Goal: Task Accomplishment & Management: Manage account settings

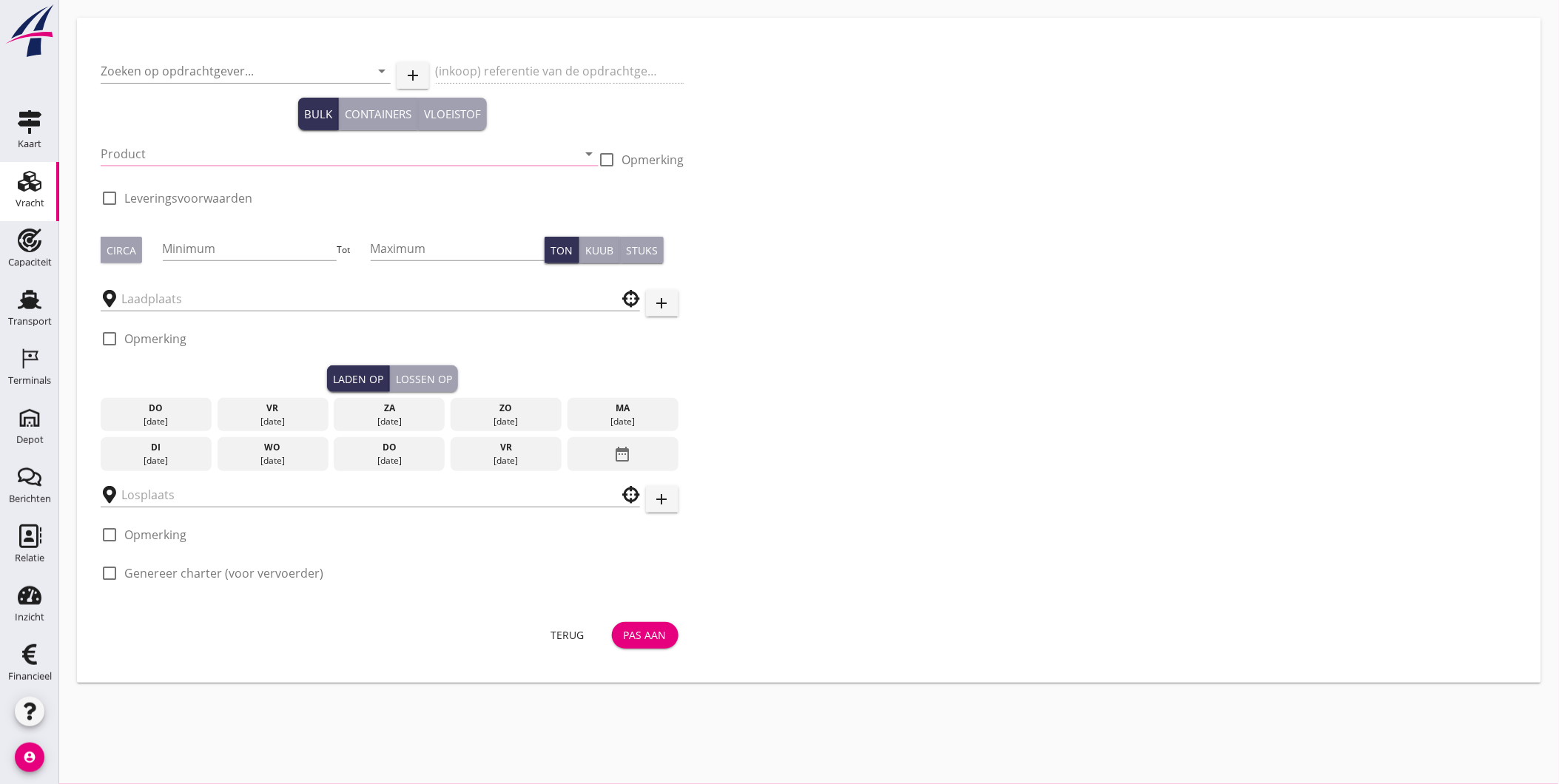
type input "Delahaye Lauwers N.V."
type input "BO_BES 6008 /2025"
type input "Ophoogzand (6120)"
type input "530"
checkbox input "true"
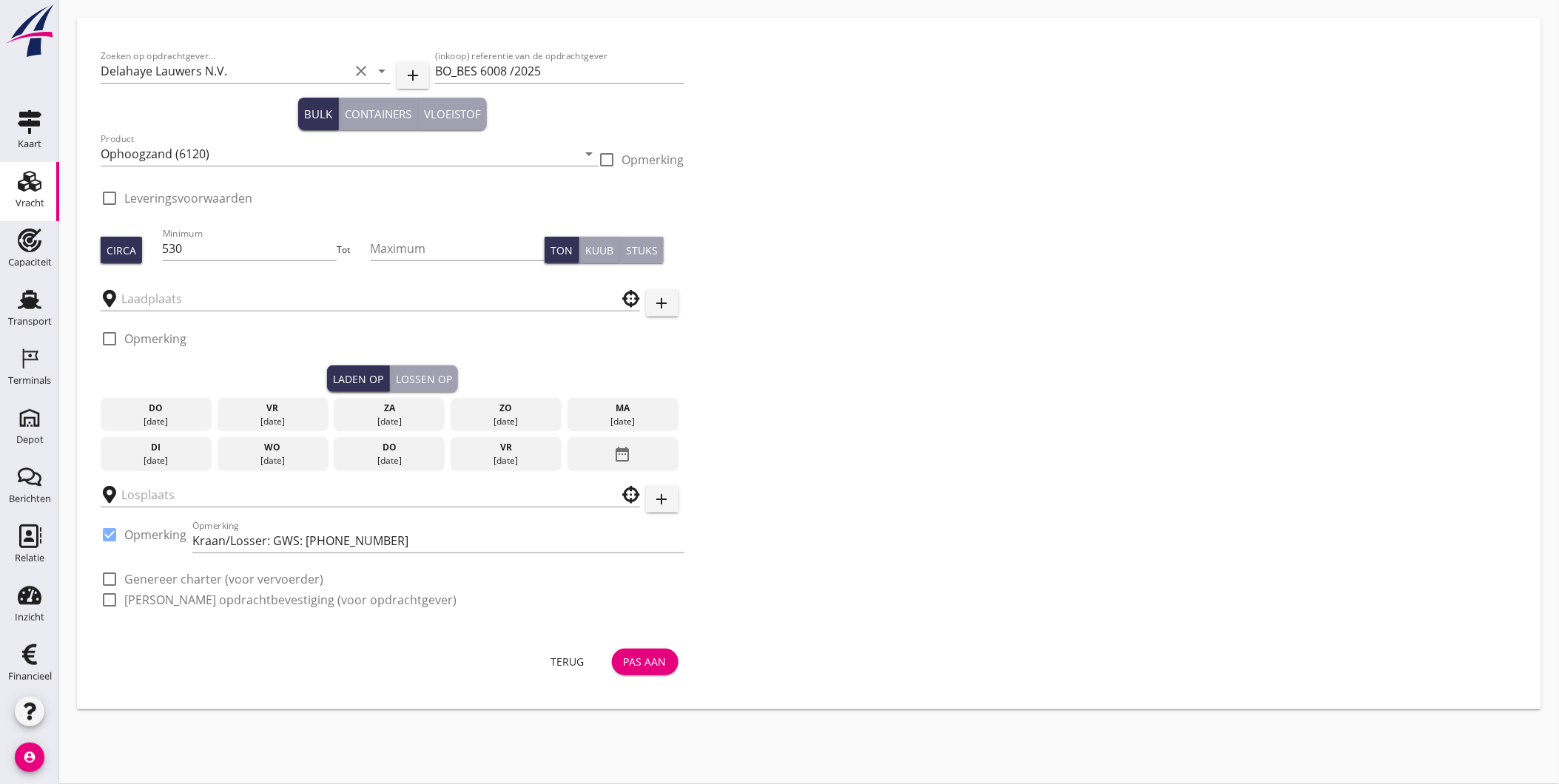
type input "Kaiserberg"
checkbox input "true"
type input "Delahaye-Lauwers"
checkbox input "true"
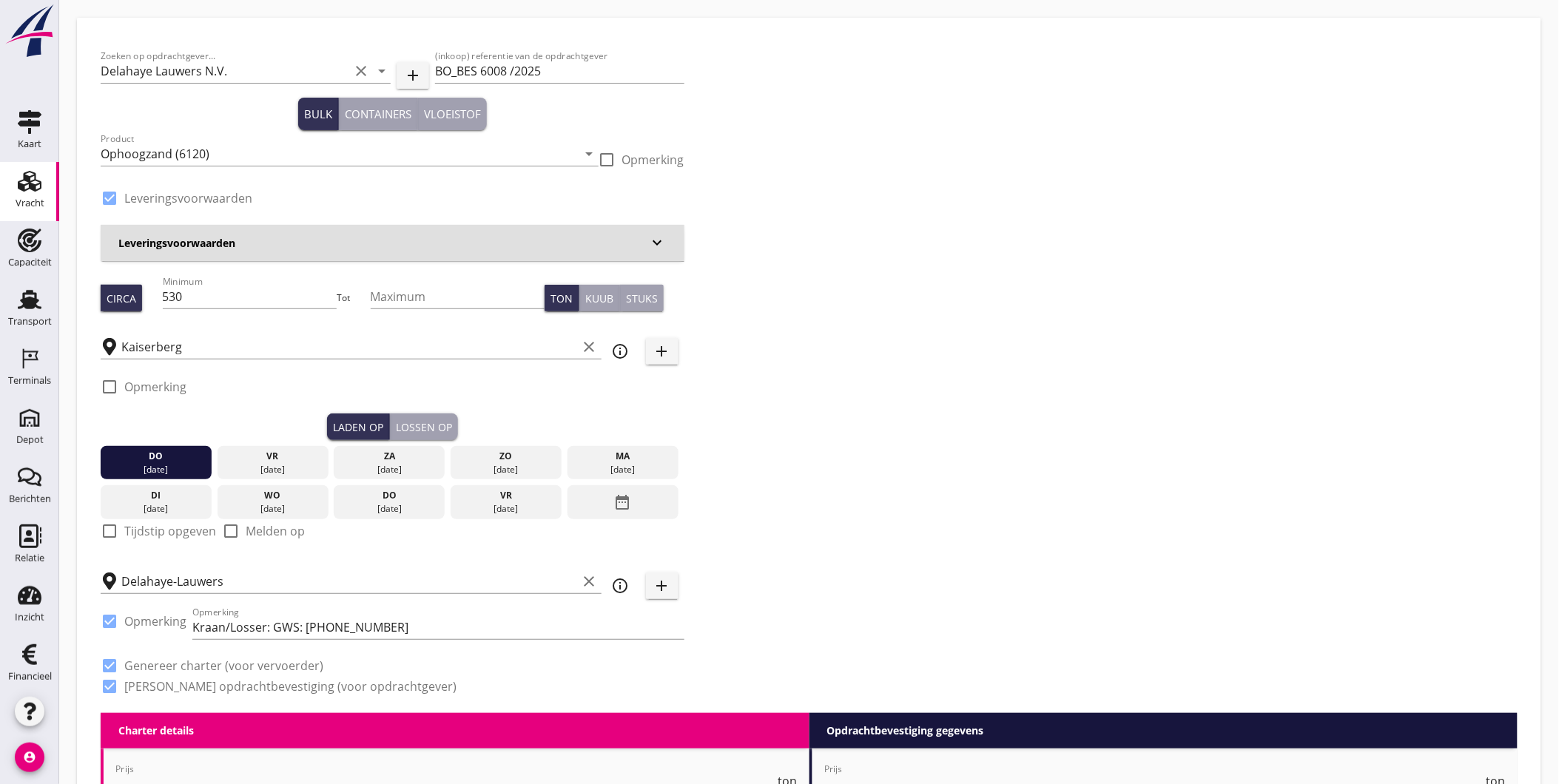
type input "1.85"
checkbox input "false"
radio input "false"
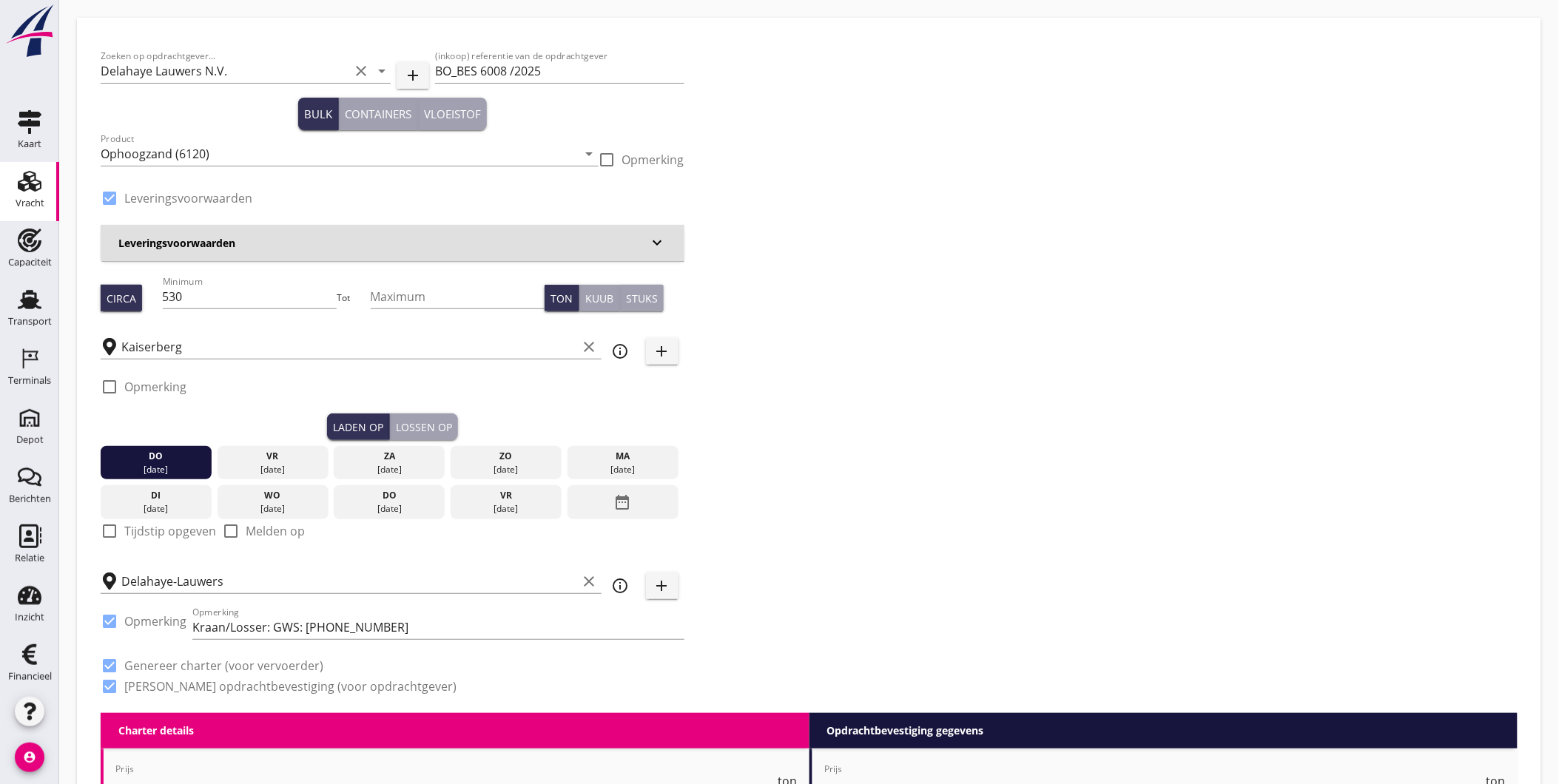
checkbox input "true"
type input "1"
type input "5.63"
checkbox input "false"
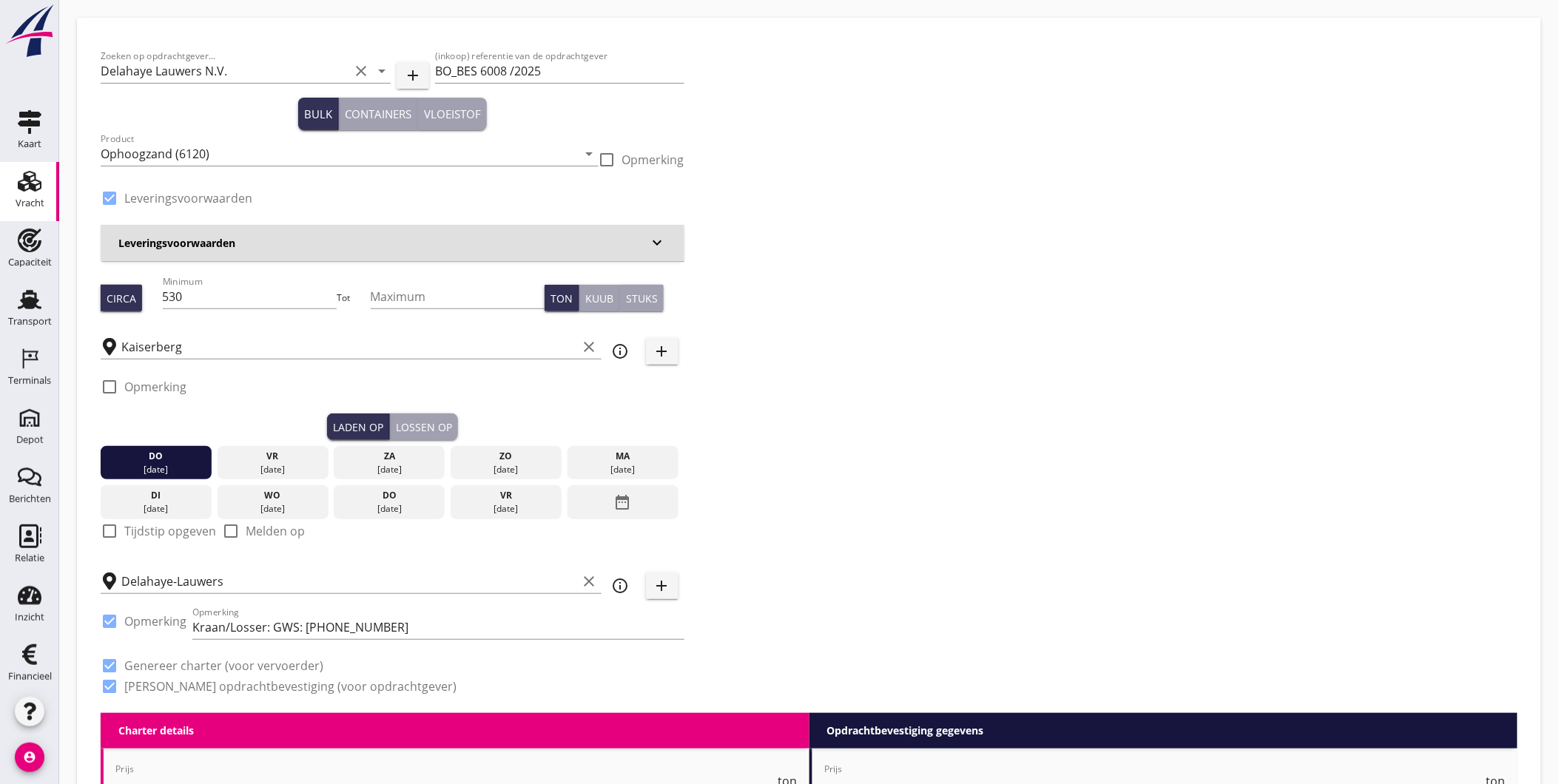
radio input "false"
checkbox input "true"
type input "1"
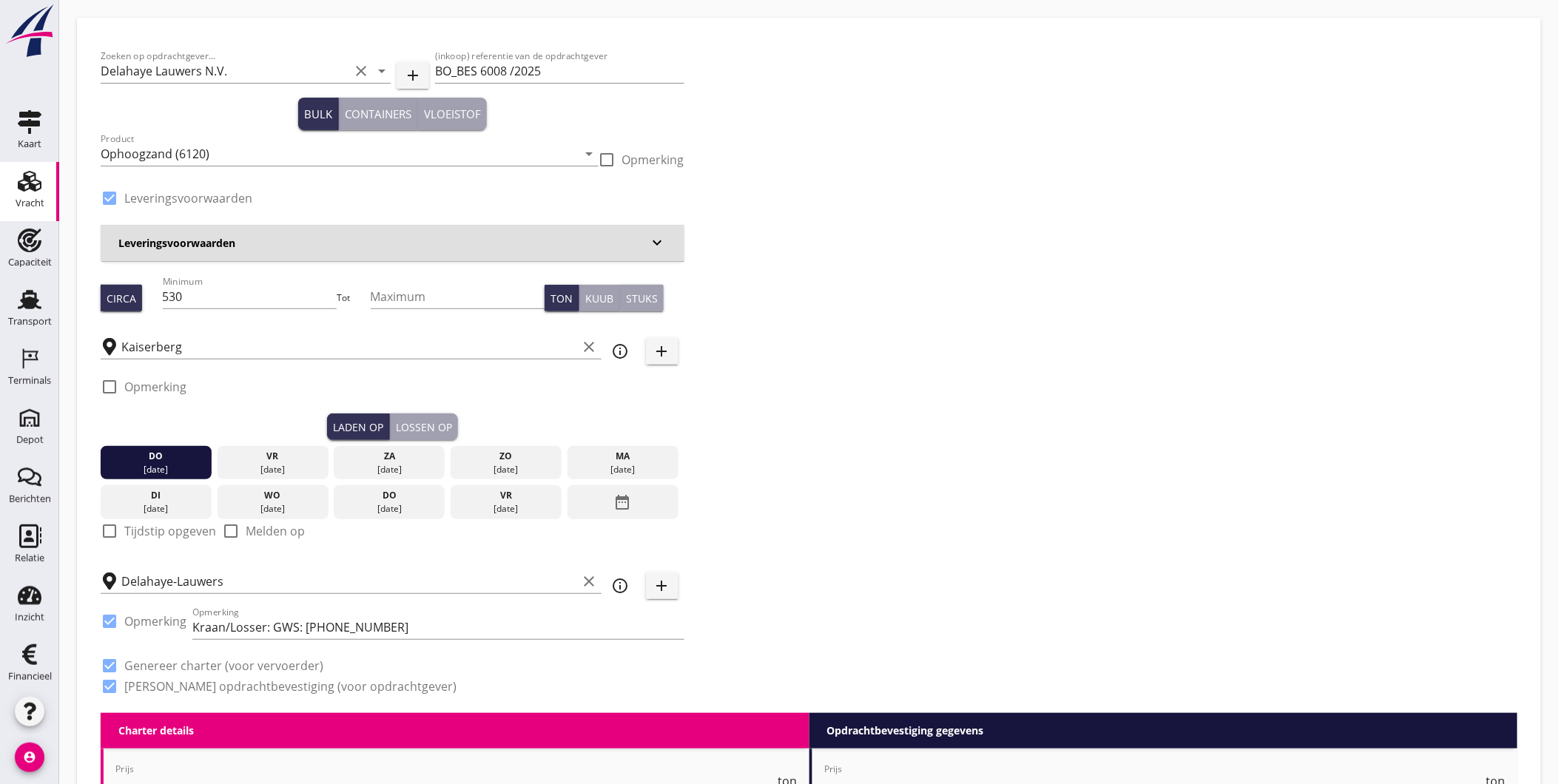
type input "1"
click at [223, 302] on input "530" at bounding box center [250, 297] width 174 height 24
click at [129, 299] on div "Circa Minimum 530 Tot Maximum Ton Kuub Stuks" at bounding box center [393, 298] width 584 height 51
click at [595, 344] on icon "clear" at bounding box center [590, 347] width 18 height 18
type input "1000"
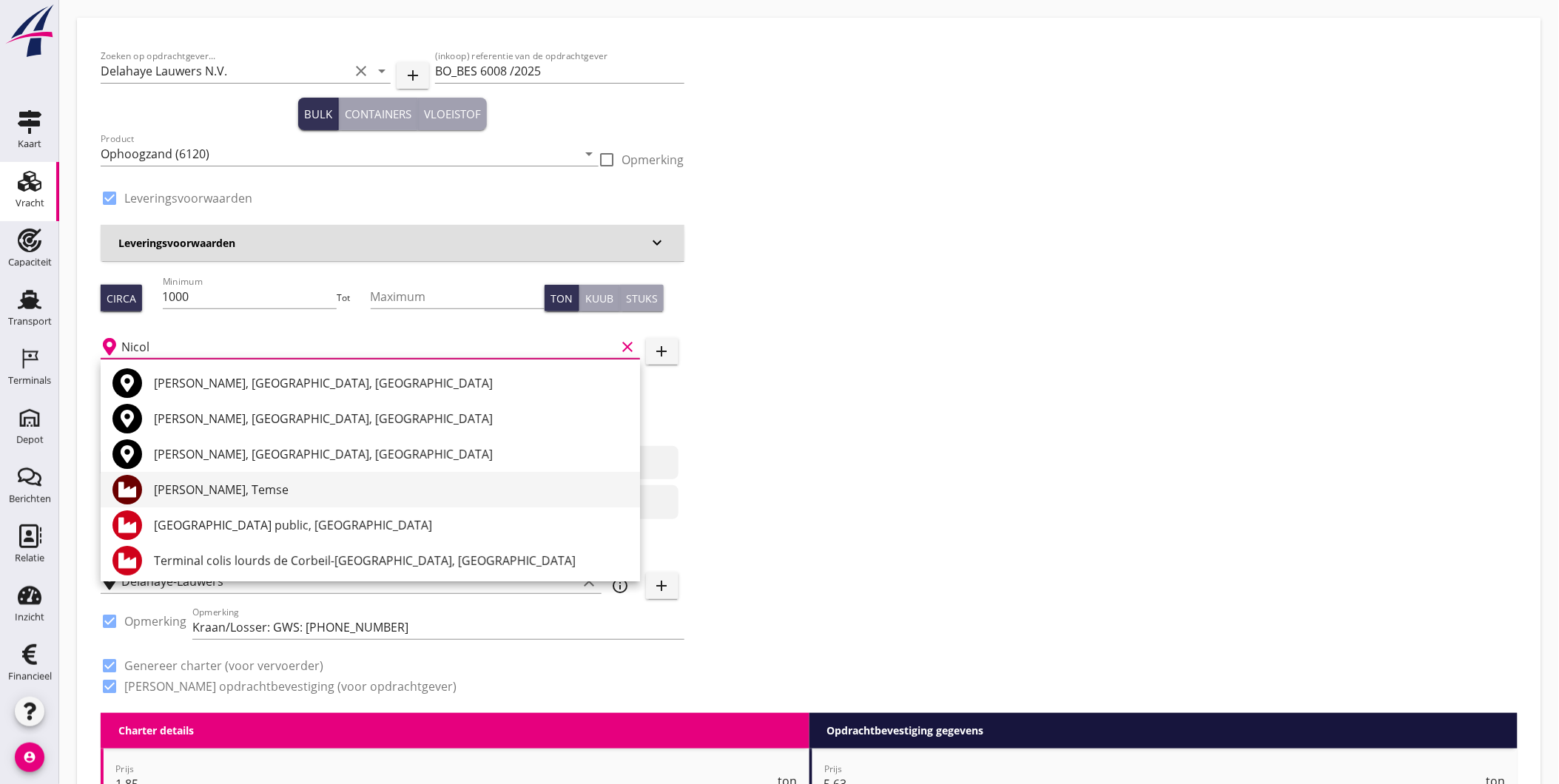
click at [314, 496] on div "zz Nicole, Temse" at bounding box center [391, 489] width 474 height 18
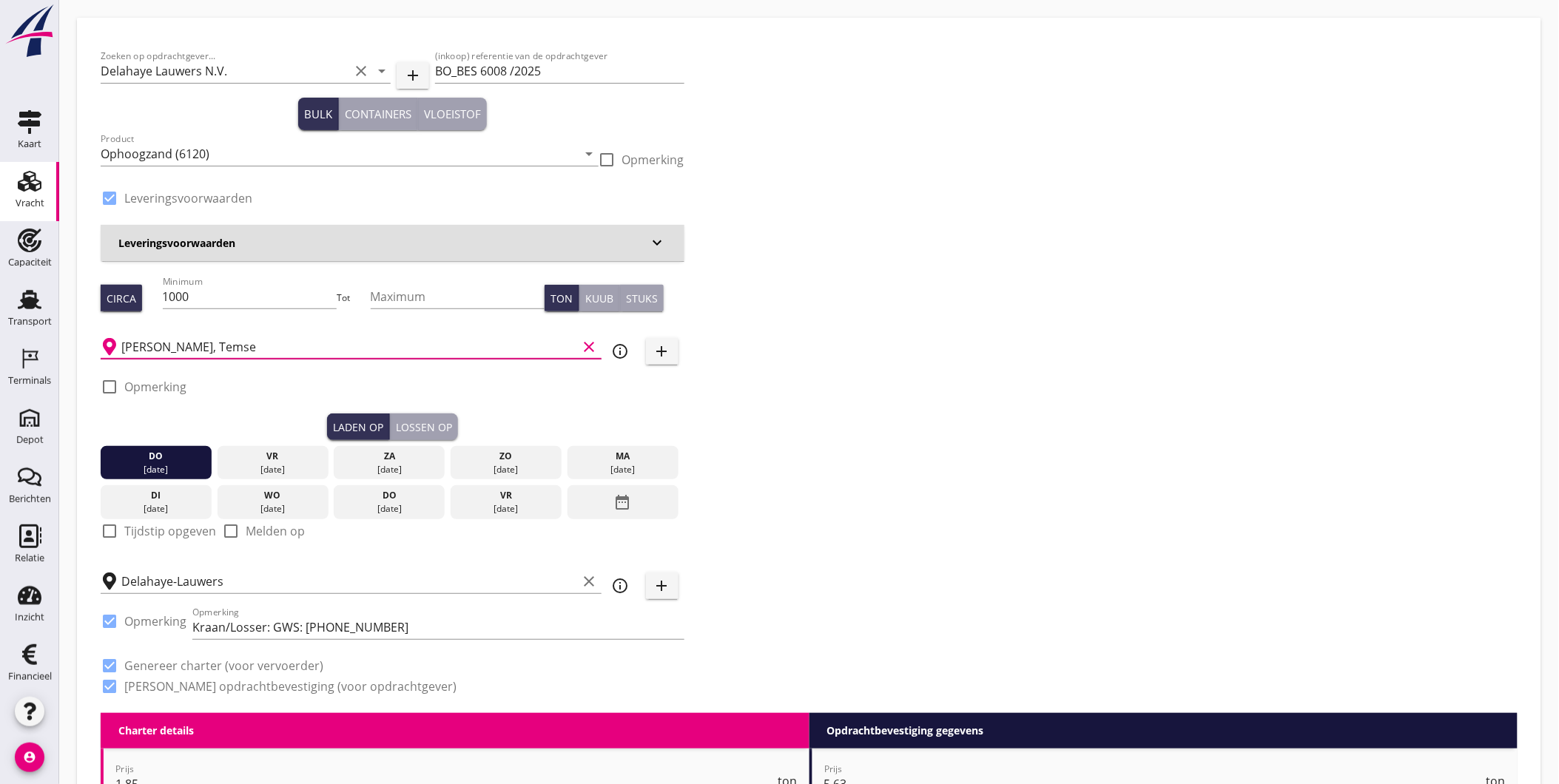
type input "zz Nicole, Temse"
click at [423, 423] on div "Lossen op" at bounding box center [423, 427] width 56 height 15
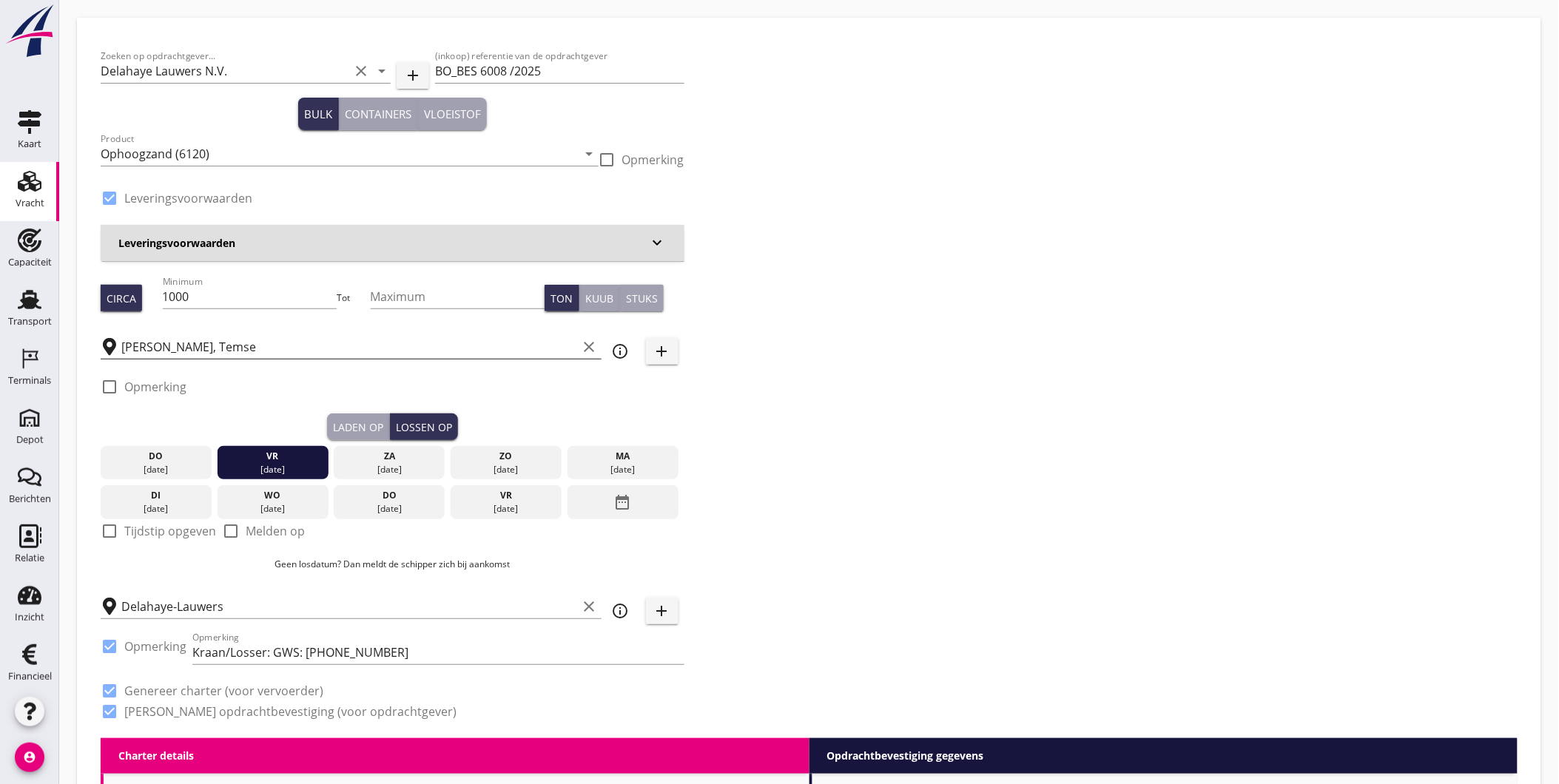
click at [823, 488] on div "Zoeken op opdrachtgever... Delahaye Lauwers N.V. clear arrow_drop_down add (ink…" at bounding box center [809, 390] width 1429 height 697
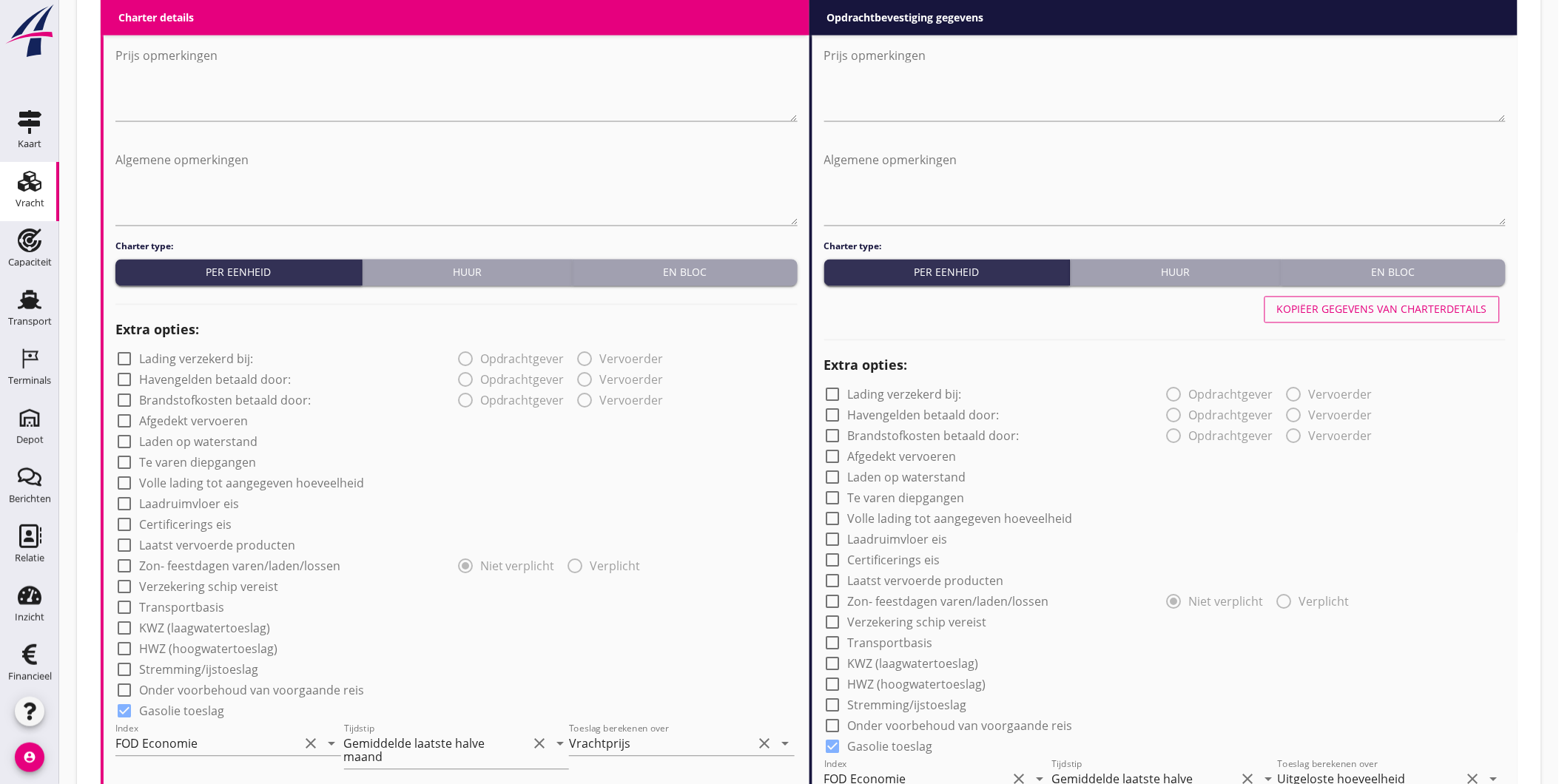
scroll to position [705, 0]
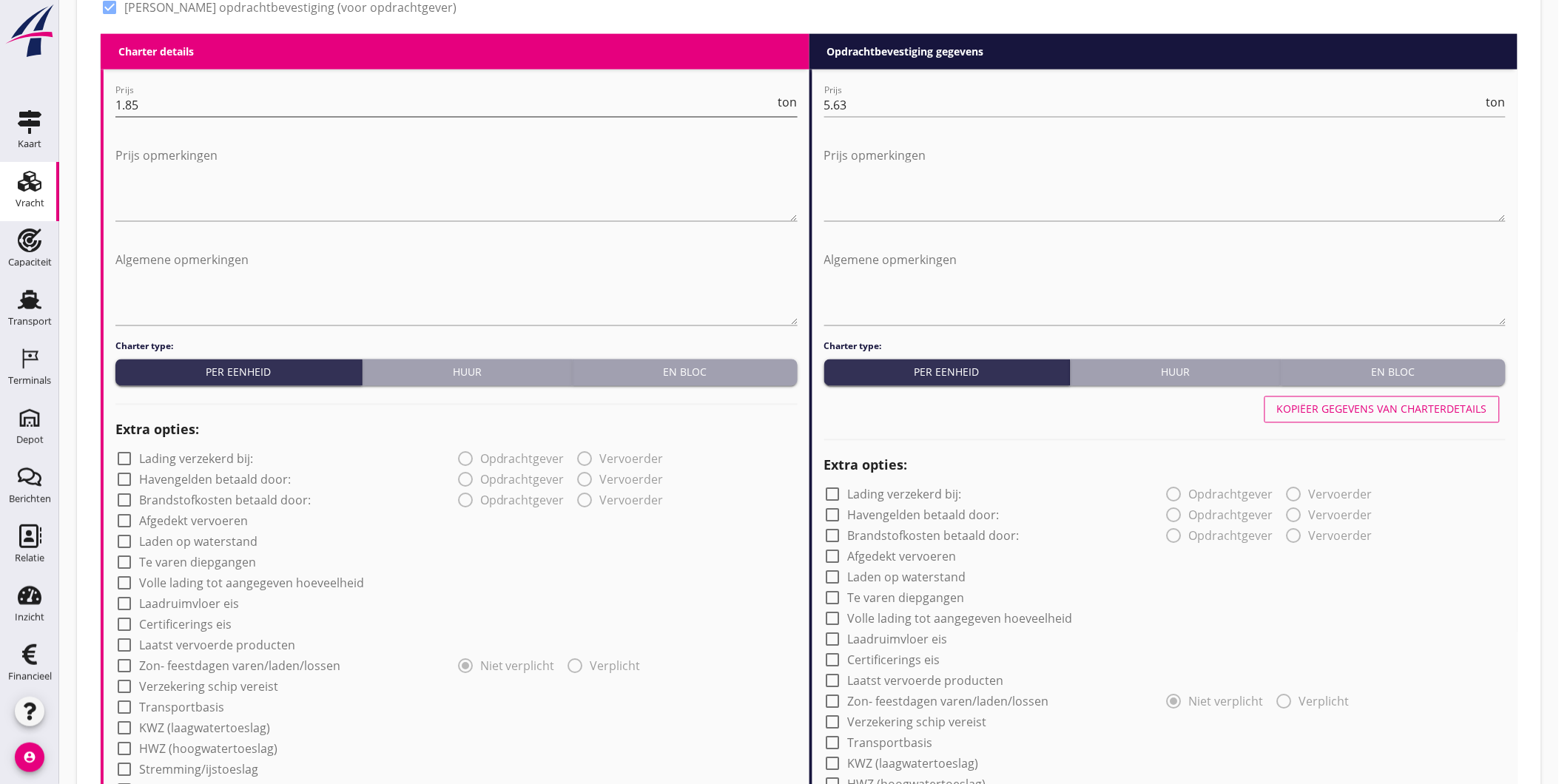
click at [185, 106] on input "1.85" at bounding box center [445, 104] width 660 height 24
type input "1.73"
click at [77, 490] on div "Zoeken op opdrachtgever... Delahaye Lauwers N.V. clear arrow_drop_down add (ink…" at bounding box center [809, 476] width 1501 height 2361
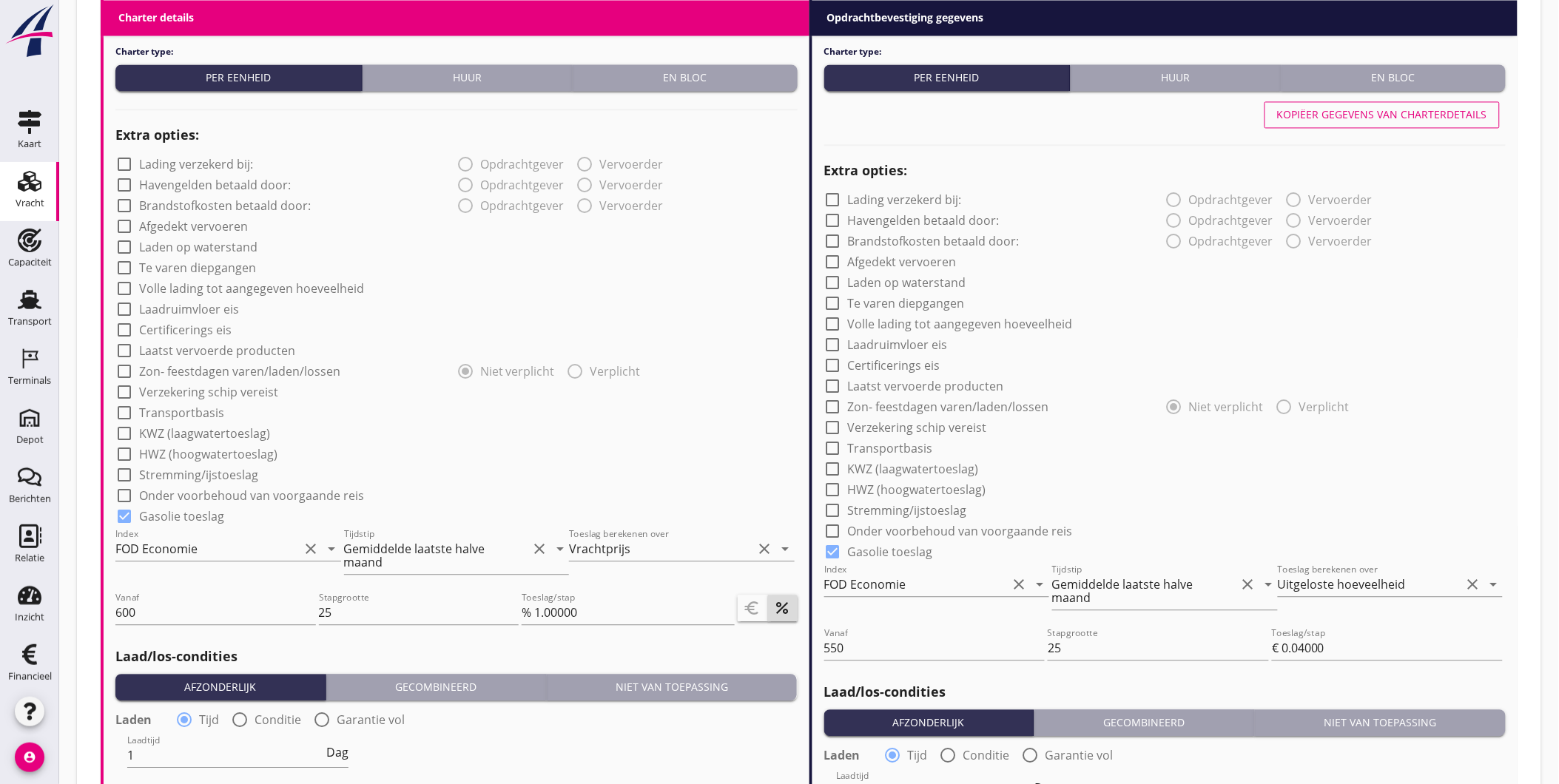
scroll to position [1576, 0]
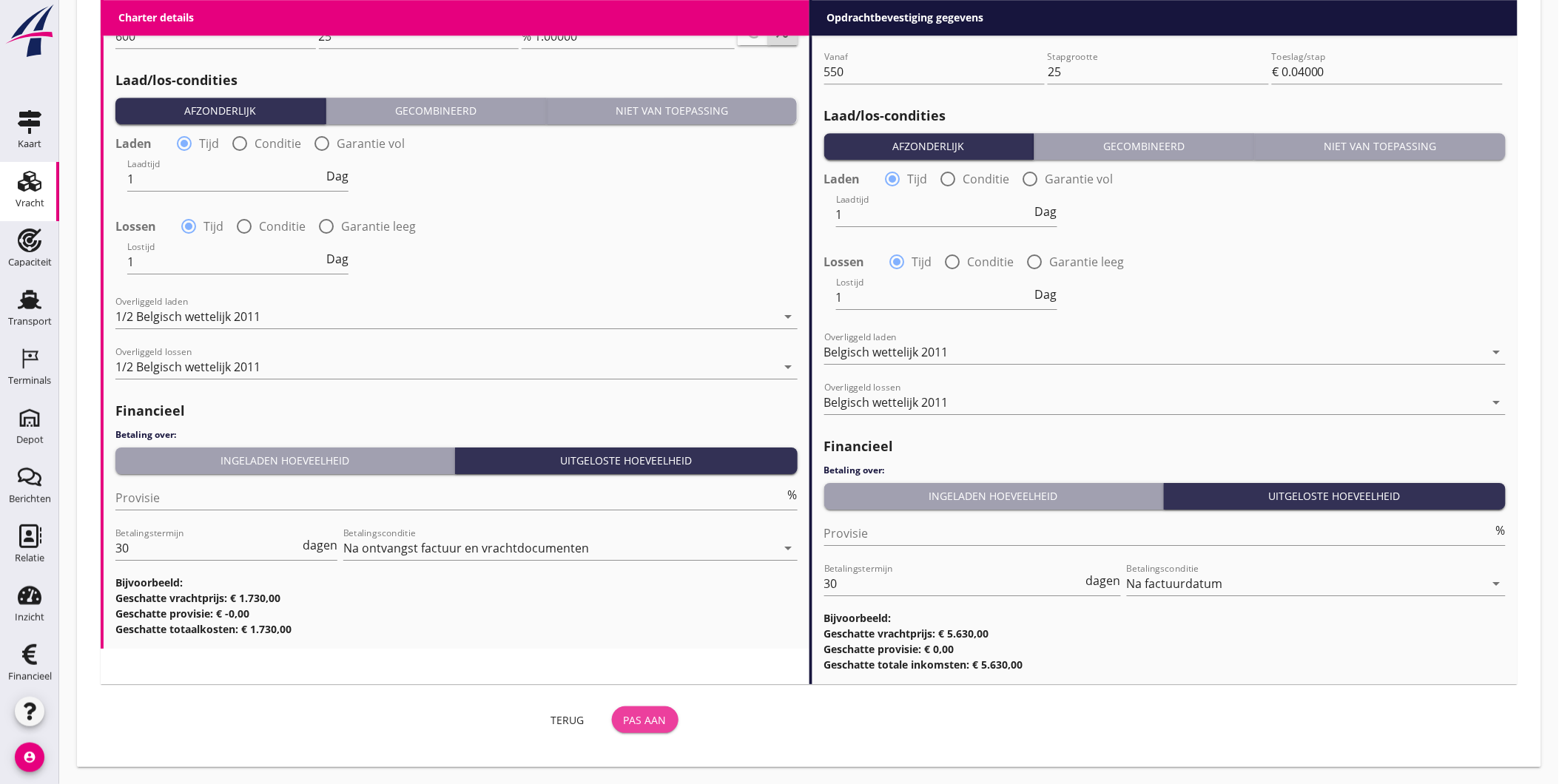
click at [660, 722] on div "Pas aan" at bounding box center [644, 720] width 43 height 15
click at [634, 718] on div "Pas aan" at bounding box center [644, 720] width 43 height 15
click at [25, 188] on use at bounding box center [30, 182] width 24 height 21
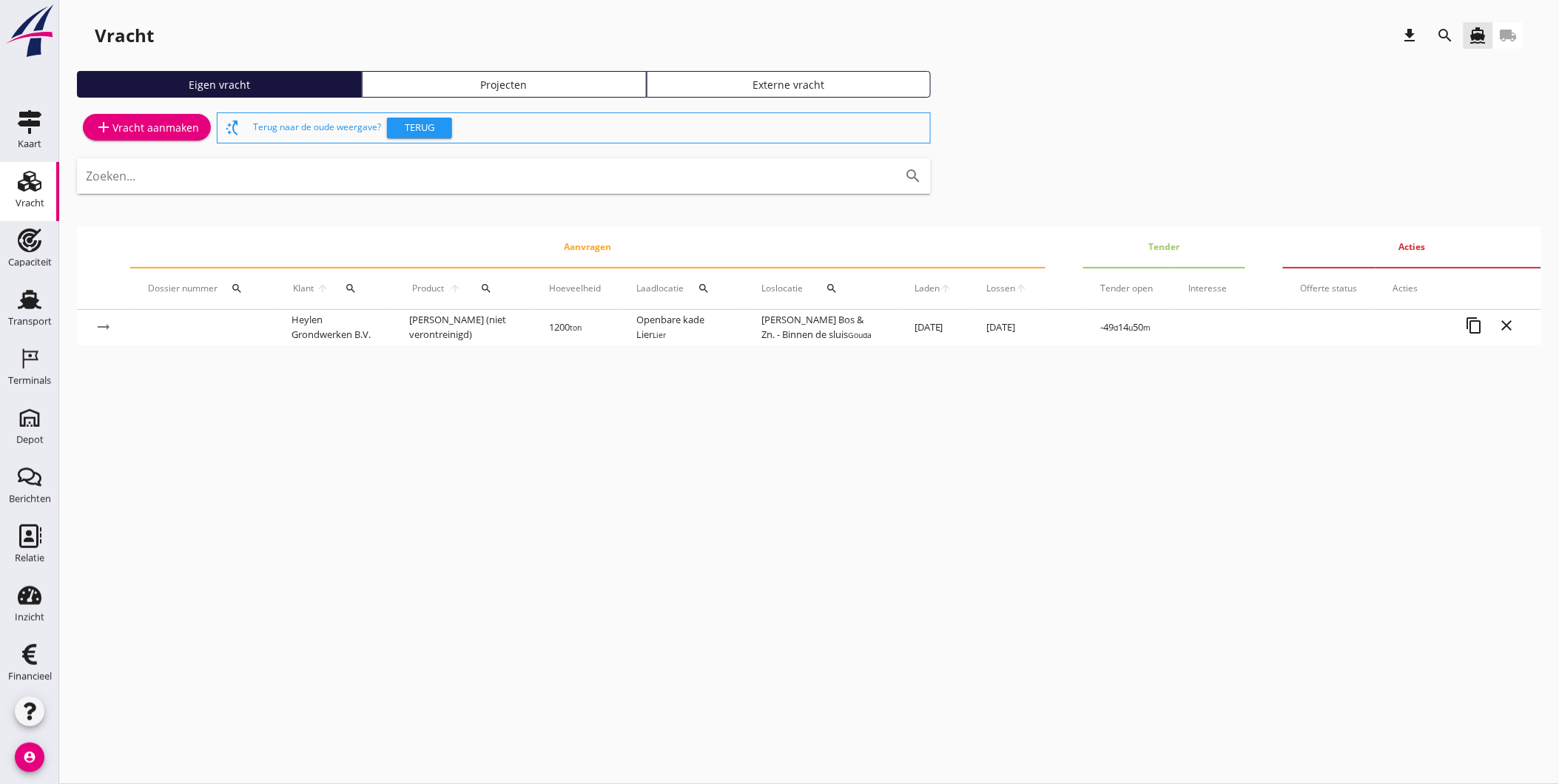
click at [542, 91] on div "Projecten" at bounding box center [505, 84] width 272 height 15
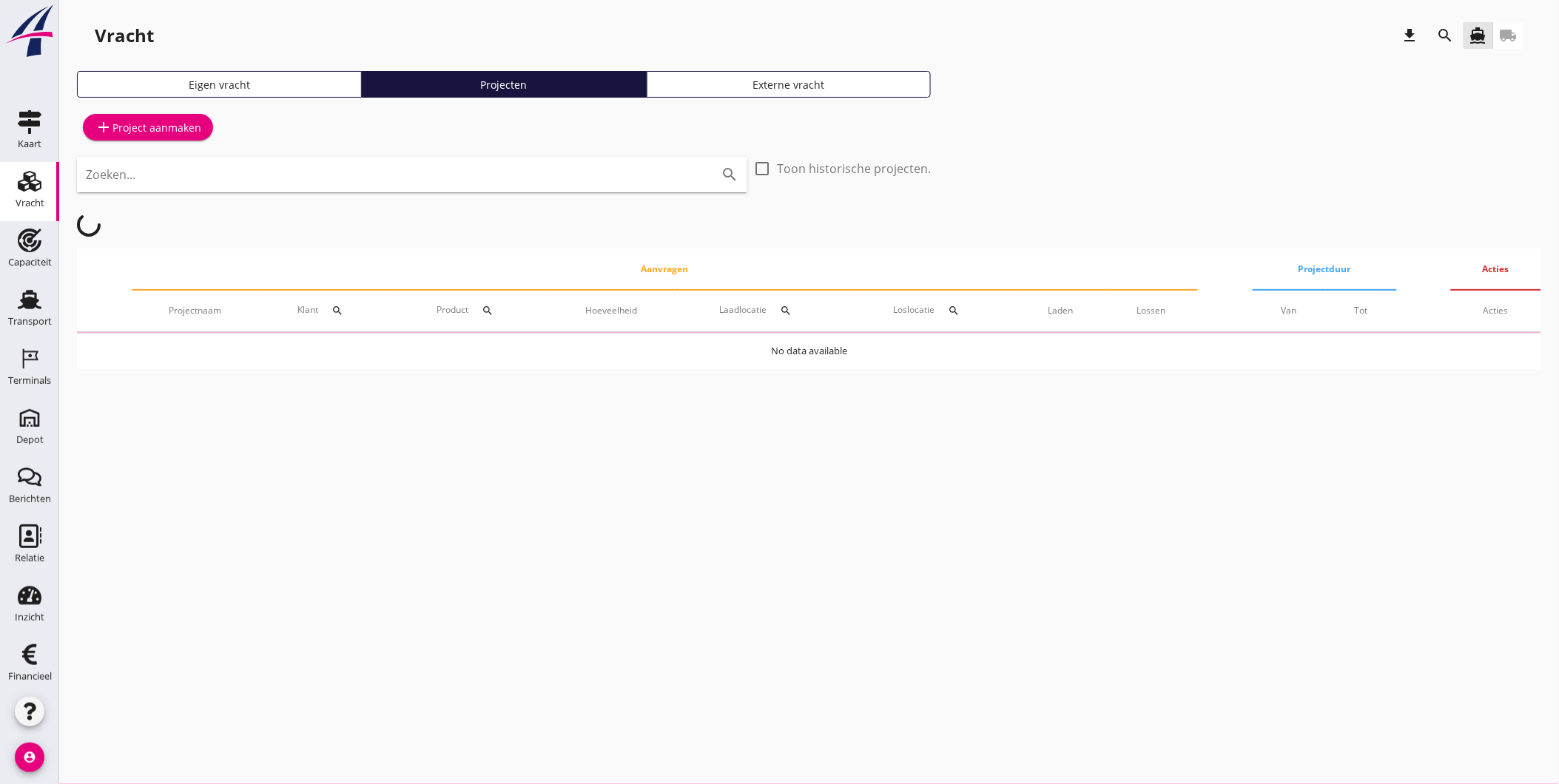
click at [242, 77] on div "Eigen vracht" at bounding box center [219, 84] width 272 height 15
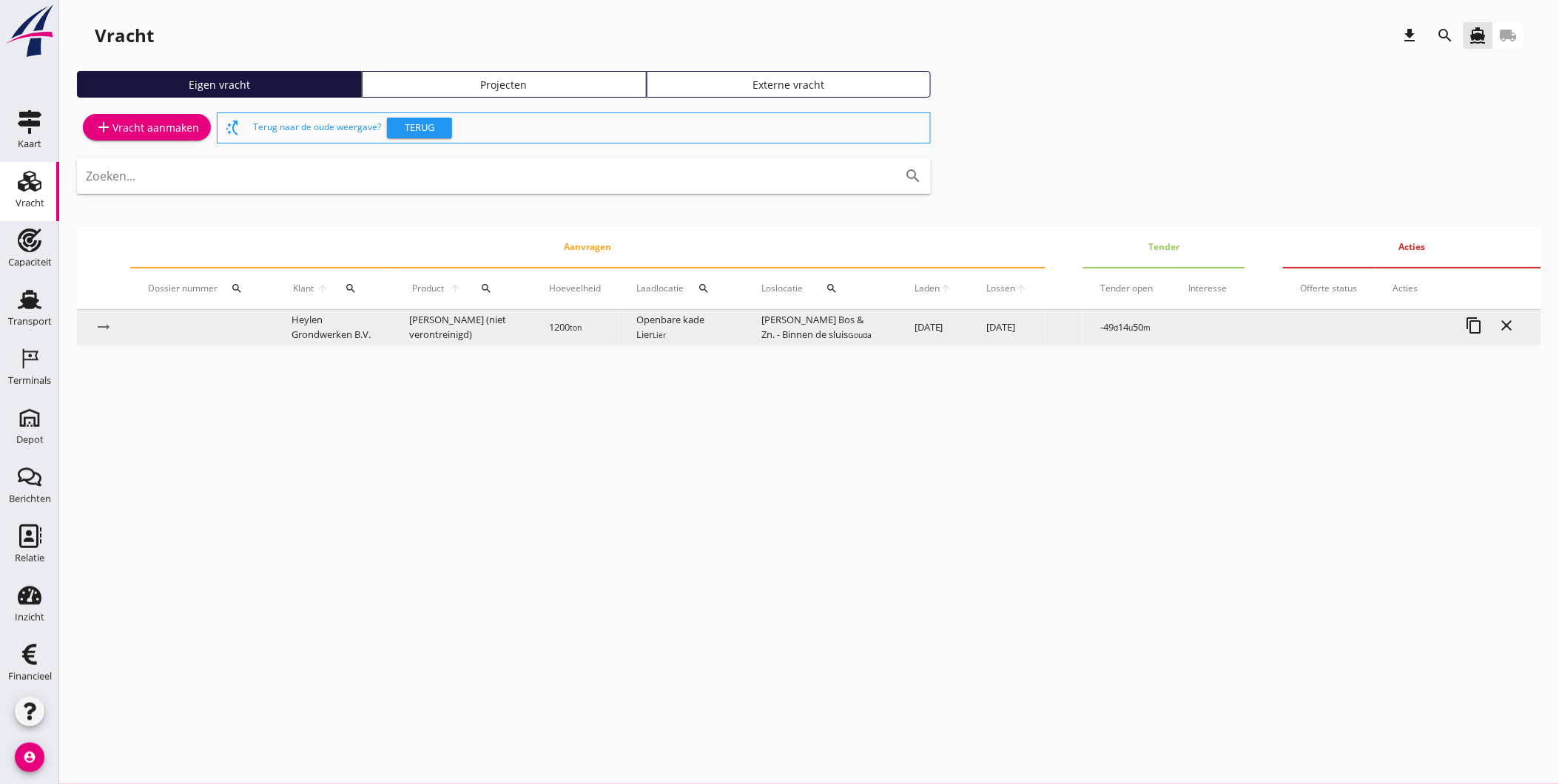
click at [785, 321] on td "J. Bos & Zn. - Binnen de sluis Gouda" at bounding box center [820, 327] width 152 height 35
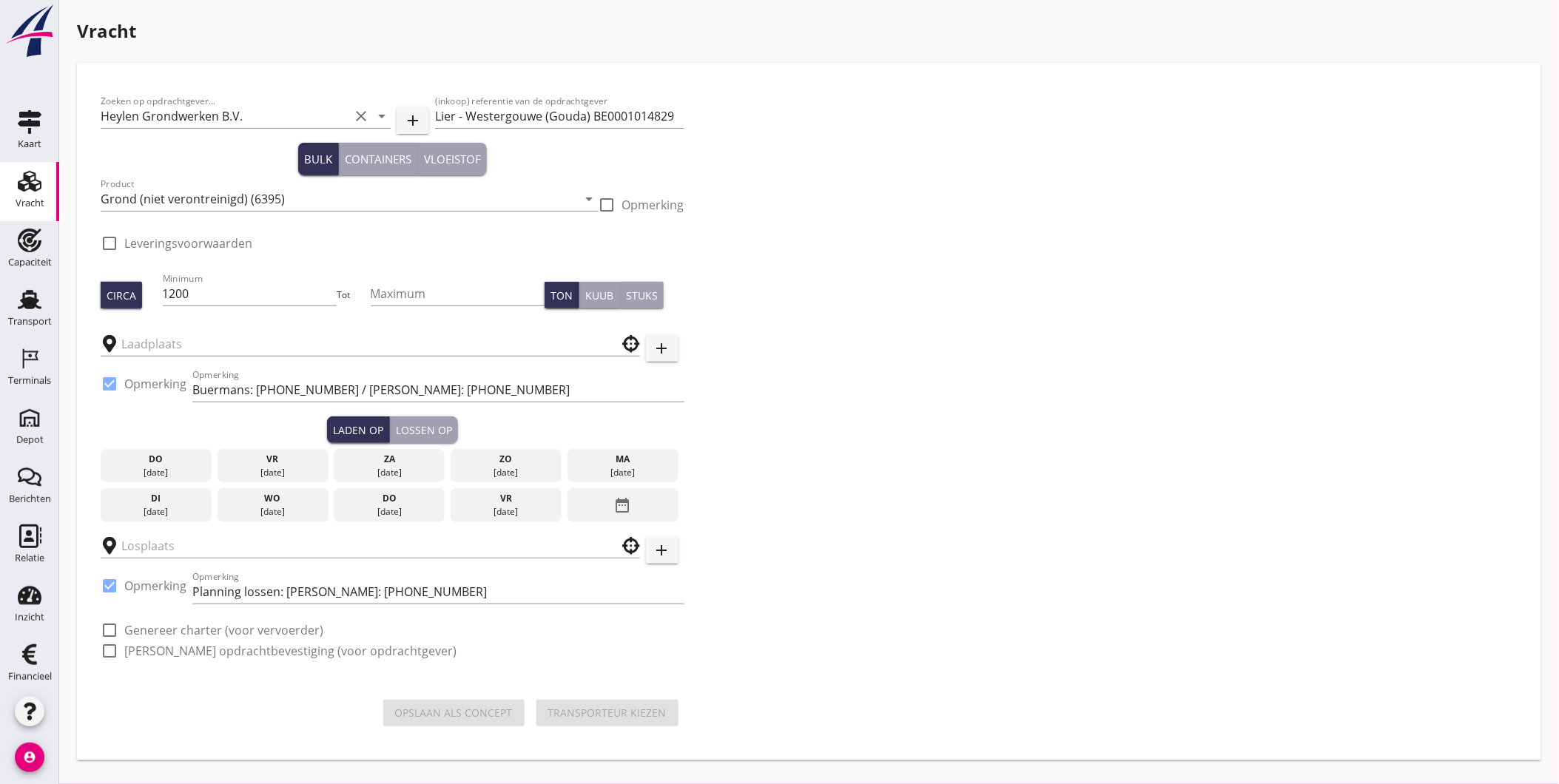
type input "J. Bos & Zn. - Binnen de sluis"
type input "Openbare kade Lier"
checkbox input "true"
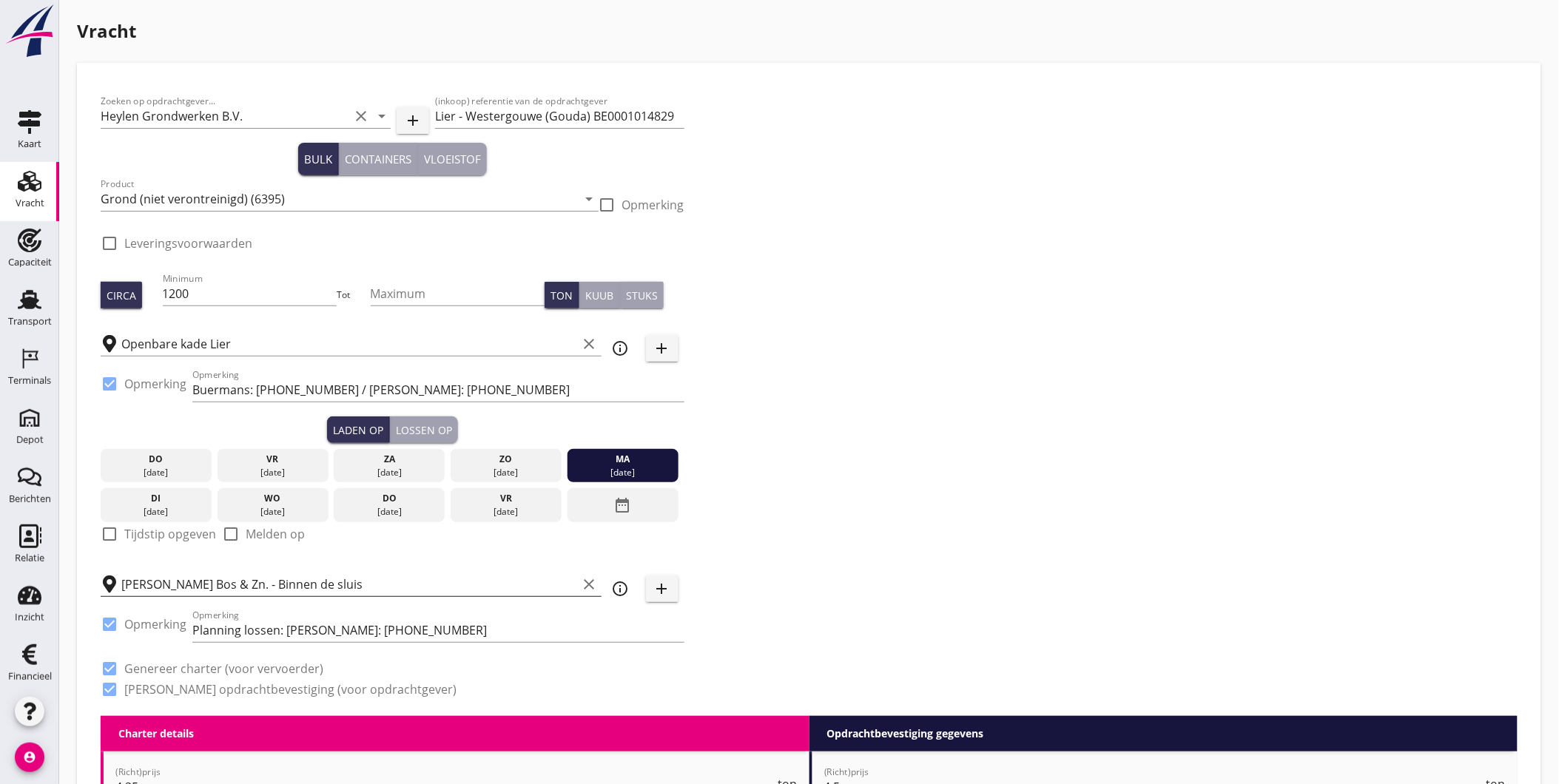
click at [587, 578] on icon "clear" at bounding box center [590, 584] width 18 height 18
click at [542, 585] on input "text" at bounding box center [360, 584] width 477 height 24
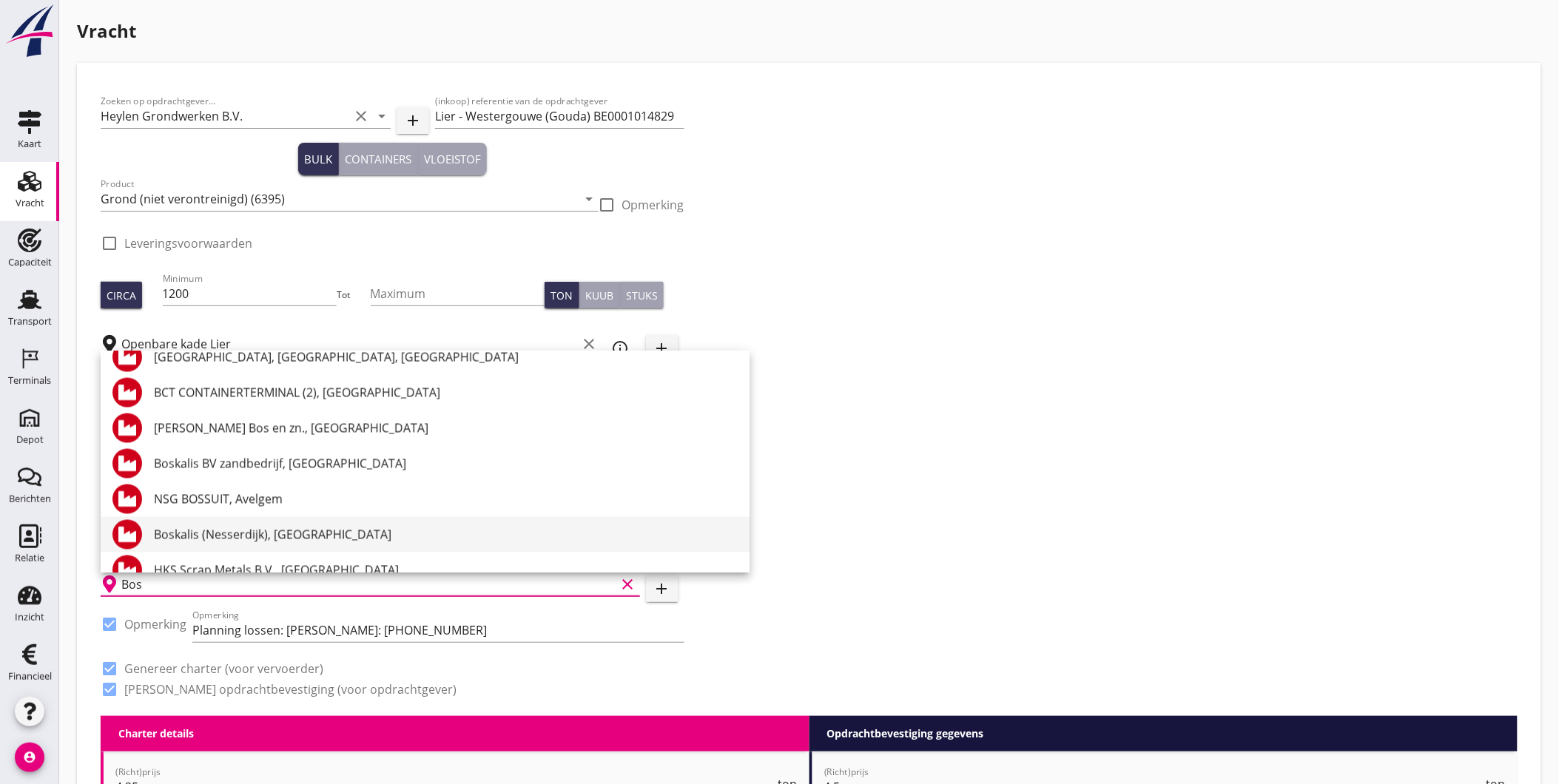
scroll to position [950, 0]
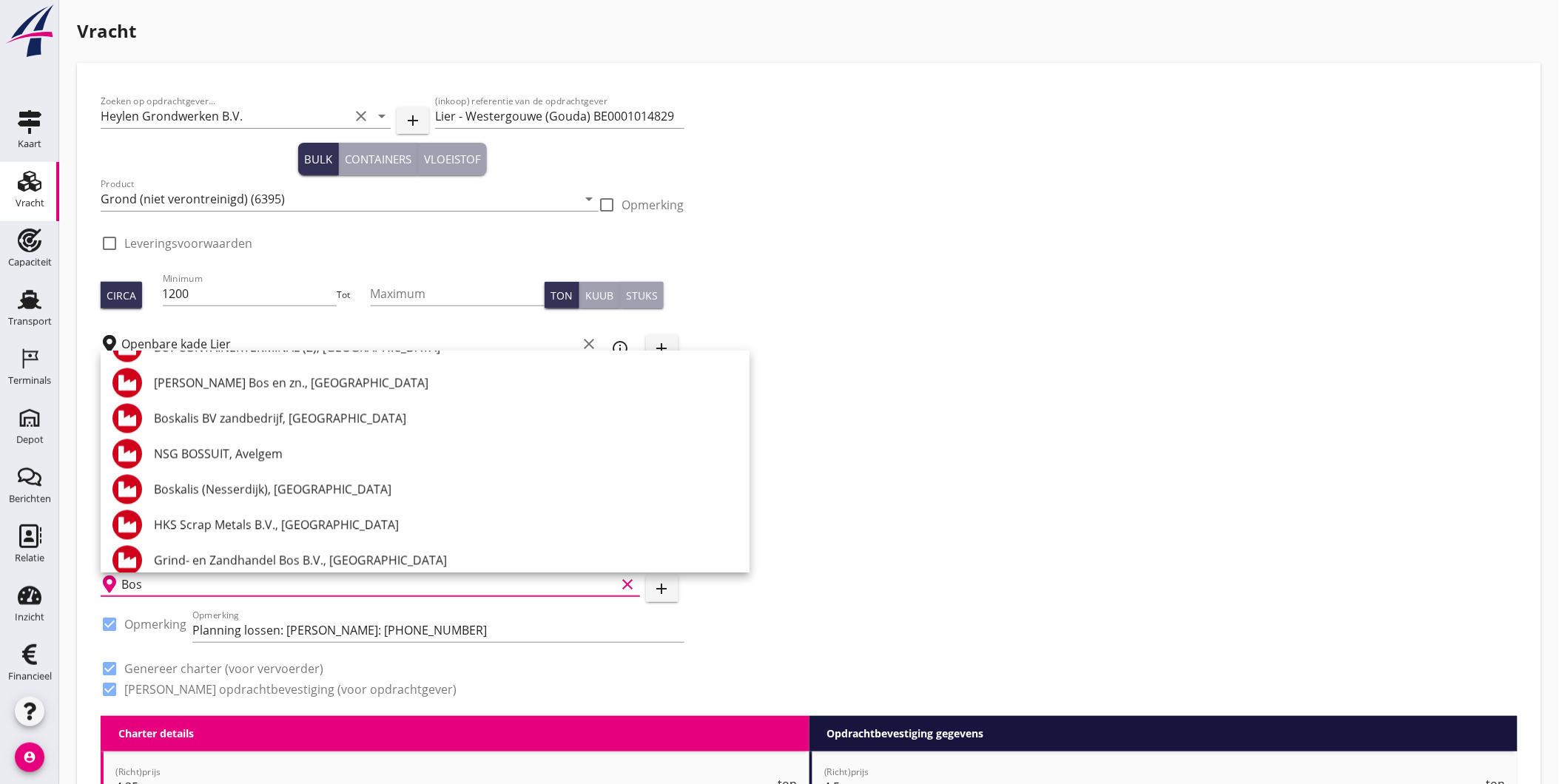
click at [237, 385] on div "J. Bos en zn., Gouda" at bounding box center [446, 383] width 584 height 18
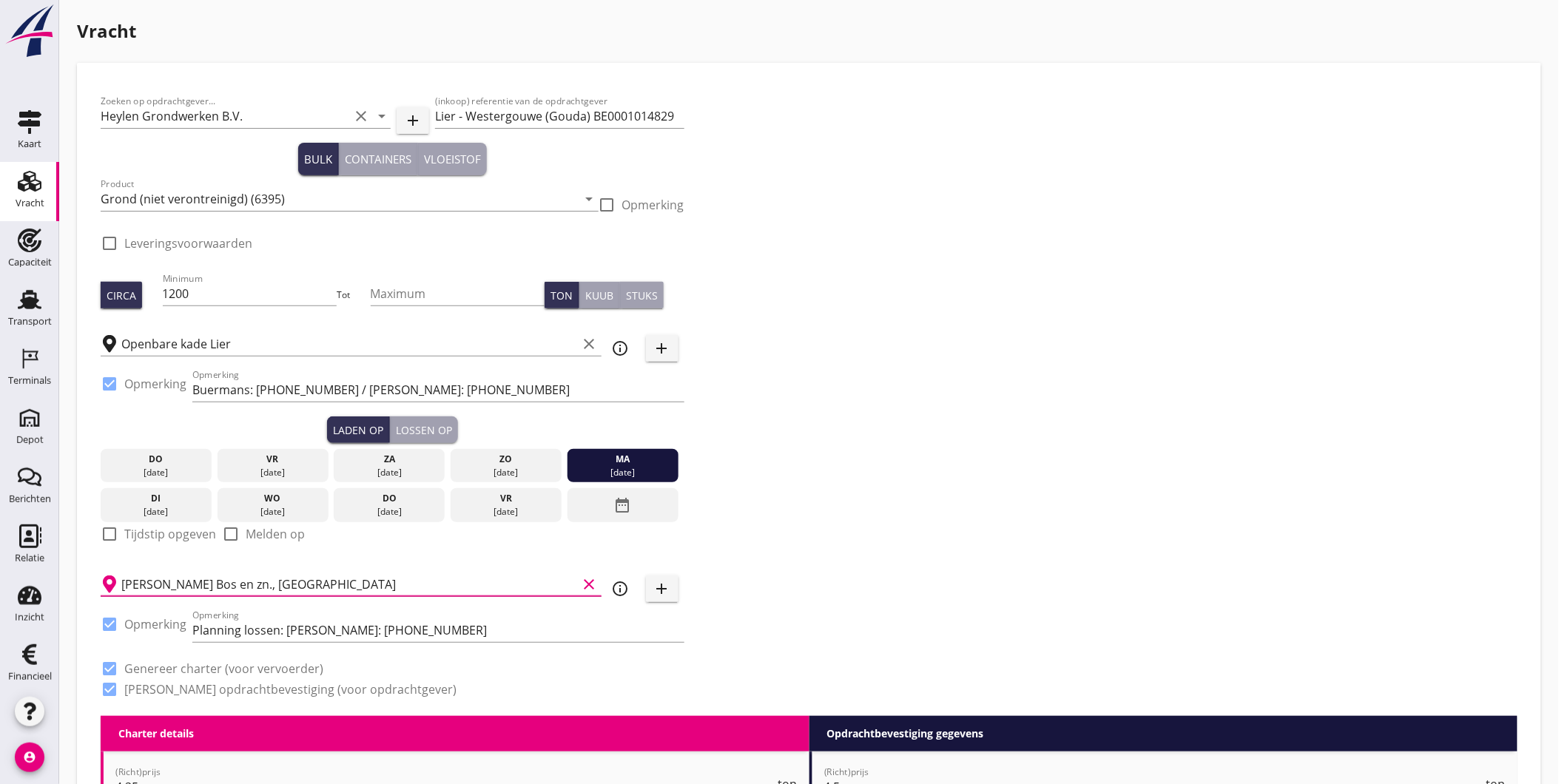
type input "J. Bos en zn., Gouda"
click at [927, 551] on div "Zoeken op opdrachtgever... Heylen Grondwerken B.V. clear arrow_drop_down add (i…" at bounding box center [809, 401] width 1429 height 630
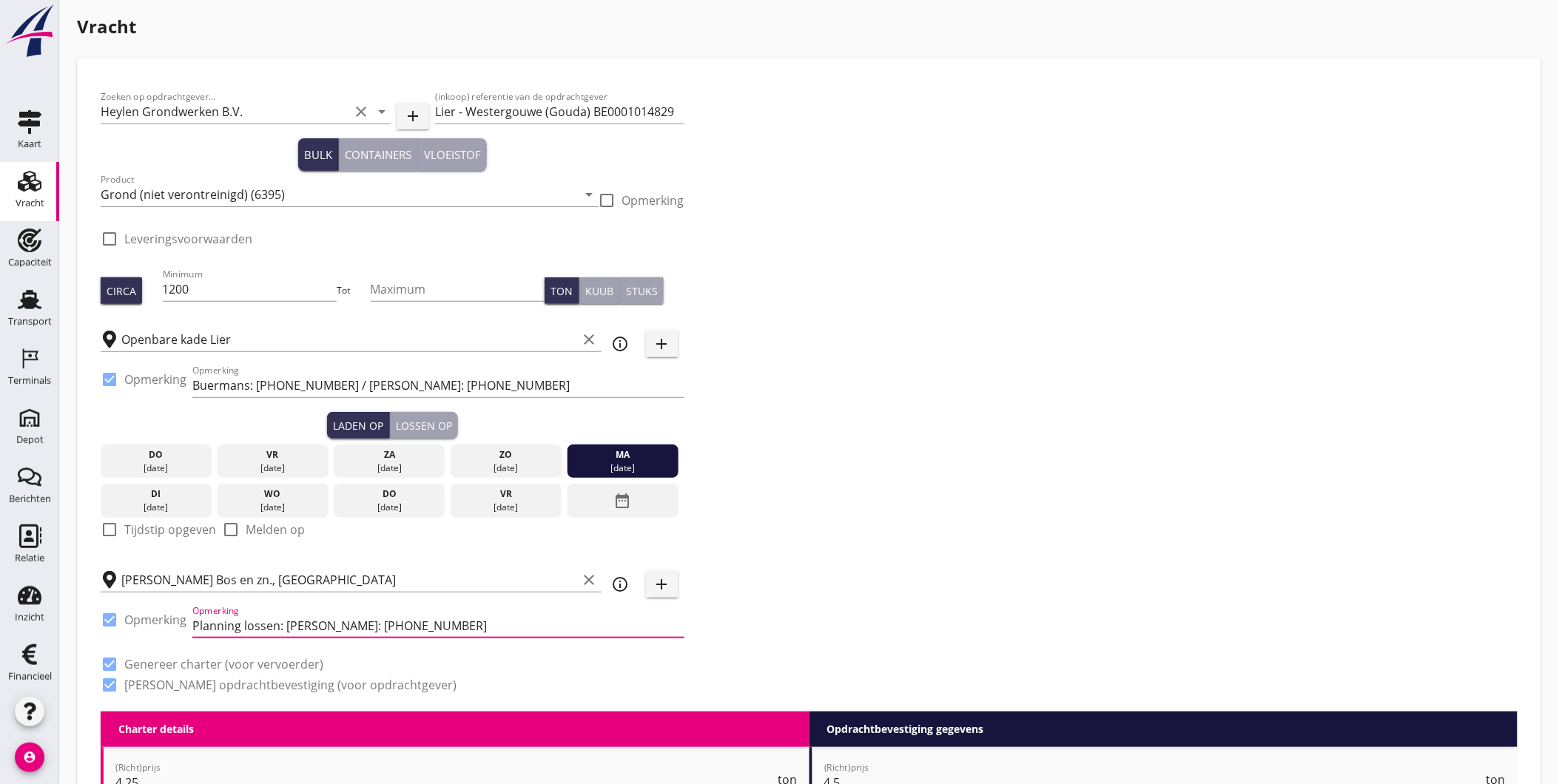
drag, startPoint x: 284, startPoint y: 624, endPoint x: 939, endPoint y: 638, distance: 655.1
click at [913, 637] on div "Zoeken op opdrachtgever... Heylen Grondwerken B.V. clear arrow_drop_down add (i…" at bounding box center [809, 397] width 1429 height 630
paste input "Rutger Vinke: +31 6 50 17 08 51"
type input "Planning lossen: Rutger Vinke: +31 6 50 17 08 51"
click at [825, 616] on div "Zoeken op opdrachtgever... Heylen Grondwerken B.V. clear arrow_drop_down add (i…" at bounding box center [809, 397] width 1429 height 630
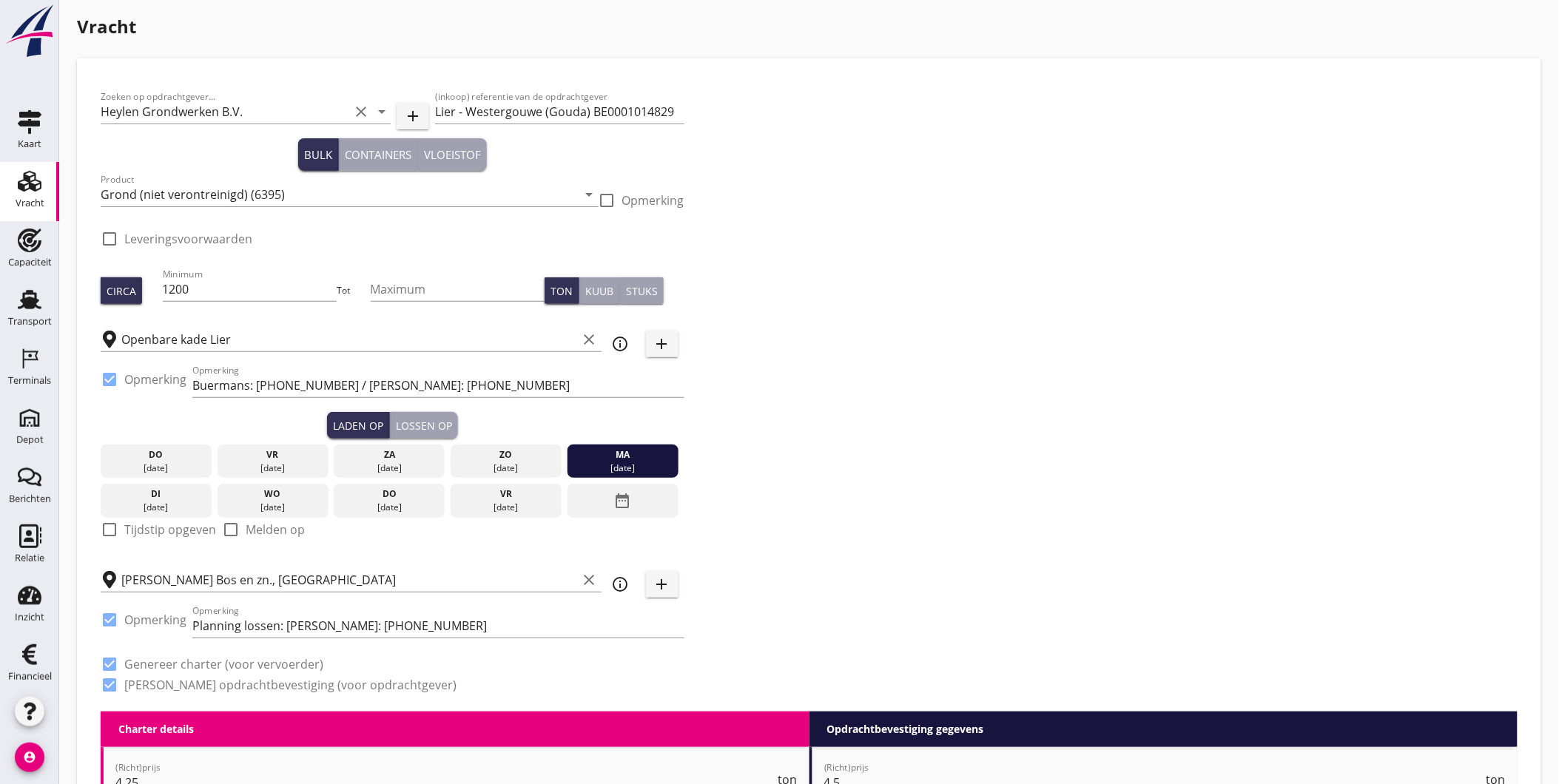
click at [757, 415] on div "Zoeken op opdrachtgever... Heylen Grondwerken B.V. clear arrow_drop_down add (i…" at bounding box center [809, 397] width 1429 height 630
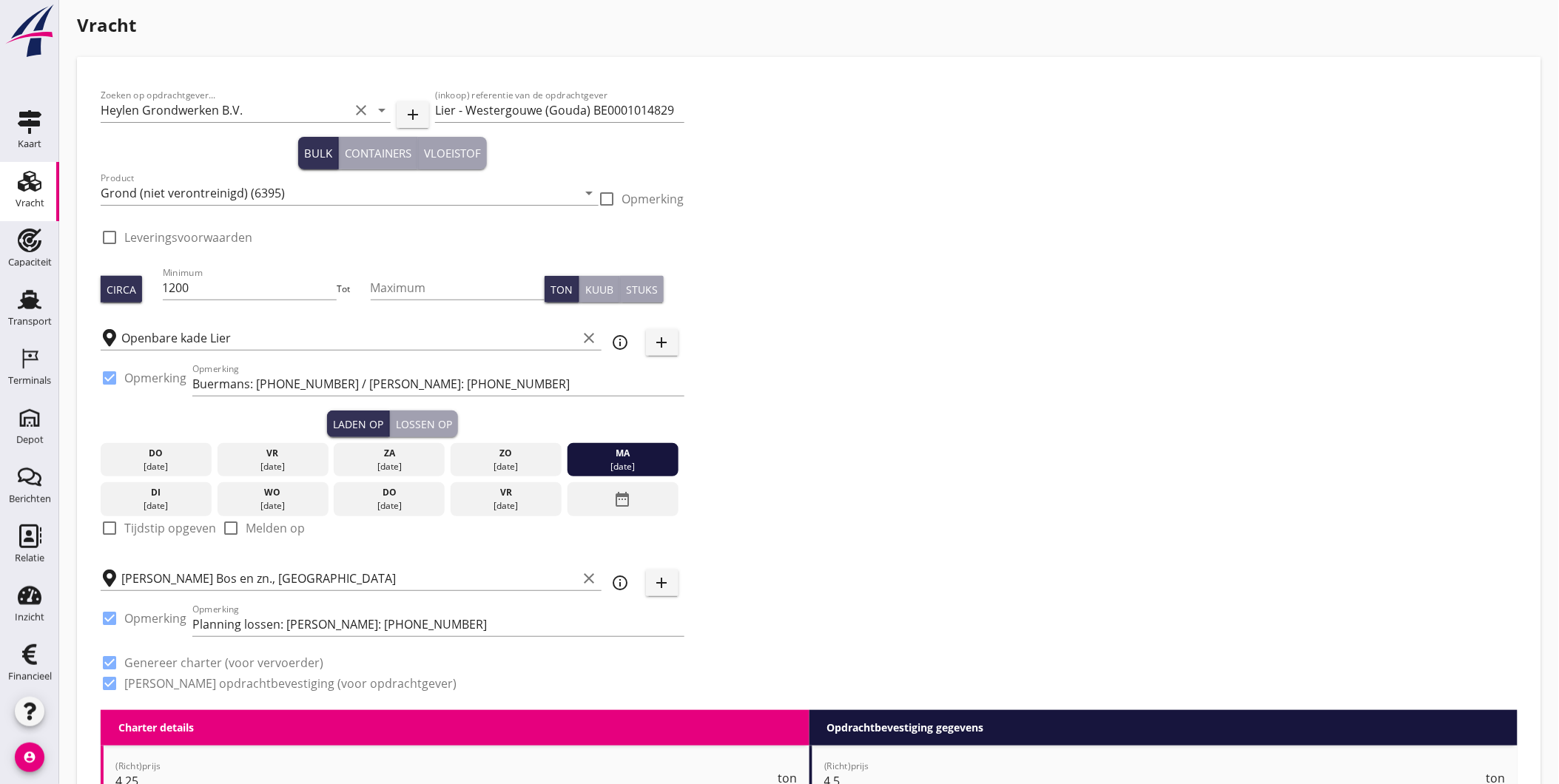
scroll to position [0, 0]
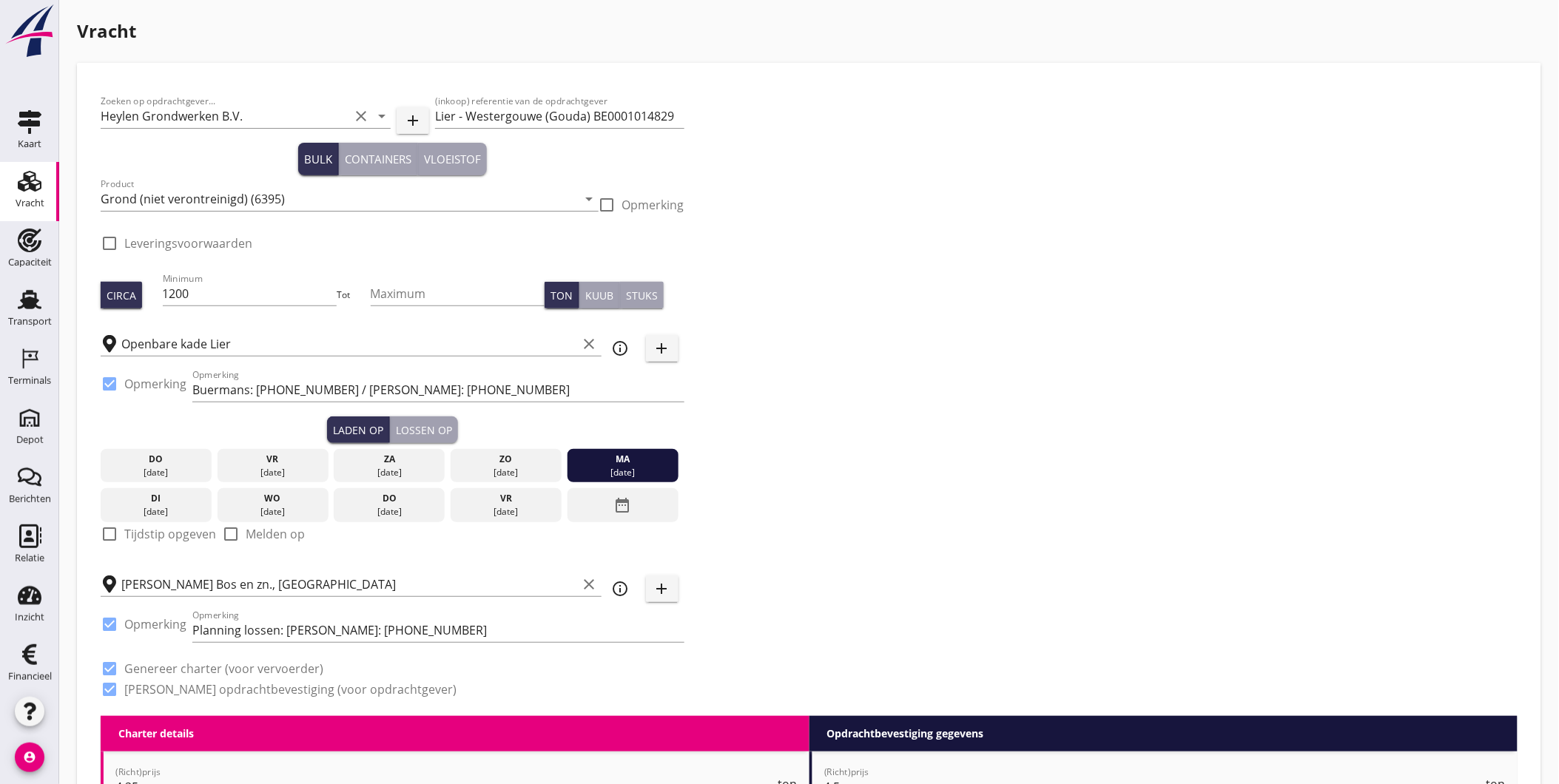
click at [441, 426] on div "Lossen op" at bounding box center [423, 430] width 56 height 15
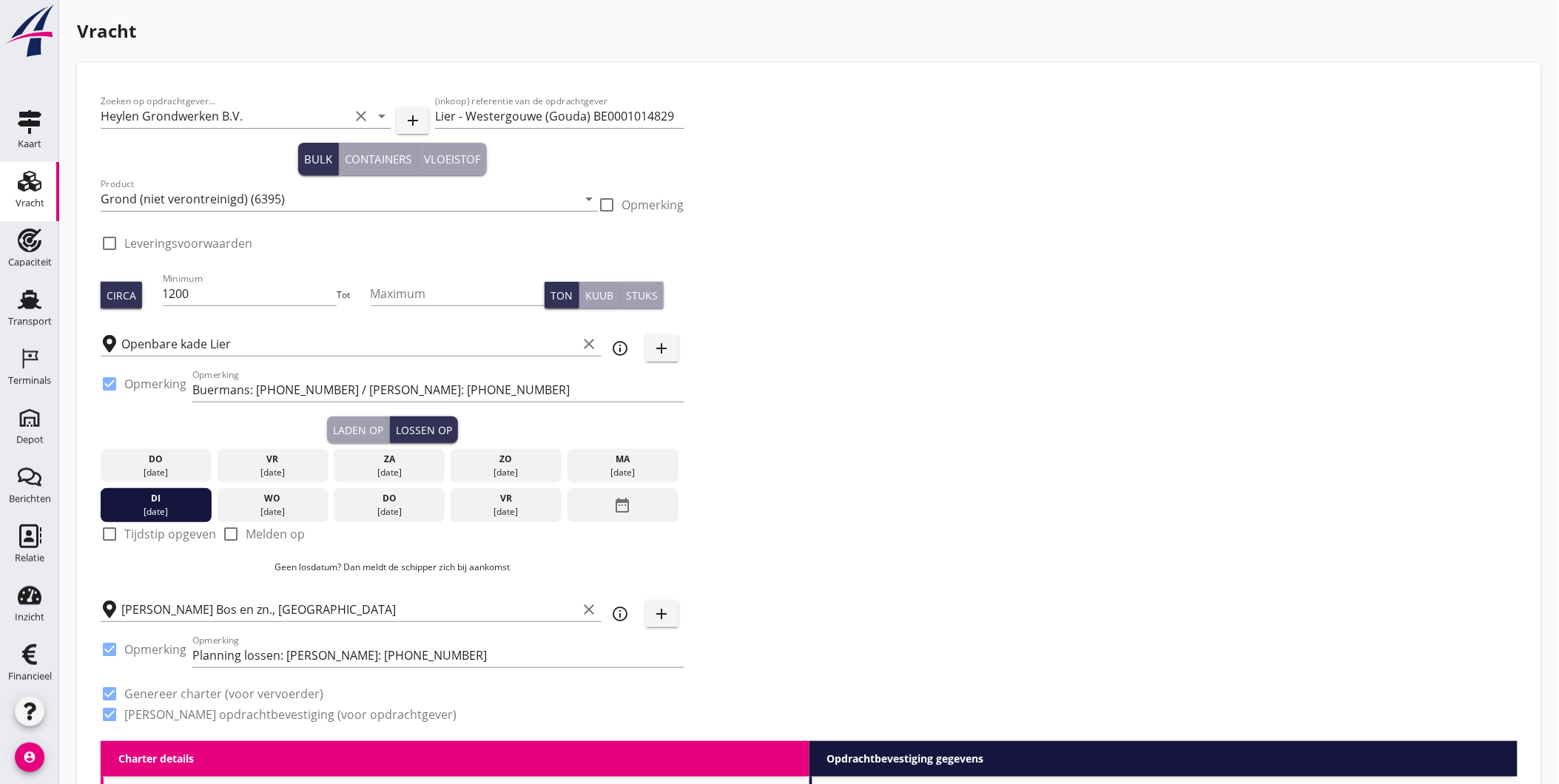
click at [826, 552] on div "Zoeken op opdrachtgever... Heylen Grondwerken B.V. clear arrow_drop_down add (i…" at bounding box center [809, 414] width 1429 height 655
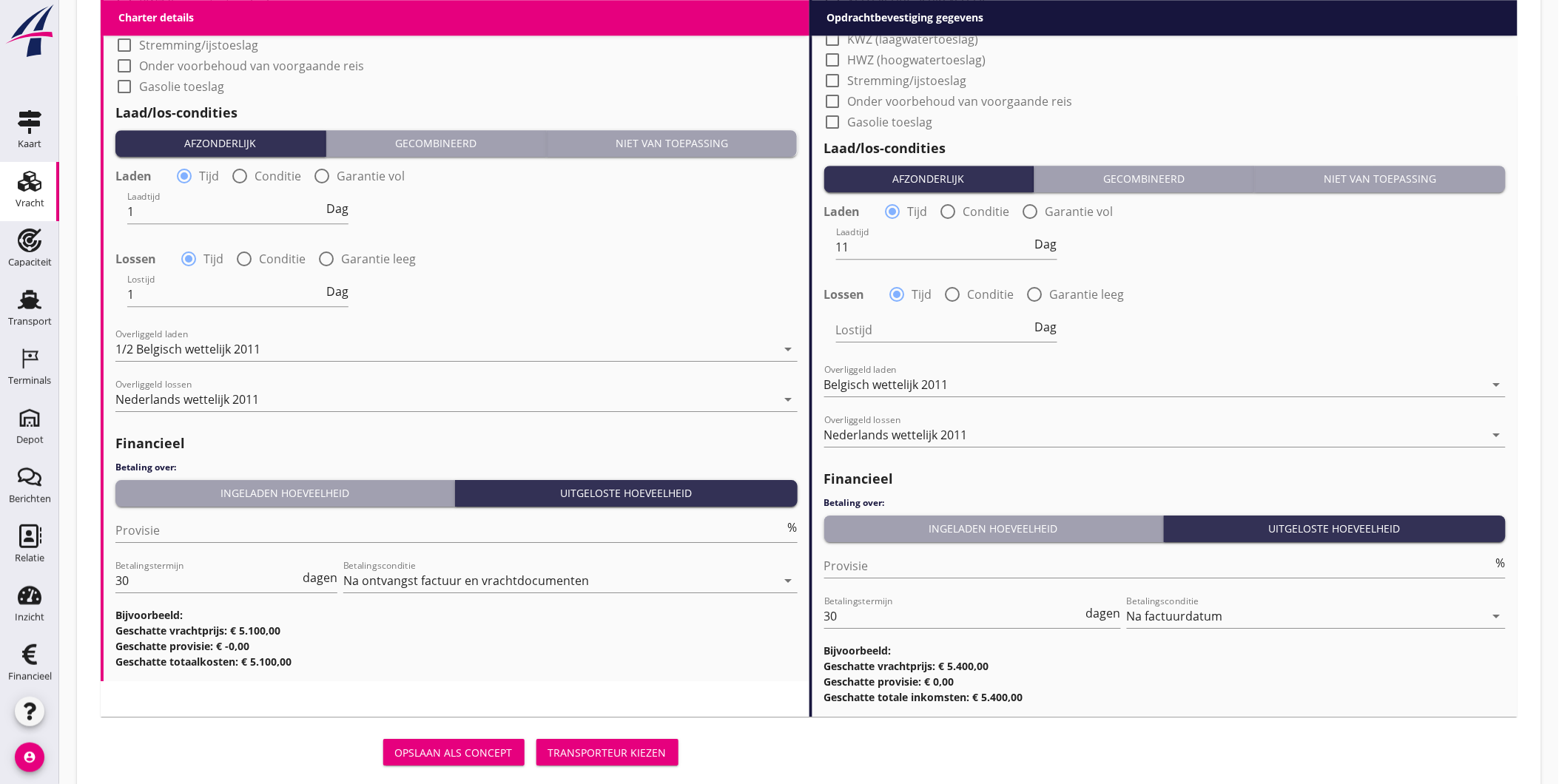
scroll to position [1465, 0]
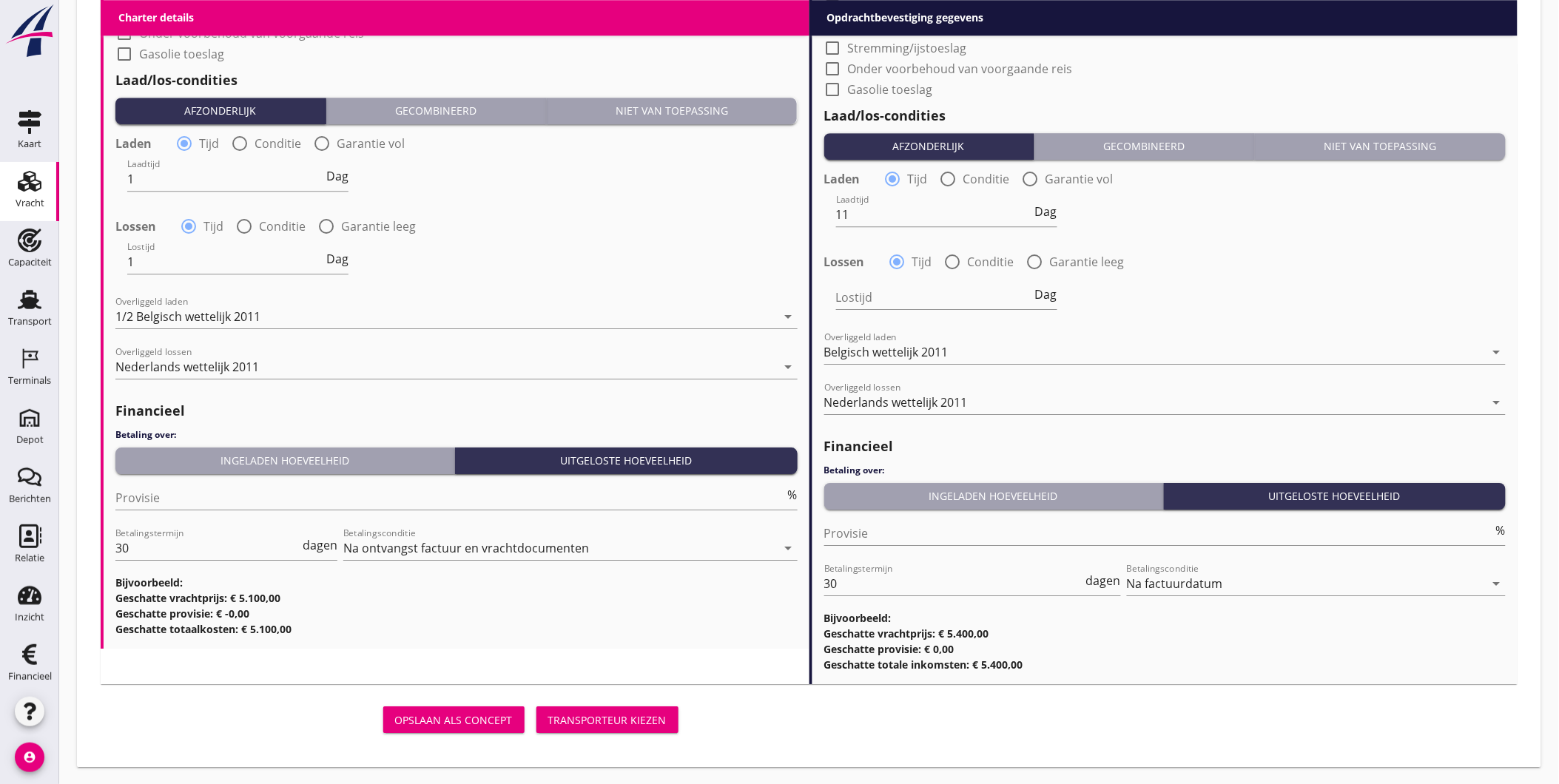
click at [590, 712] on div "Transporteur kiezen" at bounding box center [608, 720] width 119 height 15
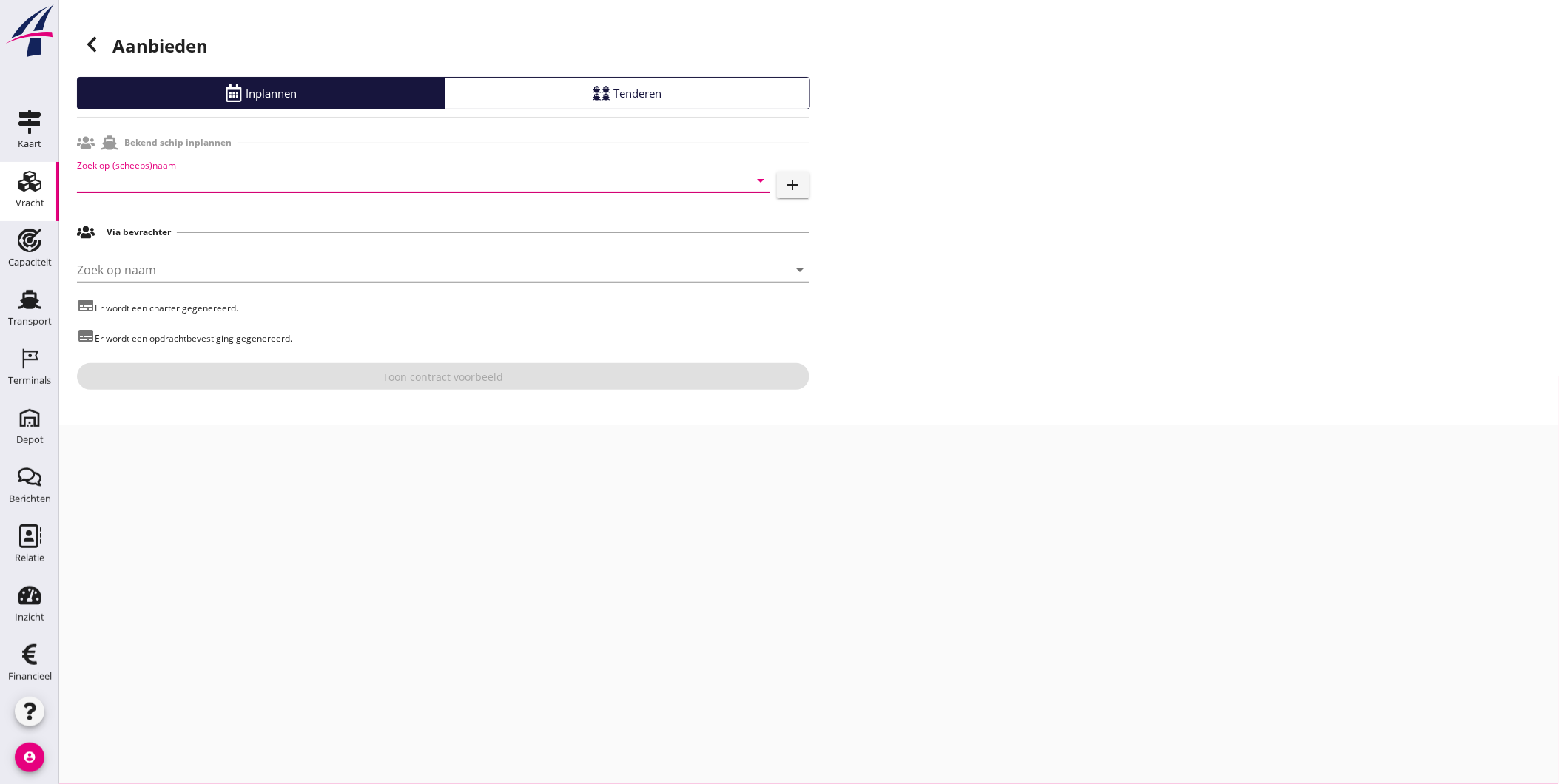
click at [181, 172] on input "Zoek op (scheeps)naam" at bounding box center [402, 180] width 652 height 24
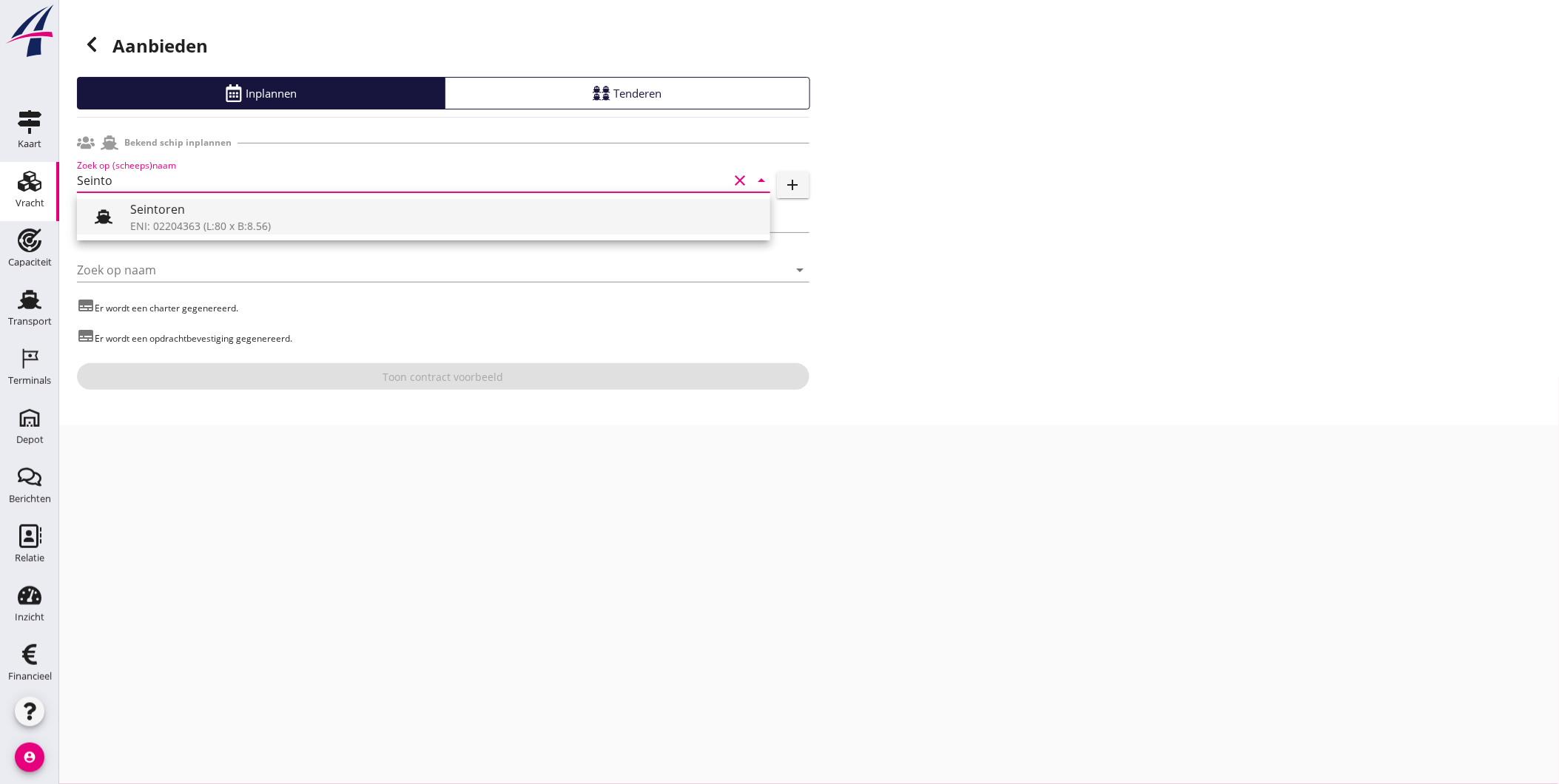
click at [272, 208] on div "Seintoren" at bounding box center [444, 209] width 628 height 18
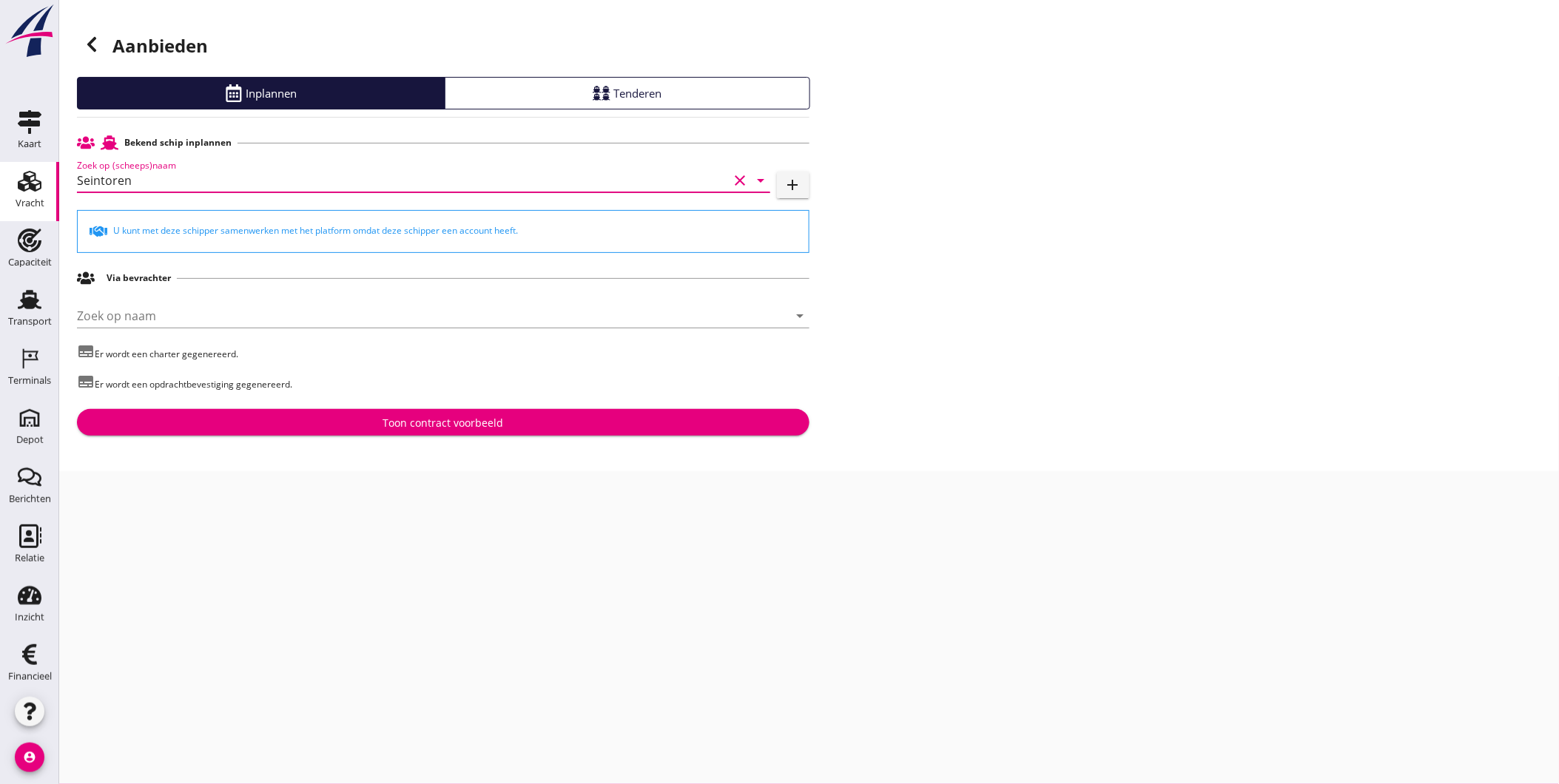
type input "Seintoren"
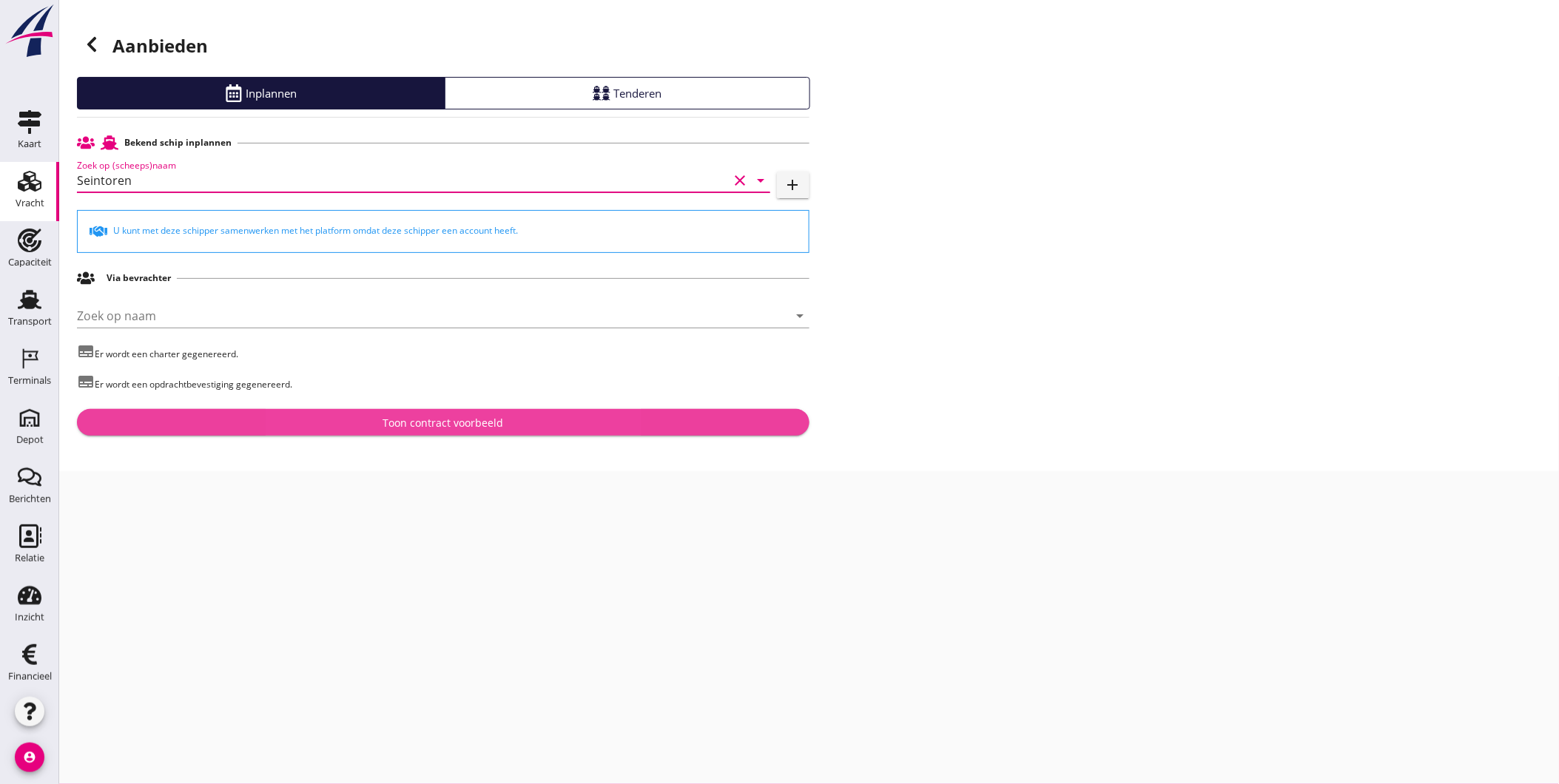
click at [397, 419] on div "Toon contract voorbeeld" at bounding box center [443, 423] width 121 height 15
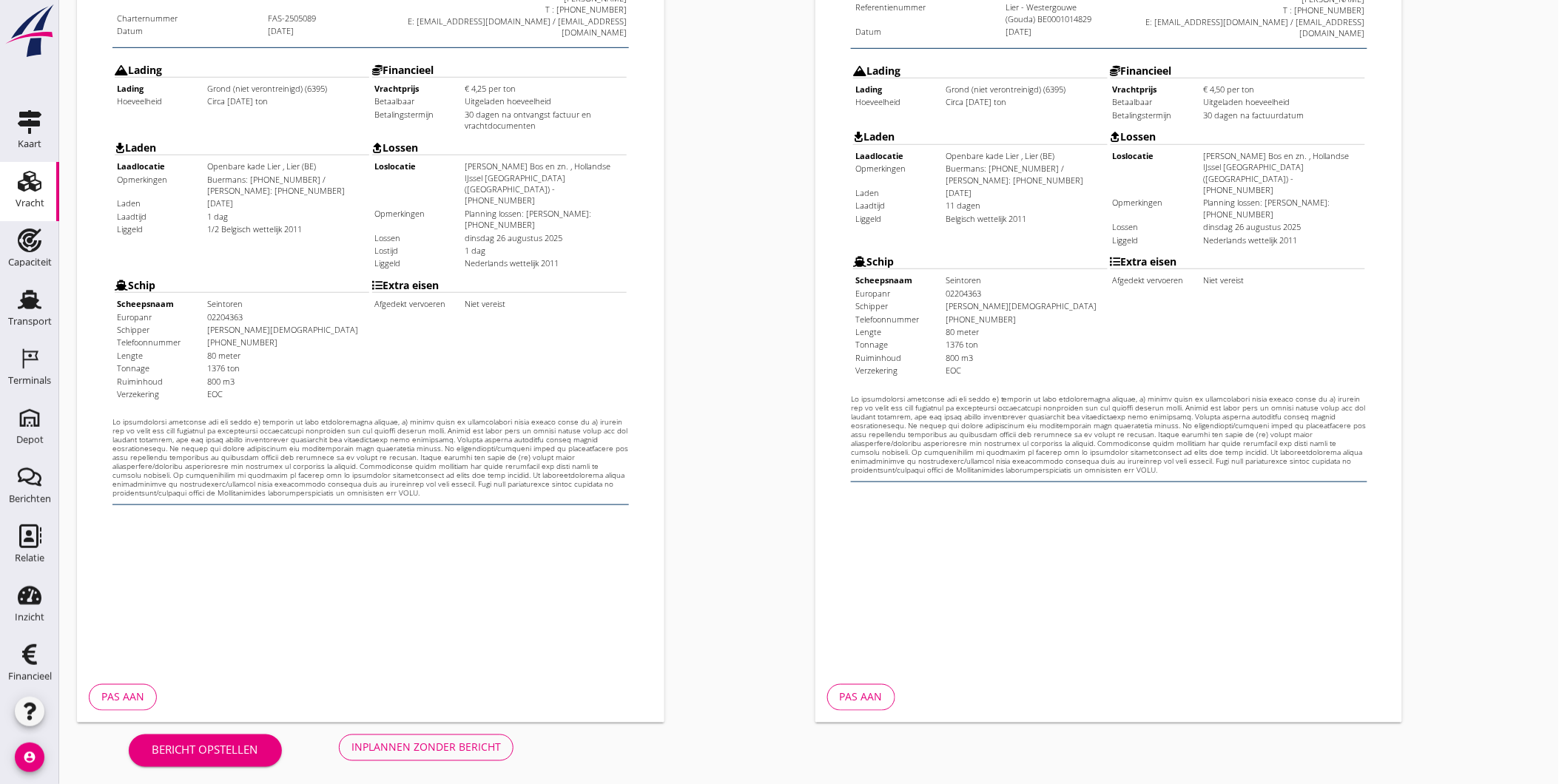
scroll to position [311, 0]
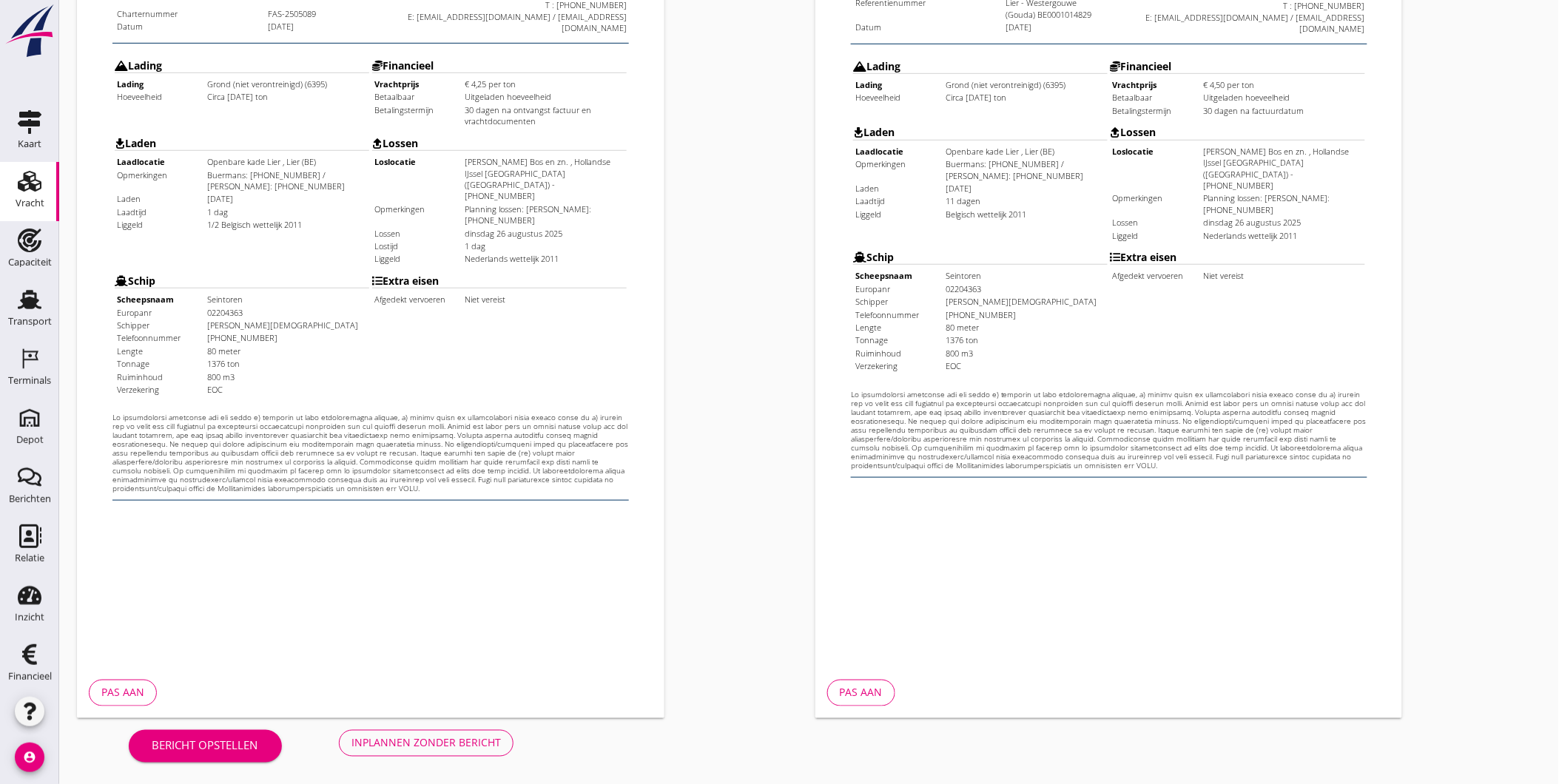
click at [426, 738] on div "Inplannen zonder bericht" at bounding box center [426, 743] width 149 height 15
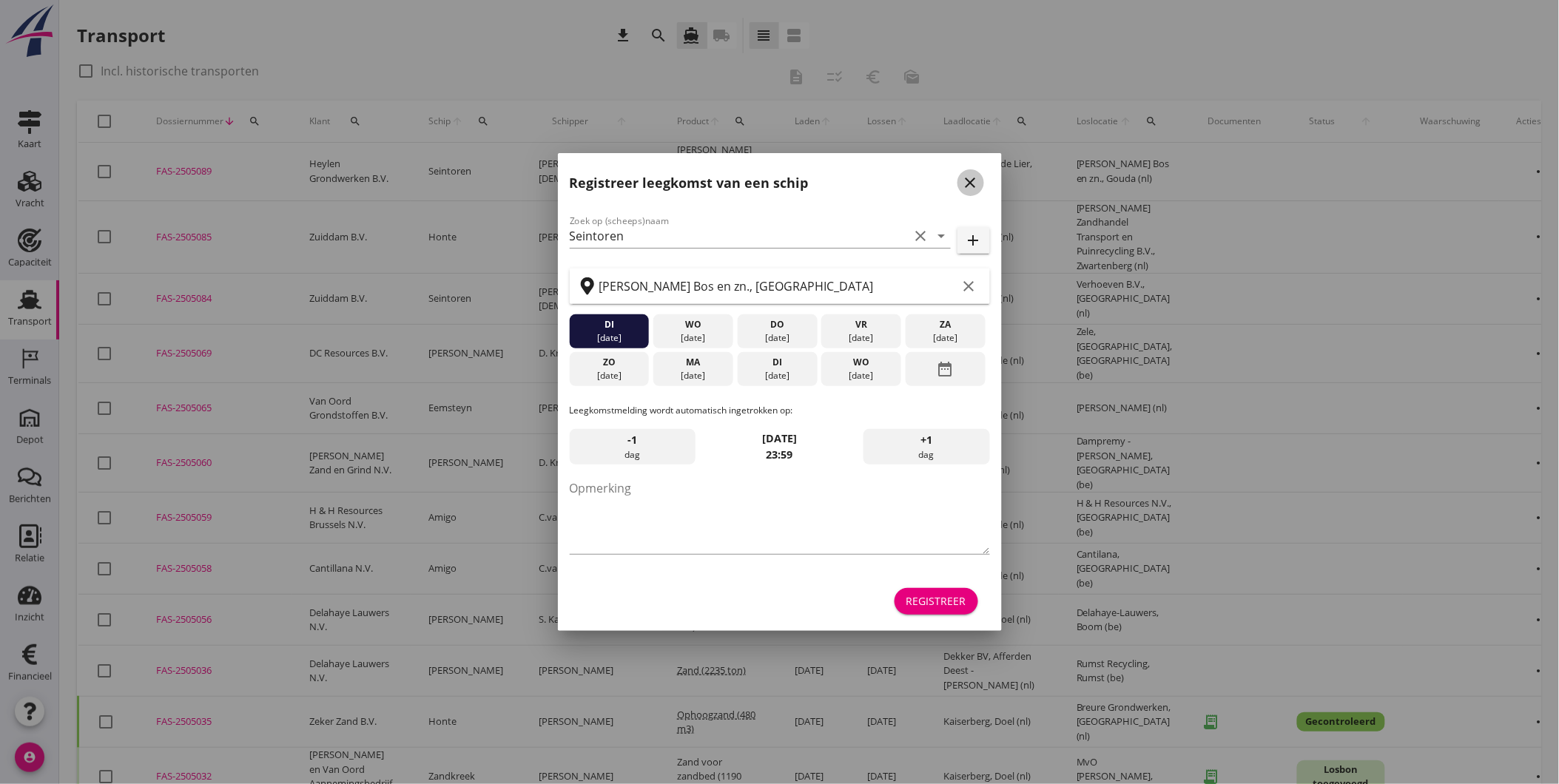
click at [973, 182] on icon "close" at bounding box center [971, 183] width 18 height 18
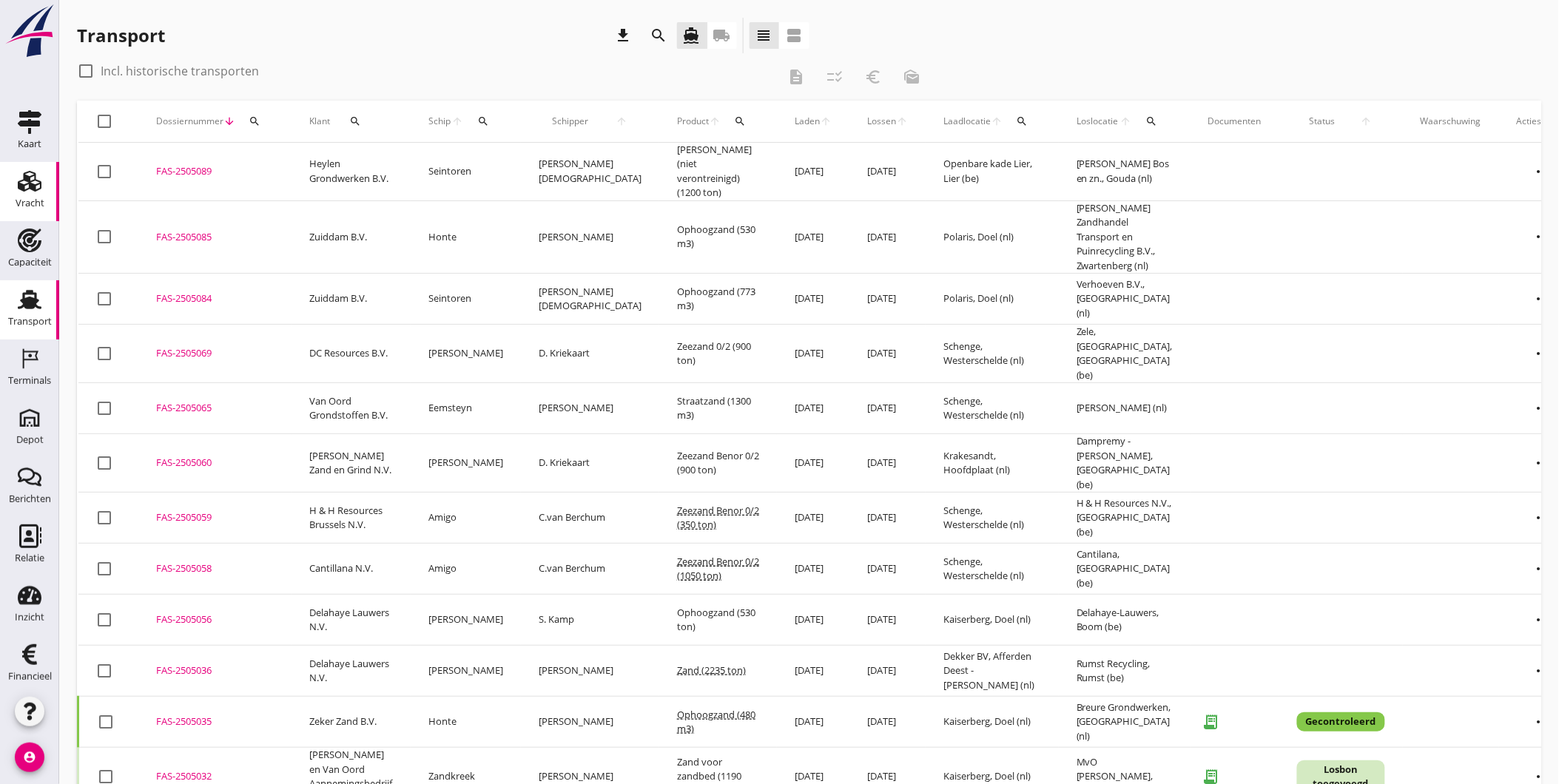
drag, startPoint x: 3, startPoint y: 203, endPoint x: 15, endPoint y: 198, distance: 13.0
click at [3, 203] on link "Vracht Vracht" at bounding box center [30, 191] width 59 height 59
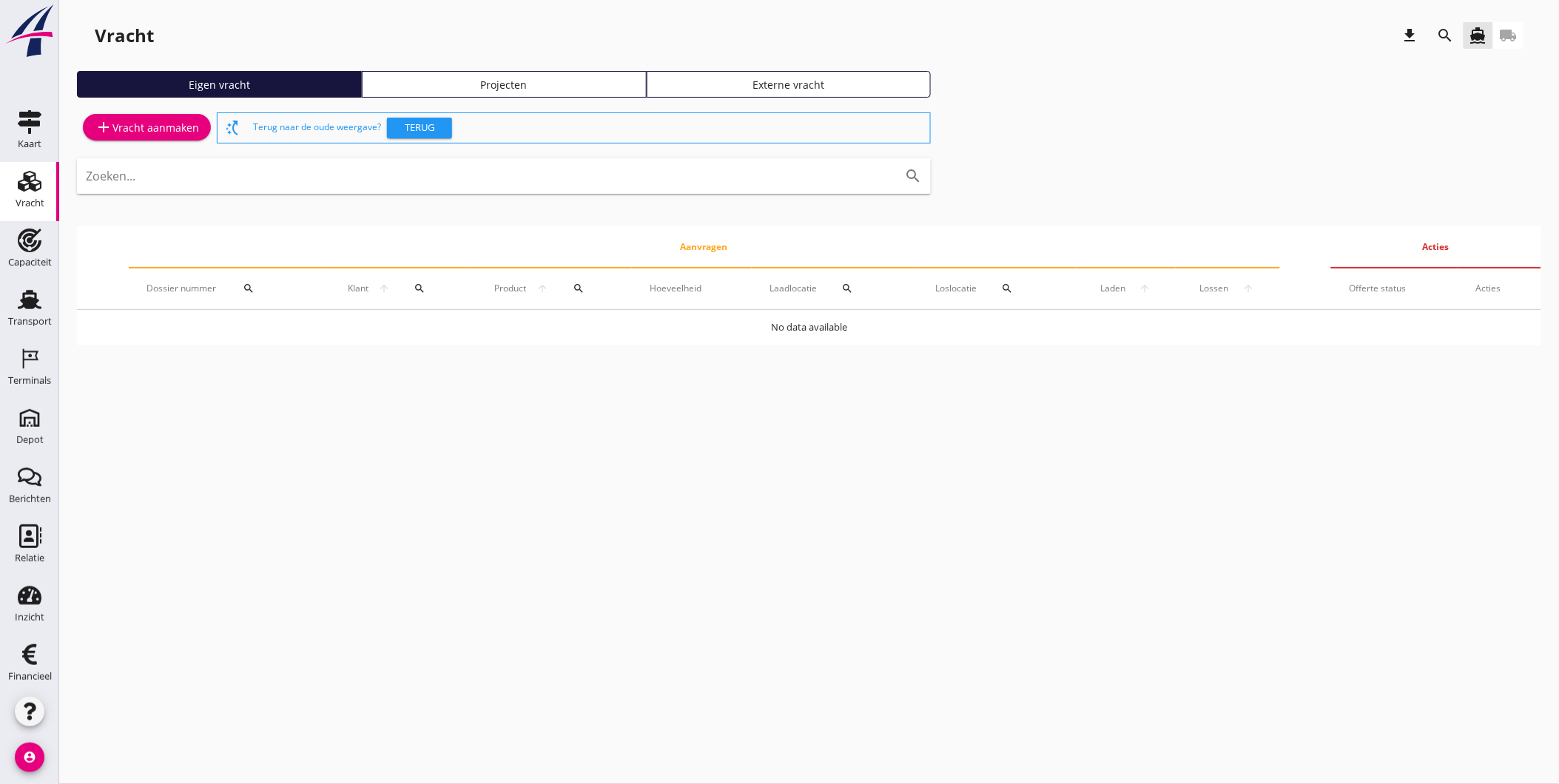
click at [485, 92] on link "Projecten" at bounding box center [505, 84] width 285 height 27
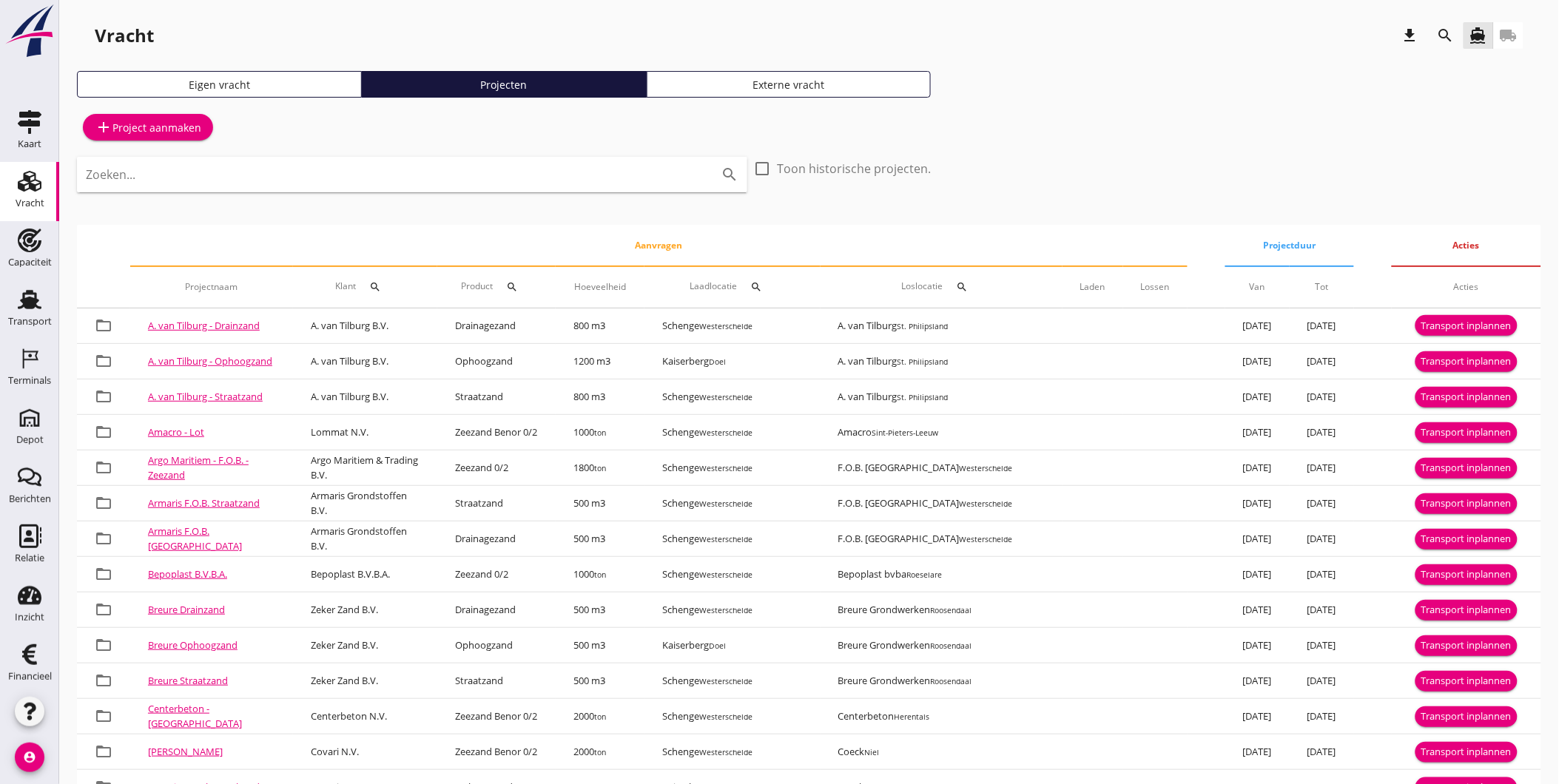
click at [382, 285] on icon "search" at bounding box center [375, 287] width 11 height 11
click at [463, 324] on input "Zoeken op opdrachtgever..." at bounding box center [456, 329] width 154 height 24
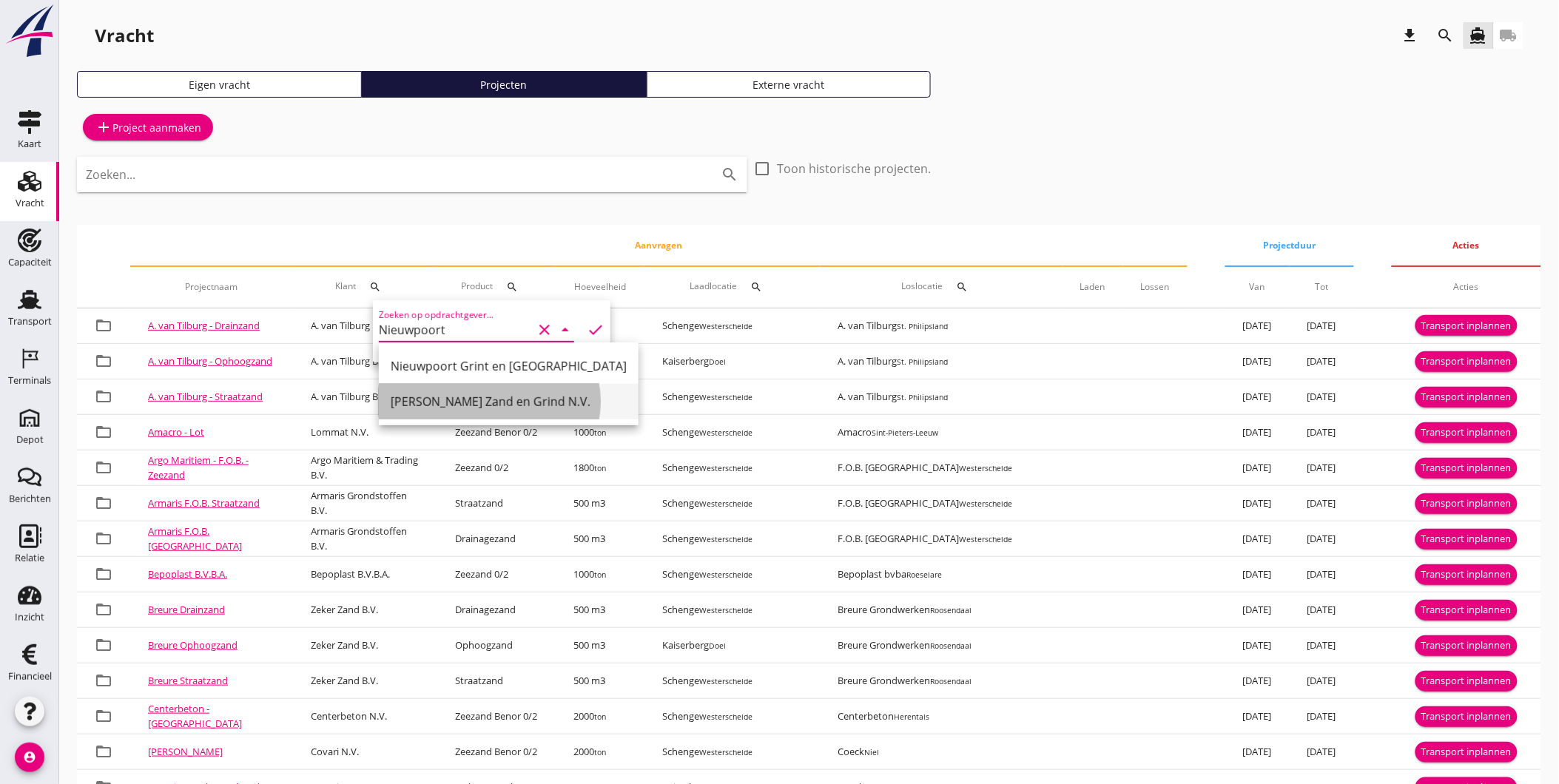
click at [527, 396] on div "[PERSON_NAME] Zand en Grind N.V." at bounding box center [508, 401] width 237 height 18
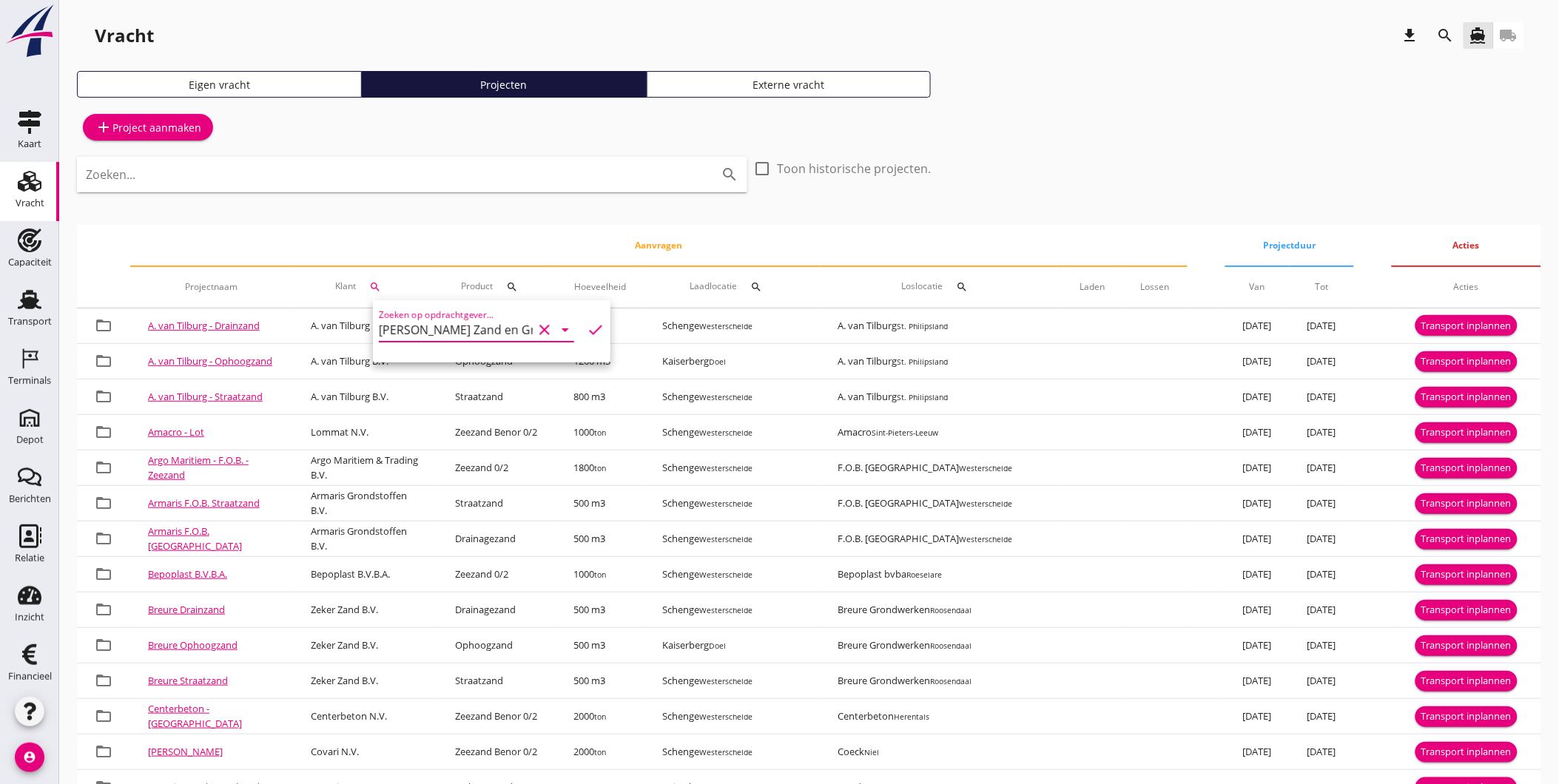
type input "[PERSON_NAME] Zand en Grind N.V."
click at [590, 330] on icon "check" at bounding box center [596, 329] width 18 height 18
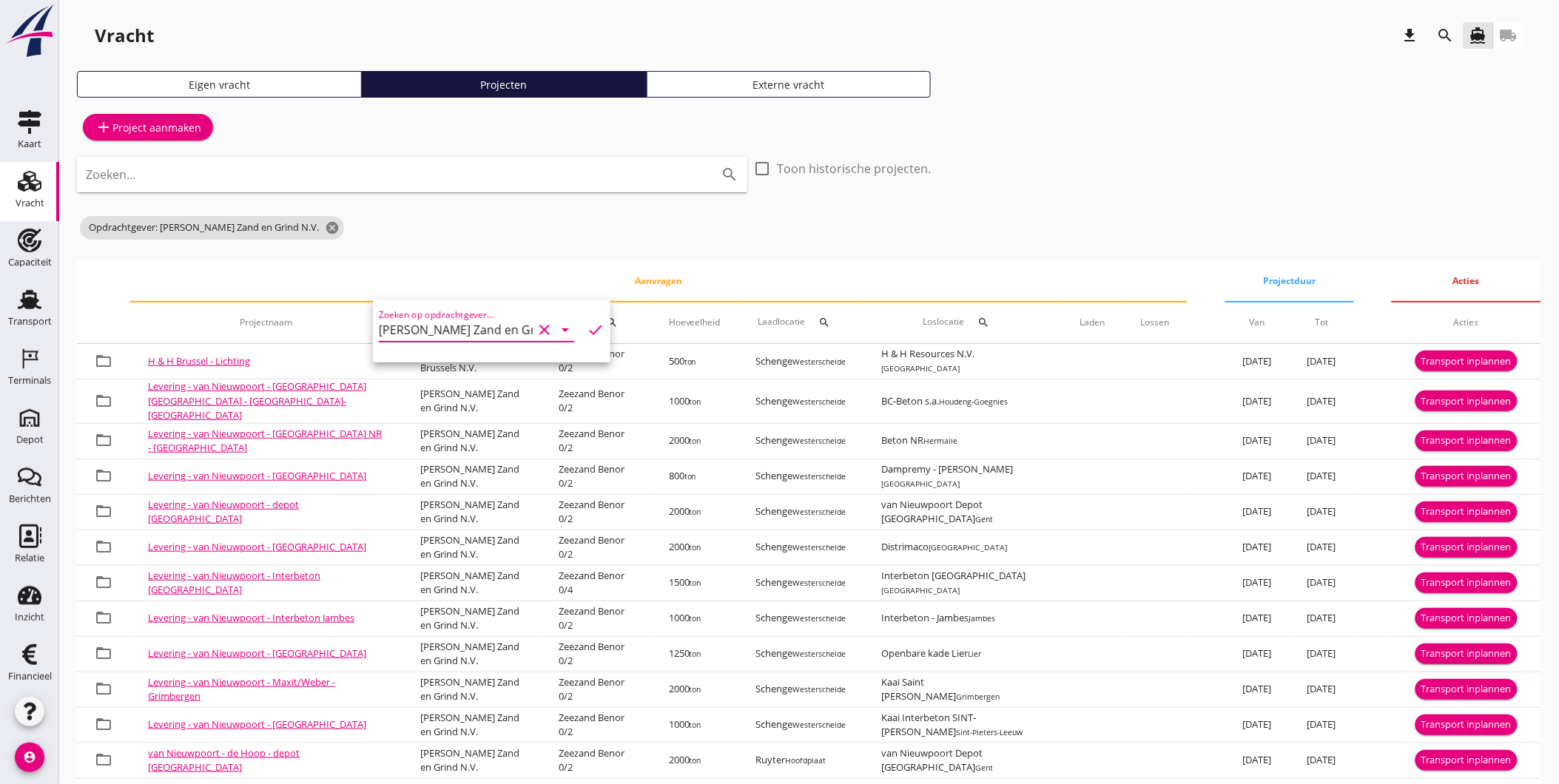
click at [513, 277] on th "Aanvragen" at bounding box center [659, 280] width 1057 height 41
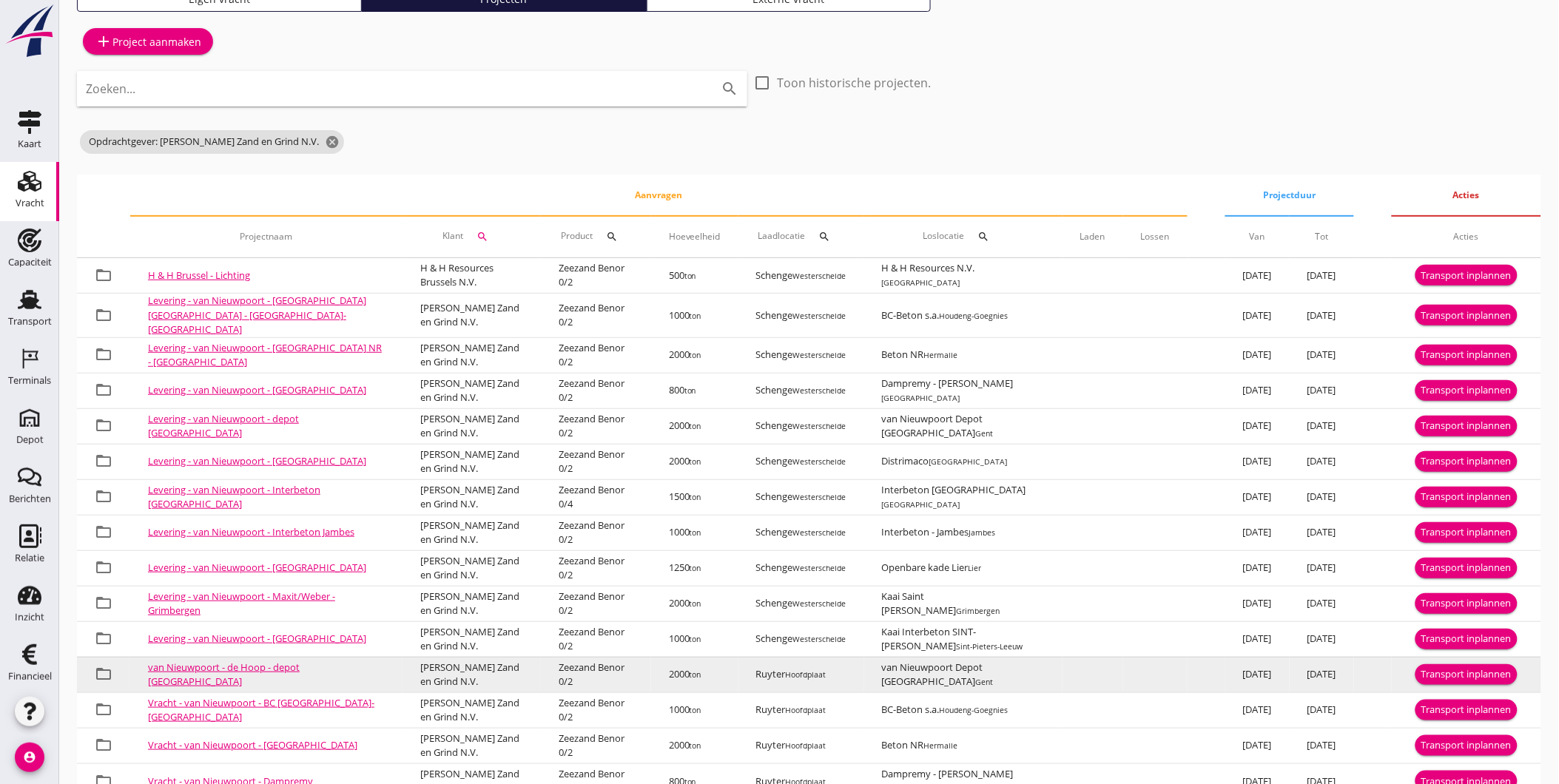
scroll to position [105, 0]
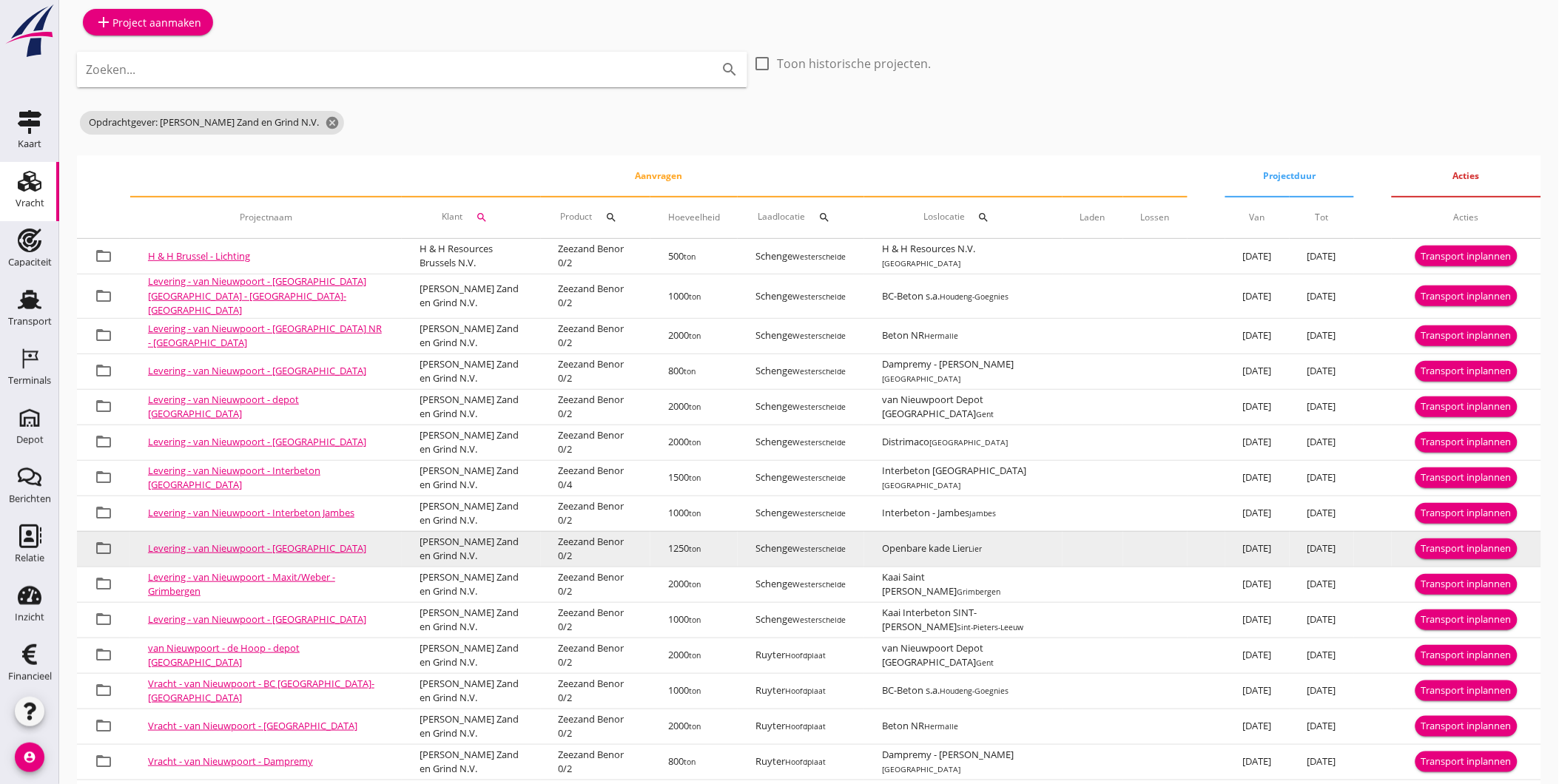
click at [1444, 542] on div "Transport inplannen" at bounding box center [1467, 549] width 90 height 14
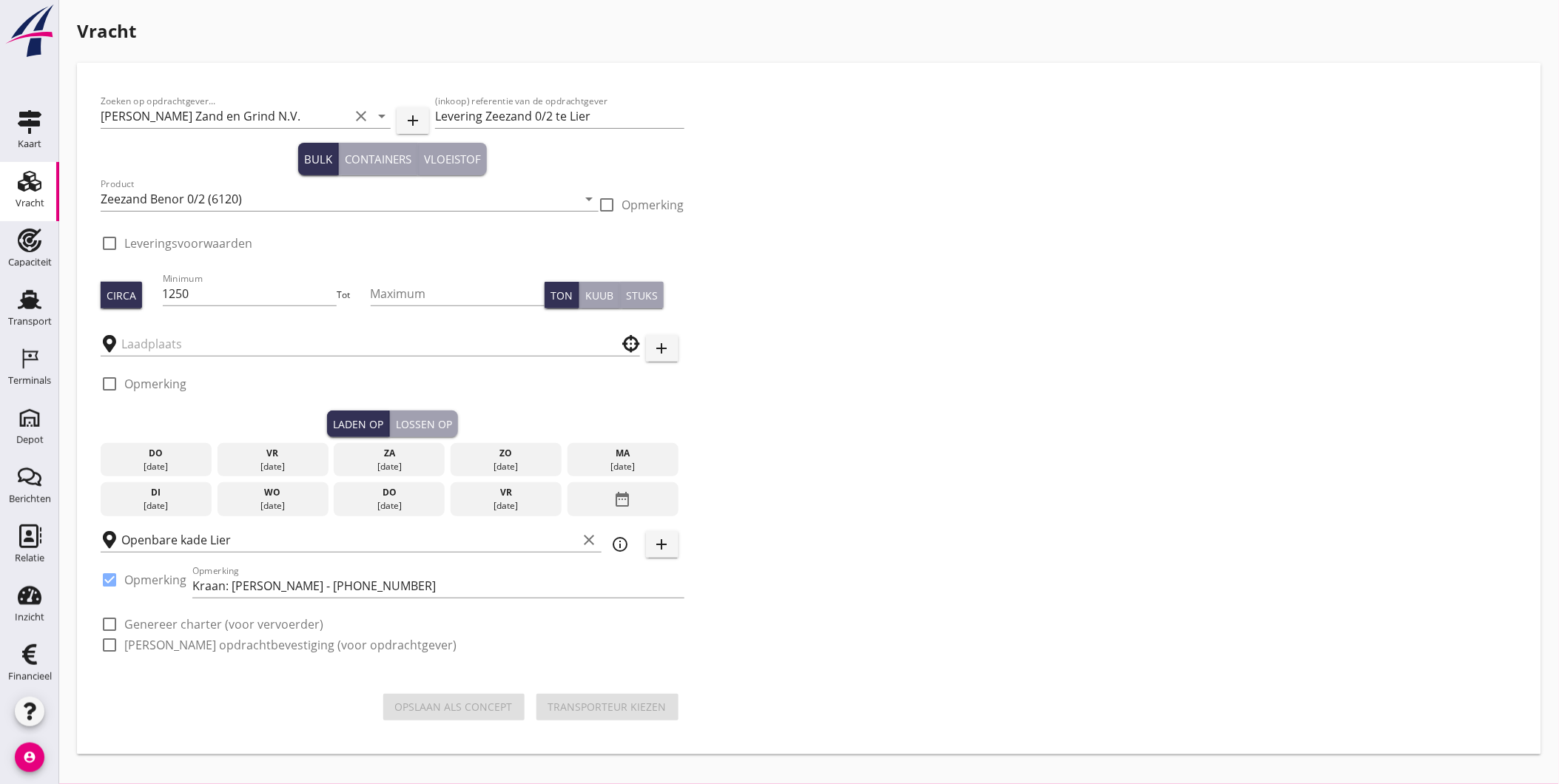
checkbox input "true"
type input "Schenge"
checkbox input "true"
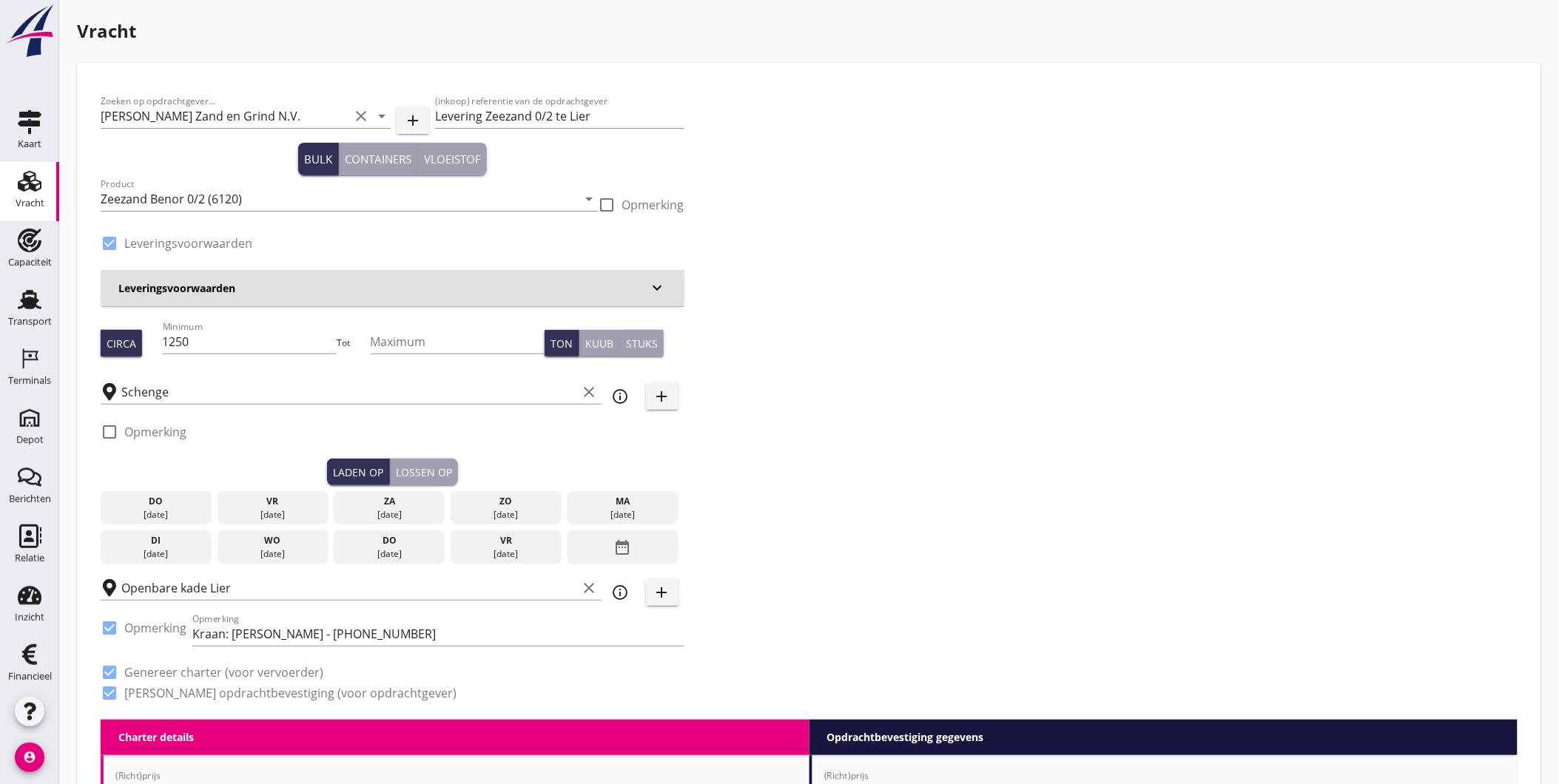
click at [1029, 487] on div "Zoeken op opdrachtgever... Van Nieuwpoort Zand en Grind N.V. clear arrow_drop_d…" at bounding box center [809, 403] width 1429 height 634
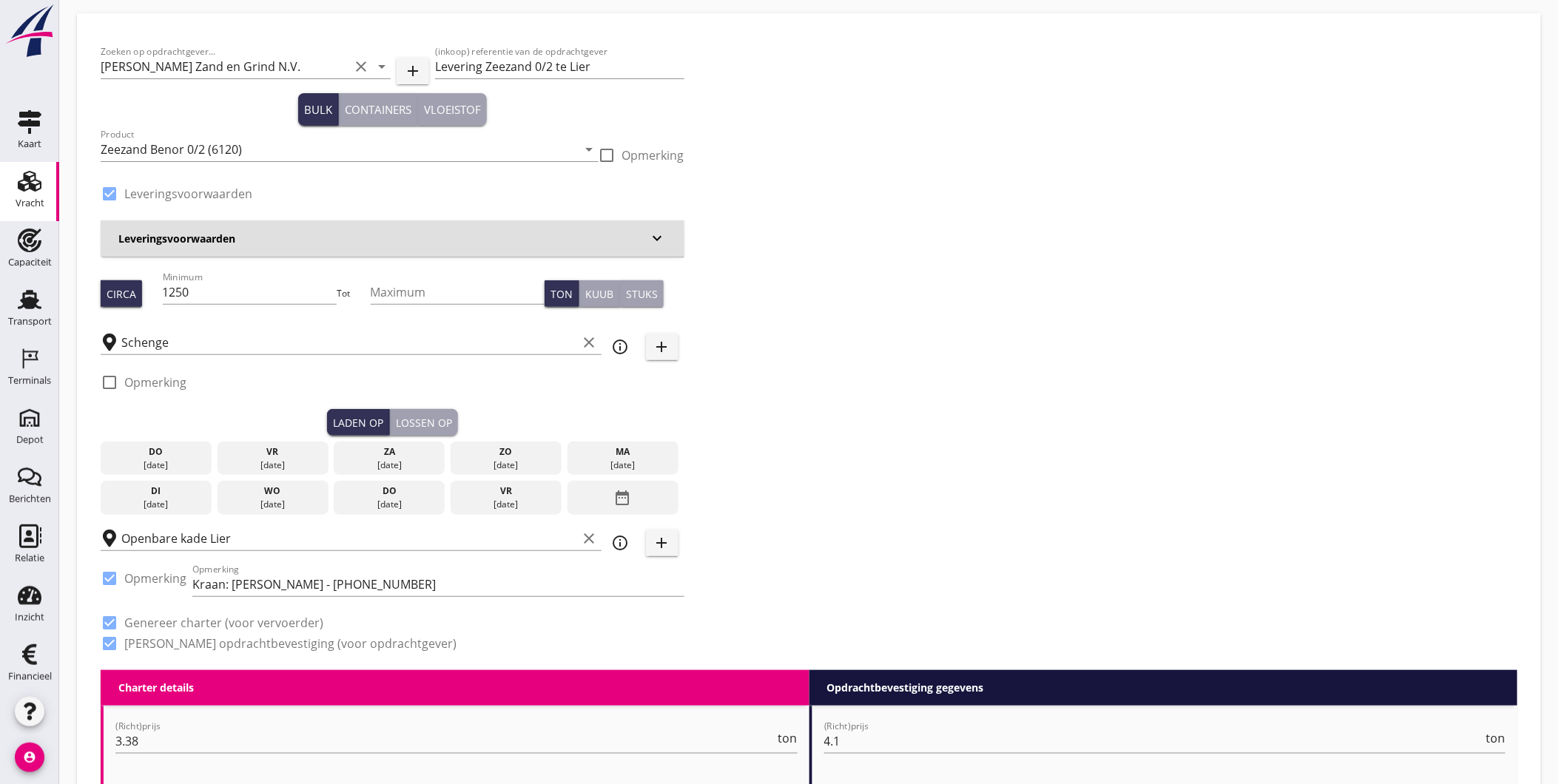
scroll to position [47, 0]
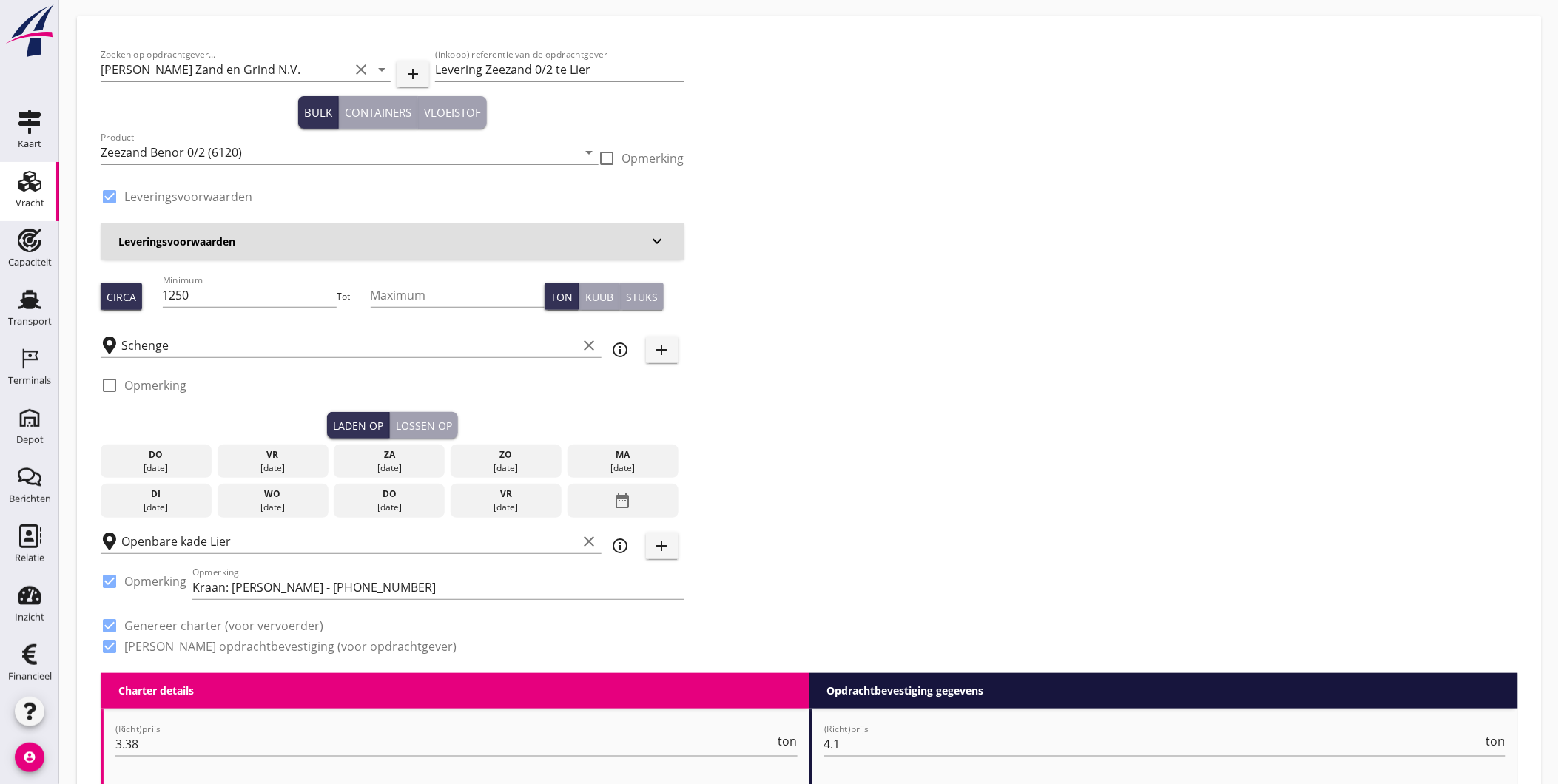
click at [28, 757] on icon "account_circle" at bounding box center [29, 757] width 30 height 30
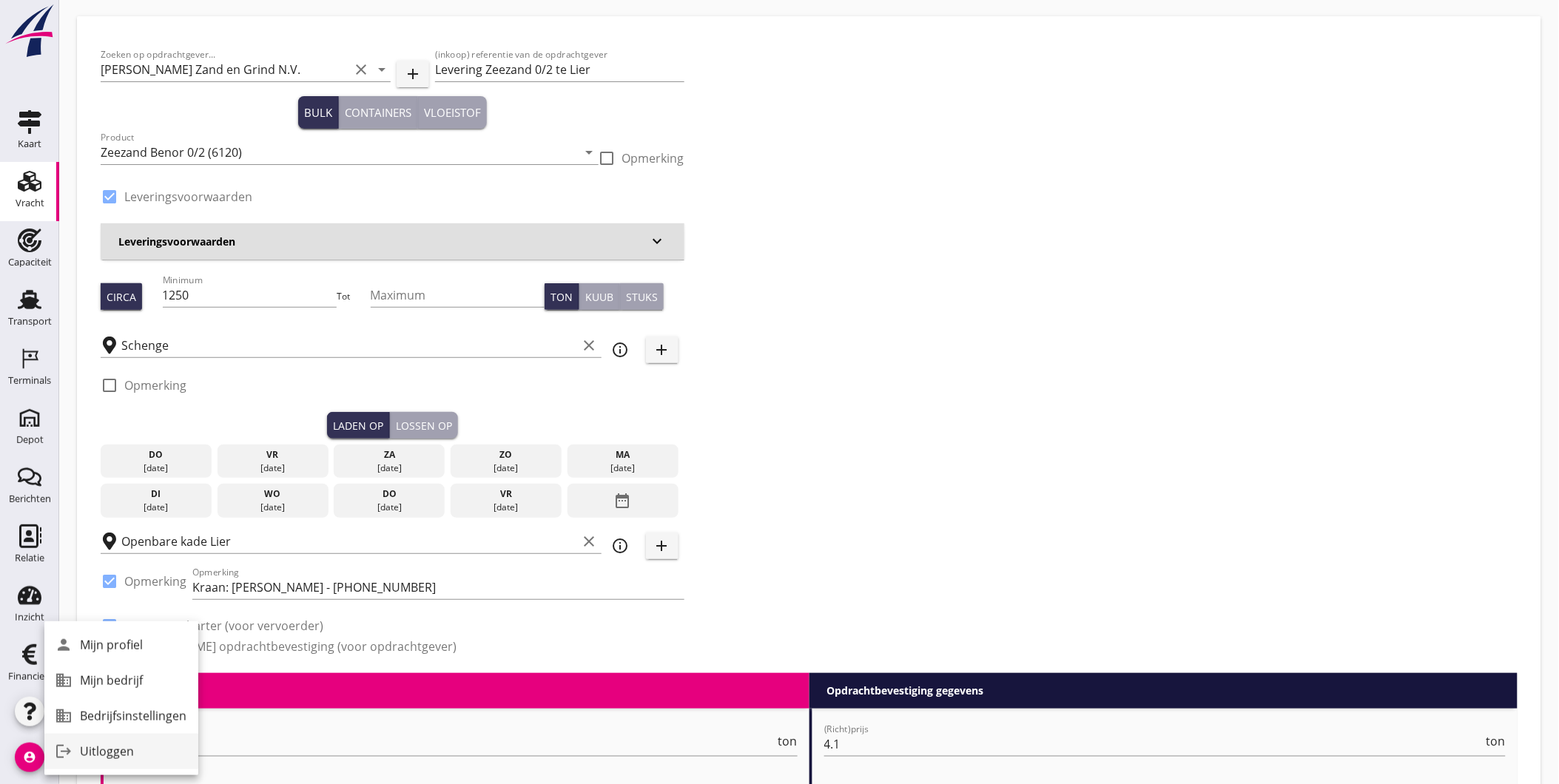
click at [83, 753] on div "Uitloggen" at bounding box center [132, 751] width 106 height 18
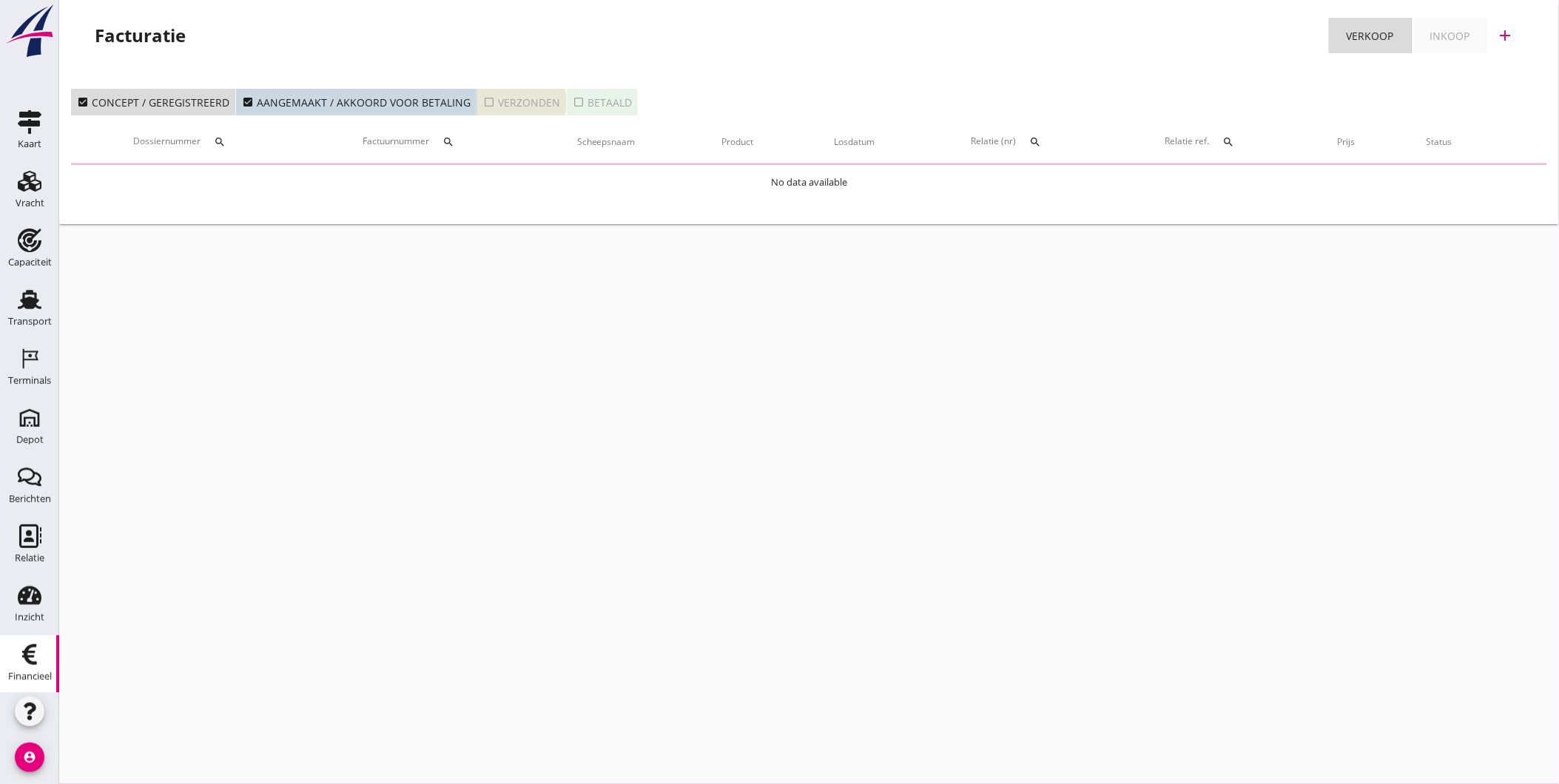
click at [493, 104] on div "check_box_outline_blank Verzonden" at bounding box center [522, 102] width 77 height 15
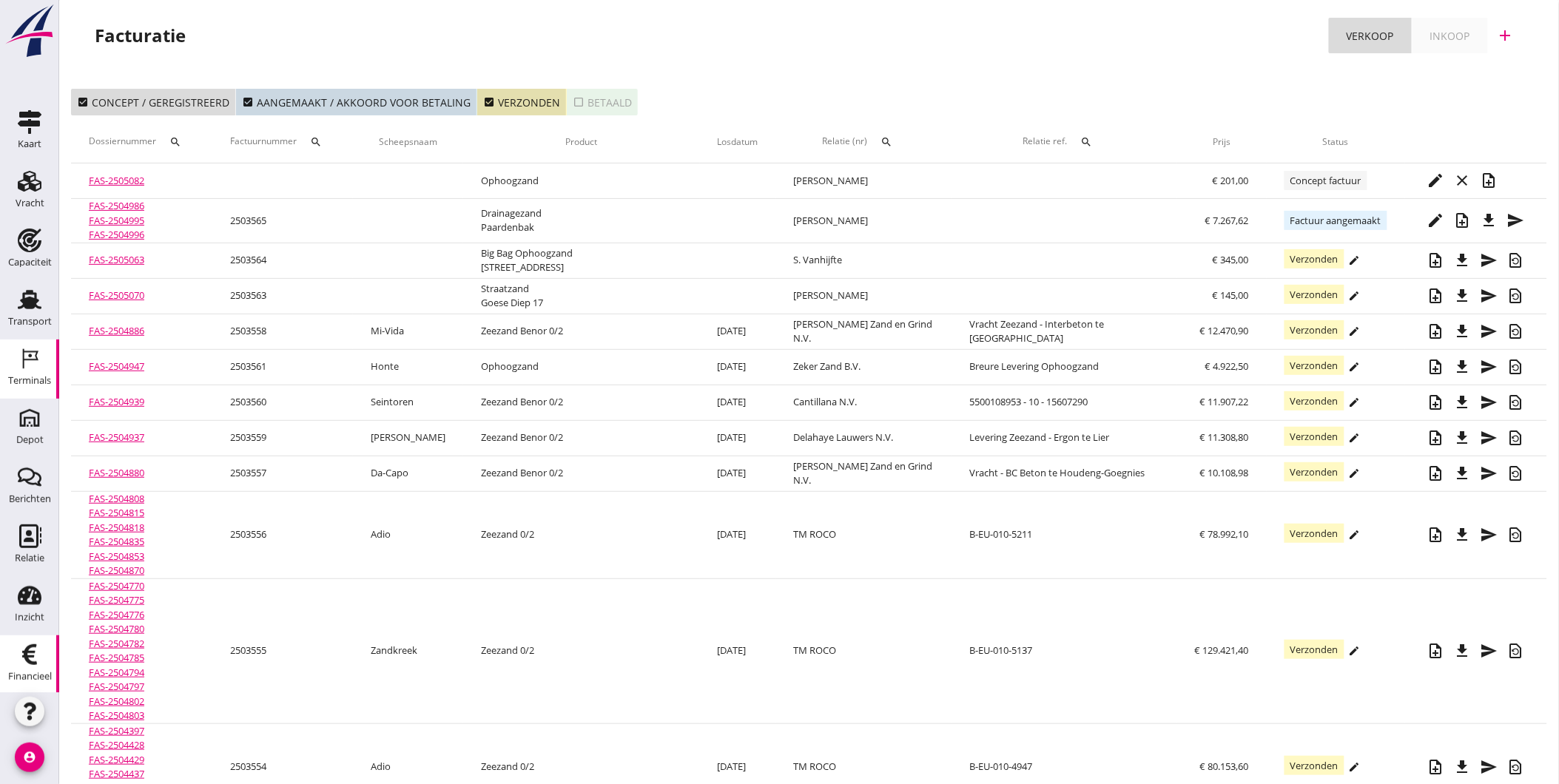
click at [25, 376] on div "Terminals" at bounding box center [30, 381] width 43 height 10
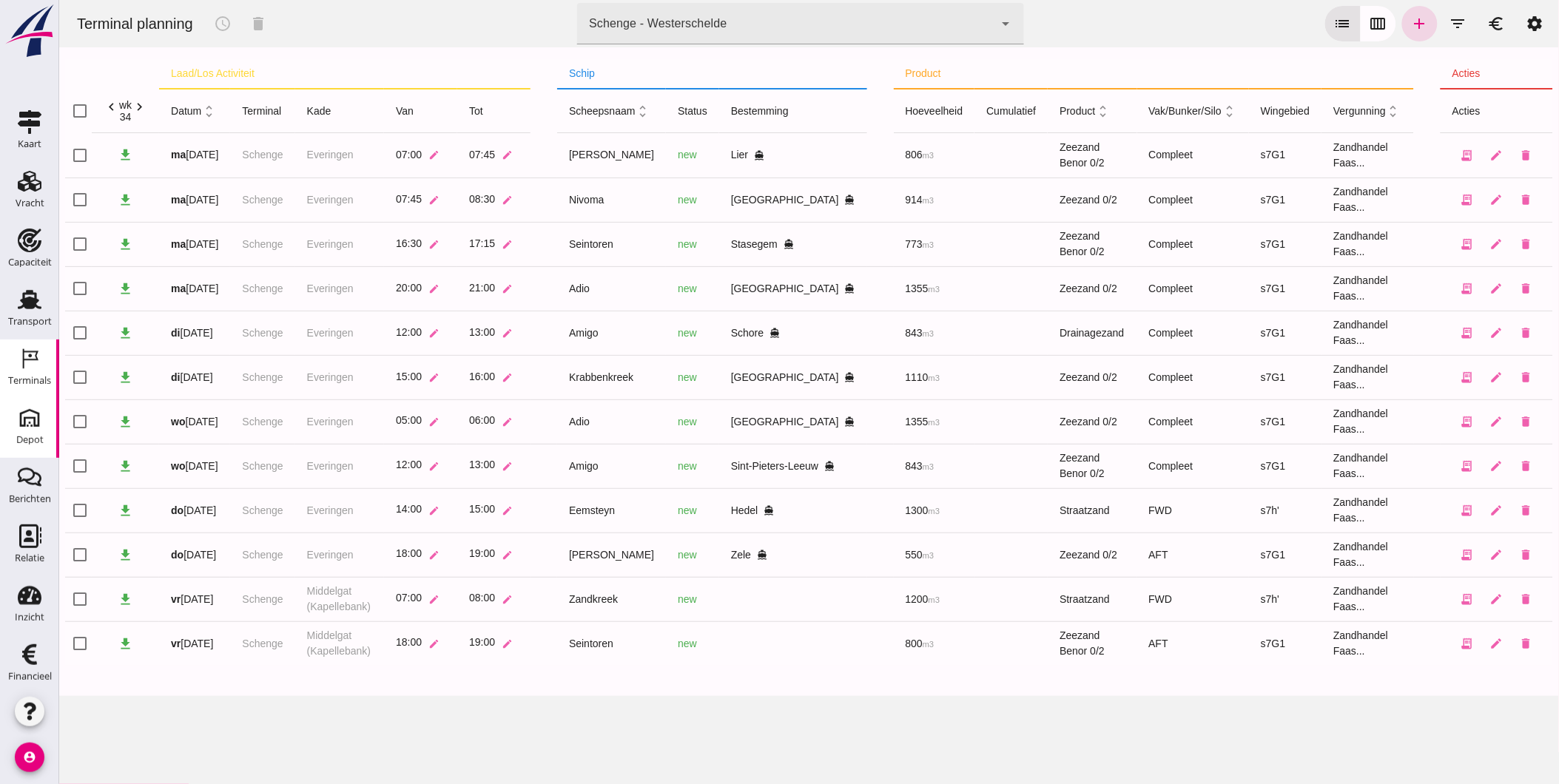
click at [25, 426] on use at bounding box center [30, 417] width 24 height 24
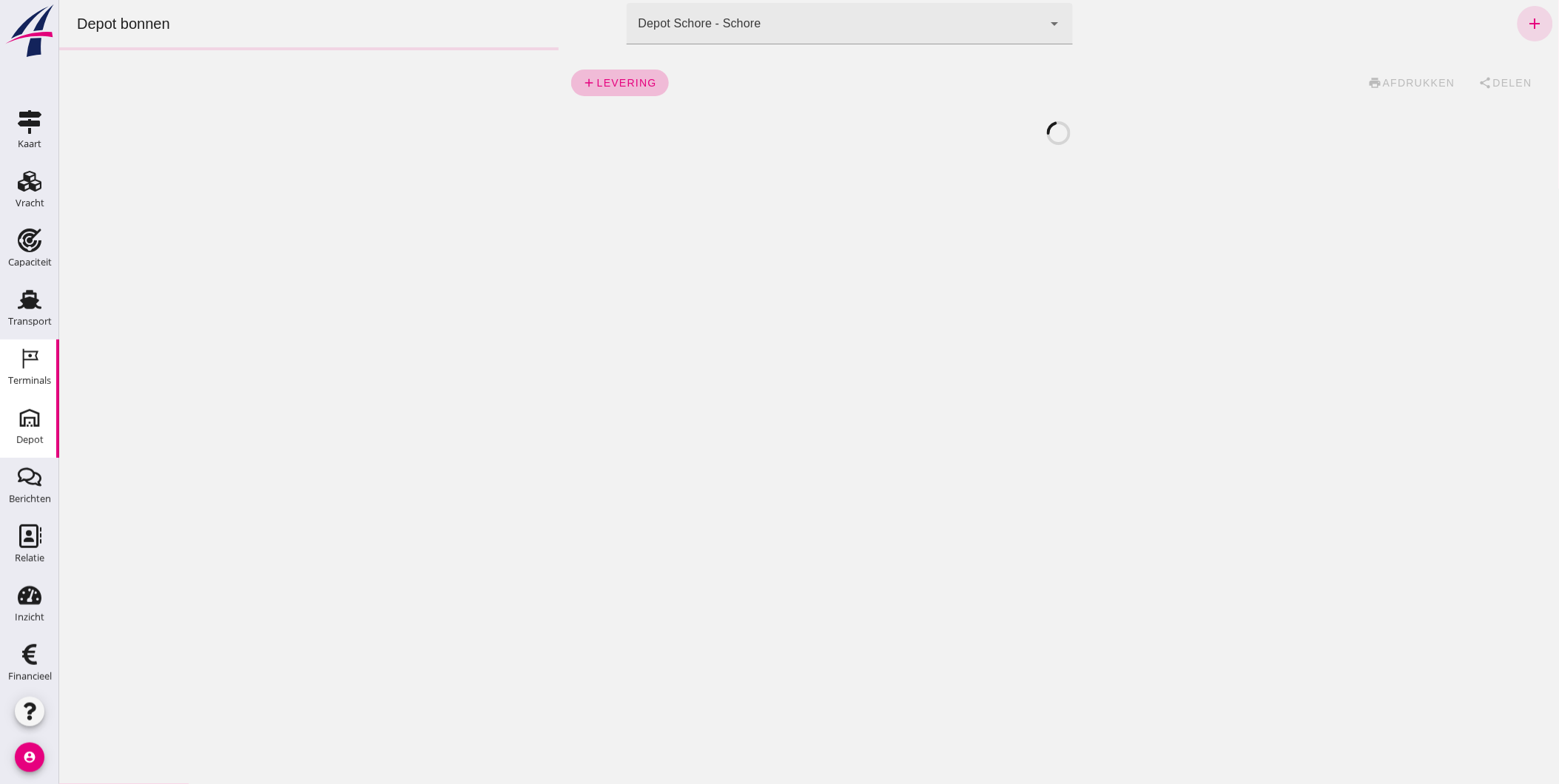
click at [21, 372] on div "Terminals" at bounding box center [30, 381] width 43 height 21
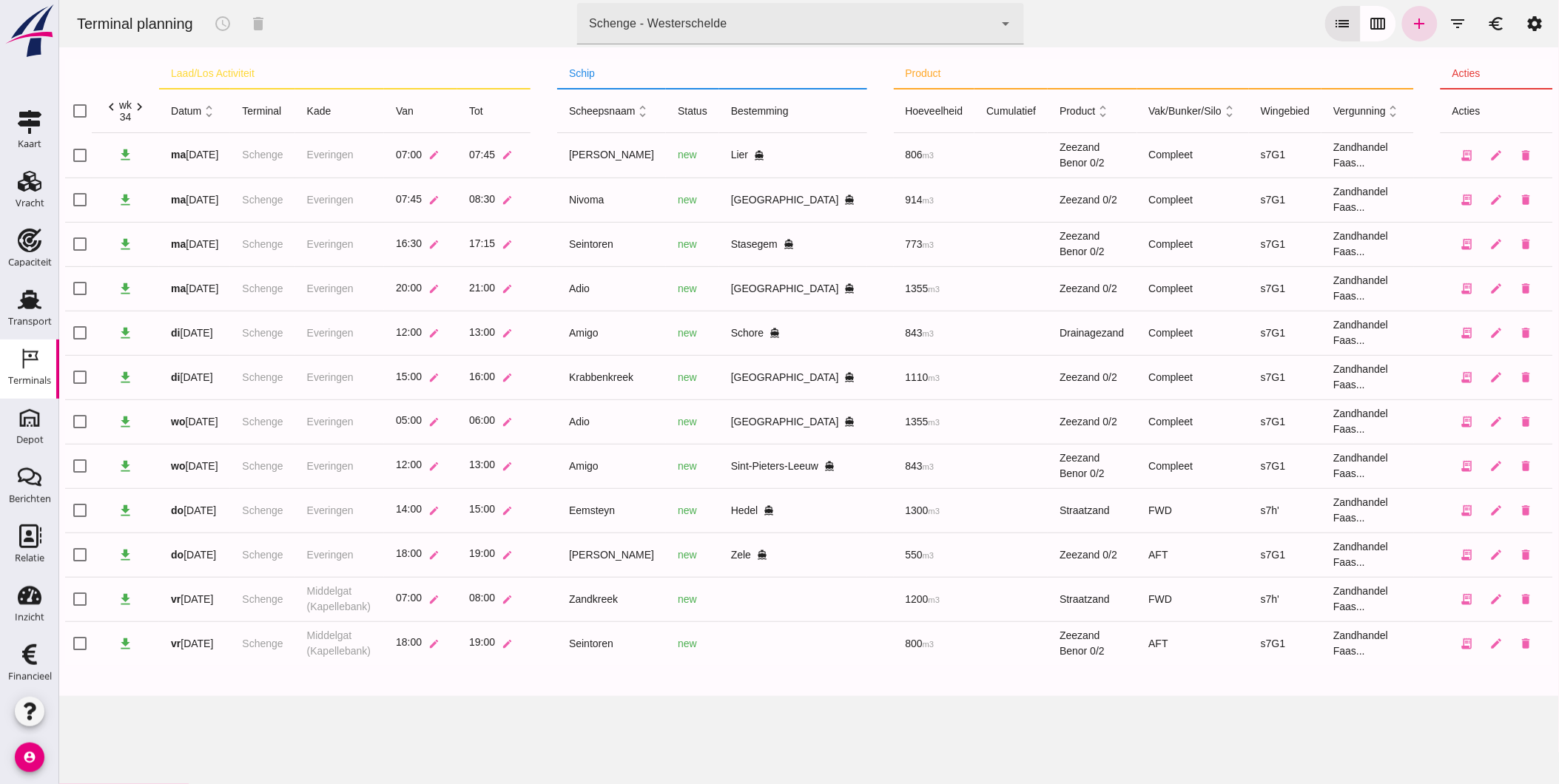
click div "Schenge - Westerschelde 9c876888-926f-4f5f-969d-c779b766b815"
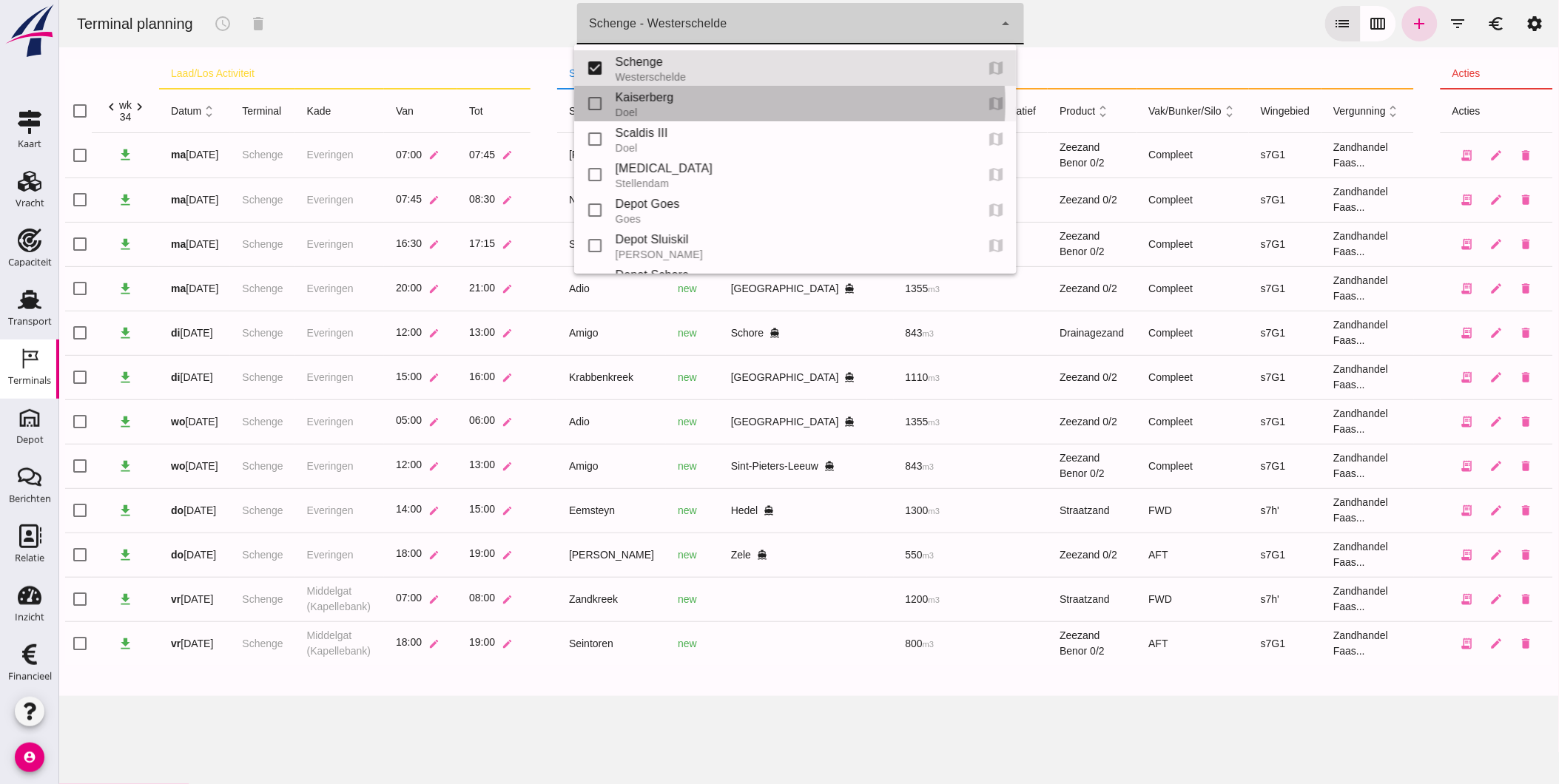
click at [719, 112] on div "Doel" at bounding box center [789, 112] width 349 height 11
type input "7f603609-51ae-4e75-986b-c9057e559465"
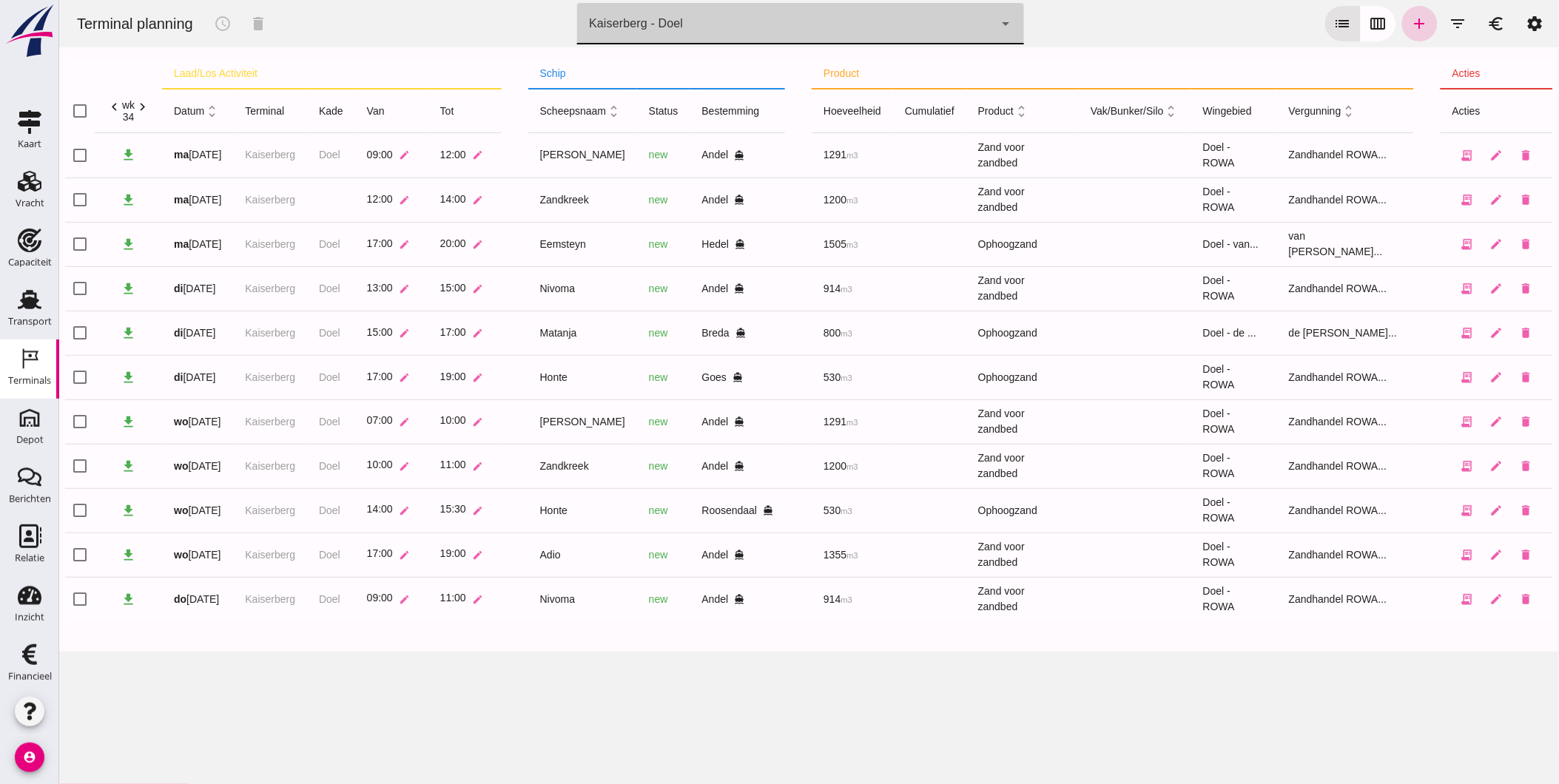
click at [1412, 25] on icon "add" at bounding box center [1419, 23] width 18 height 18
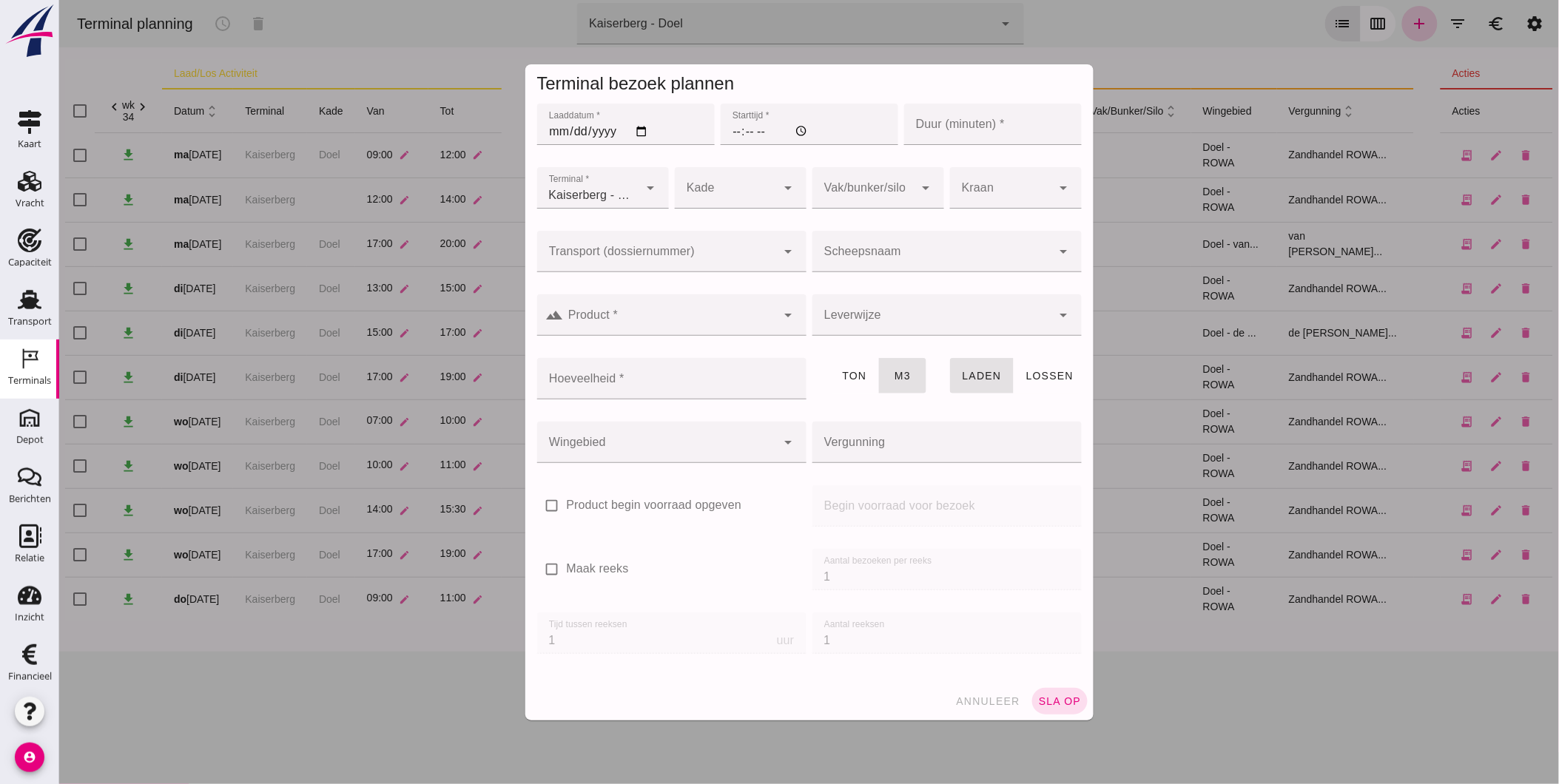
type input "Zandhandel Faasse B.V."
click input "Laaddatum *"
type input "2025-08-21"
click input "Starttijd *"
type input "14:00"
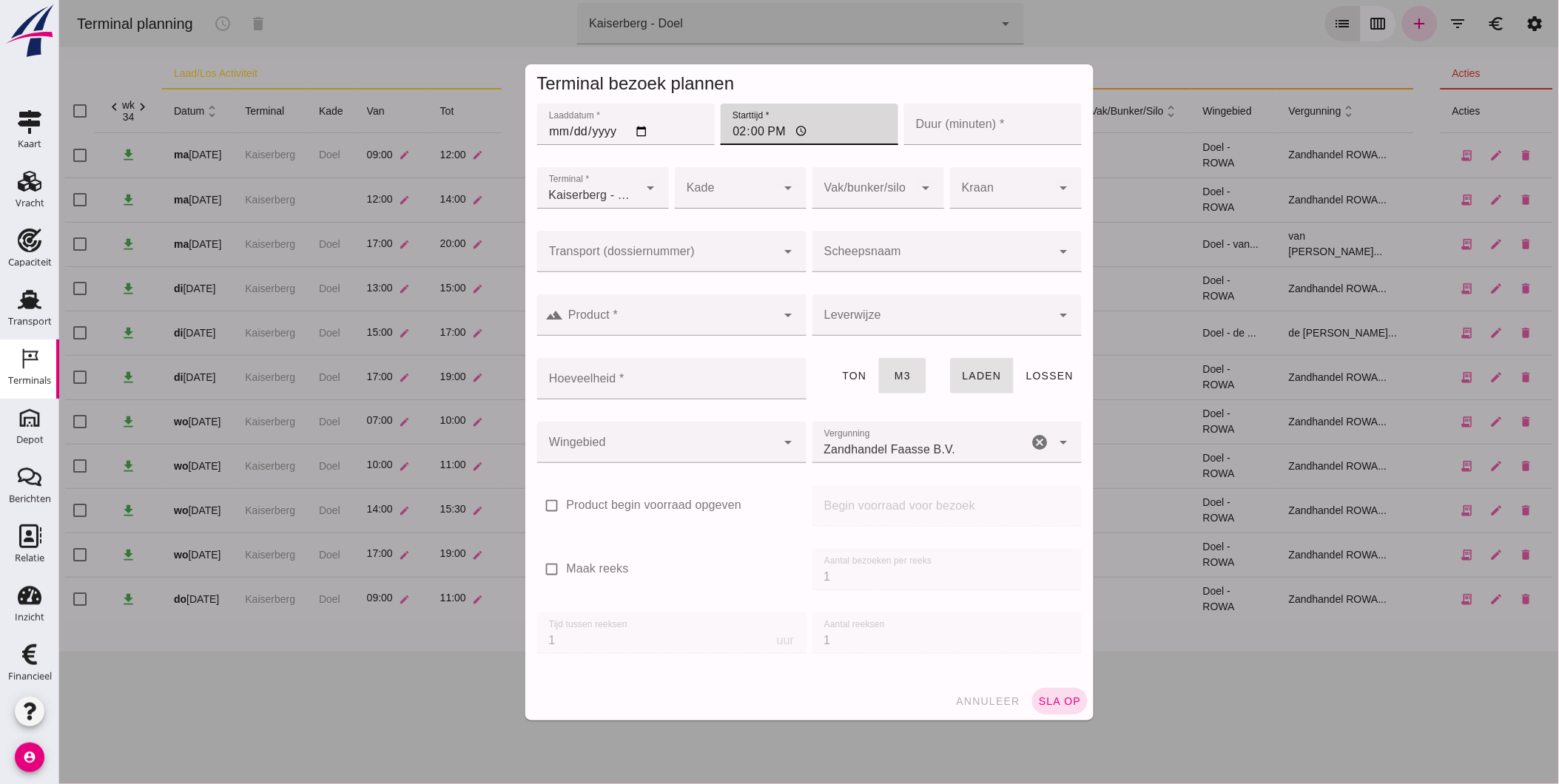
click input "Duur (minuten) *"
type input "120"
drag, startPoint x: 704, startPoint y: 190, endPoint x: 713, endPoint y: 197, distance: 11.4
click div
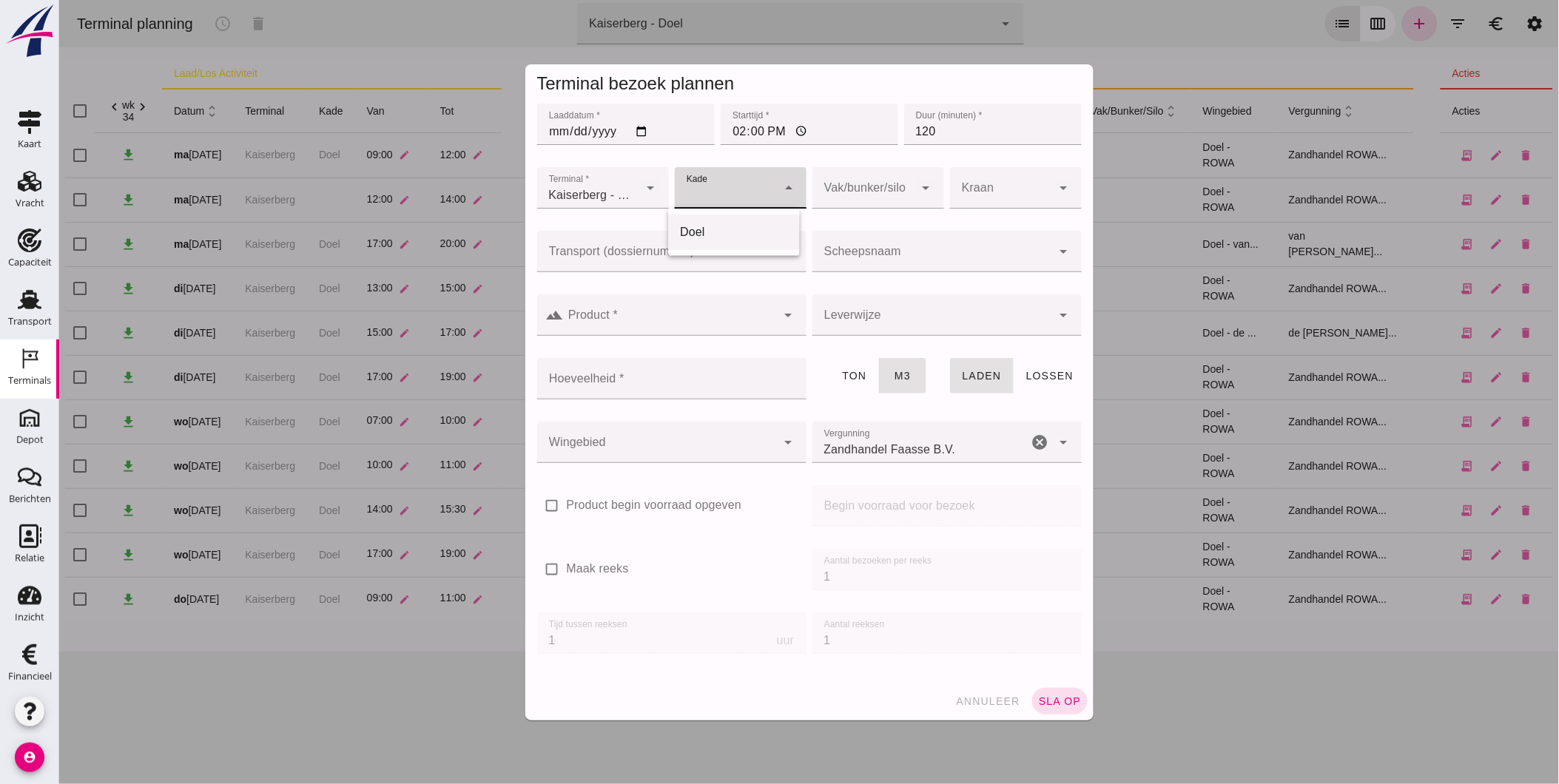
click at [725, 233] on div "Doel" at bounding box center [733, 232] width 108 height 18
type input "11"
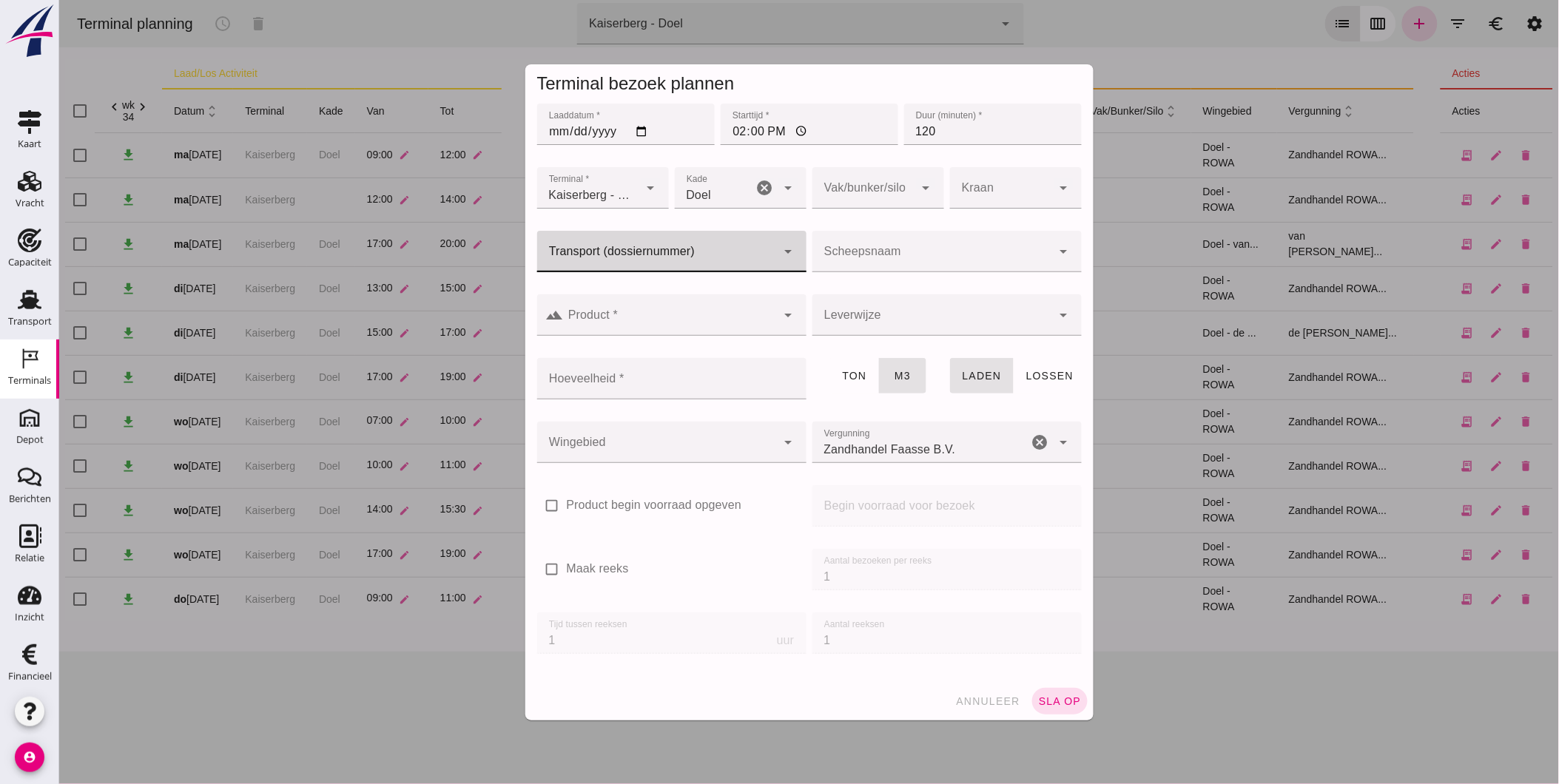
click div
click at [637, 291] on div "FAS-250 5085" at bounding box center [665, 296] width 246 height 18
type input "FAS-2505085"
type input "560"
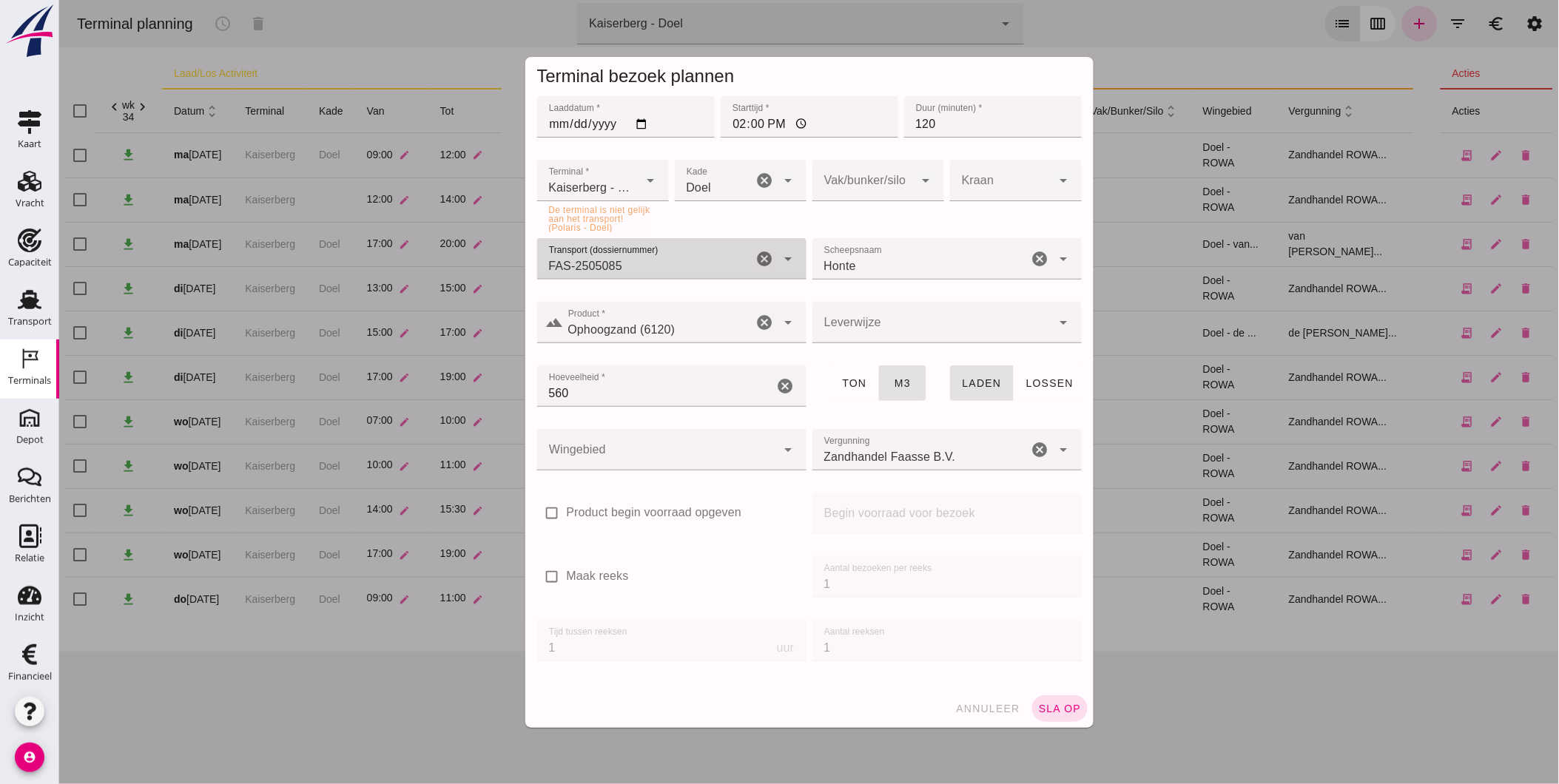
type input "FAS-2505085"
click input "Scheepsnaam"
type input "Honte"
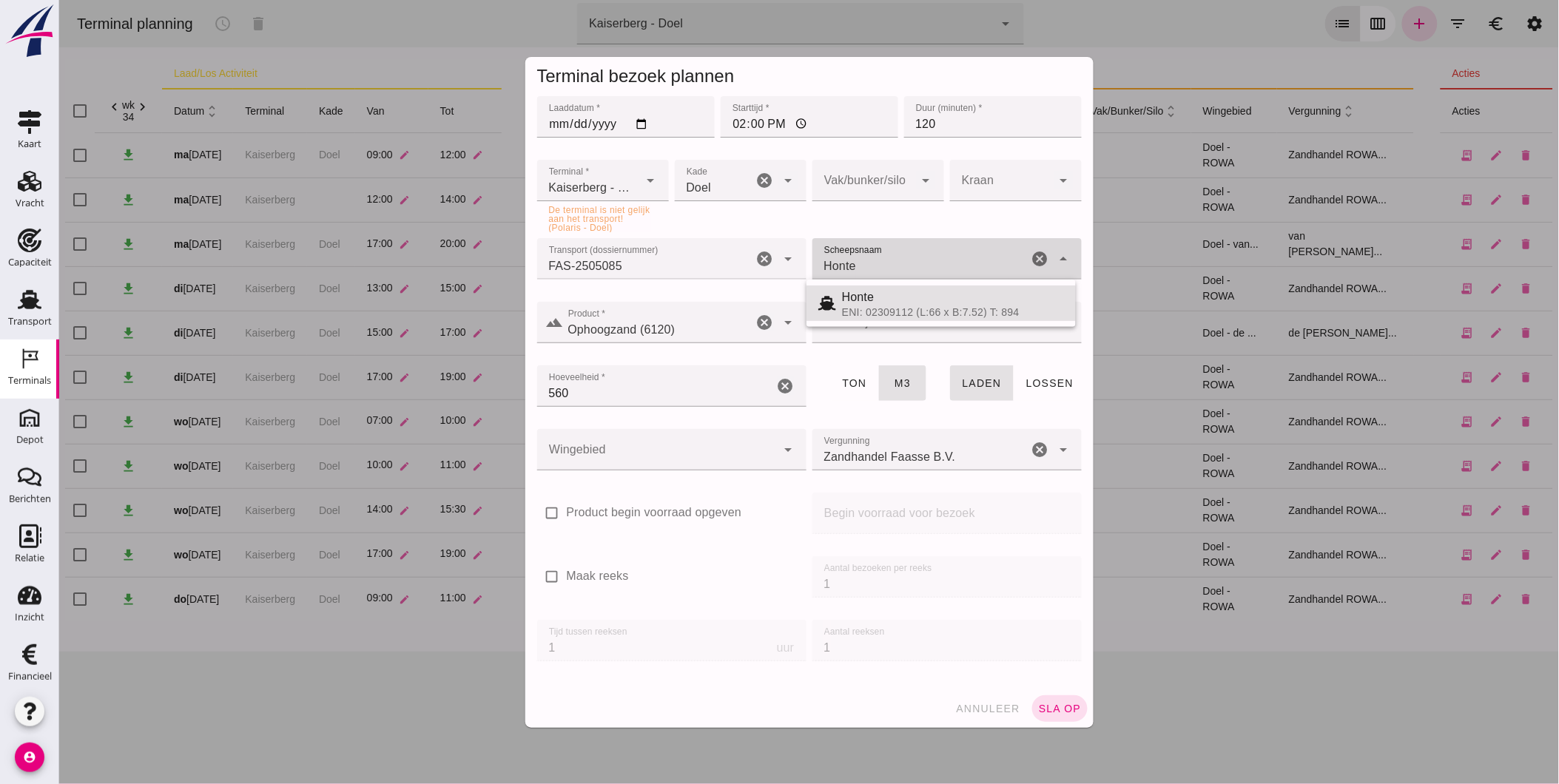
click div "Honte Honte"
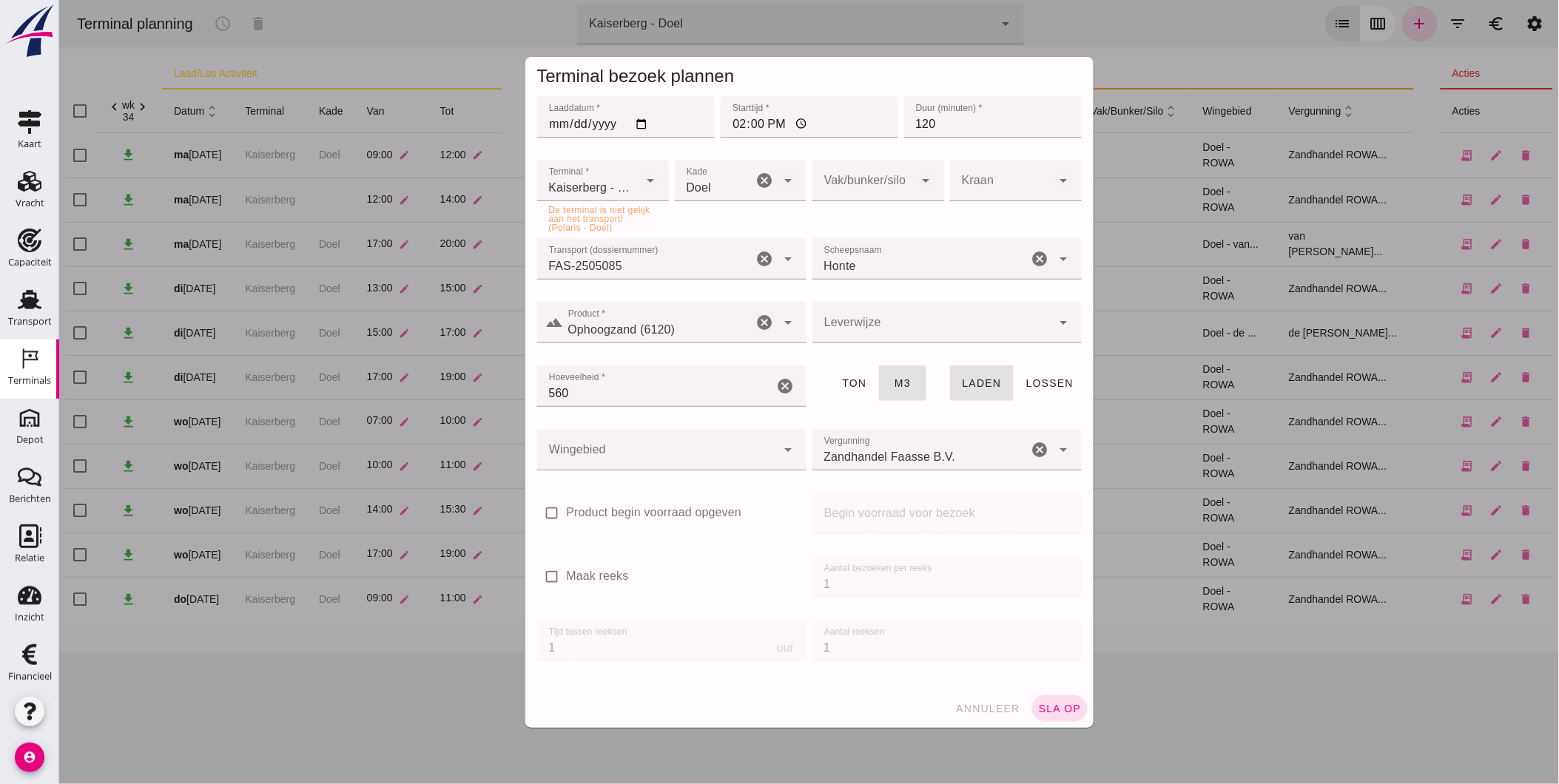
click at [676, 490] on div "check_box_outline_blank Product begin voorraad opgeven" at bounding box center [670, 522] width 275 height 63
click div
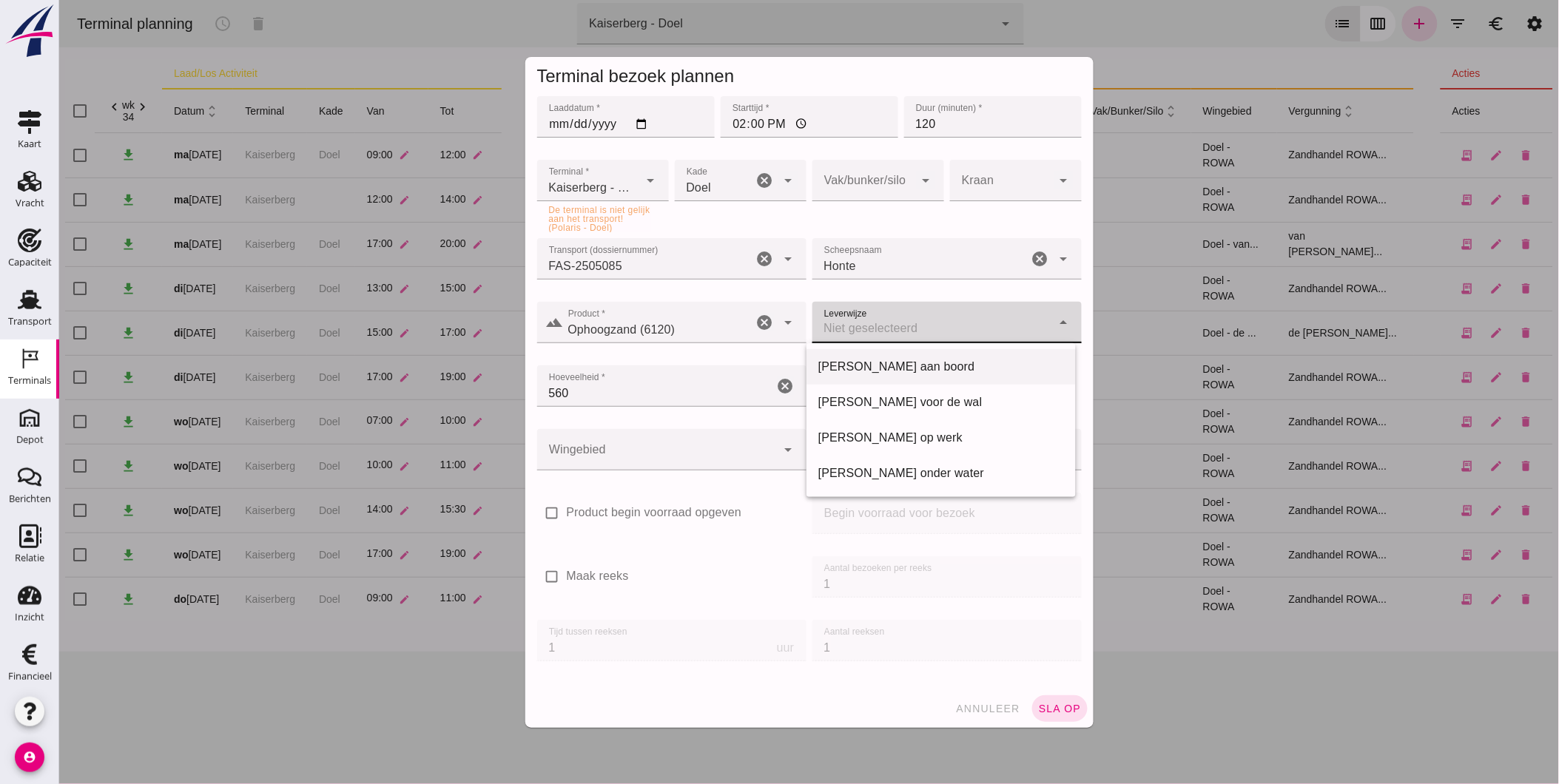
click at [906, 371] on div "Franco aan boord" at bounding box center [940, 367] width 246 height 18
type input "franco_on_board"
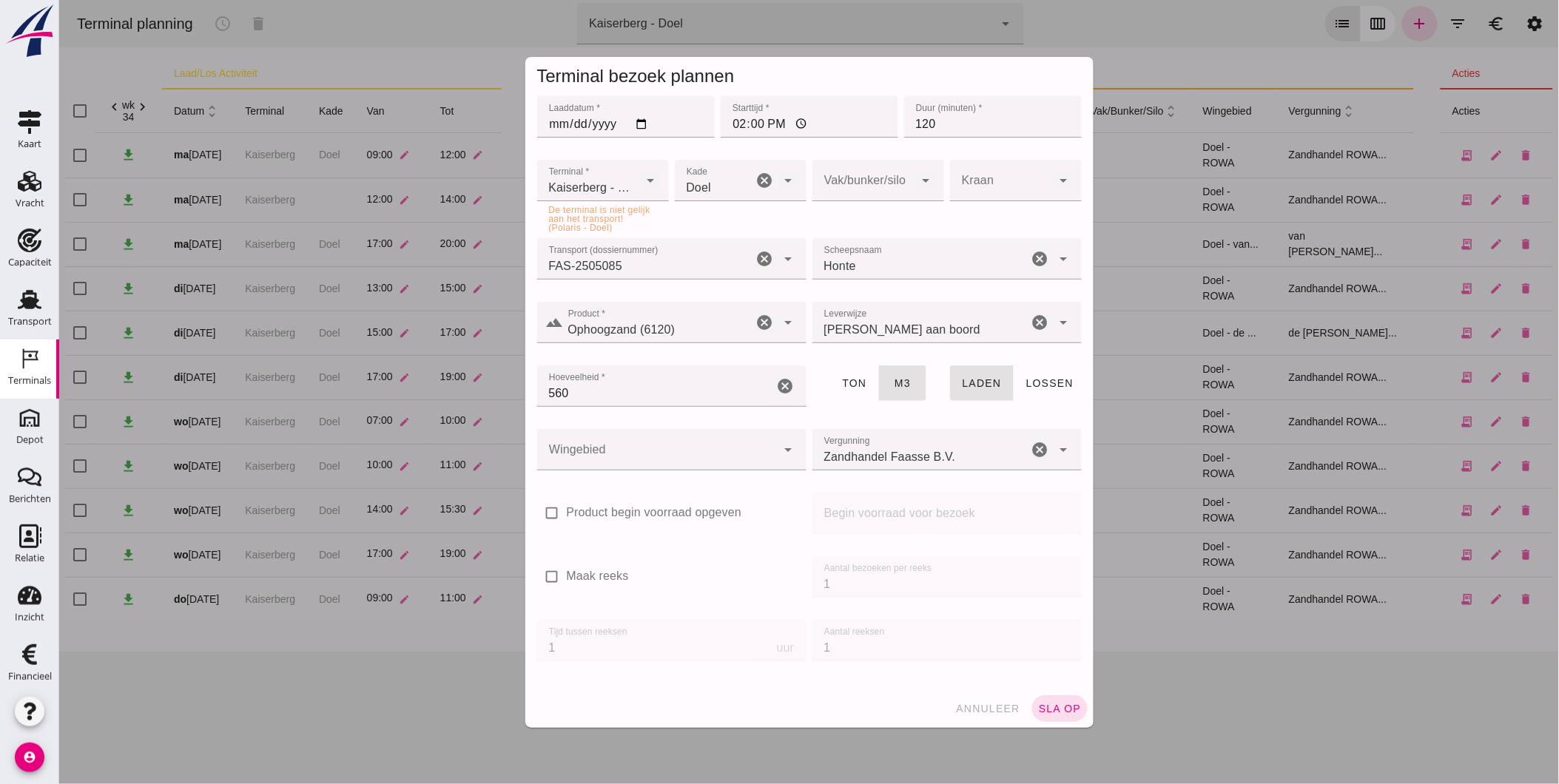
click input "560"
type input "530"
click div
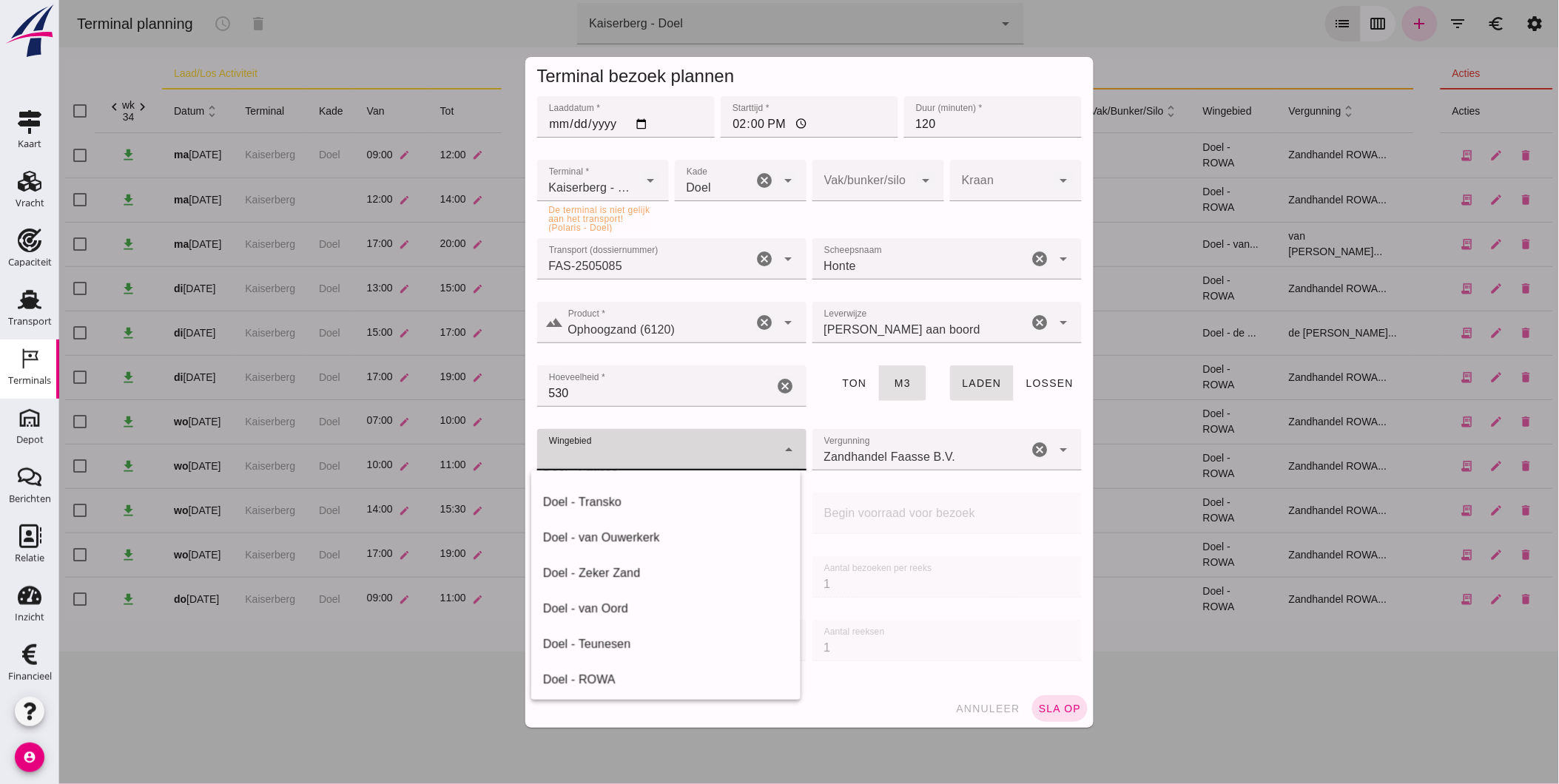
scroll to position [209, 0]
click at [696, 540] on div "Doel - van Ouwerkerk" at bounding box center [665, 534] width 246 height 18
type input "199"
click icon "cancel"
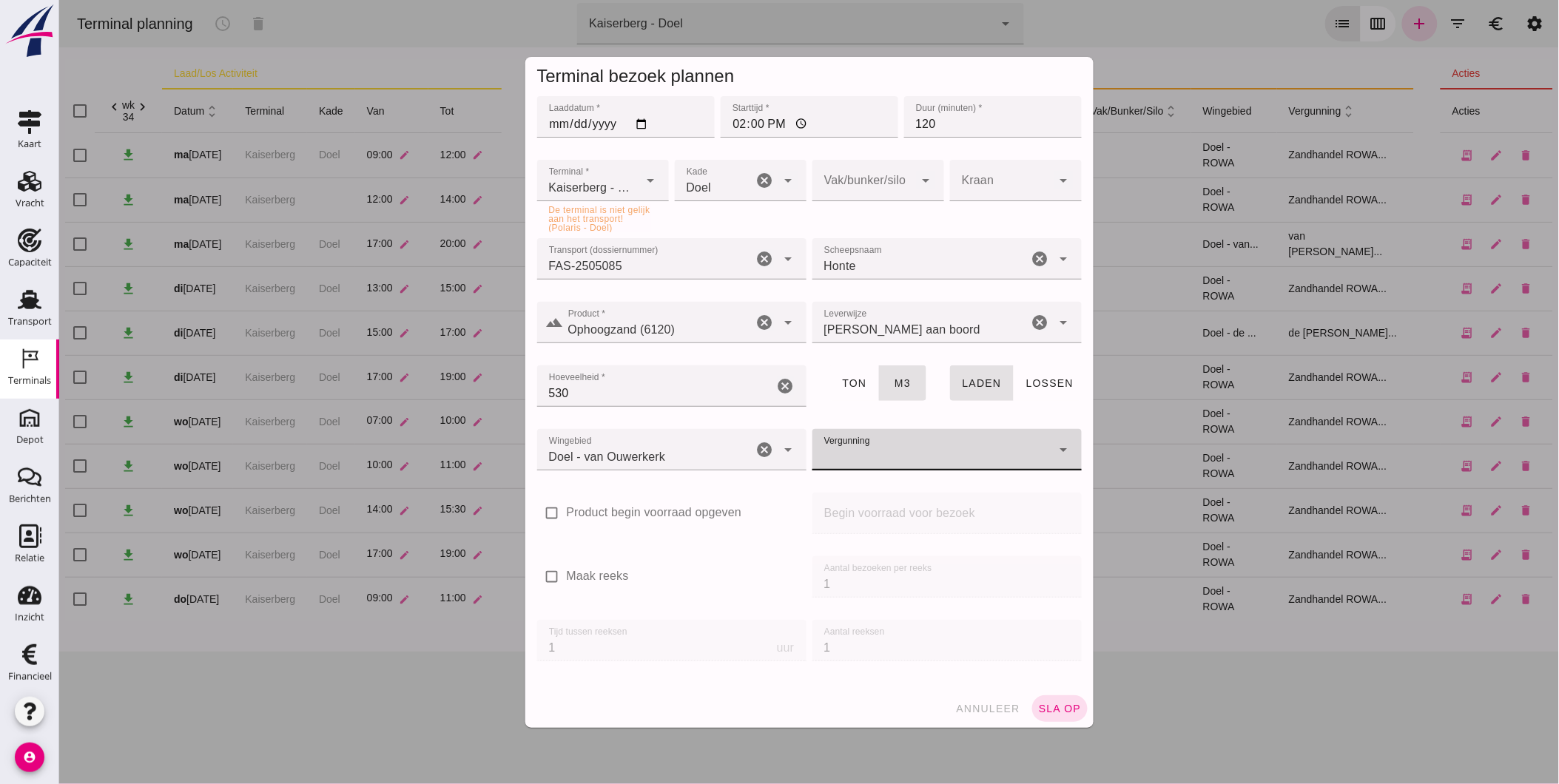
click input "Vergunning"
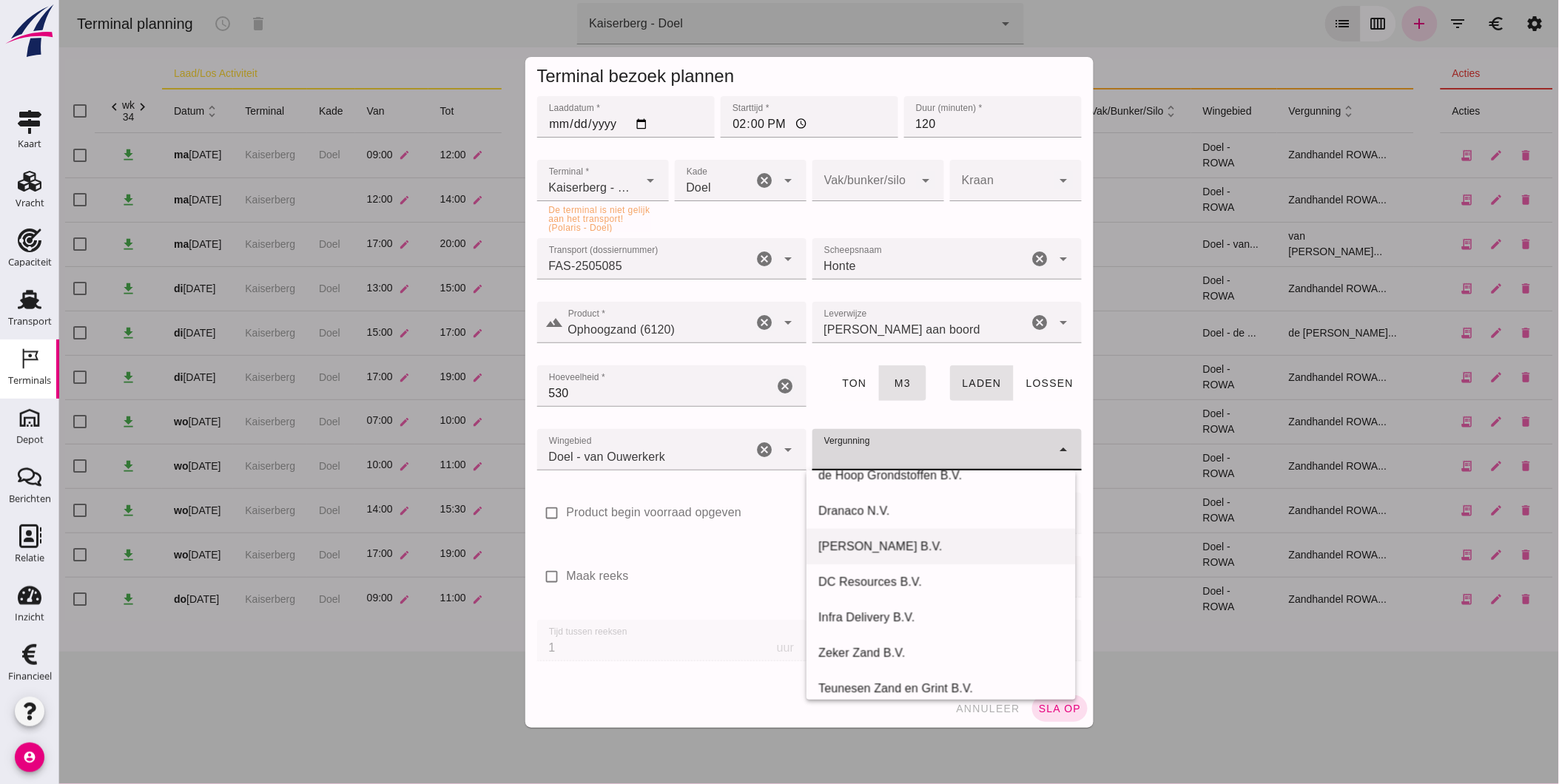
click at [917, 550] on div "Van Ouwerkerk B.V." at bounding box center [940, 547] width 246 height 18
type input "Van Ouwerkerk B.V."
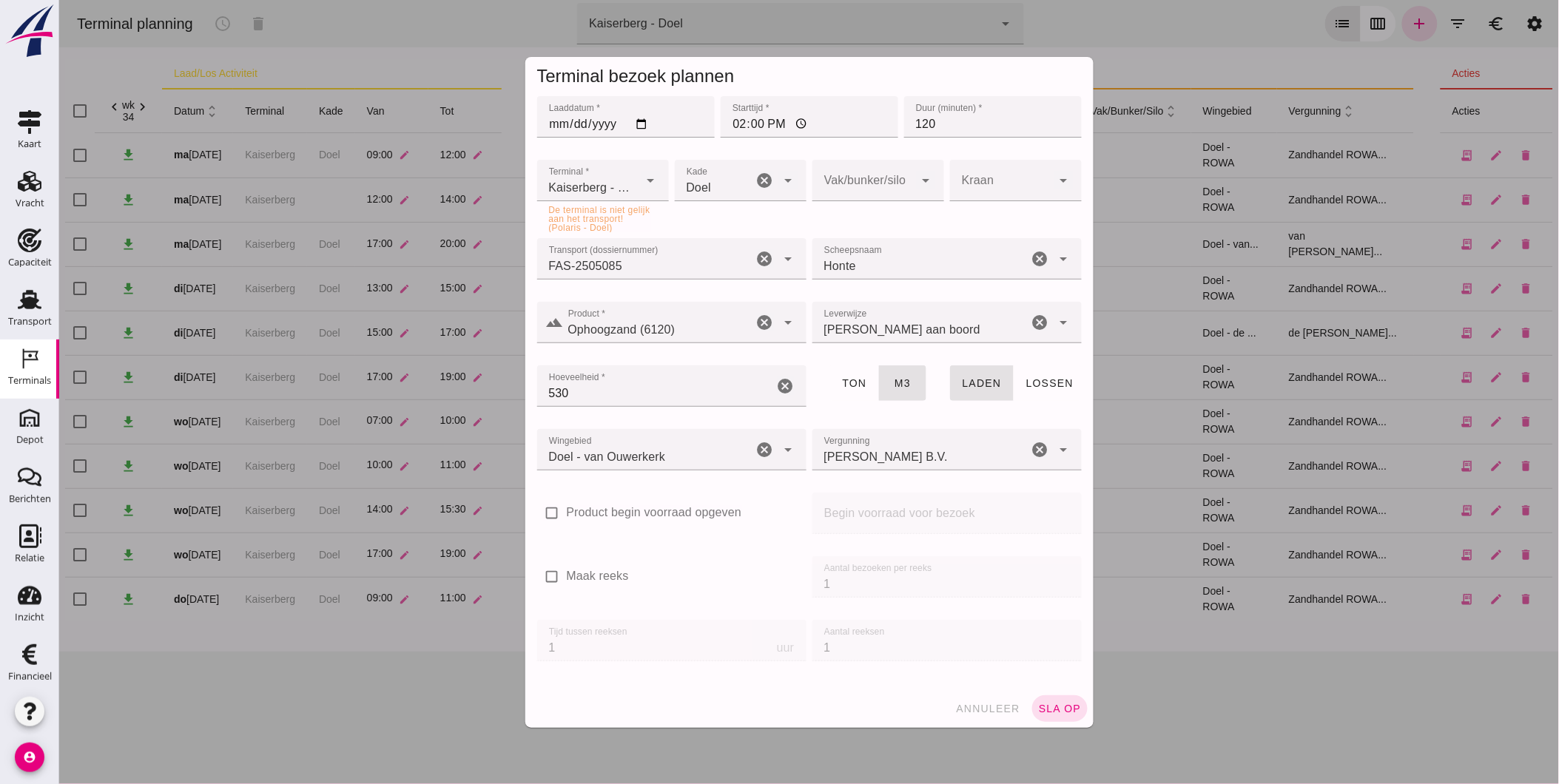
click at [800, 545] on div "check_box_outline_blank Product begin voorraad opgeven" at bounding box center [670, 522] width 275 height 63
click span "sla op"
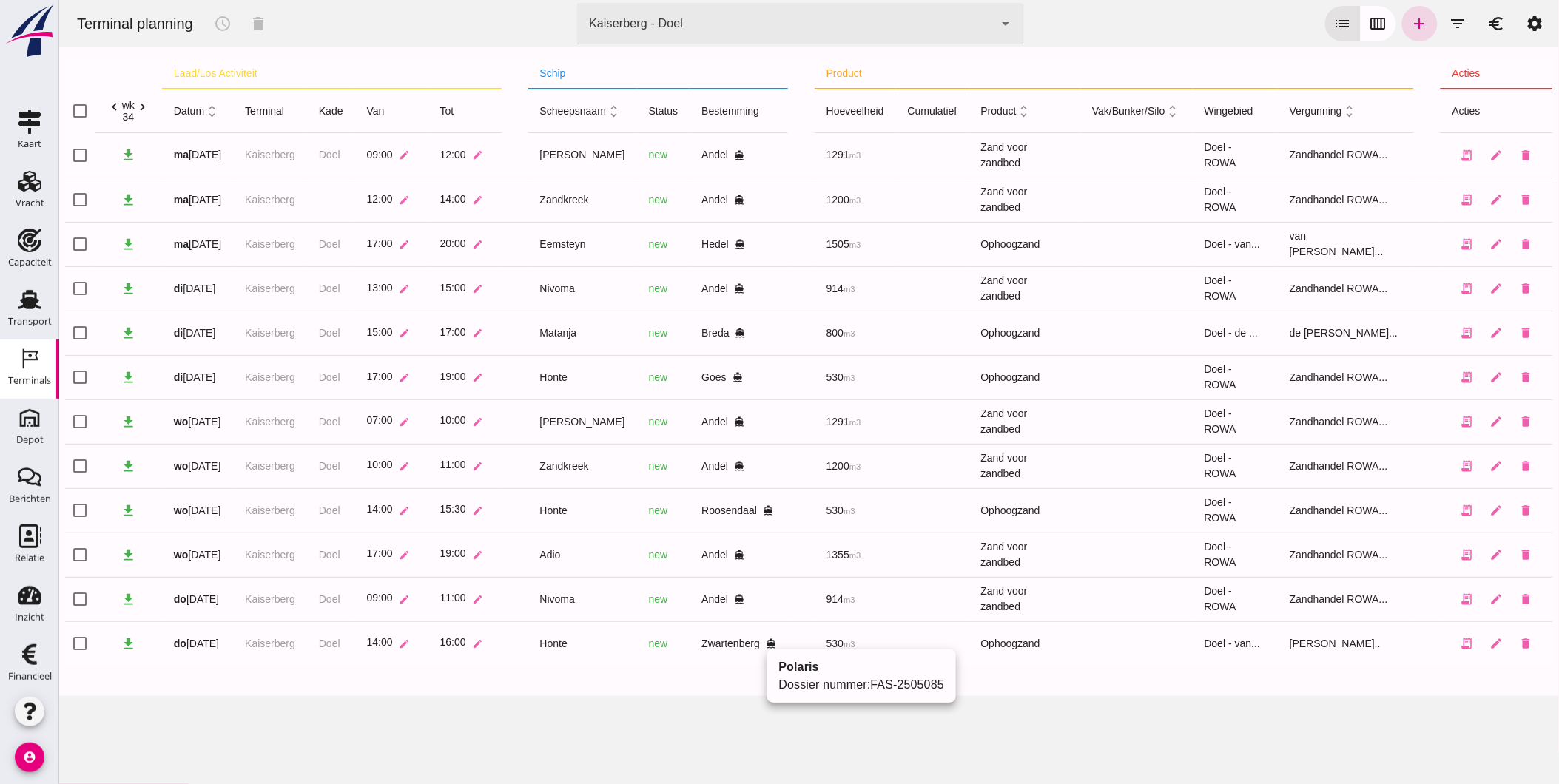
click link "FAS-2505085"
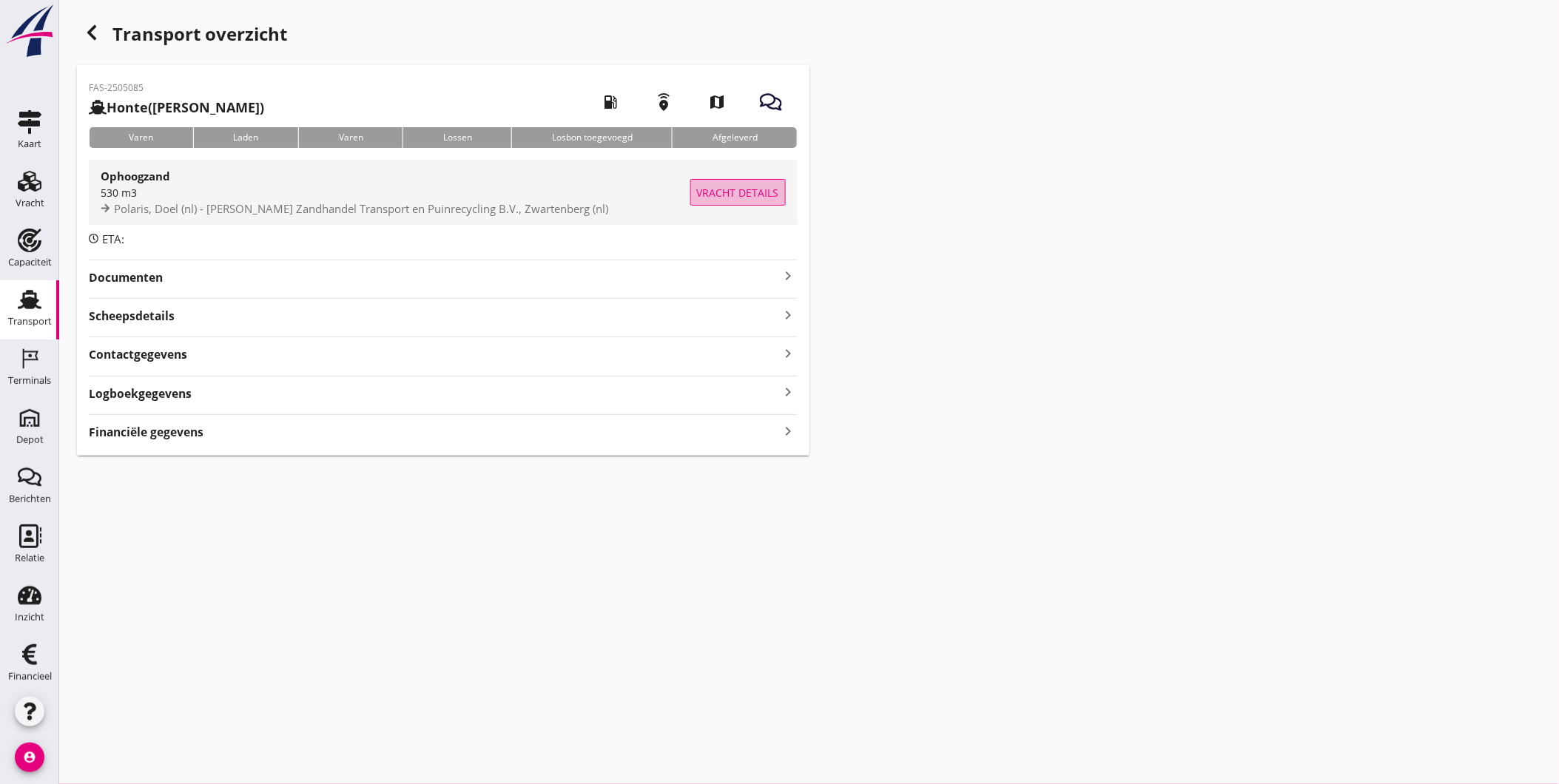
click at [702, 190] on span "Vracht details" at bounding box center [738, 192] width 82 height 15
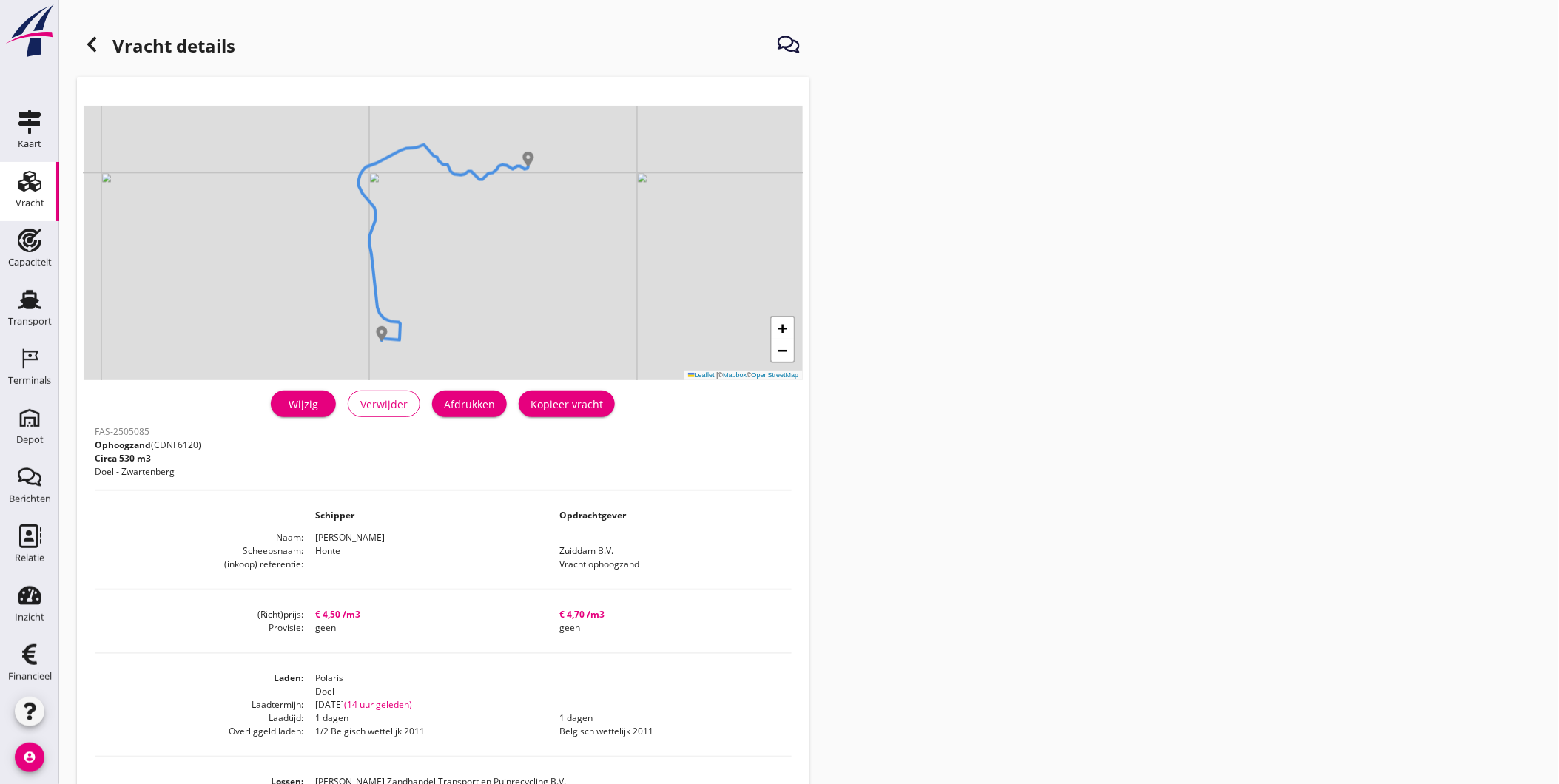
click at [302, 401] on div "Wijzig" at bounding box center [303, 404] width 41 height 15
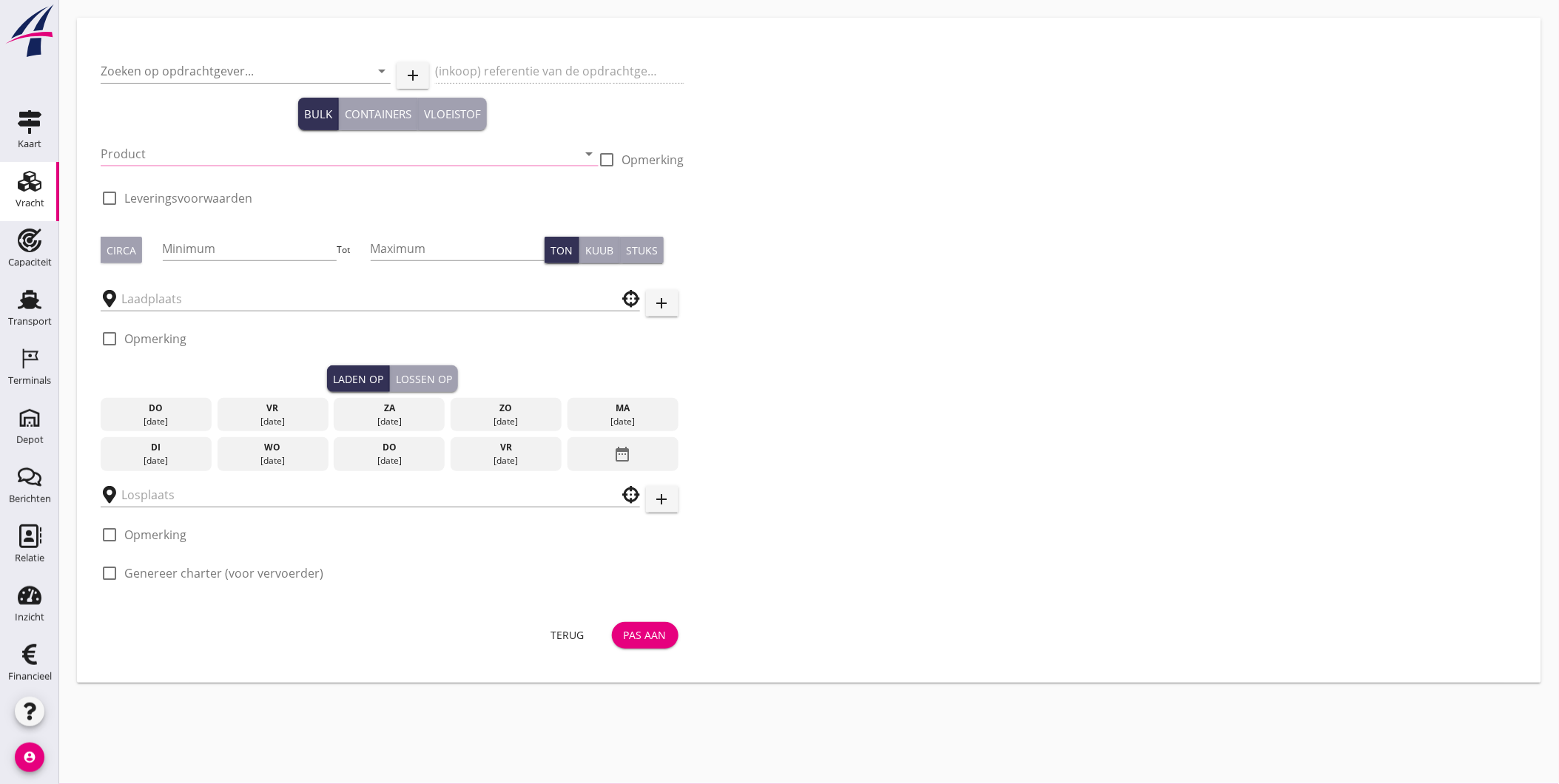
type input "Zuiddam B.V."
type input "Vracht ophoogzand"
type input "Ophoogzand (6120)"
type input "530"
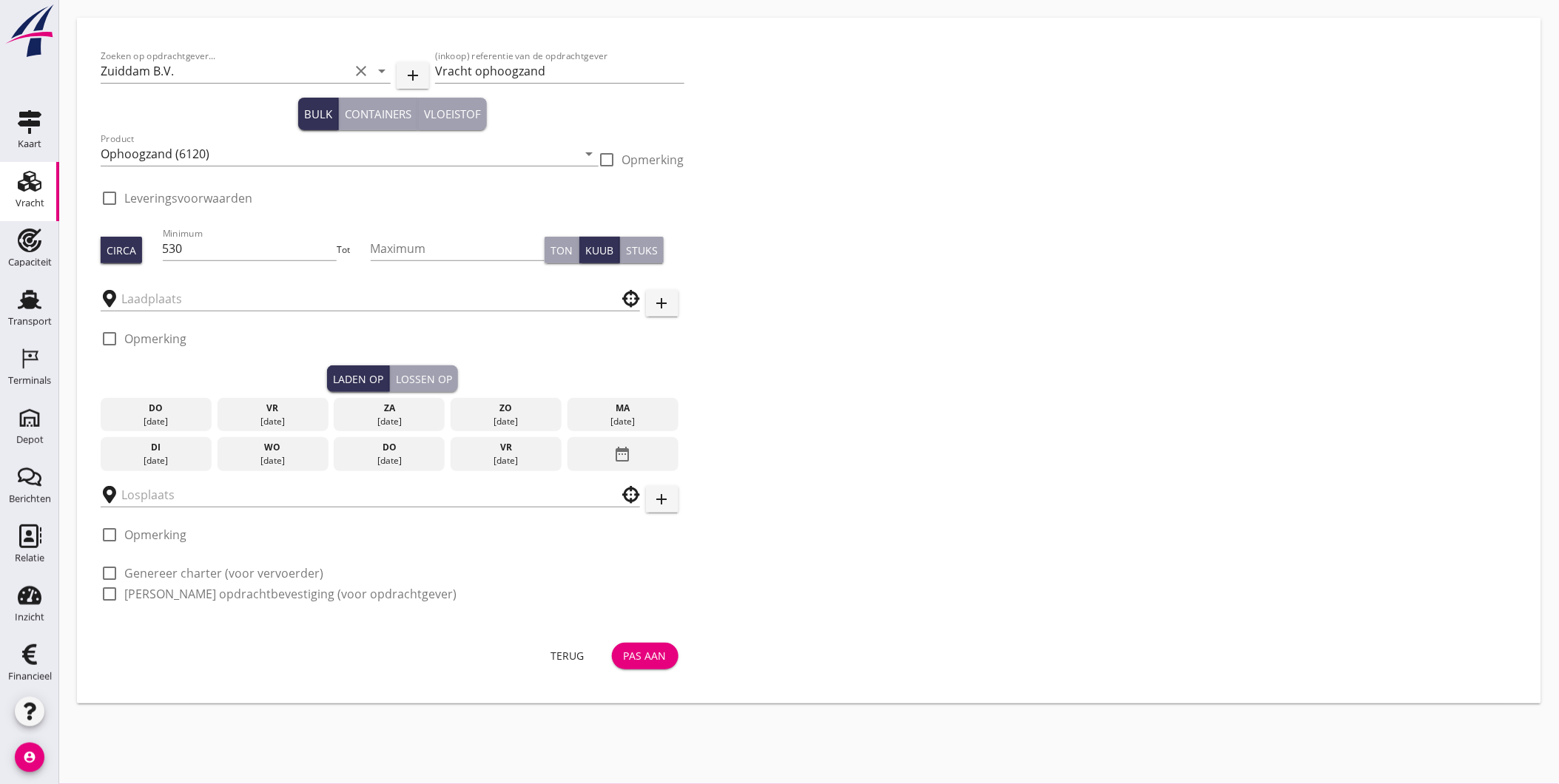
type input "Polaris"
type input "[PERSON_NAME] Zandhandel Transport en Puinrecycling B.V."
checkbox input "true"
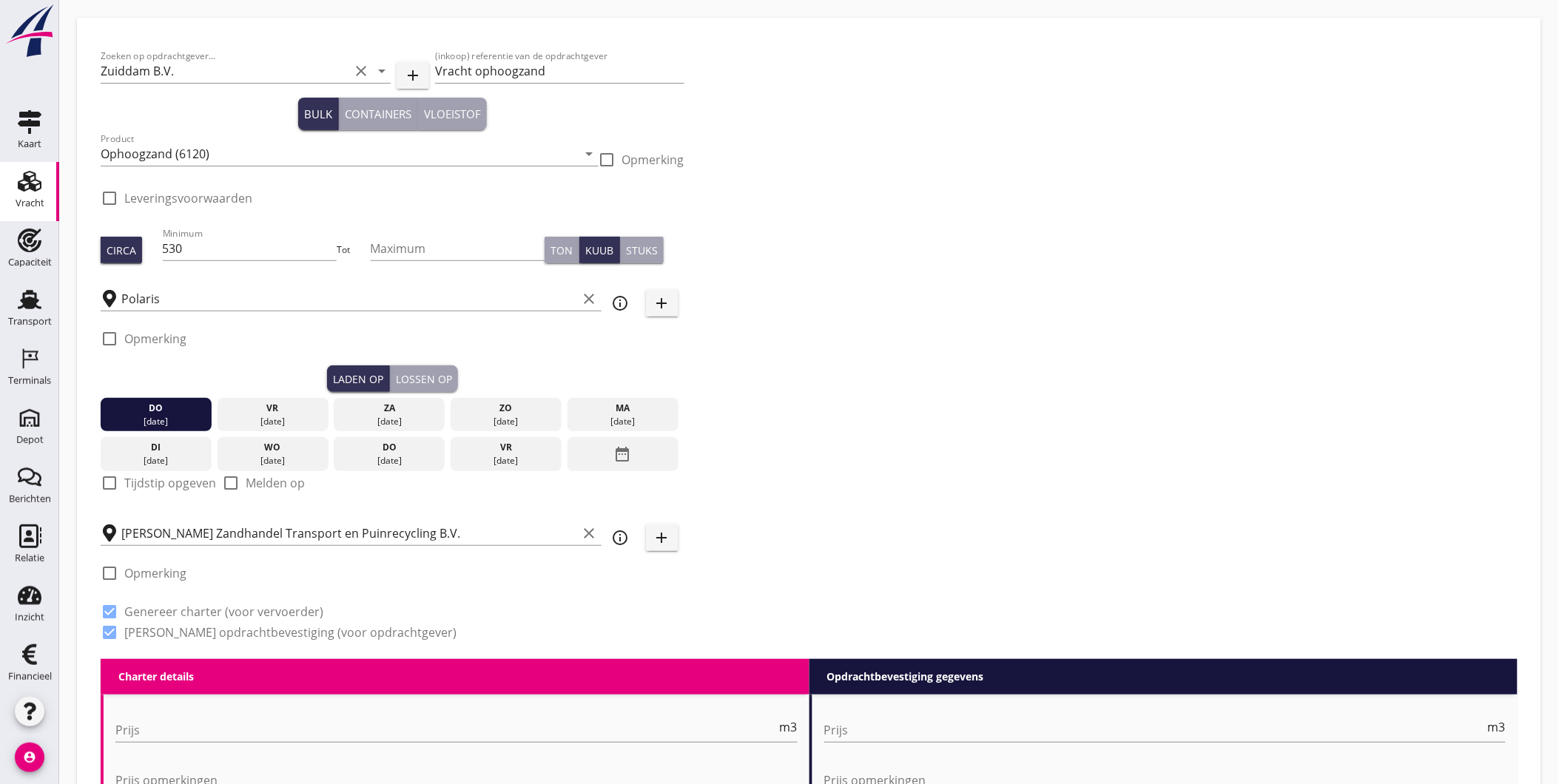
type input "4.5"
checkbox input "false"
radio input "false"
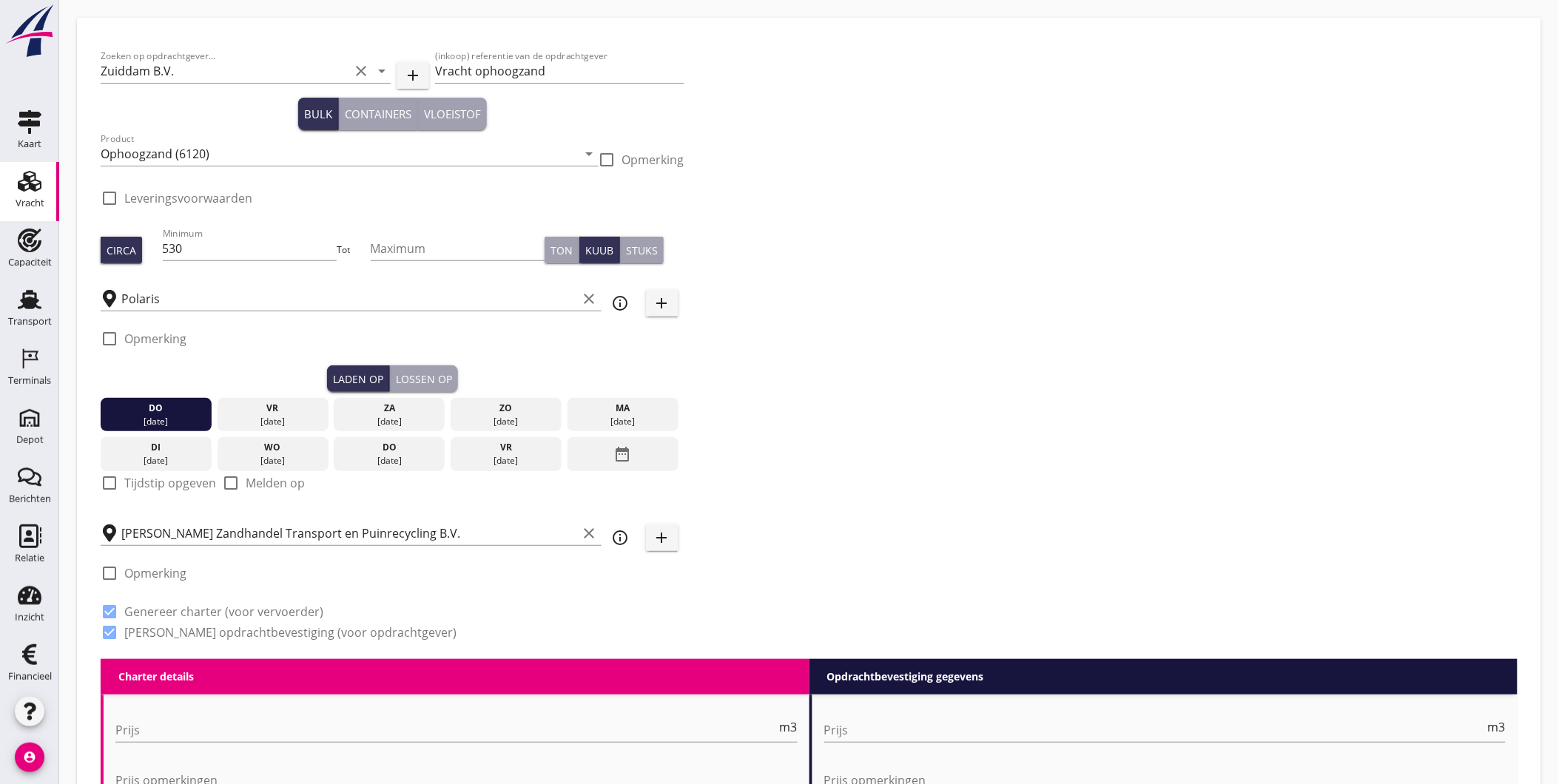
type input "1"
type input "4.7"
checkbox input "false"
radio input "false"
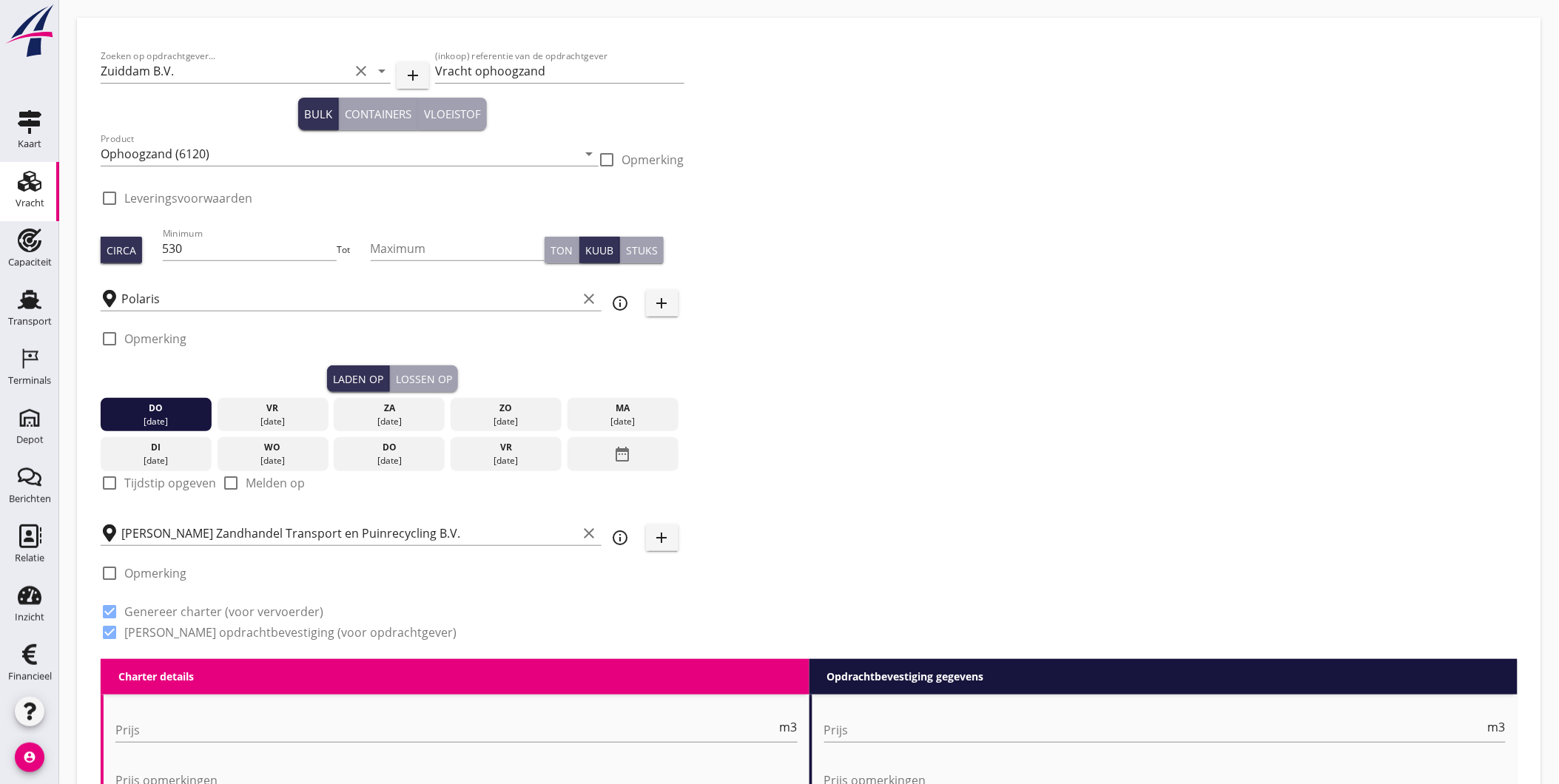
radio input "false"
type input "1"
click at [205, 302] on input "Polaris" at bounding box center [350, 299] width 457 height 24
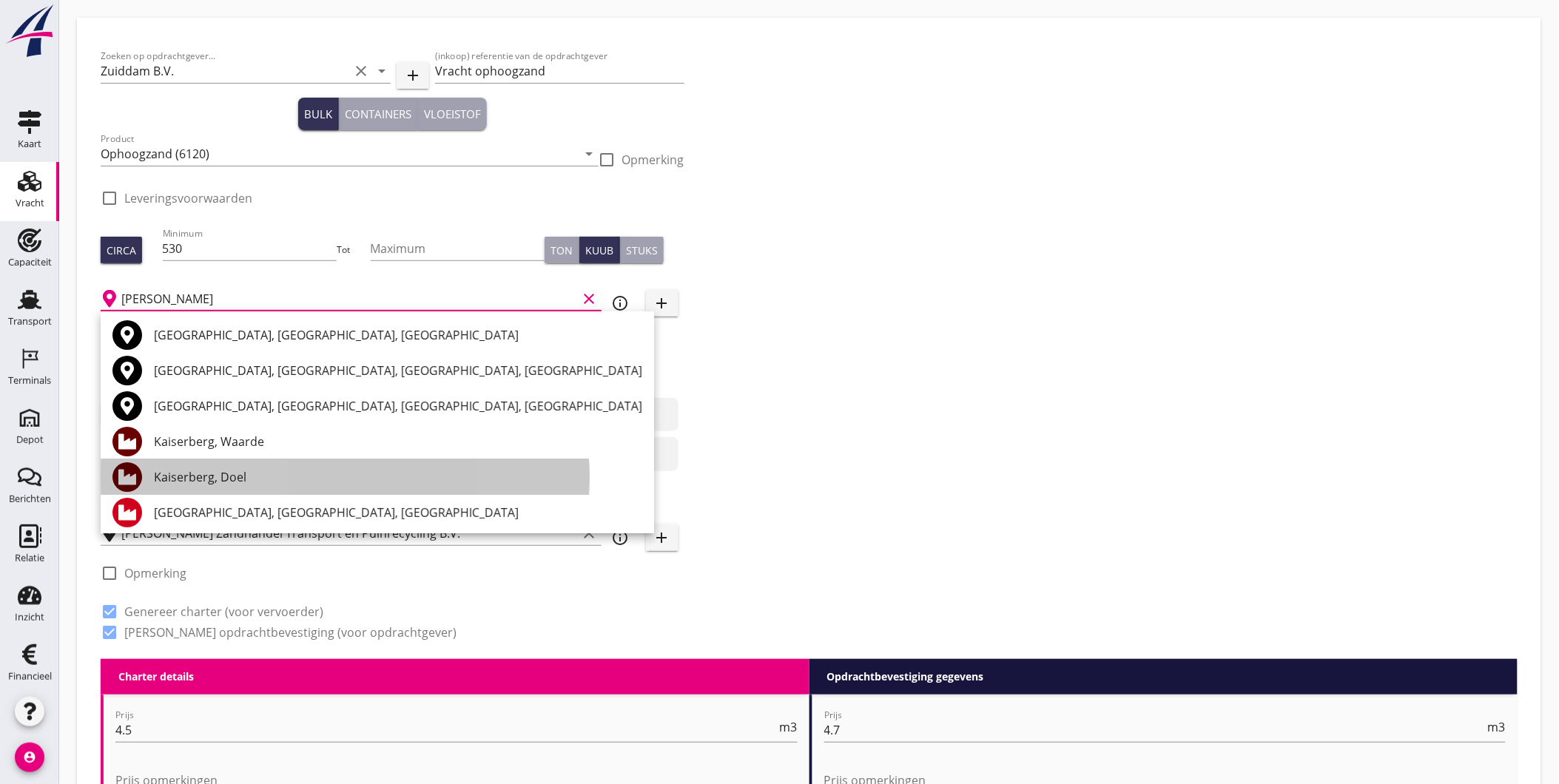
click at [224, 469] on div "Kaiserberg, Doel" at bounding box center [398, 477] width 488 height 18
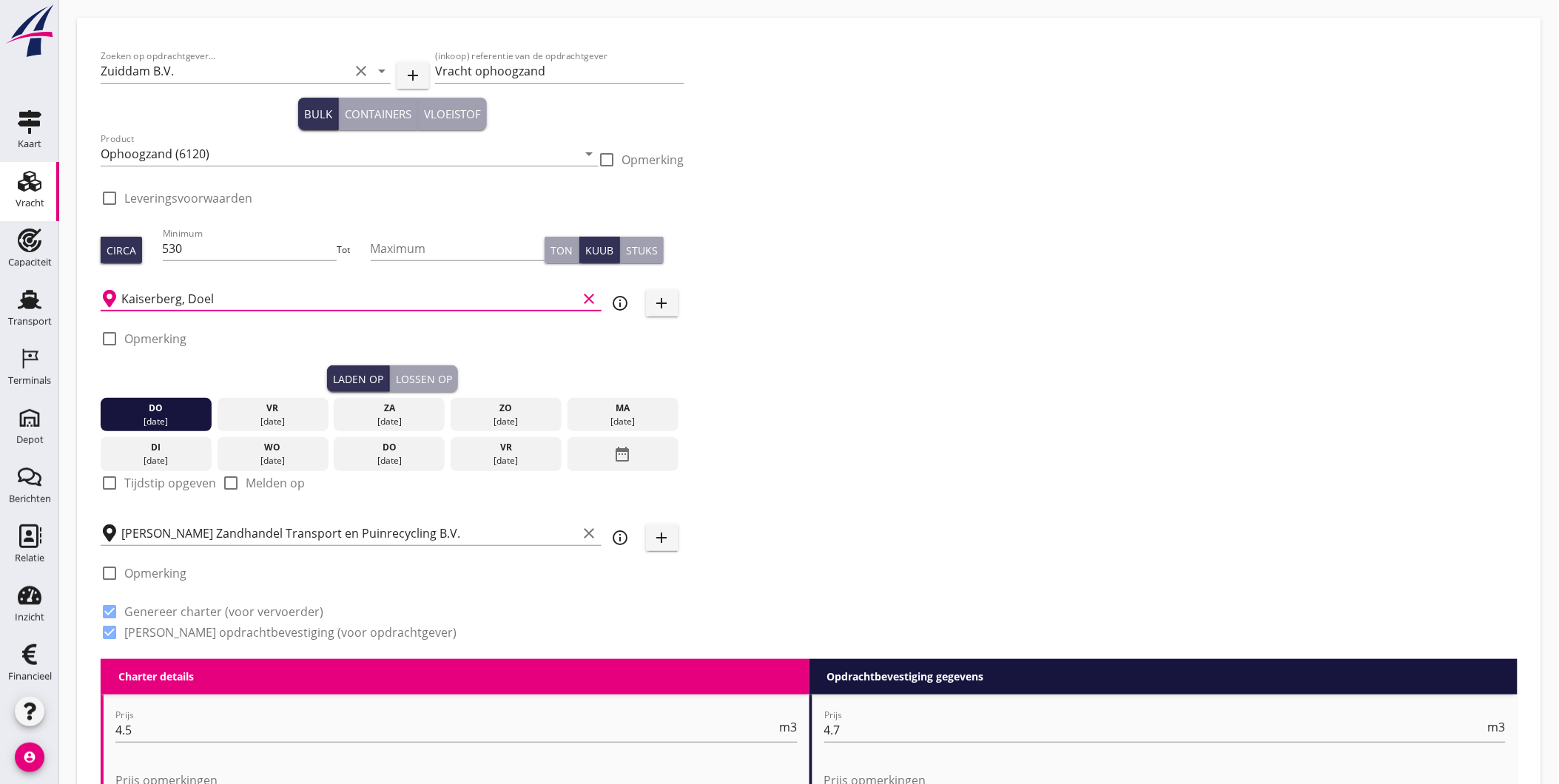
type input "Kaiserberg, Doel"
click at [837, 415] on div "Zoeken op opdrachtgever... Zuiddam B.V. clear arrow_drop_down add (inkoop) refe…" at bounding box center [809, 349] width 1429 height 617
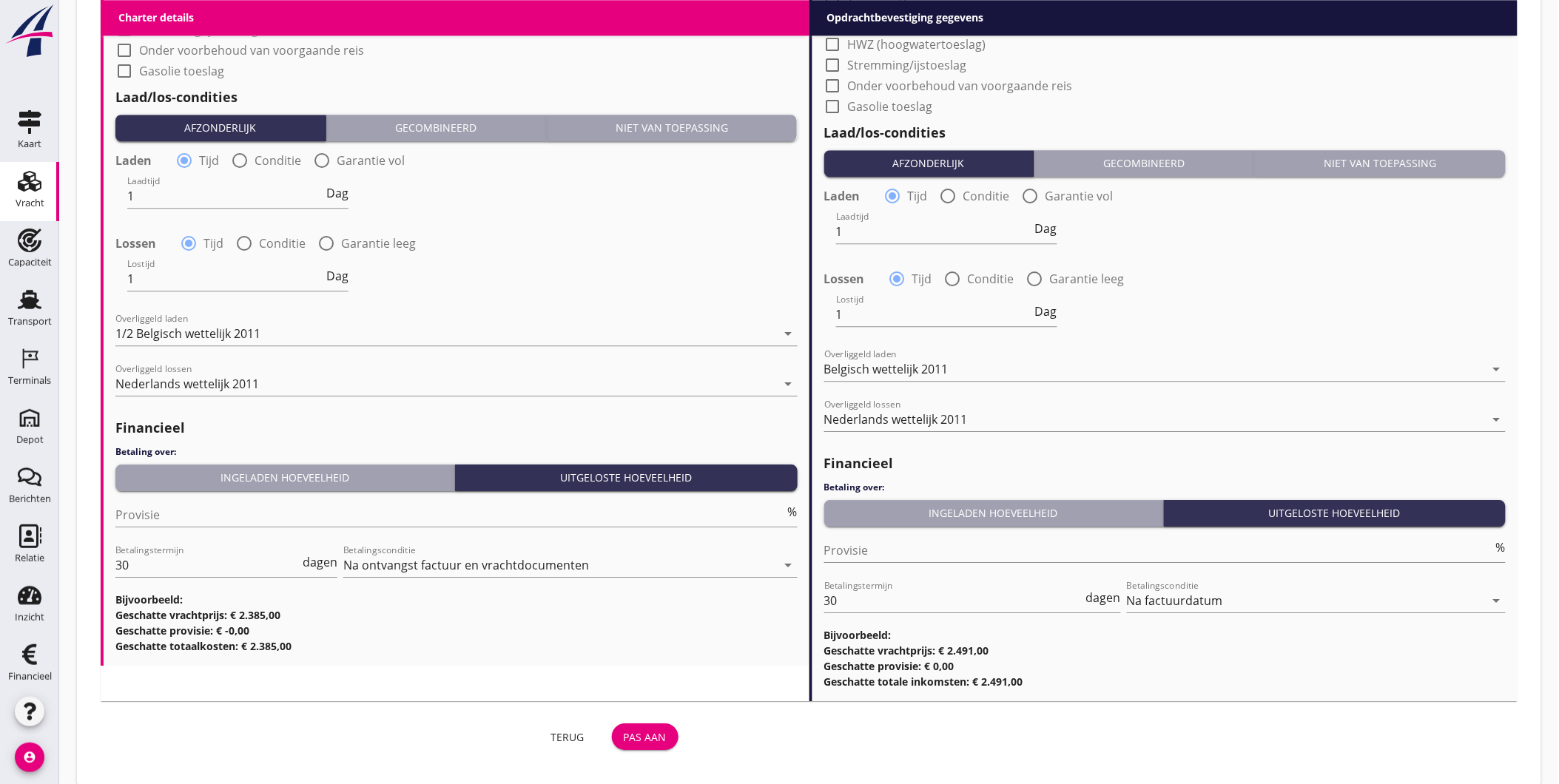
scroll to position [1382, 0]
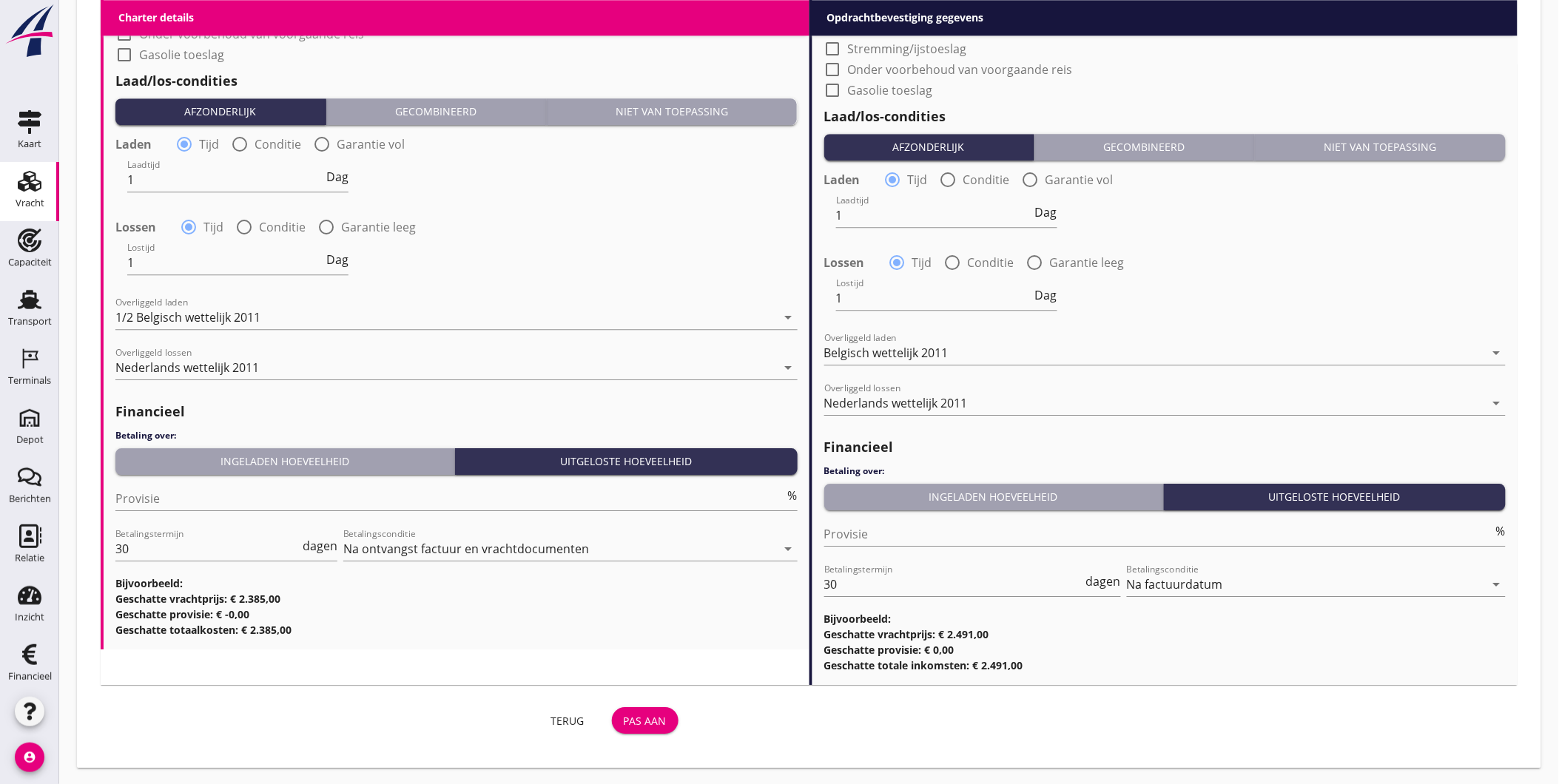
click at [665, 713] on div "Pas aan" at bounding box center [644, 721] width 43 height 15
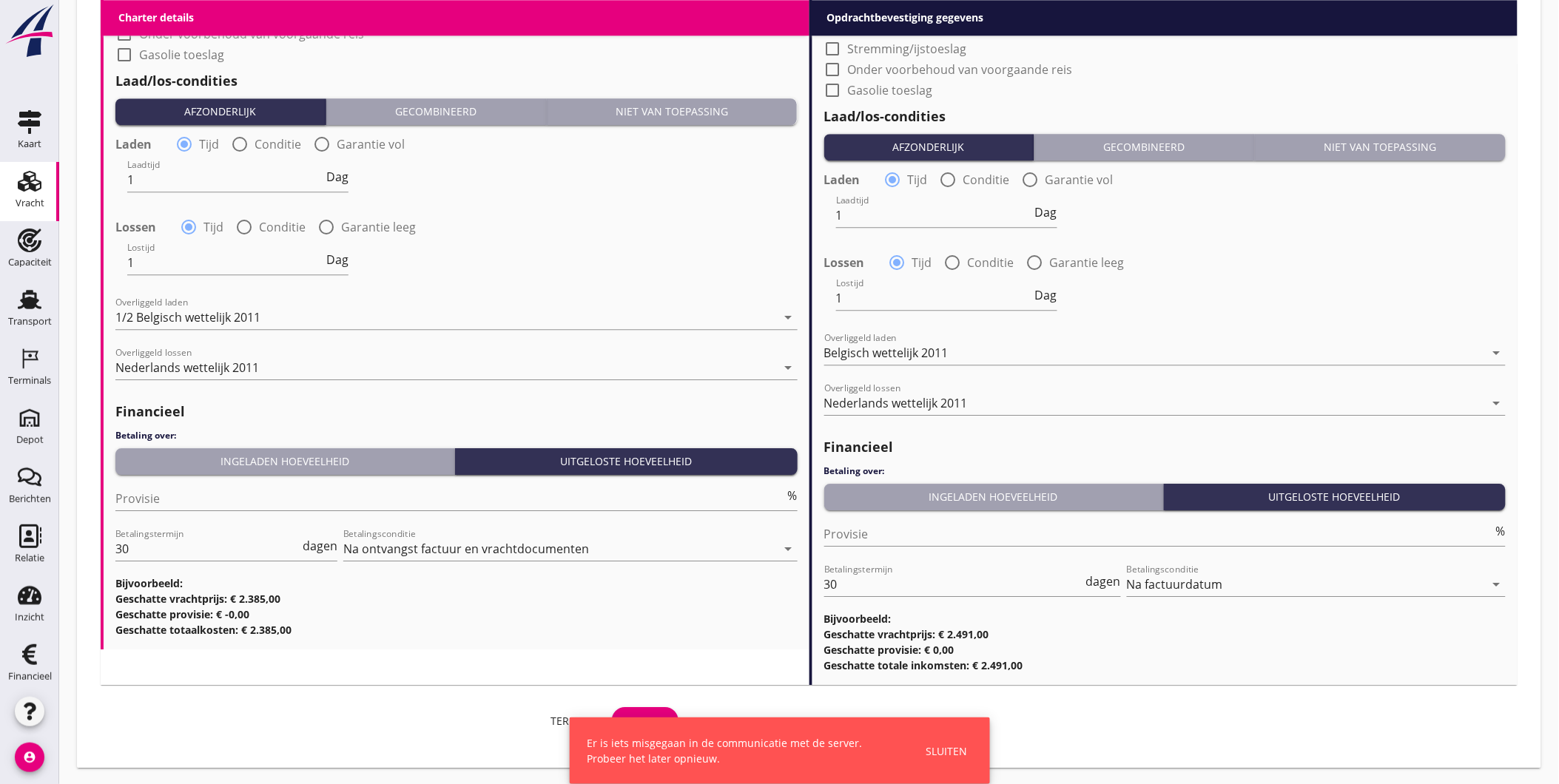
click at [960, 750] on div "Sluiten" at bounding box center [947, 751] width 41 height 15
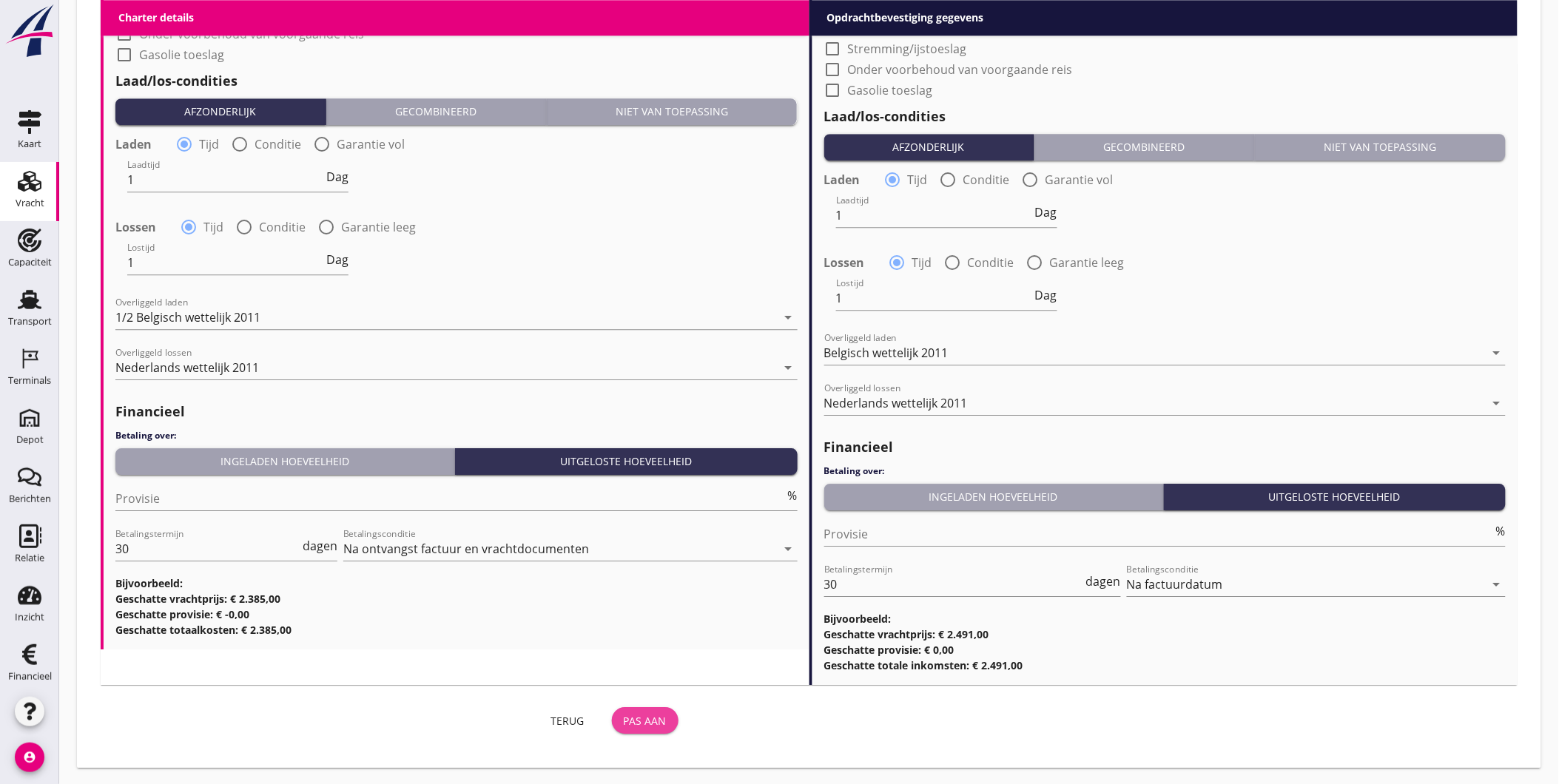
click at [655, 723] on div "Pas aan" at bounding box center [644, 721] width 43 height 15
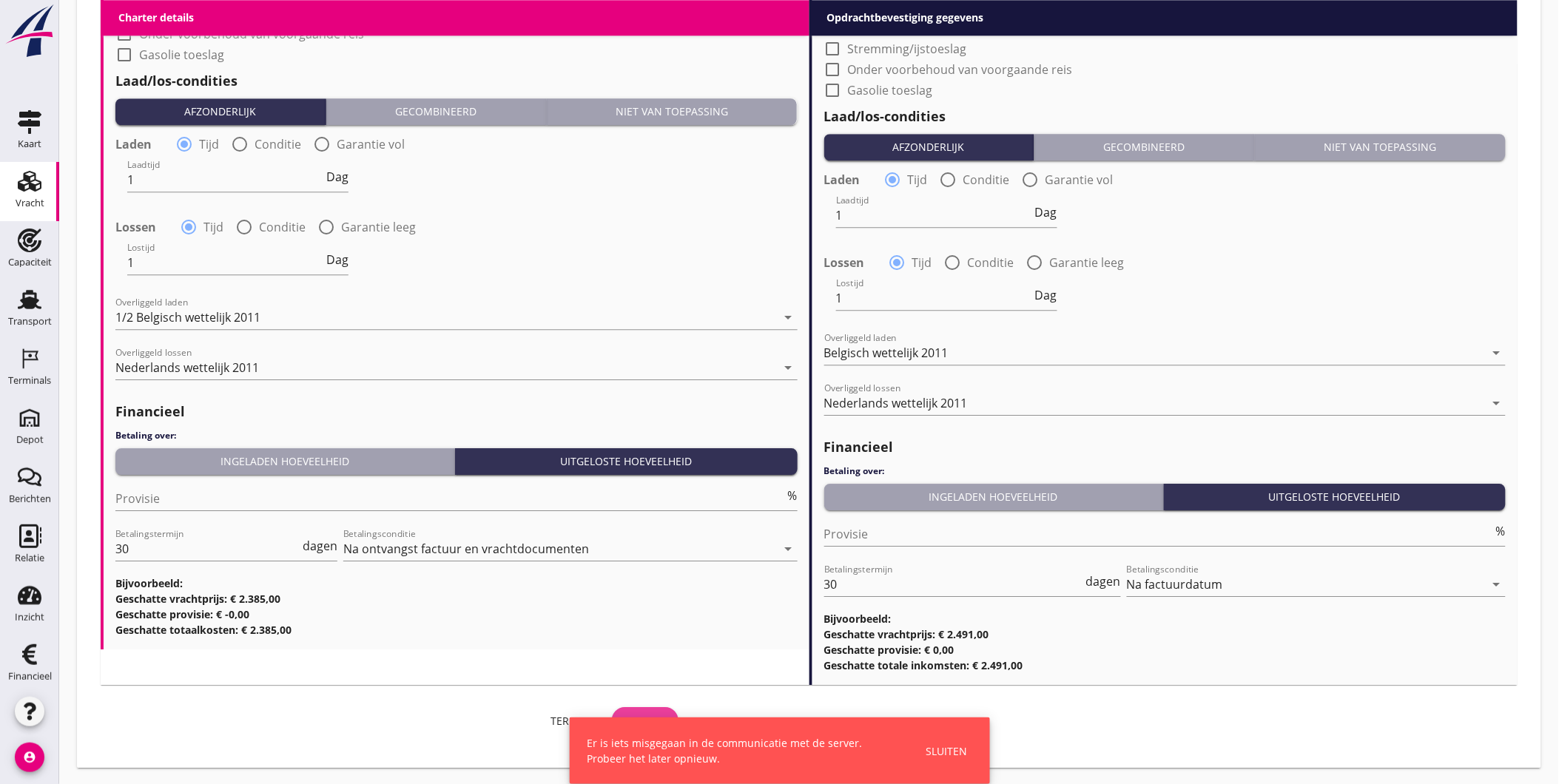
click at [656, 713] on div "Pas aan" at bounding box center [644, 721] width 43 height 15
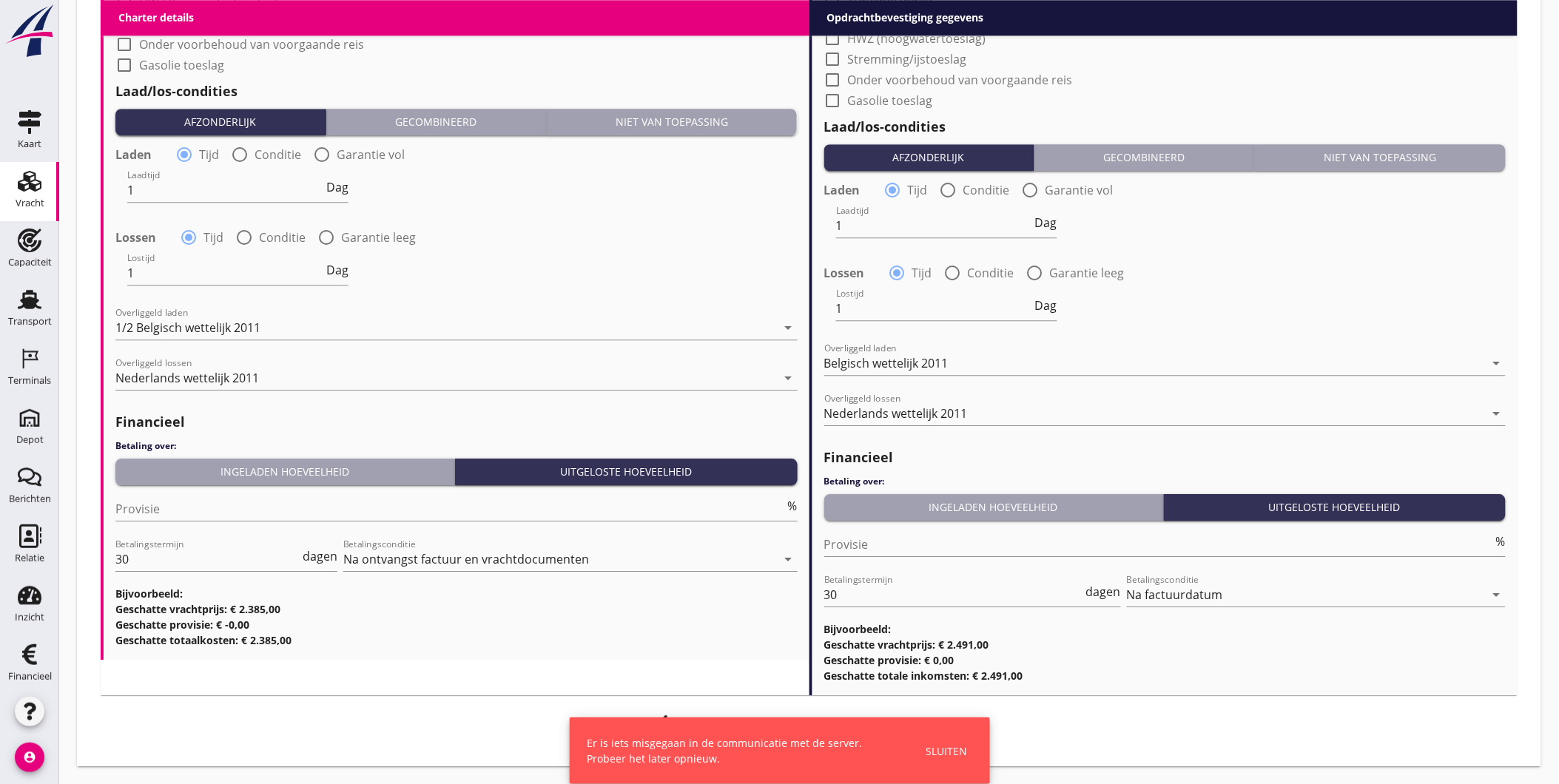
scroll to position [1371, 0]
click at [941, 741] on button "Sluiten" at bounding box center [947, 751] width 51 height 25
click at [958, 744] on div "Sluiten" at bounding box center [947, 751] width 41 height 15
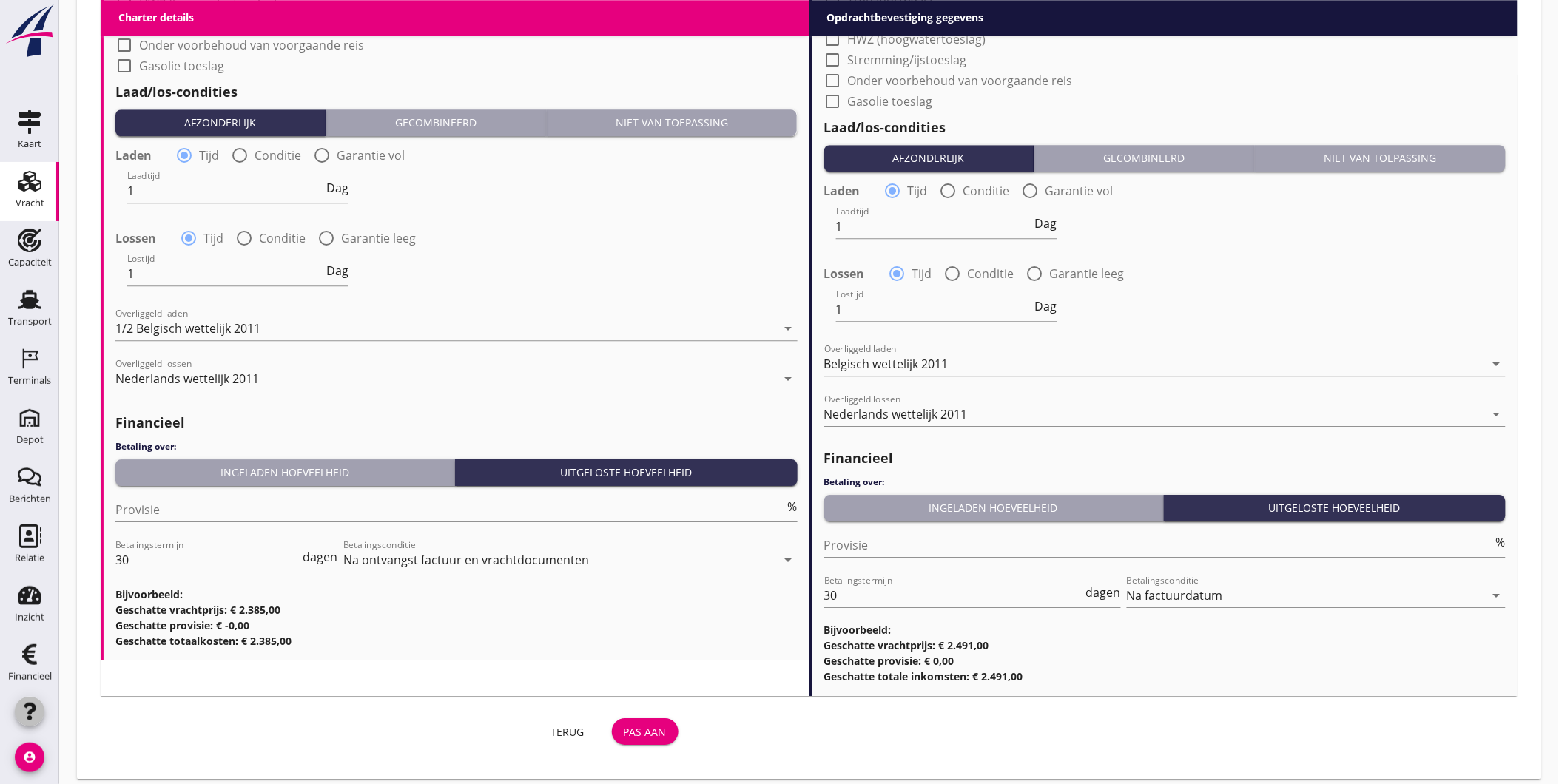
click at [31, 718] on use "button" at bounding box center [30, 711] width 11 height 18
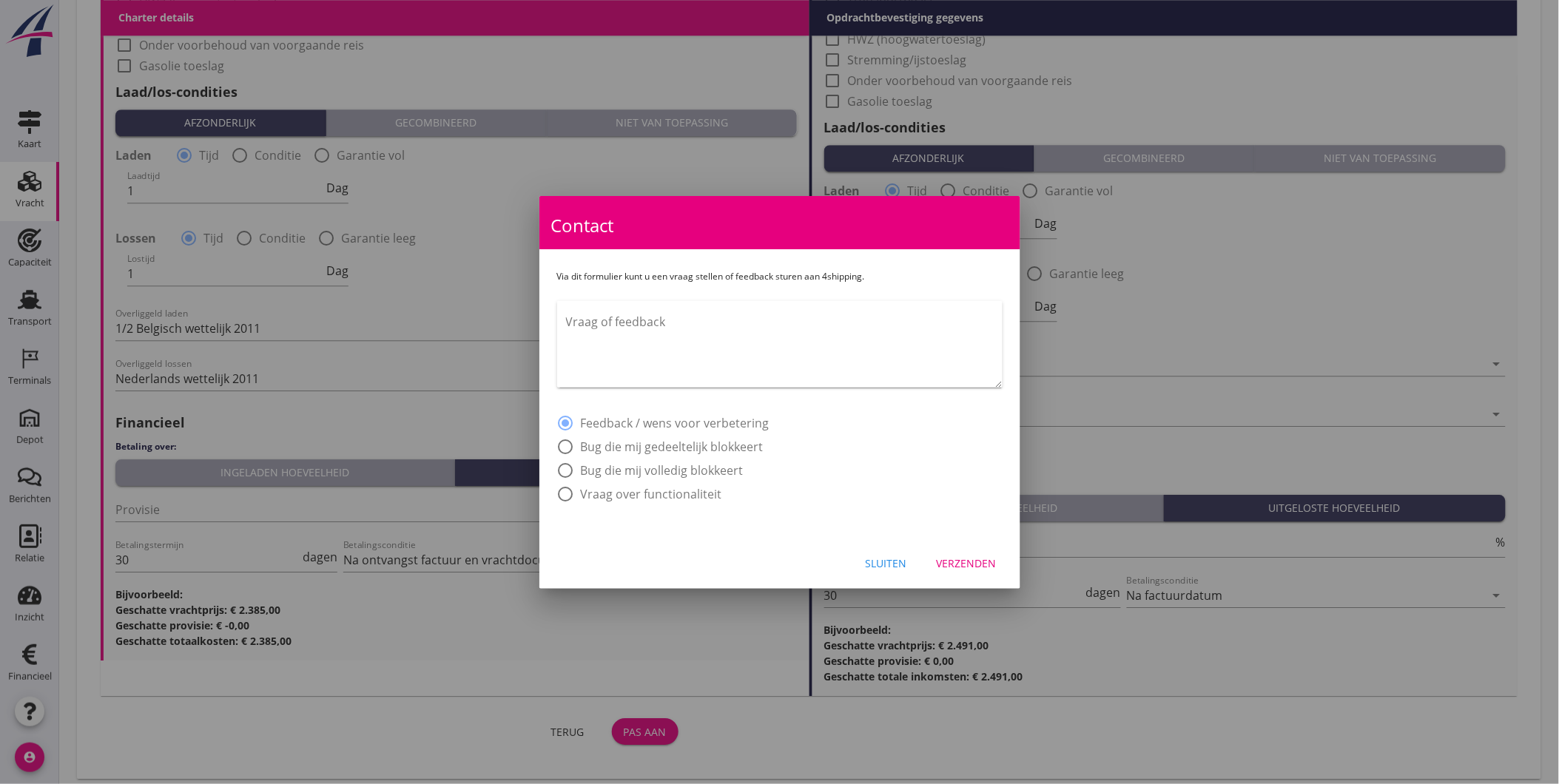
click at [712, 470] on label "Bug die mij volledig blokkeert" at bounding box center [663, 470] width 163 height 14
radio input "false"
radio input "true"
click at [721, 372] on textarea "Vraag of feedback" at bounding box center [784, 348] width 437 height 78
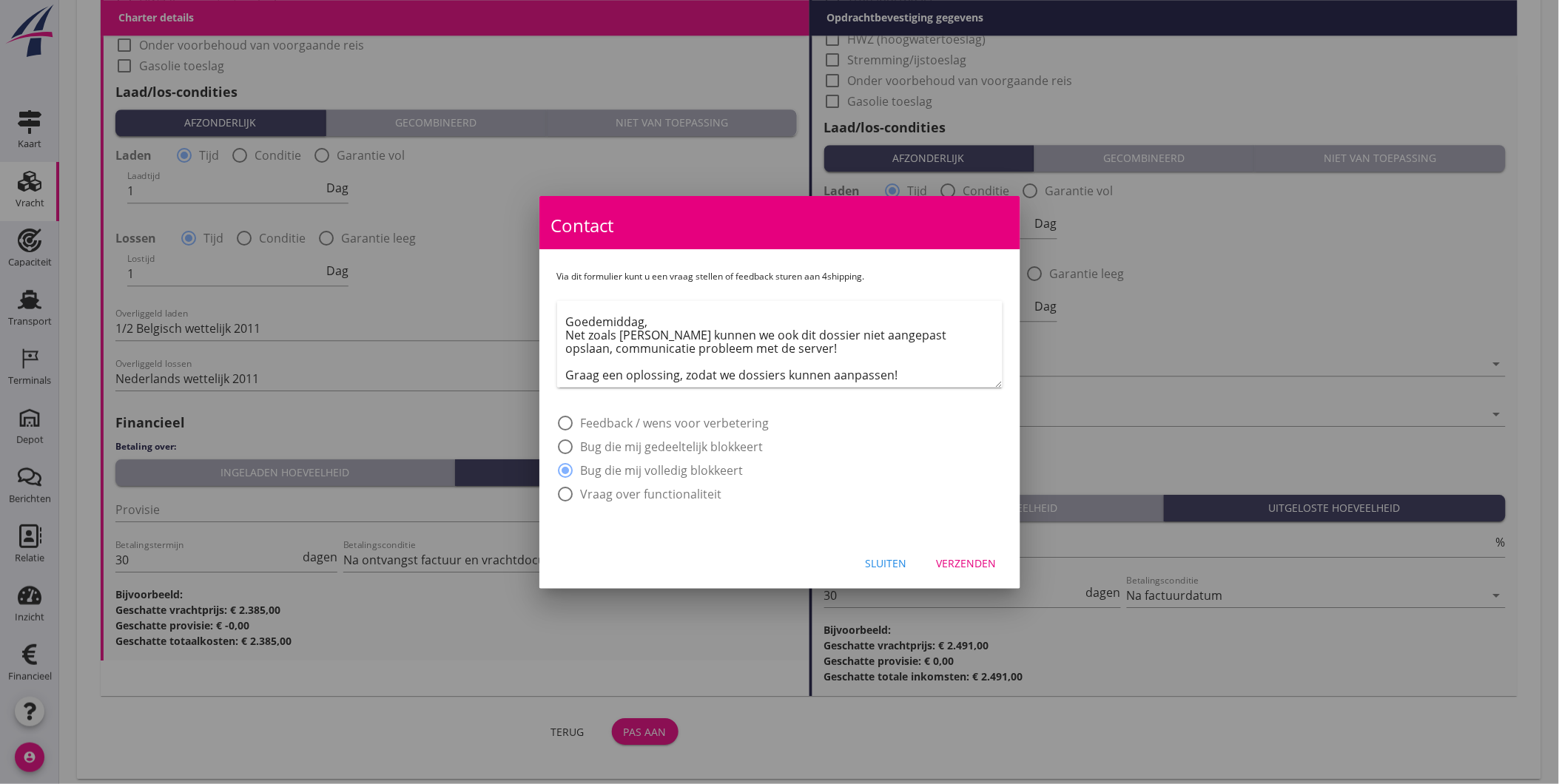
type textarea "Goedemiddag, Net zoals Tirza kunnen we ook dit dossier niet aangepast opslaan, …"
click at [977, 565] on div "Verzenden" at bounding box center [966, 563] width 60 height 15
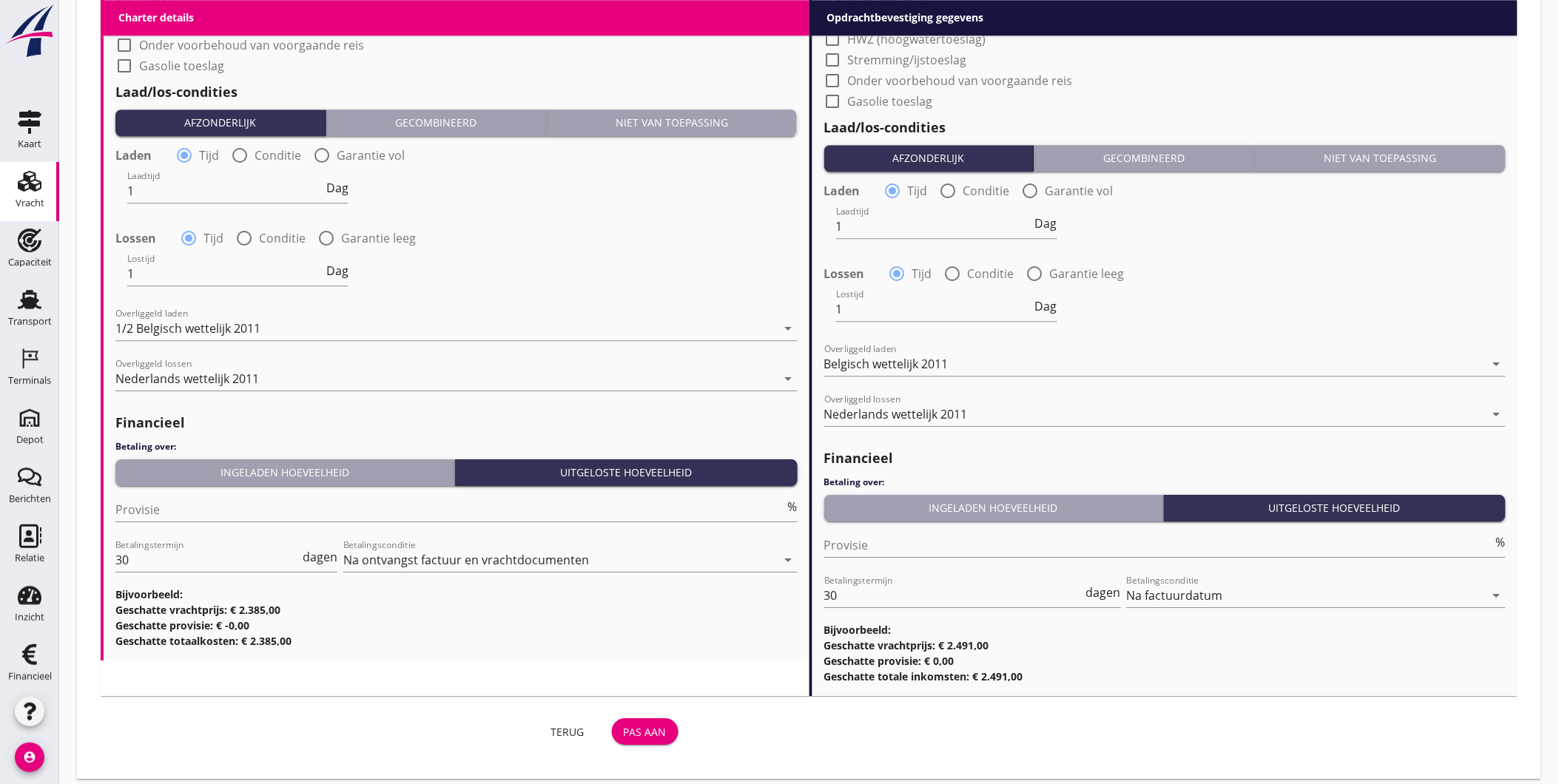
click at [640, 734] on div "Pas aan" at bounding box center [644, 732] width 43 height 15
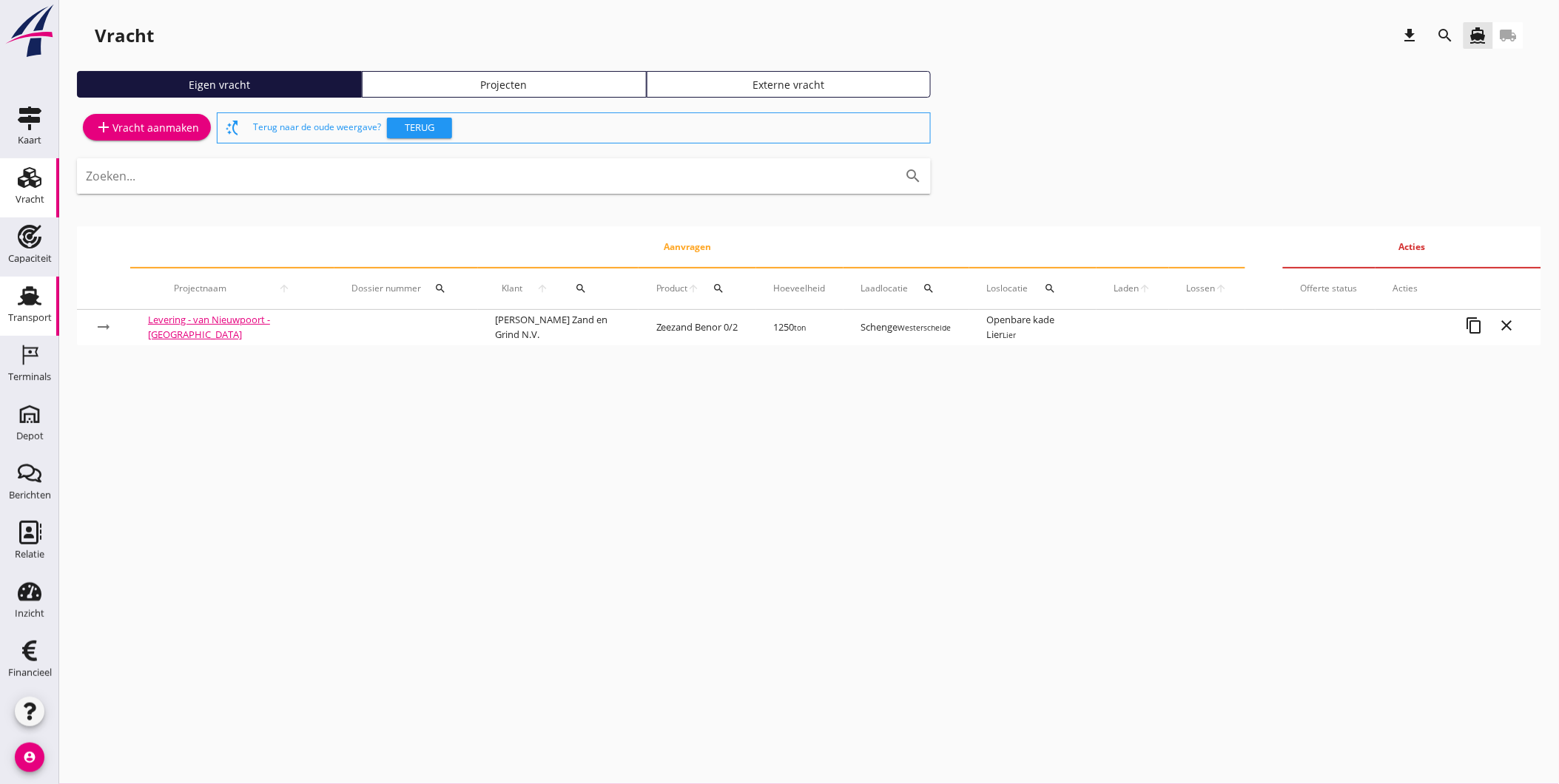
scroll to position [5, 0]
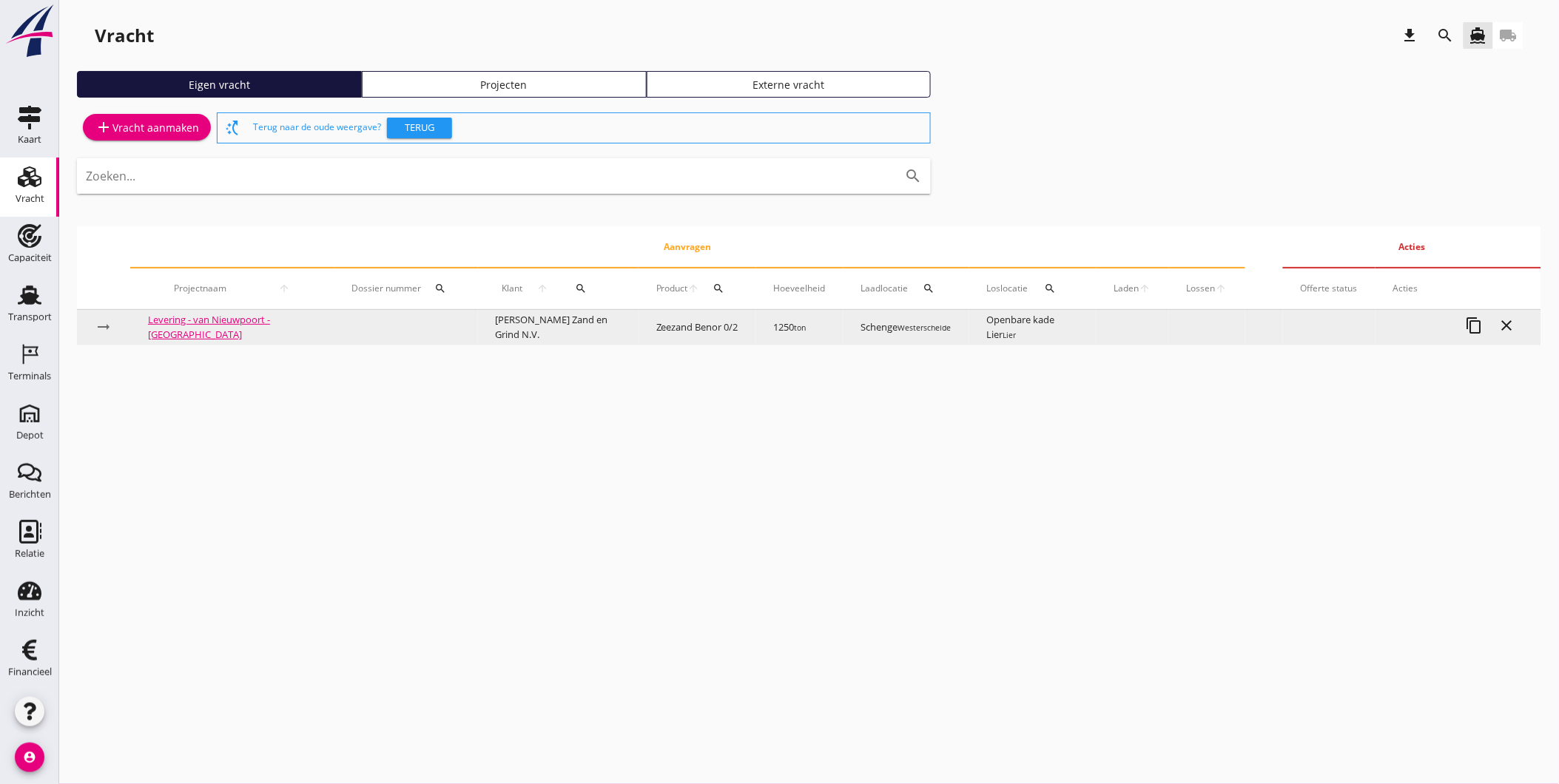
click at [526, 325] on td "[PERSON_NAME] Zand en Grind N.V." at bounding box center [558, 327] width 161 height 35
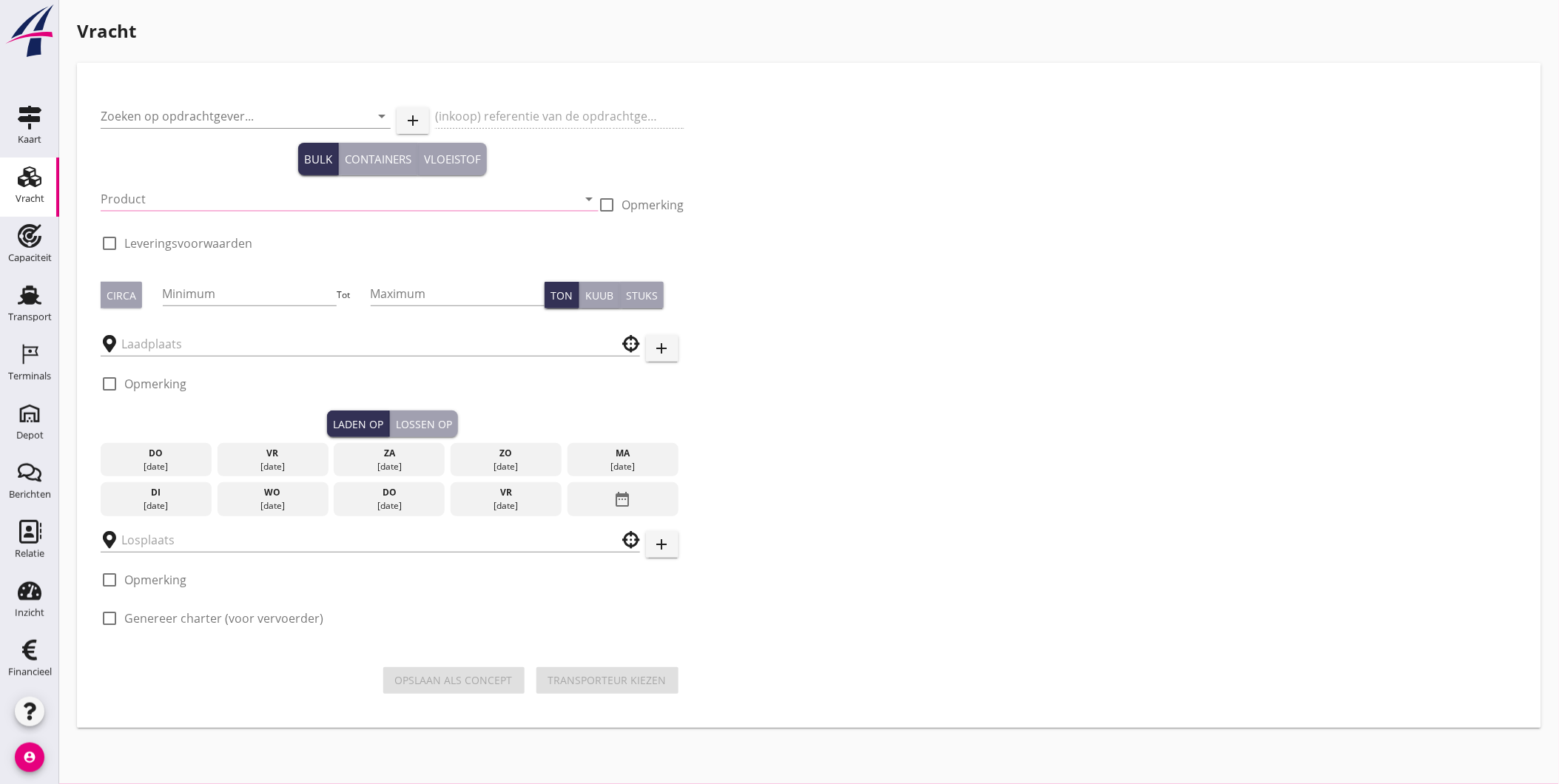
type input "[PERSON_NAME] Zand en Grind N.V."
type input "Levering Zeezand 0/2 te Lier"
type input "Zeezand Benor 0/2 (6120)"
type input "1250"
checkbox input "true"
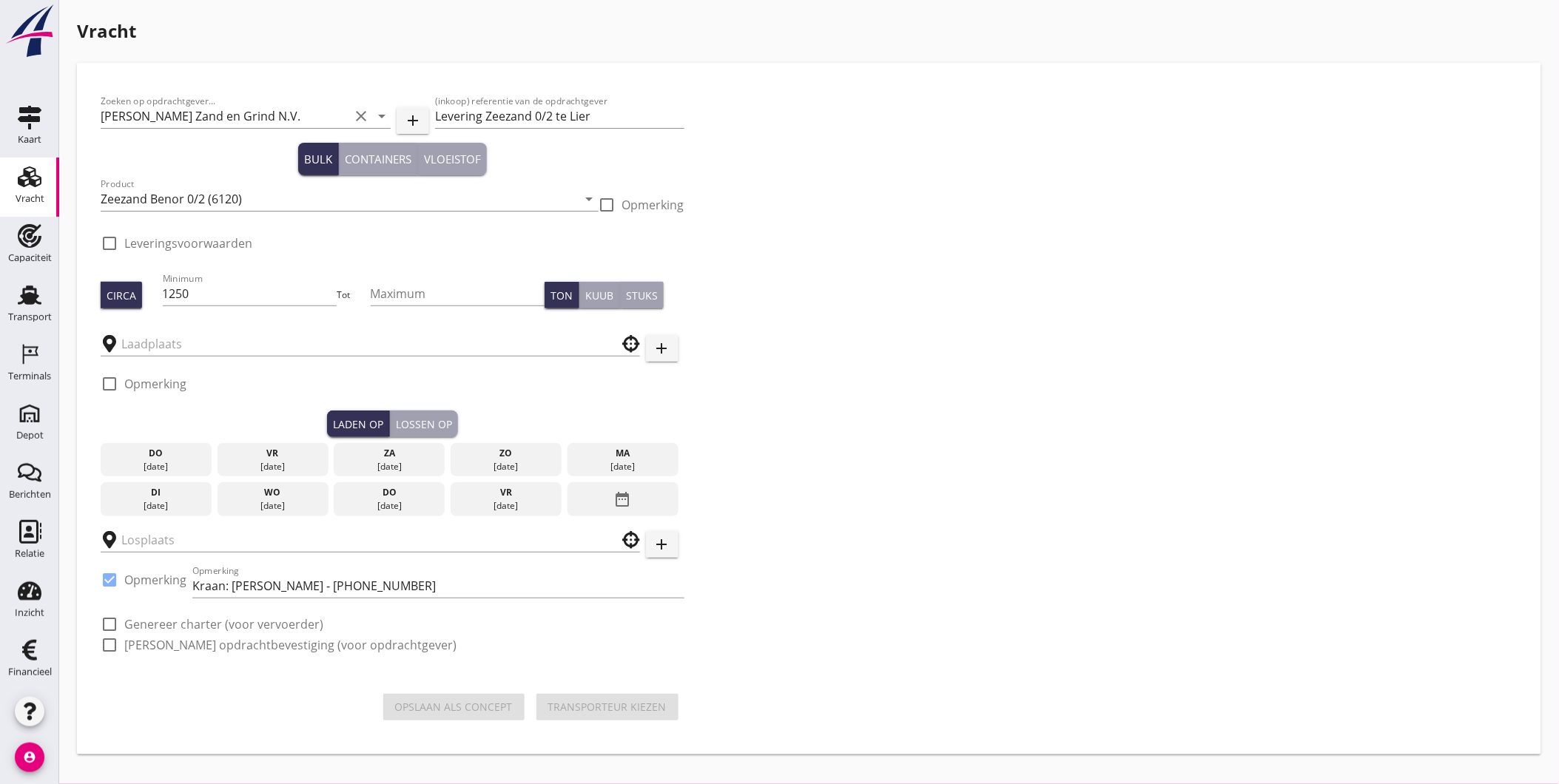
type input "Schenge"
checkbox input "true"
type input "Openbare kade Lier"
checkbox input "true"
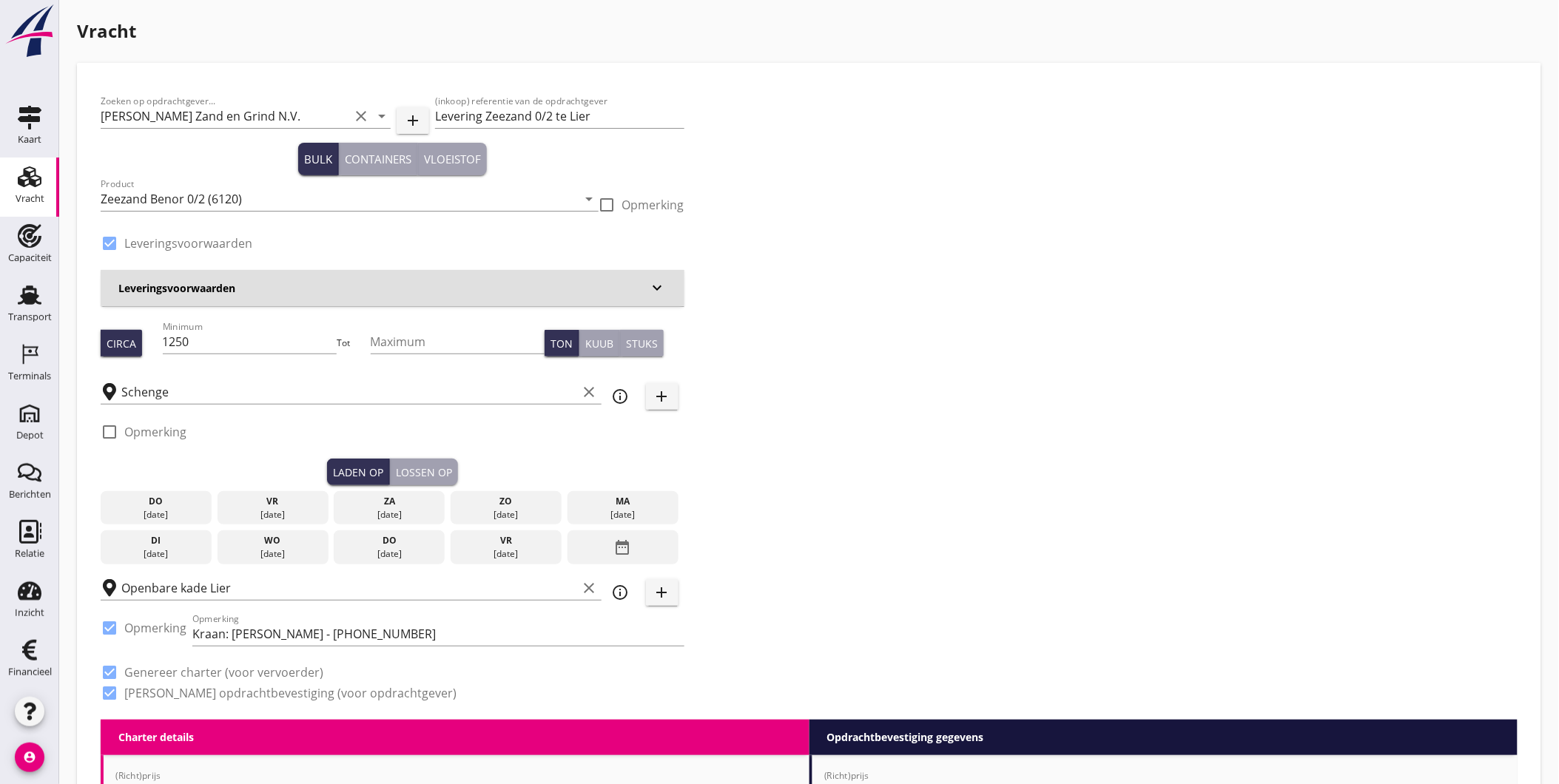
type input "3.38"
checkbox input "false"
radio input "false"
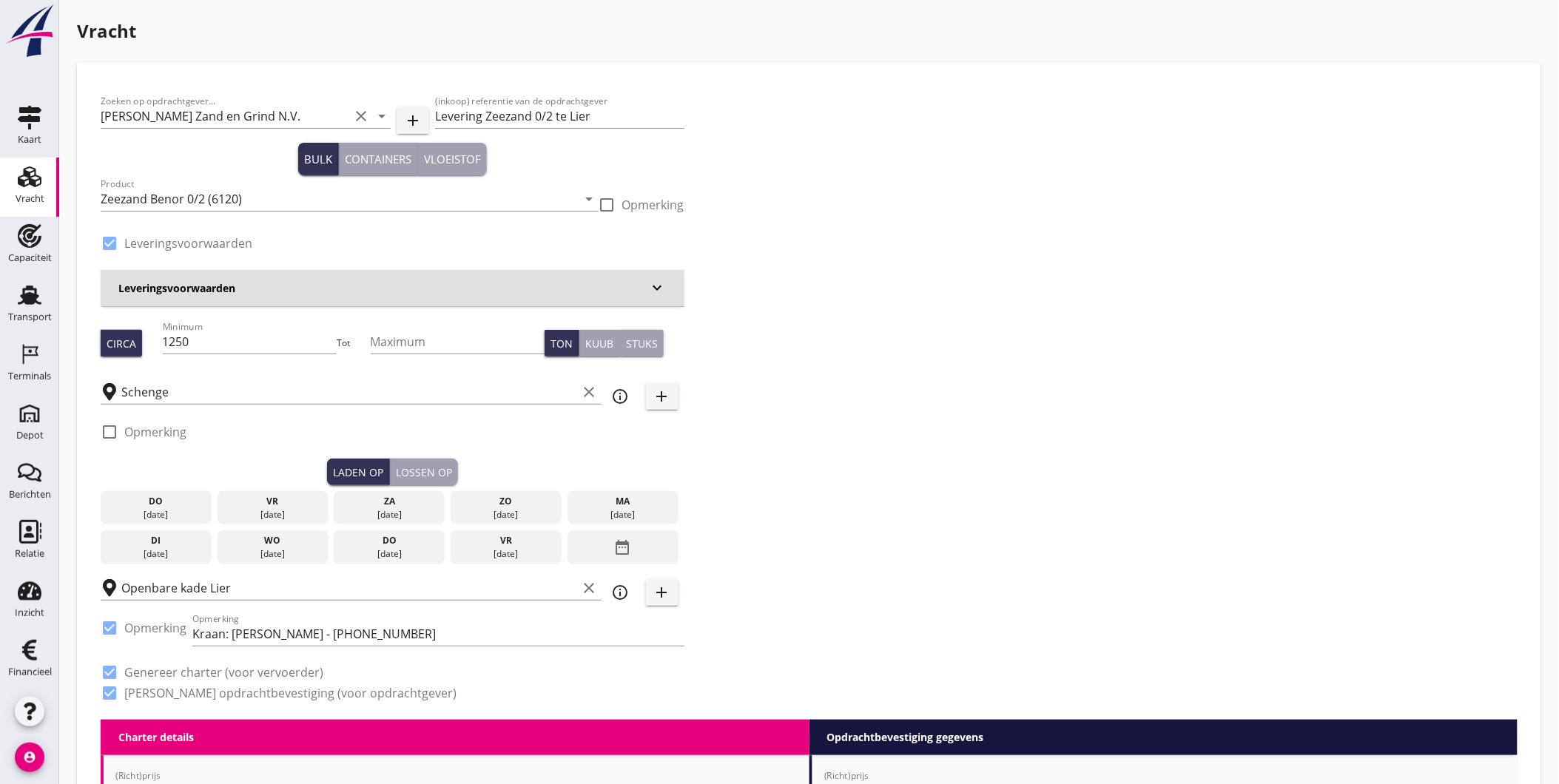
checkbox input "true"
type input "1"
type input "4.1"
checkbox input "false"
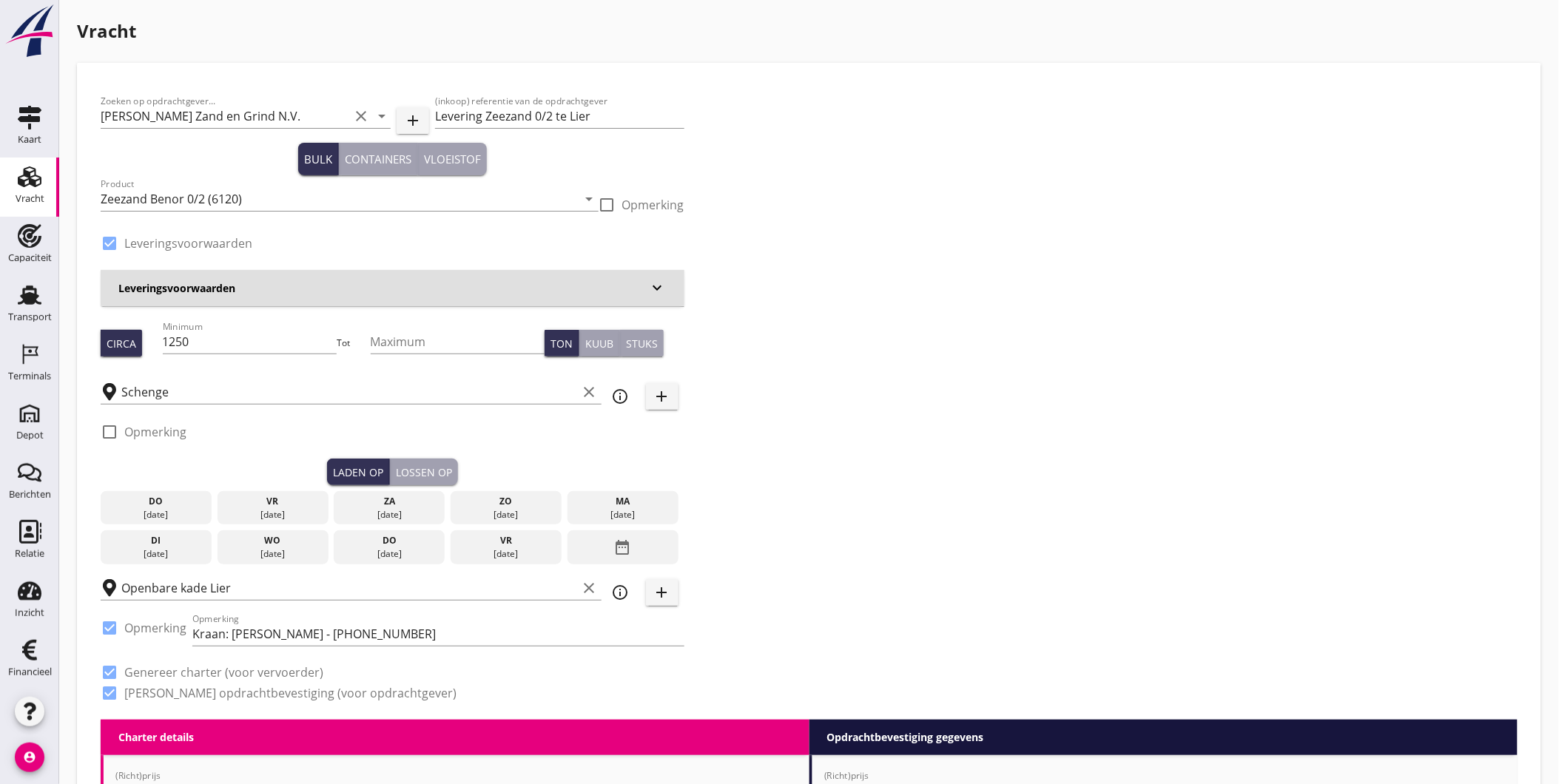
radio input "false"
checkbox input "true"
type input "1"
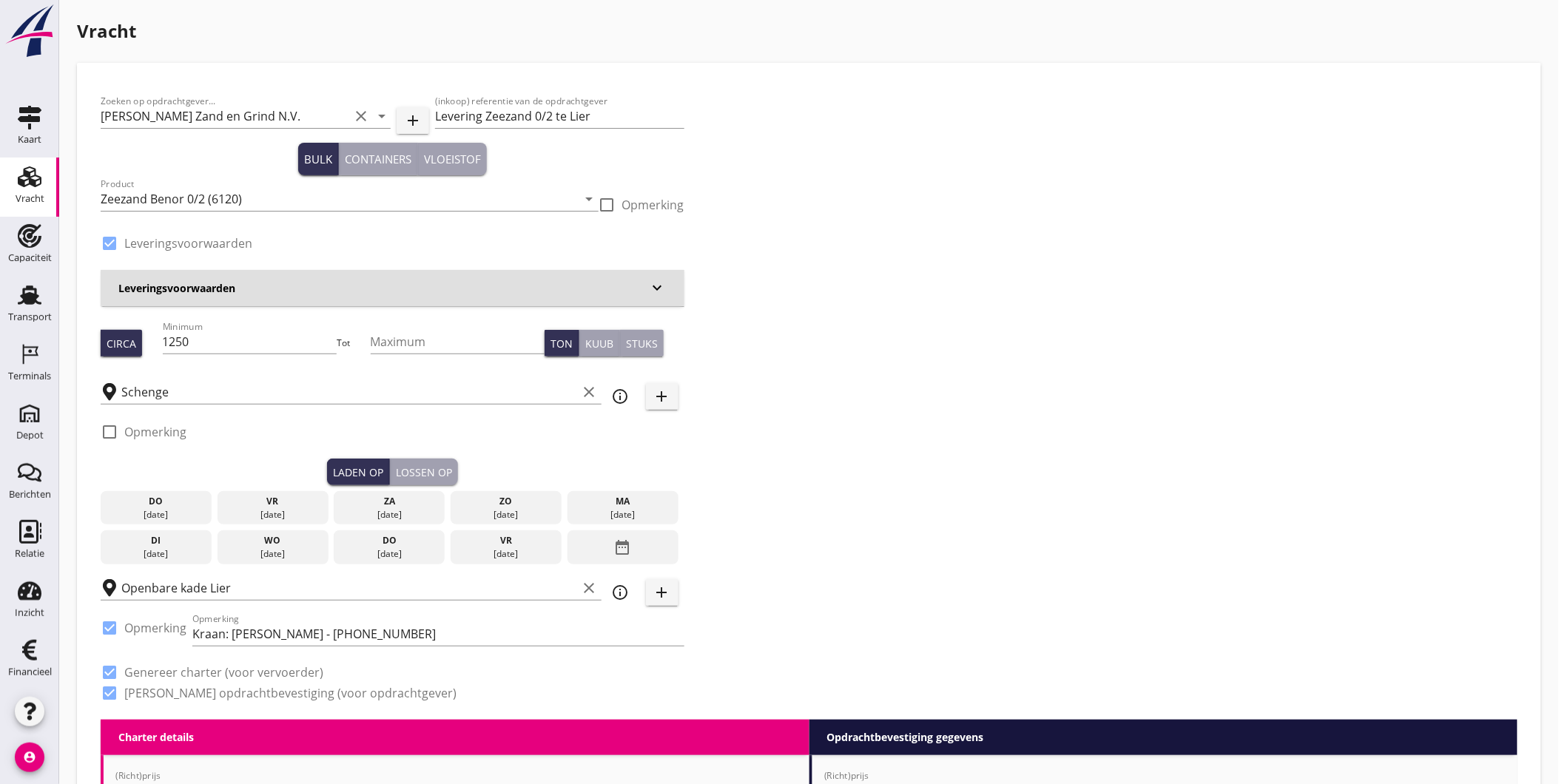
type input "1"
click at [300, 506] on div "vr" at bounding box center [273, 502] width 103 height 13
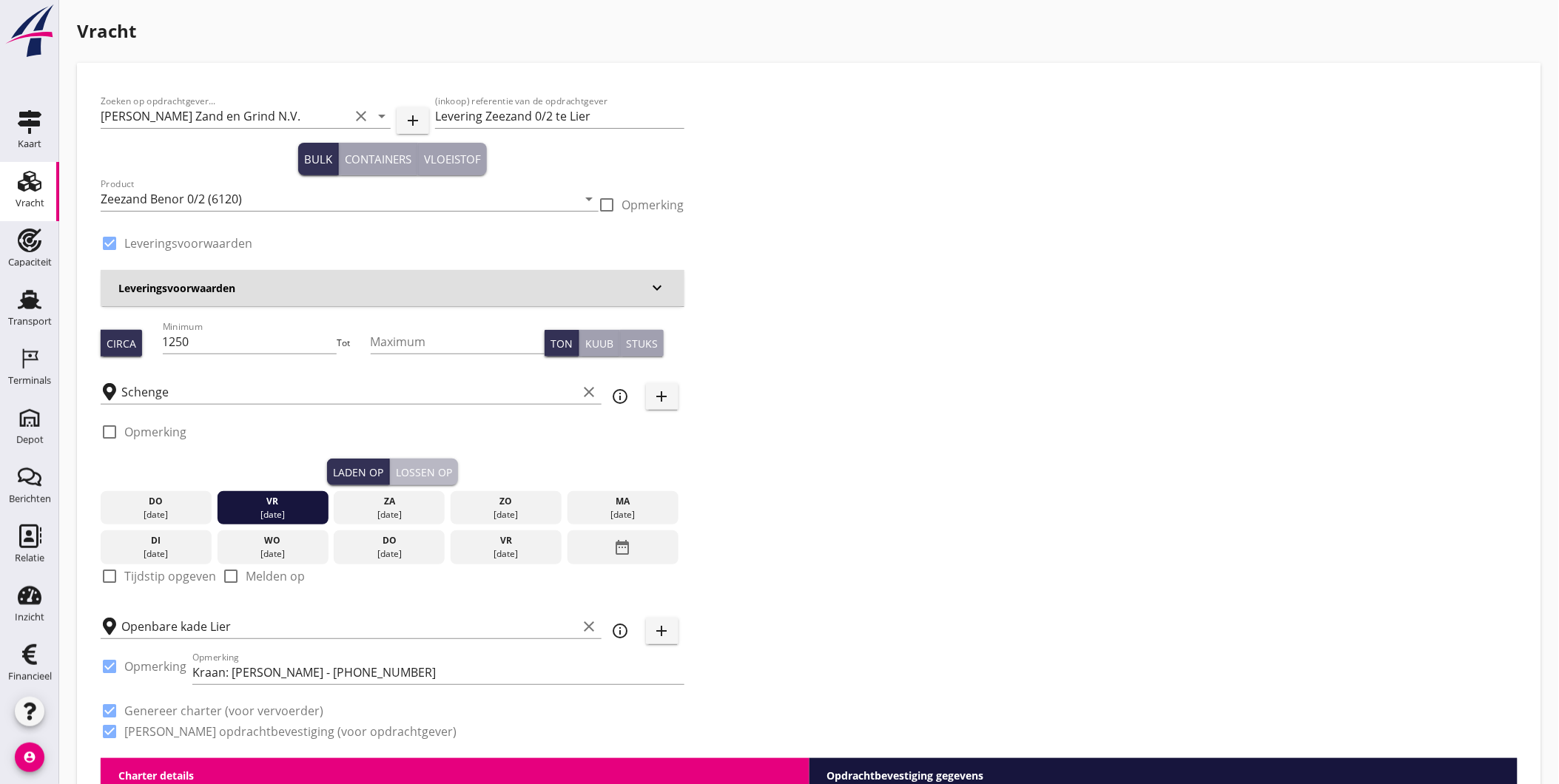
click at [423, 472] on div "Lossen op" at bounding box center [423, 472] width 56 height 15
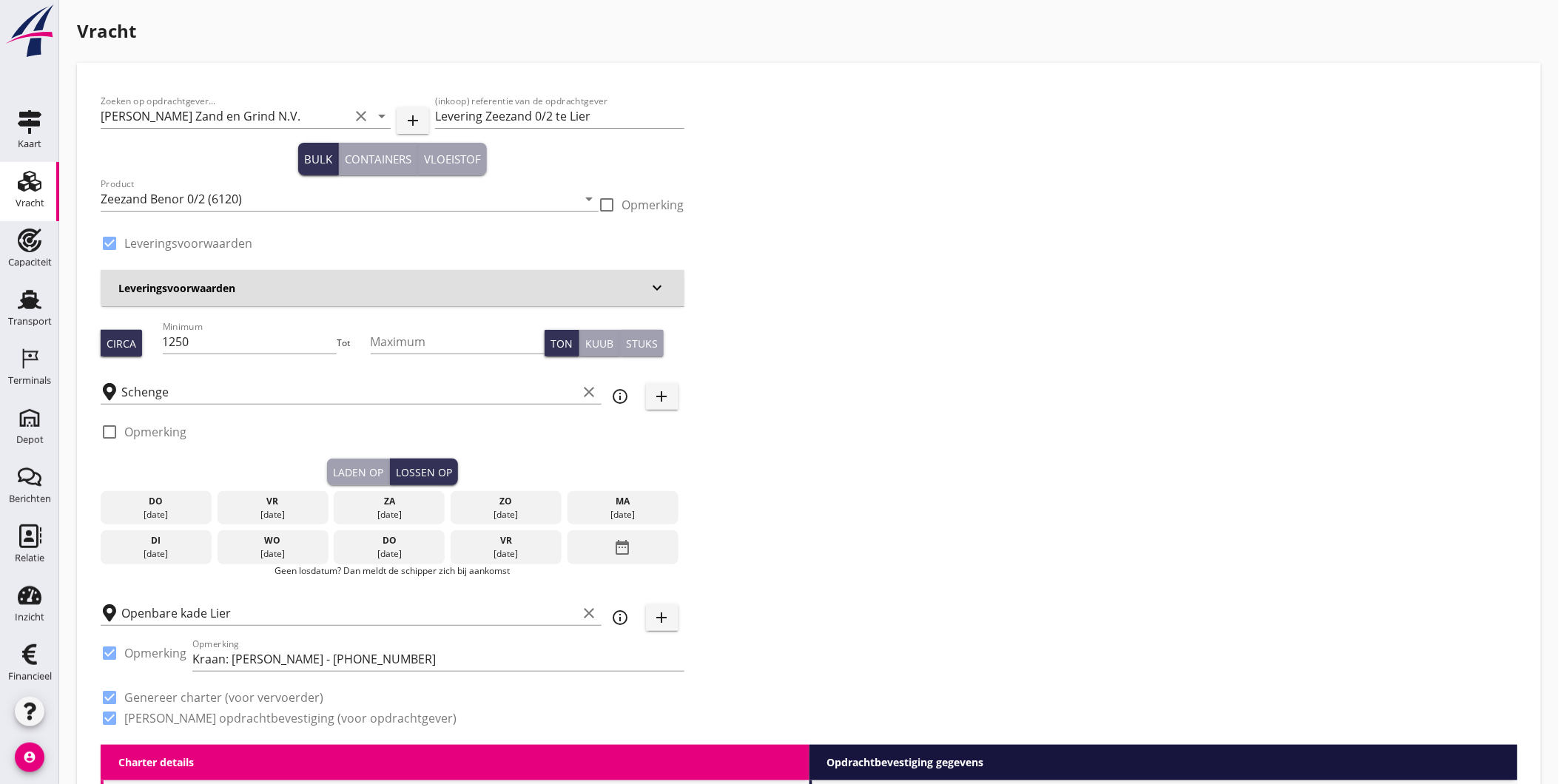
click at [630, 504] on div "ma" at bounding box center [623, 502] width 103 height 13
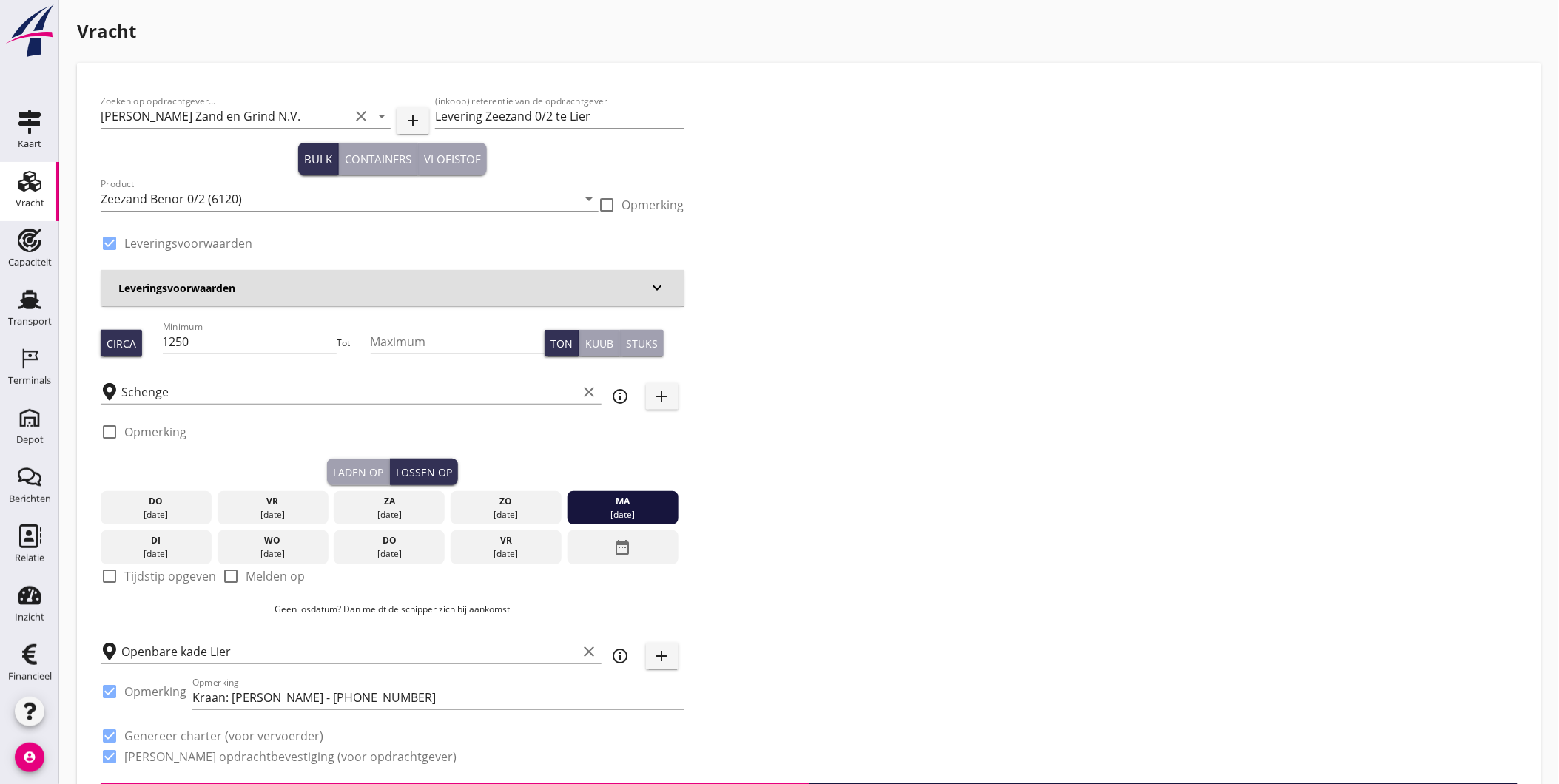
click at [745, 516] on div "Zoeken op opdrachtgever... Van Nieuwpoort Zand en Grind N.V. clear arrow_drop_d…" at bounding box center [809, 435] width 1429 height 697
click at [239, 291] on h3 "Leveringsvoorwaarden" at bounding box center [384, 288] width 531 height 15
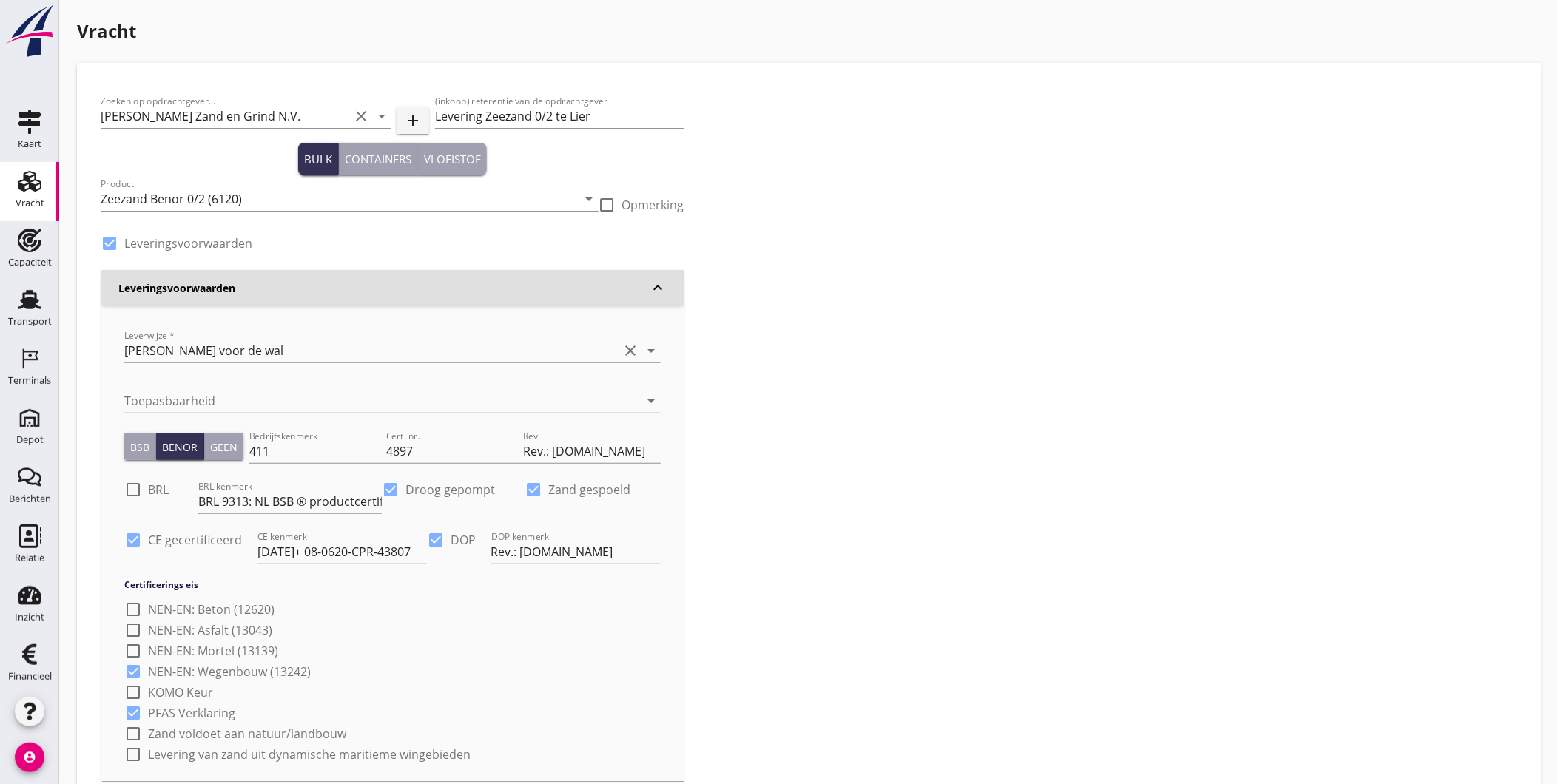
click at [241, 290] on h3 "Leveringsvoorwaarden" at bounding box center [384, 288] width 531 height 15
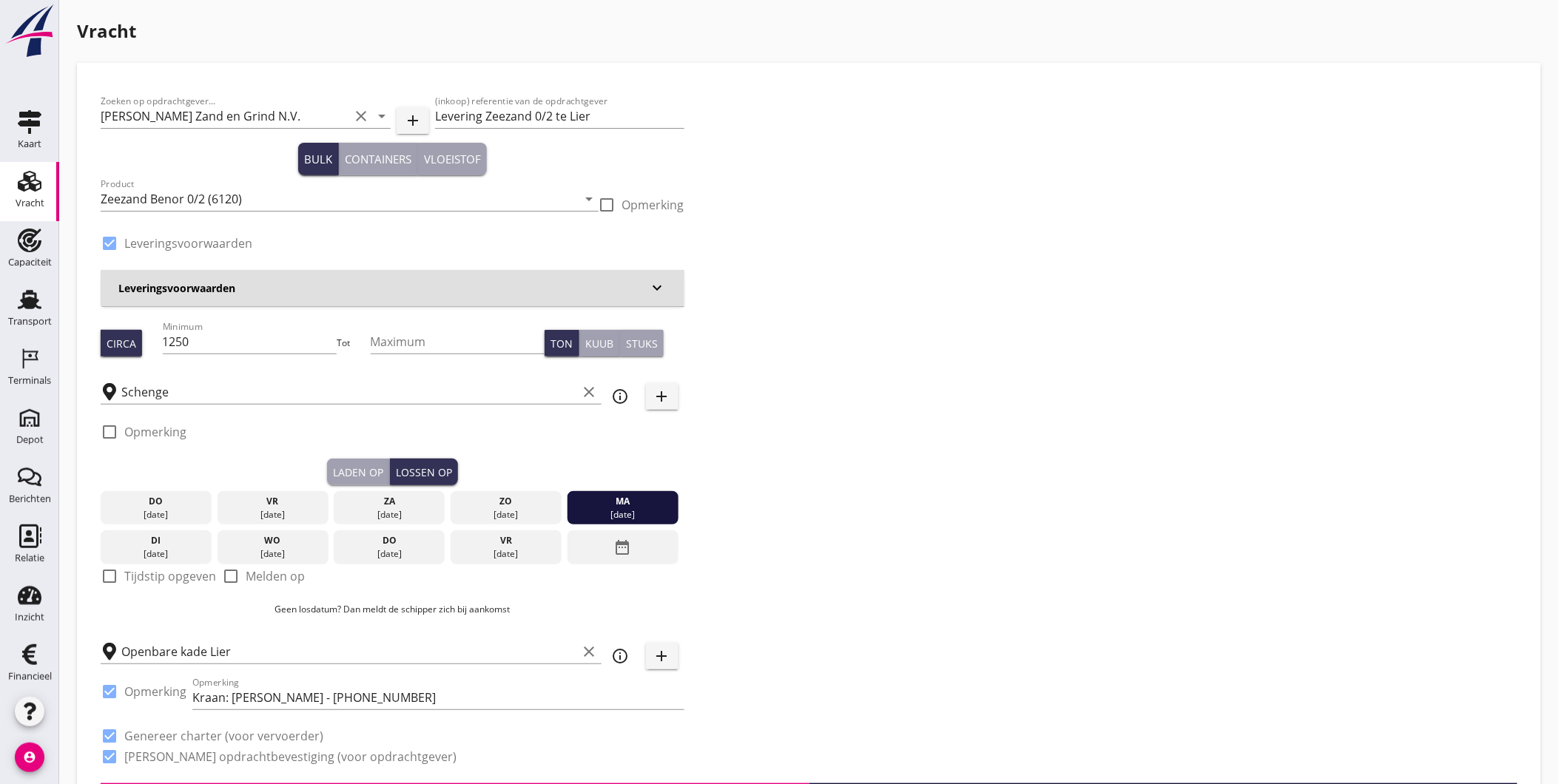
click at [797, 398] on div "Zoeken op opdrachtgever... Van Nieuwpoort Zand en Grind N.V. clear arrow_drop_d…" at bounding box center [809, 435] width 1429 height 697
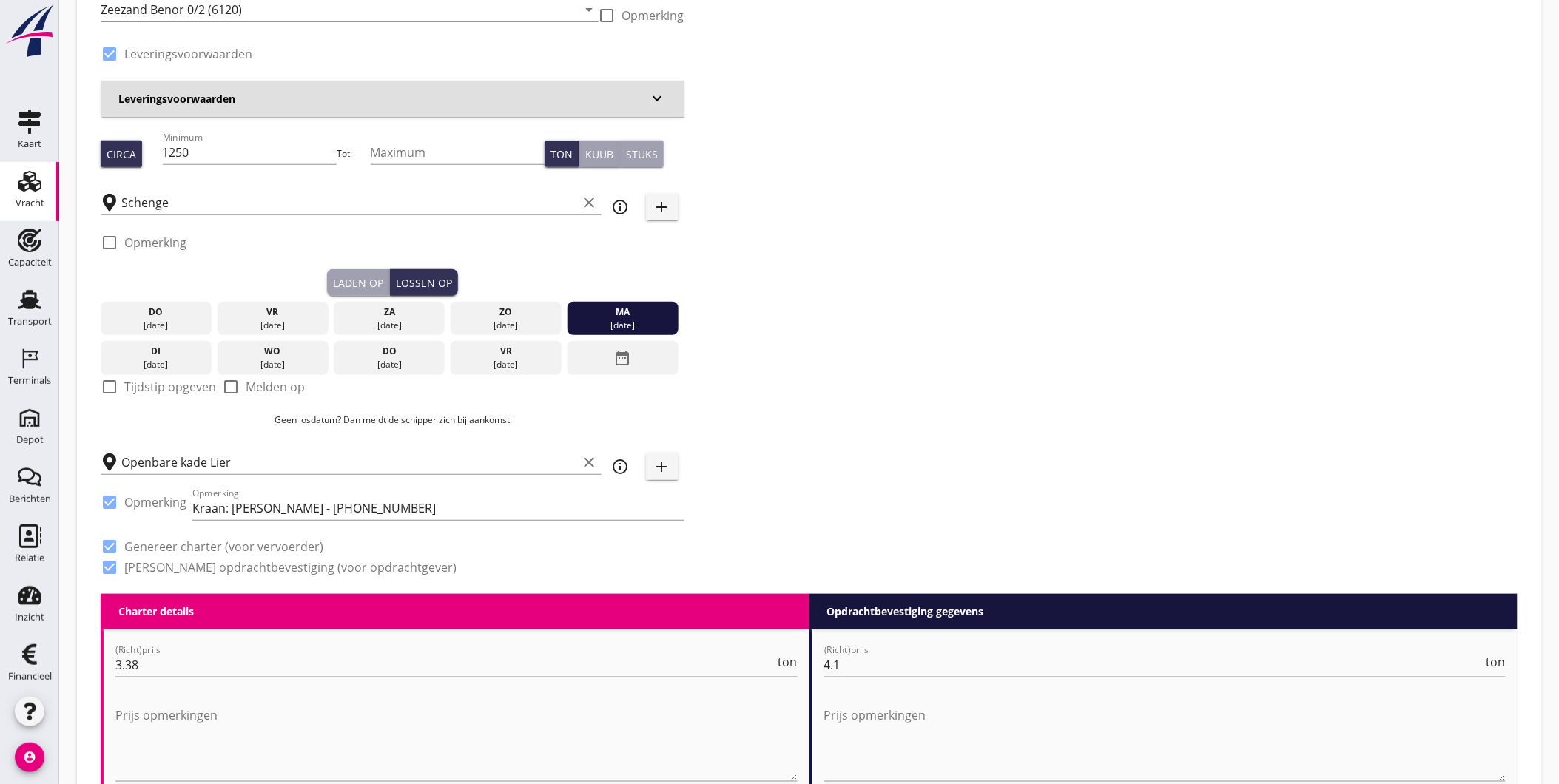
scroll to position [204, 0]
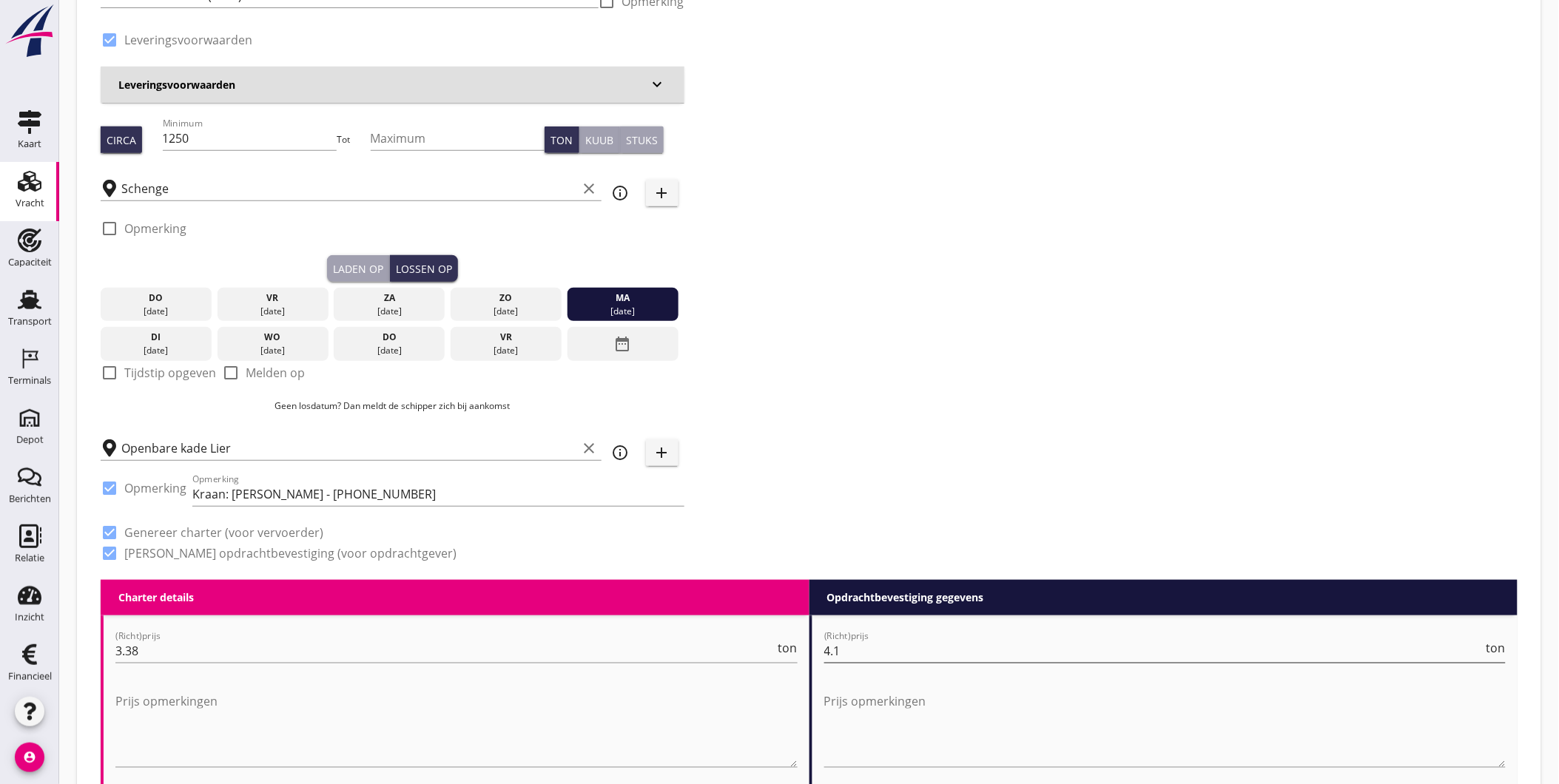
click at [884, 653] on input "4.1" at bounding box center [1154, 651] width 660 height 24
drag, startPoint x: 815, startPoint y: 639, endPoint x: 787, endPoint y: 638, distance: 28.0
type input "9.20"
click at [927, 456] on div "Zoeken op opdrachtgever... Van Nieuwpoort Zand en Grind N.V. clear arrow_drop_d…" at bounding box center [809, 232] width 1429 height 697
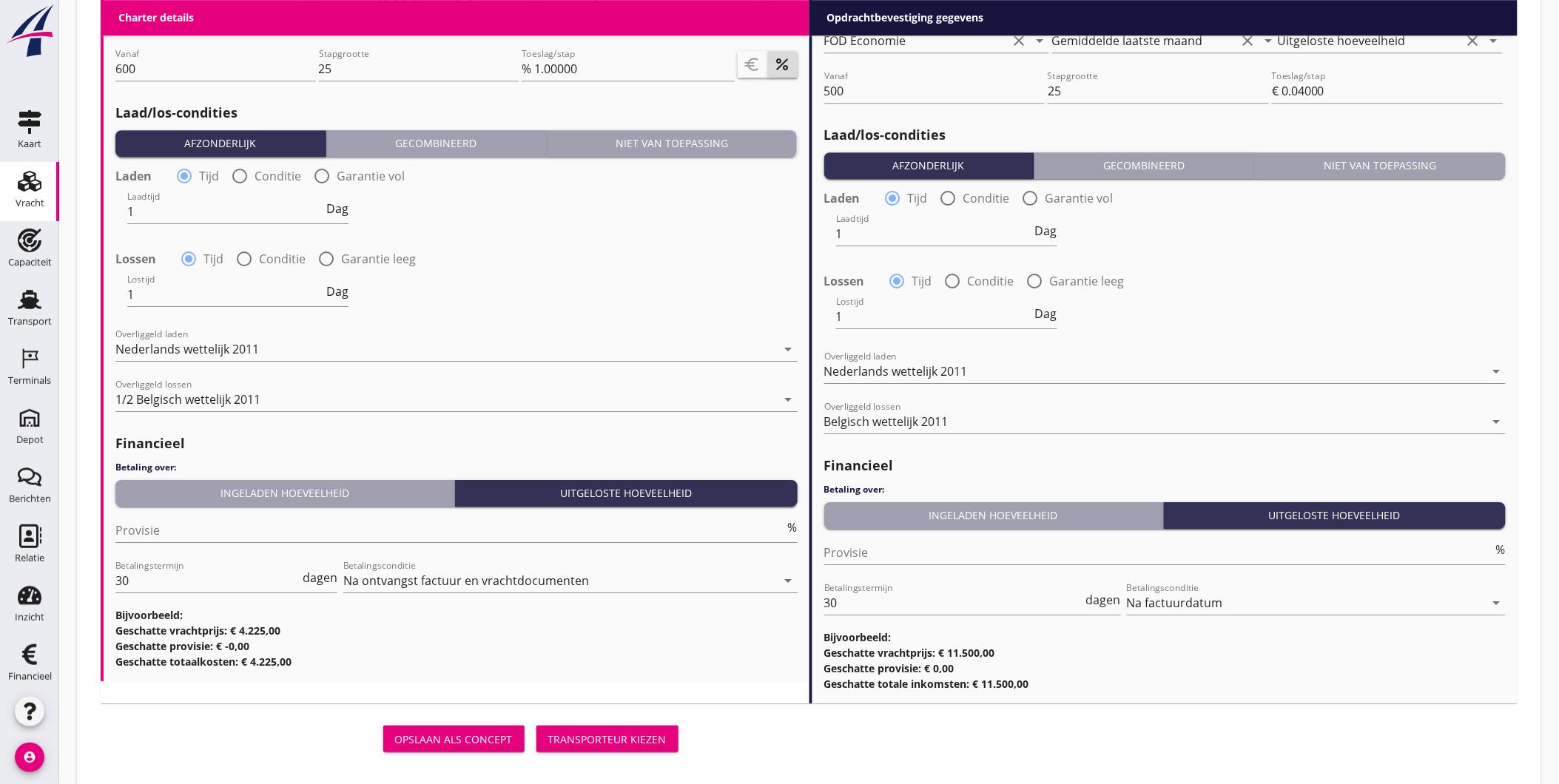
scroll to position [1607, 0]
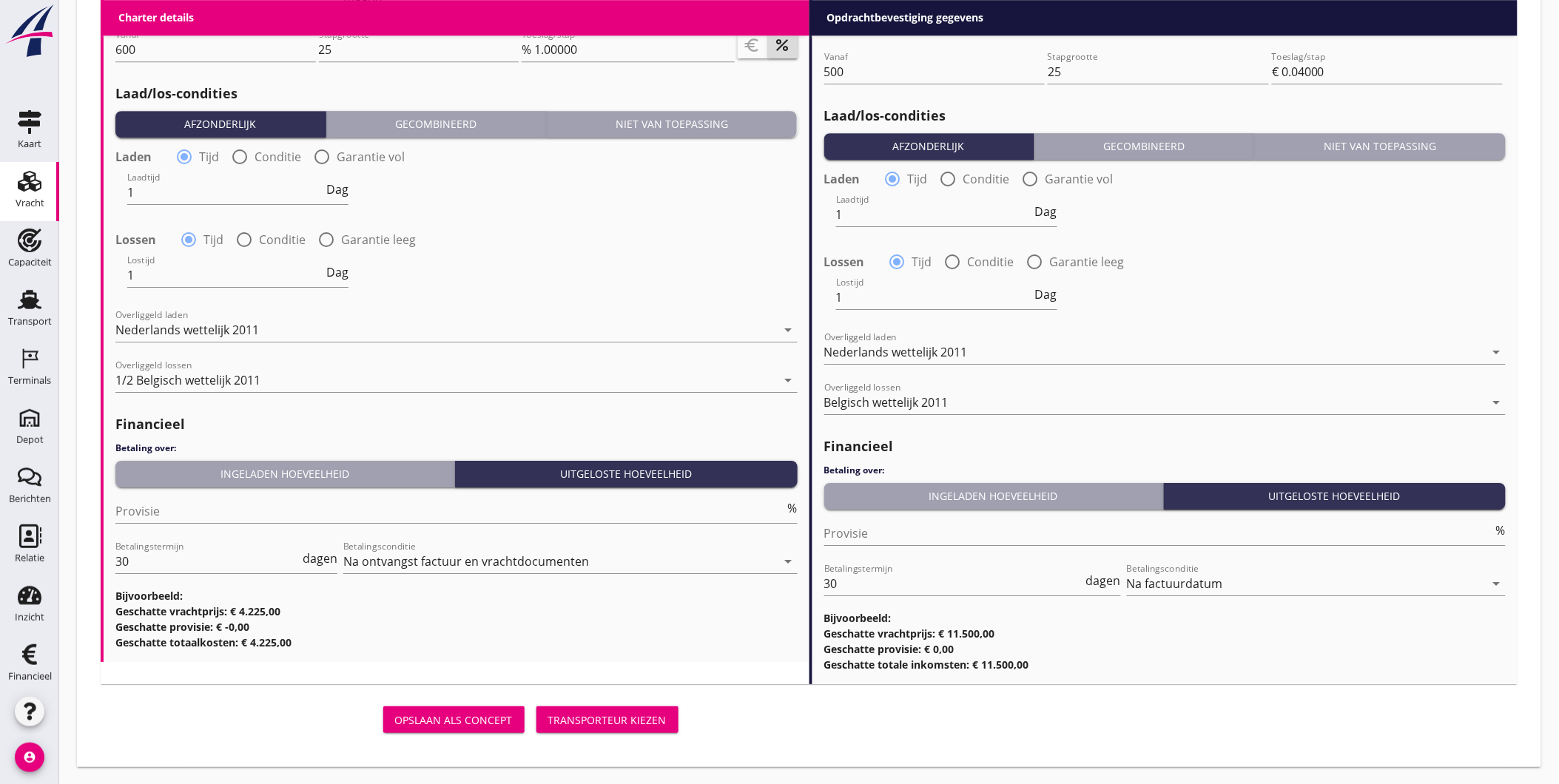
click at [603, 715] on div "Transporteur kiezen" at bounding box center [608, 720] width 119 height 15
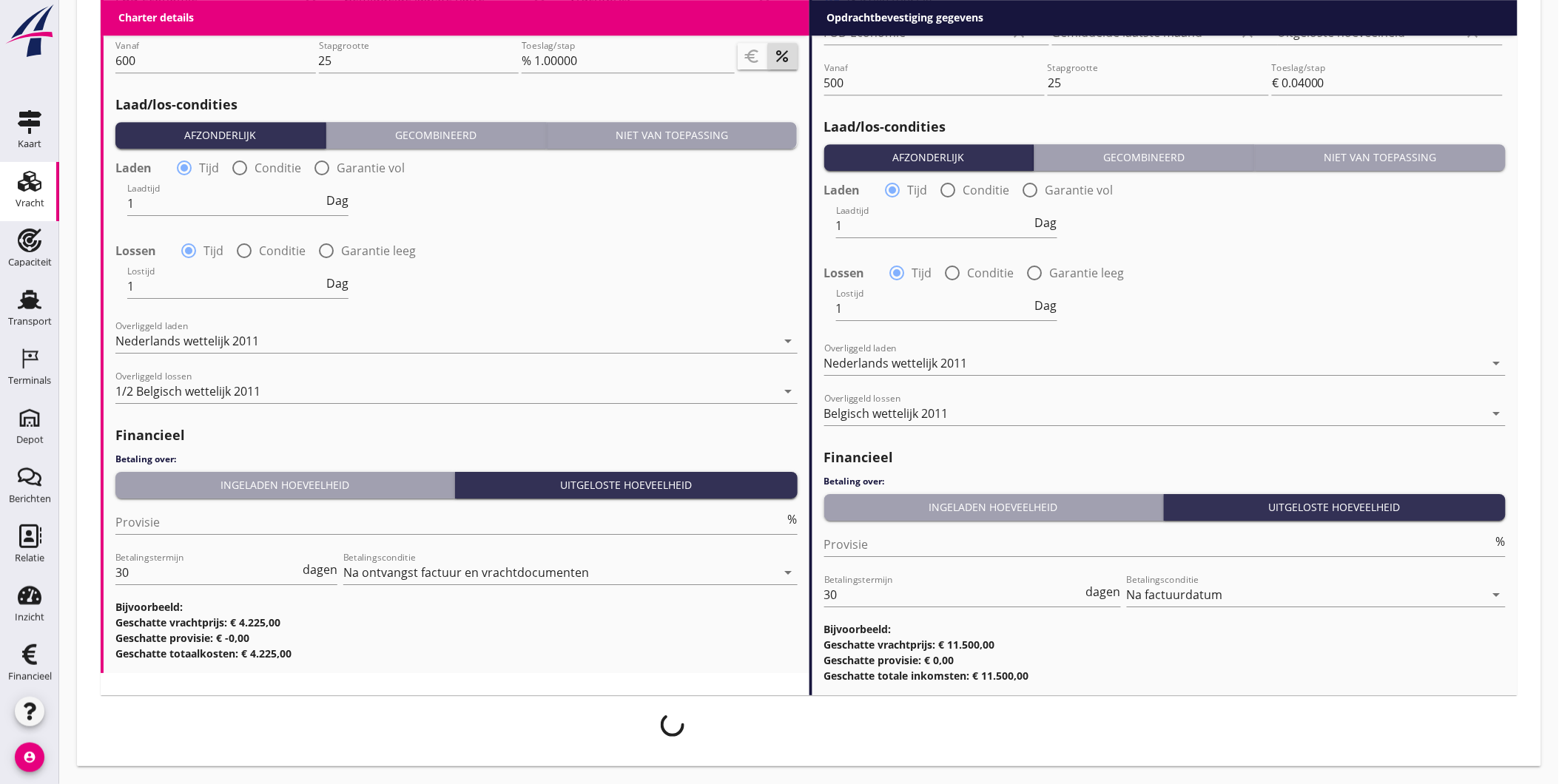
scroll to position [1596, 0]
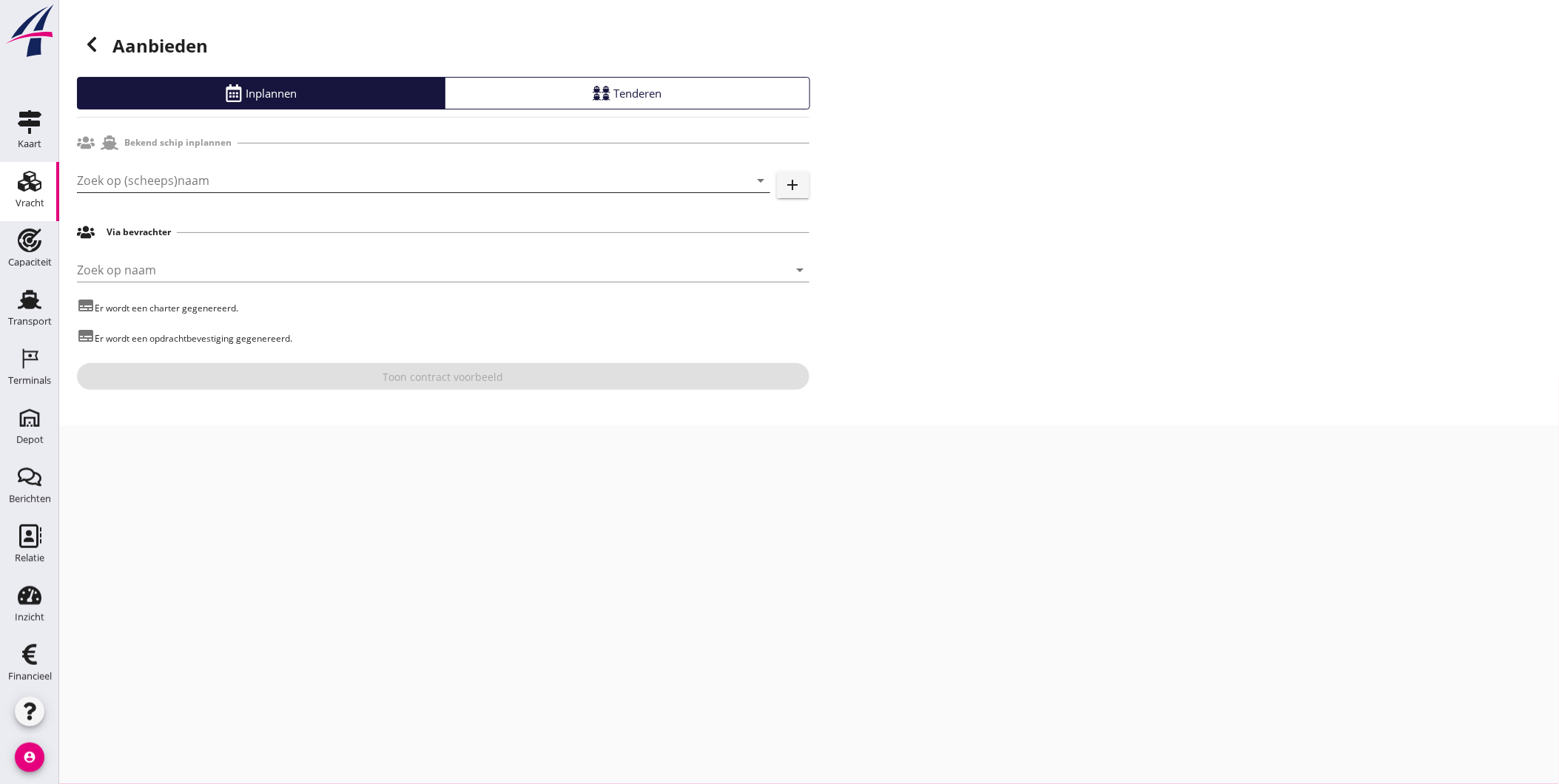
click at [291, 183] on input "Zoek op (scheeps)naam" at bounding box center [402, 180] width 652 height 24
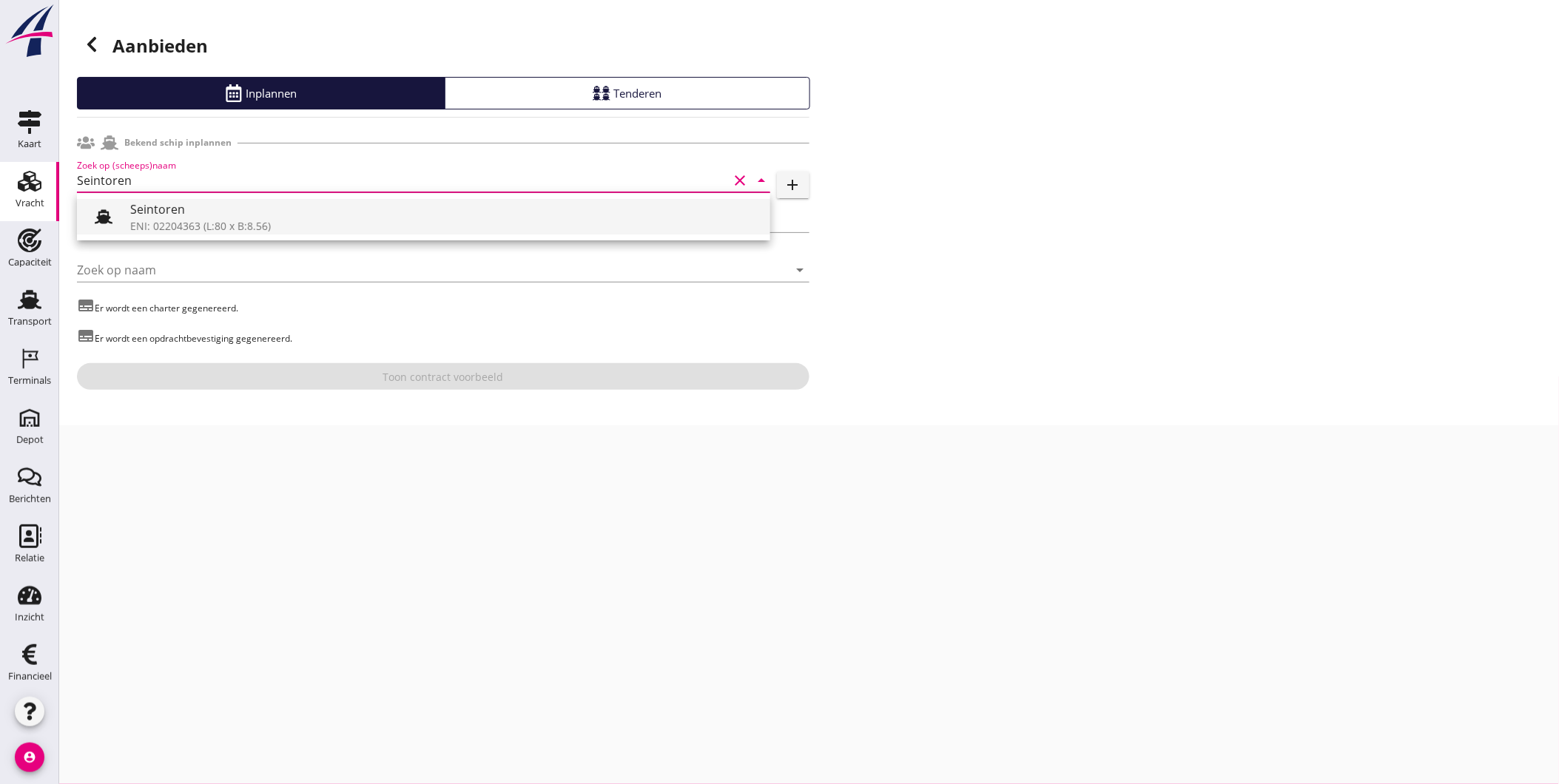
click at [239, 223] on div "ENI: 02204363 (L:80 x B:8.56)" at bounding box center [444, 226] width 628 height 15
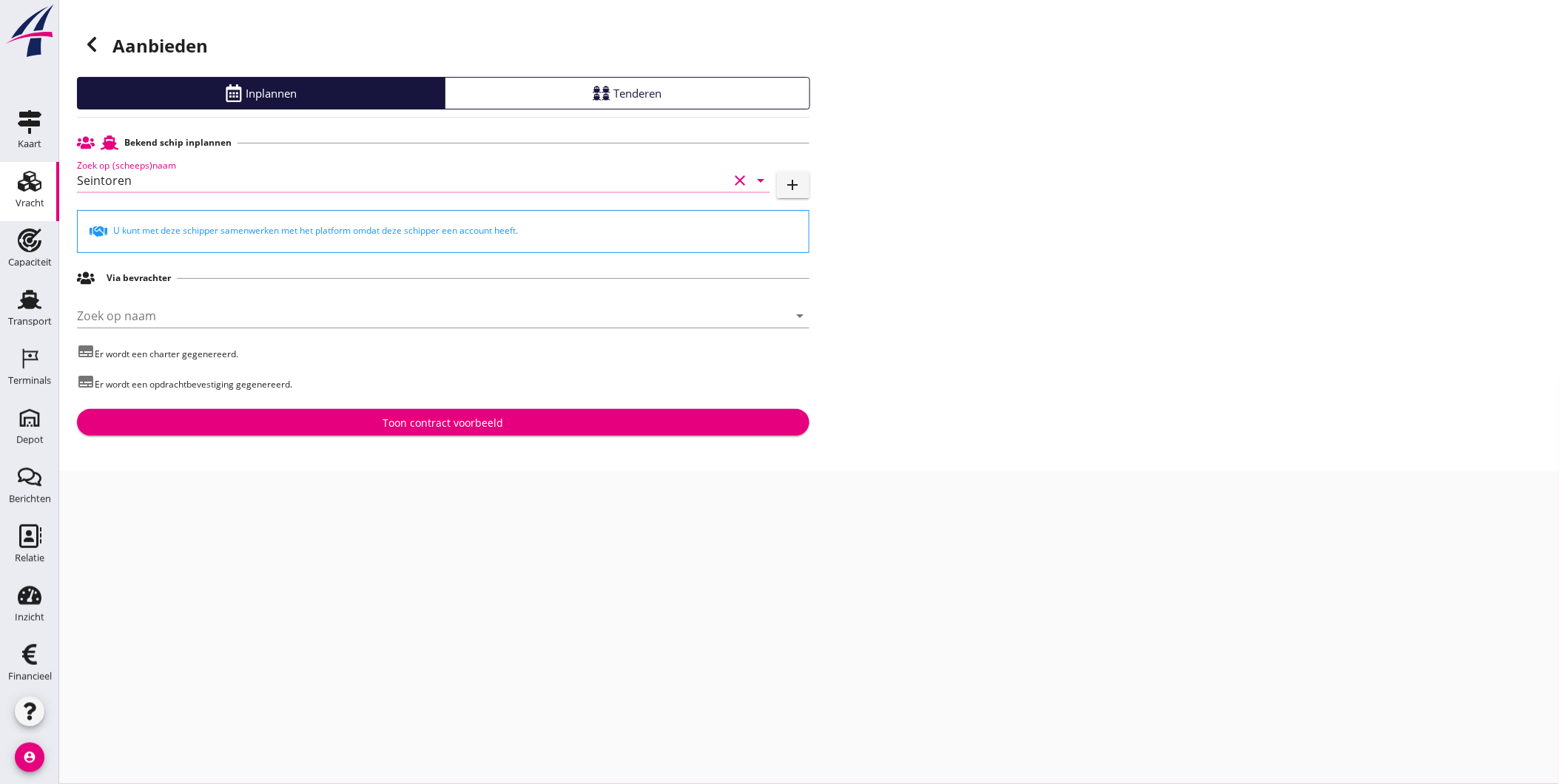
type input "Seintoren"
click at [381, 435] on button "Toon contract voorbeeld" at bounding box center [442, 422] width 733 height 27
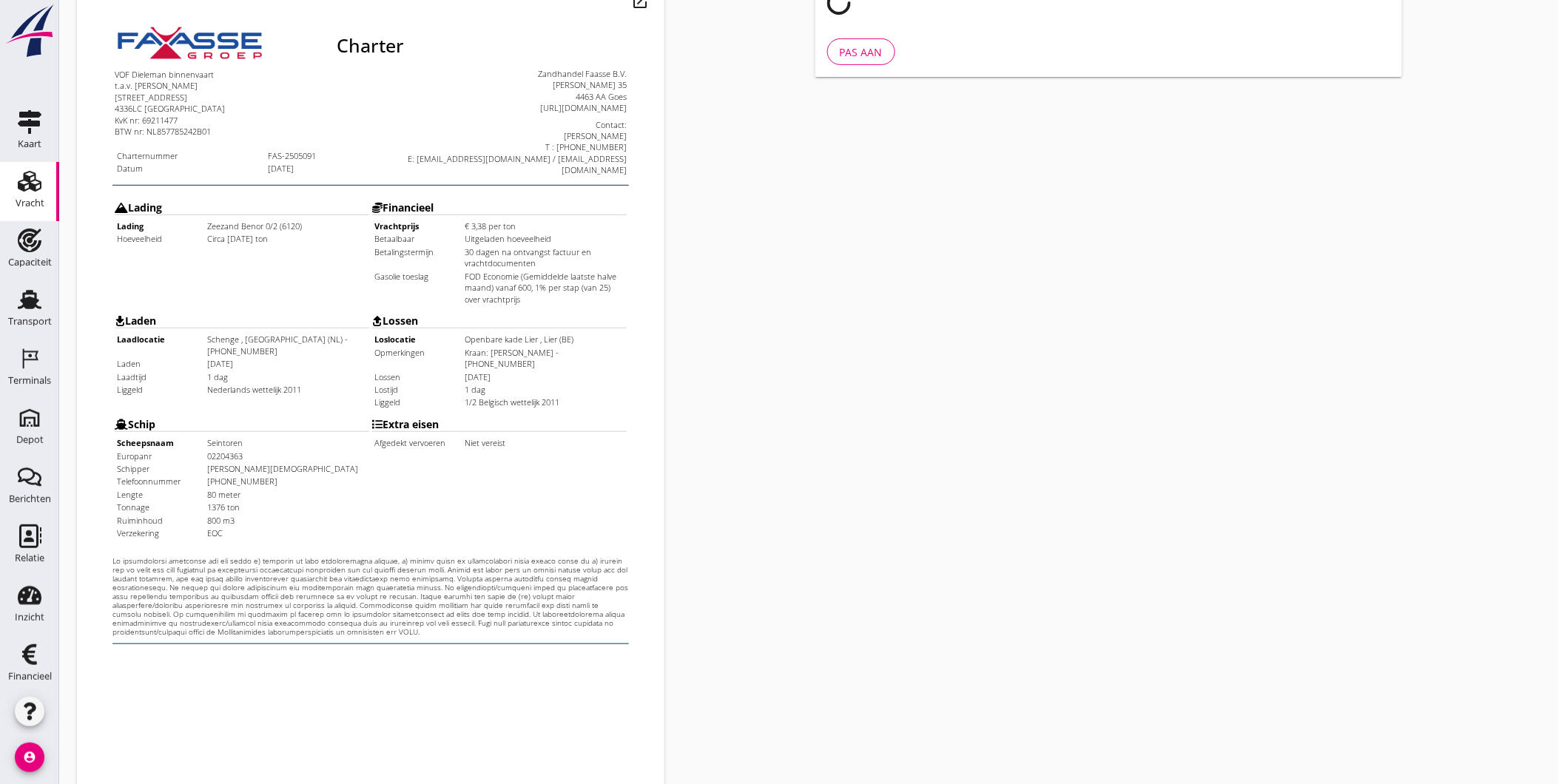
scroll to position [311, 0]
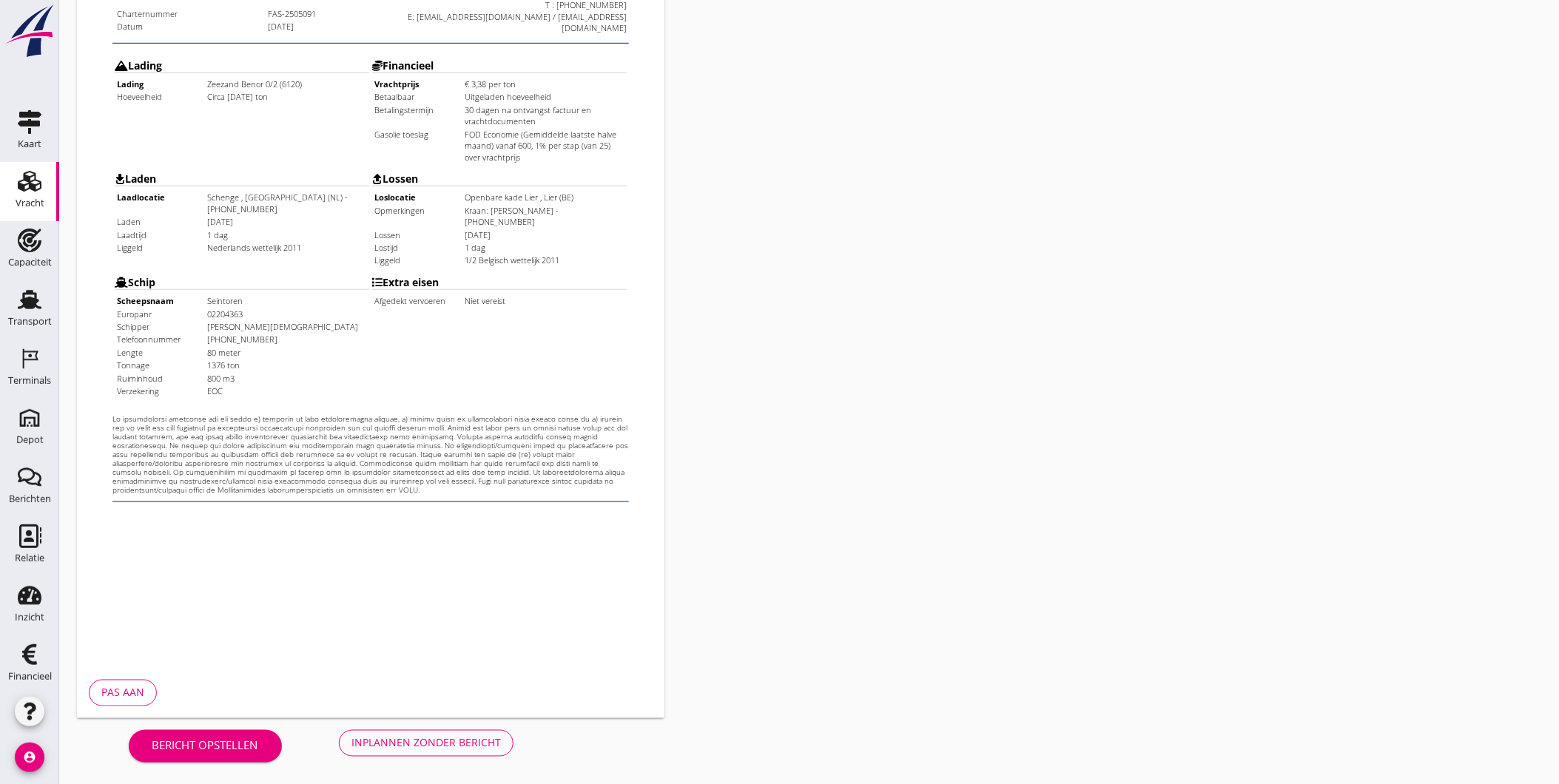
click at [477, 737] on div "Inplannen zonder bericht" at bounding box center [426, 743] width 149 height 15
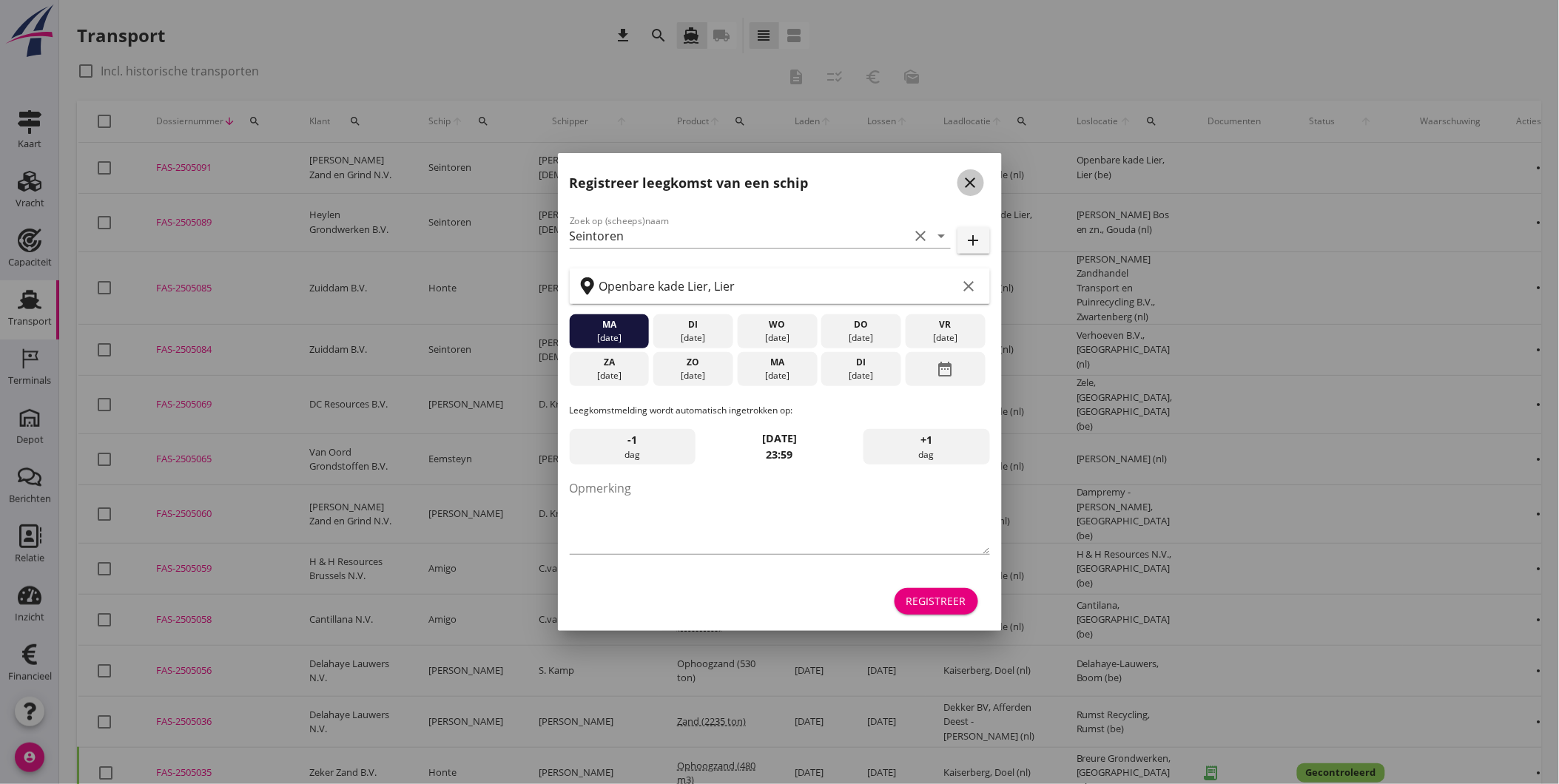
click at [973, 187] on icon "close" at bounding box center [971, 183] width 18 height 18
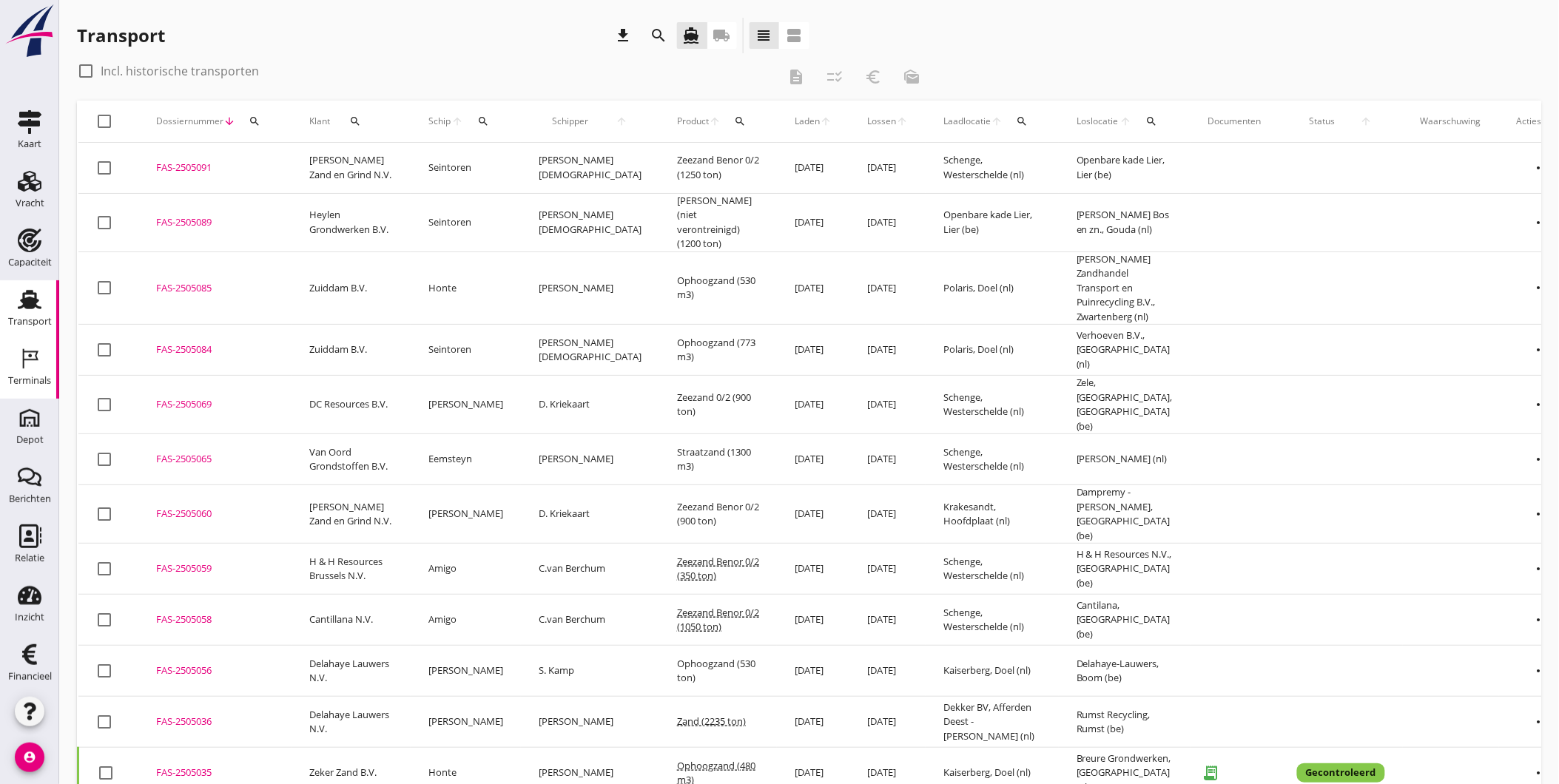
click at [34, 376] on div "Terminals" at bounding box center [30, 381] width 43 height 10
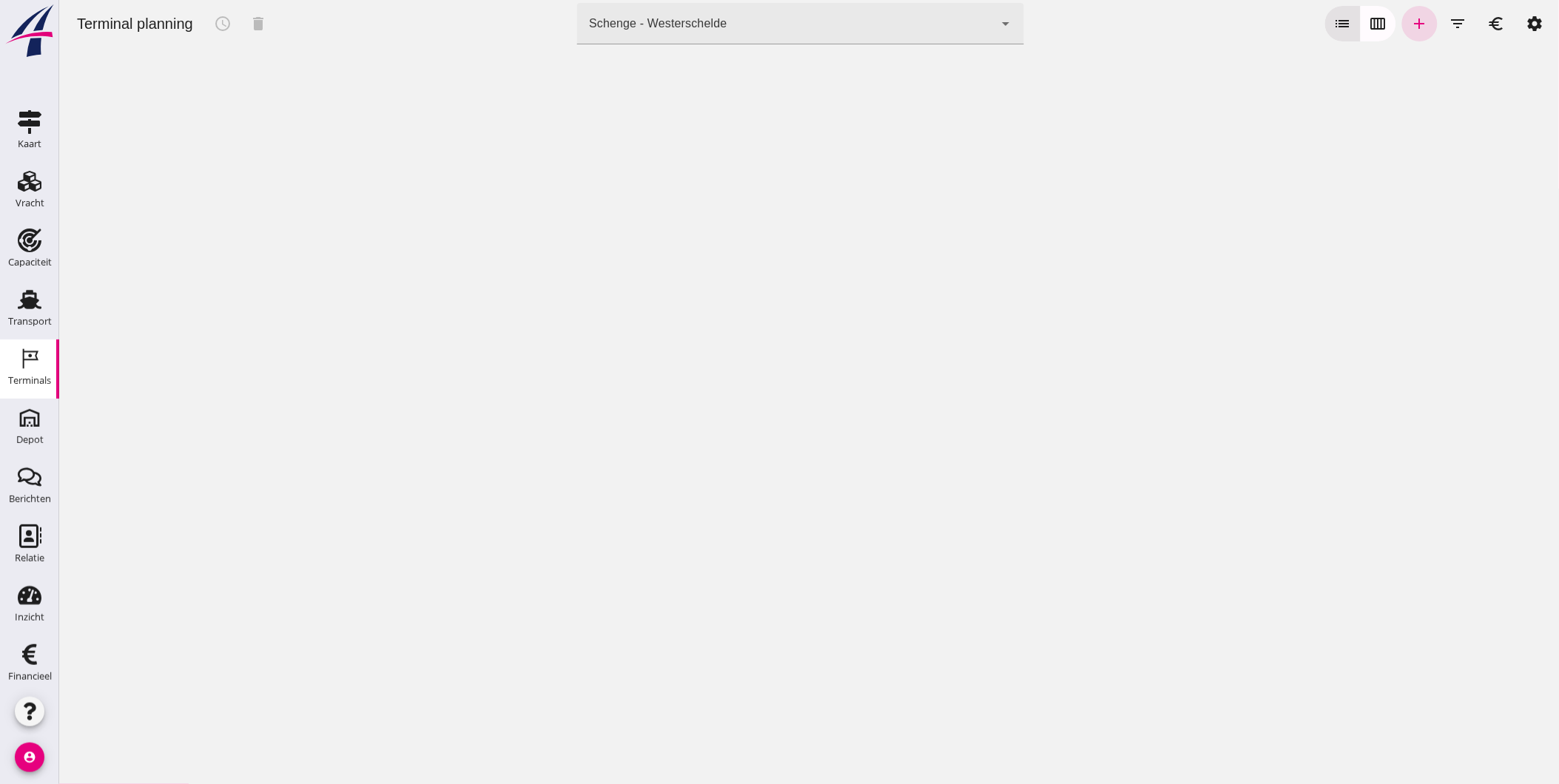
click div "Schenge - Westerschelde 9c876888-926f-4f5f-969d-c779b766b815"
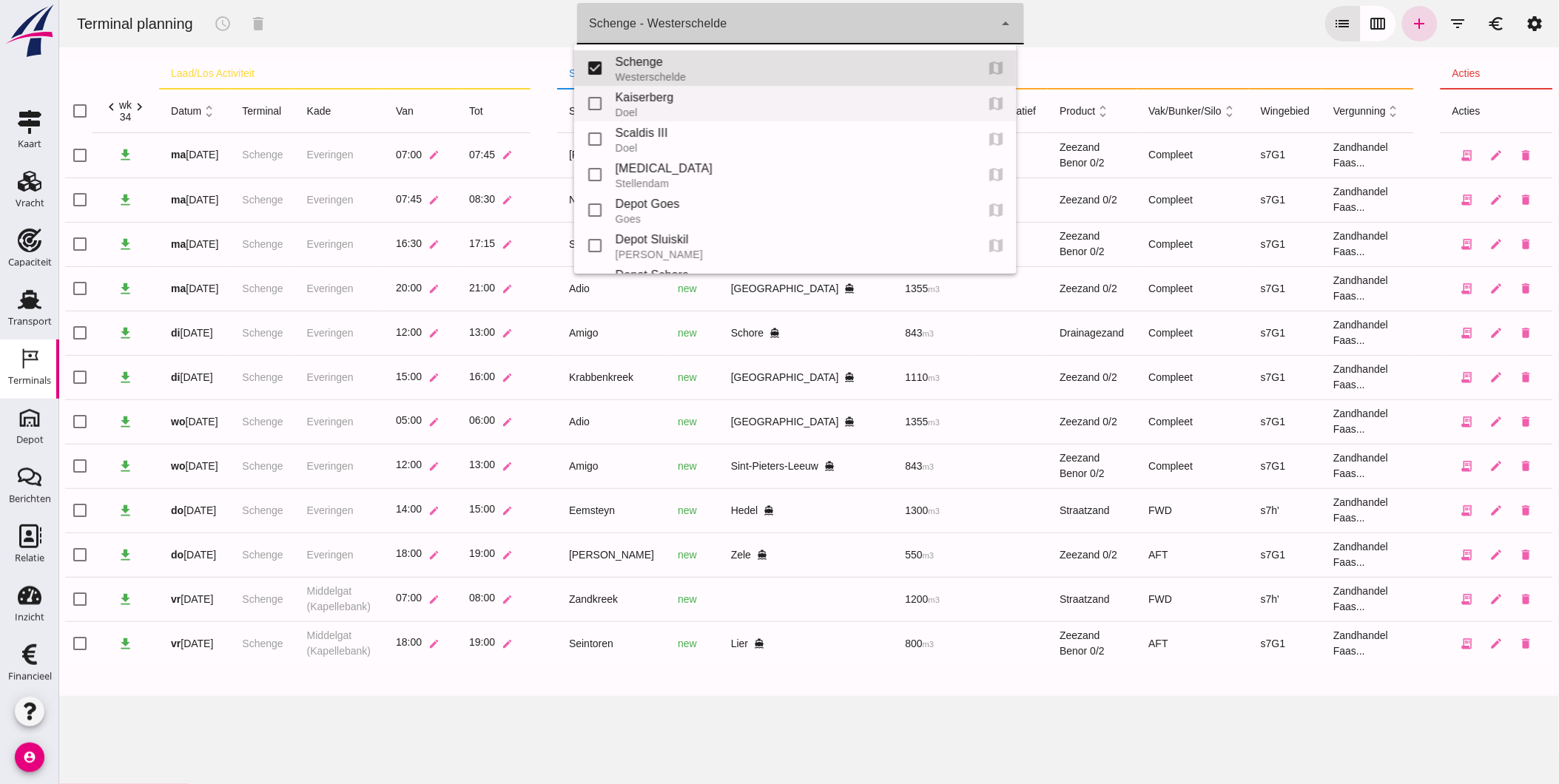
click at [662, 98] on div "Kaiserberg" at bounding box center [789, 98] width 349 height 18
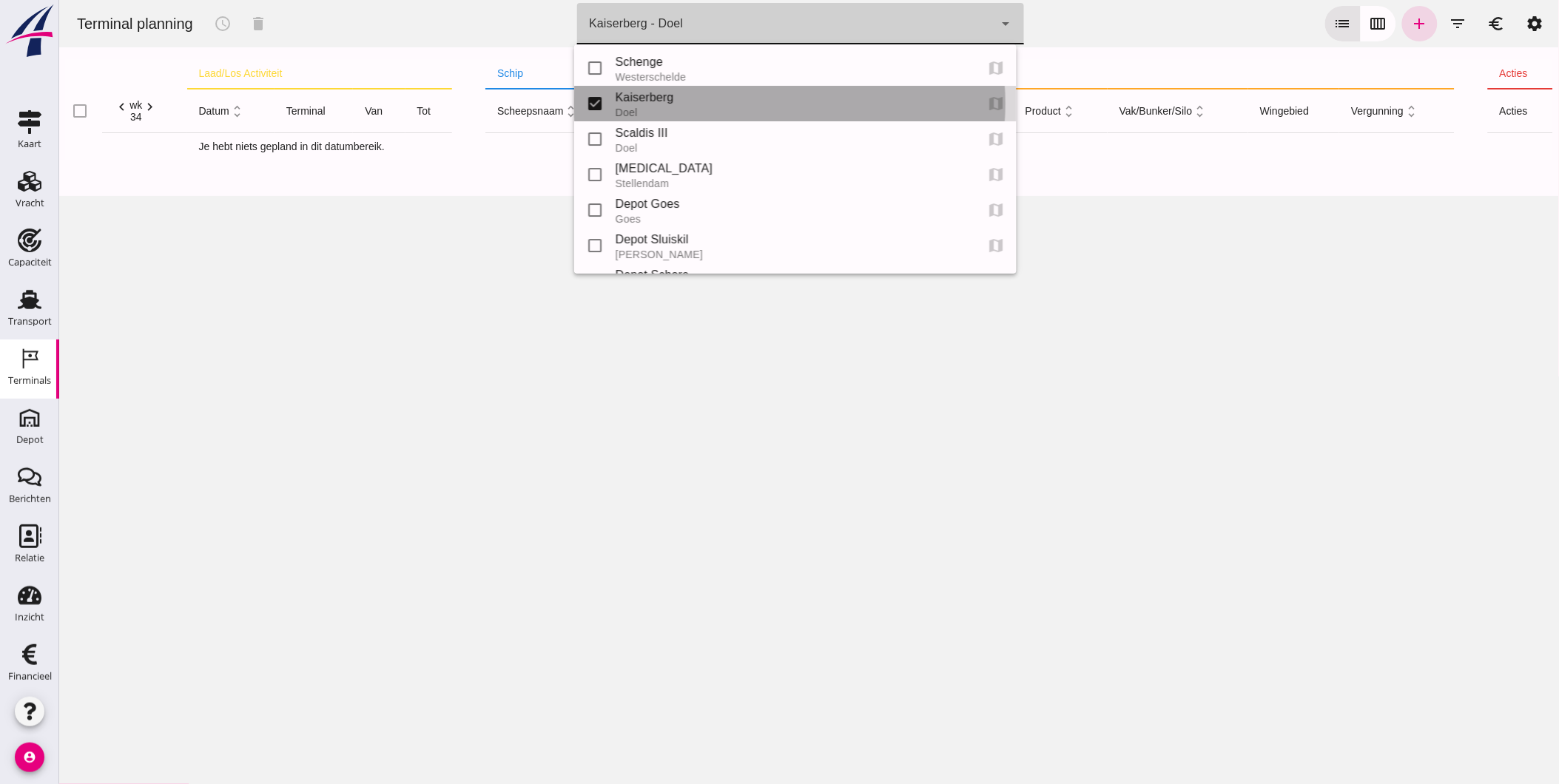
type input "7f603609-51ae-4e75-986b-c9057e559465"
checkbox input "false"
checkbox input "true"
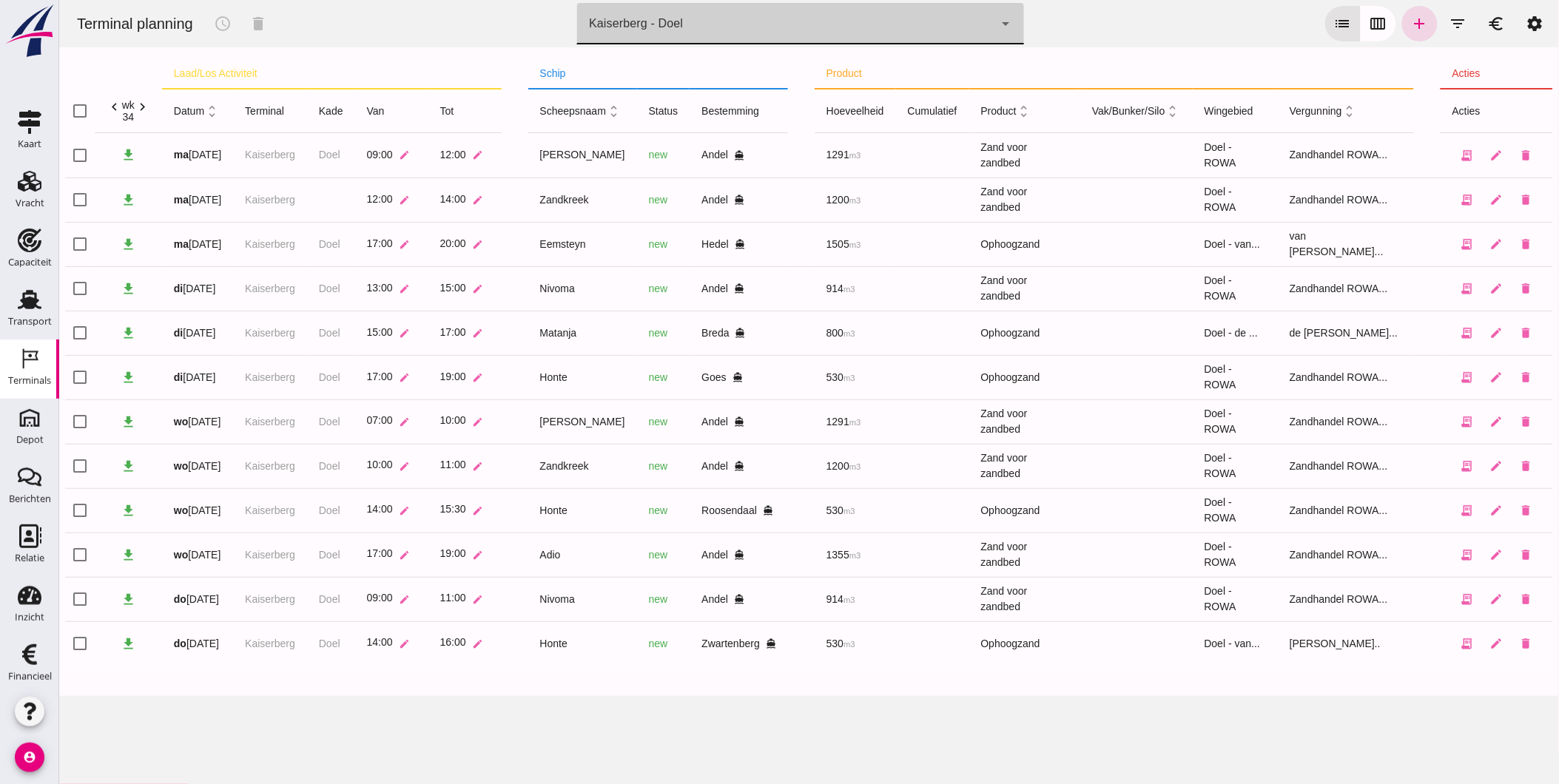
drag, startPoint x: 870, startPoint y: 11, endPoint x: 868, endPoint y: 30, distance: 19.1
click div "Kaiserberg - Doel 7f603609-51ae-4e75-986b-c9057e559465"
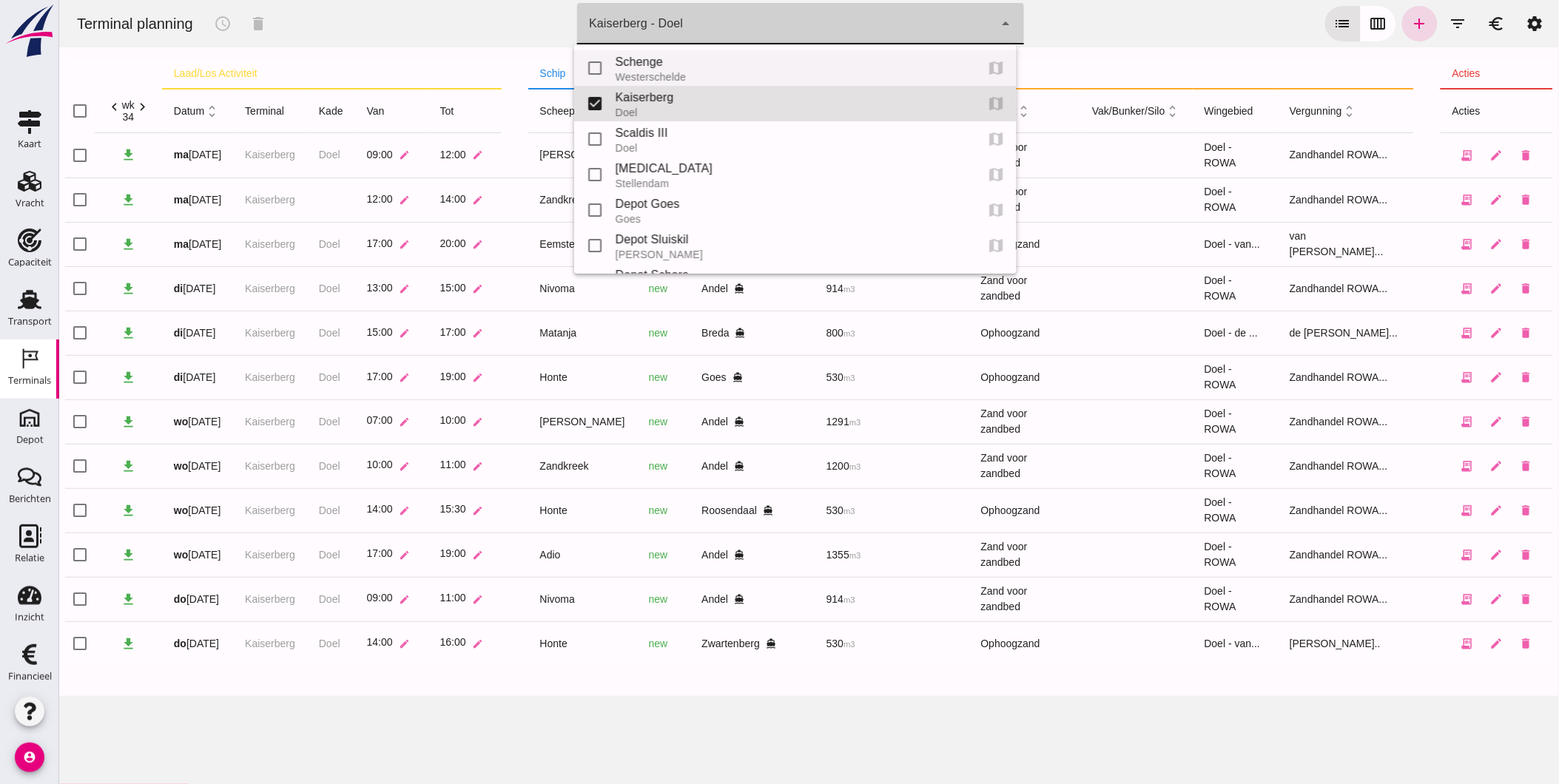
click at [691, 70] on div "Schenge" at bounding box center [789, 62] width 349 height 18
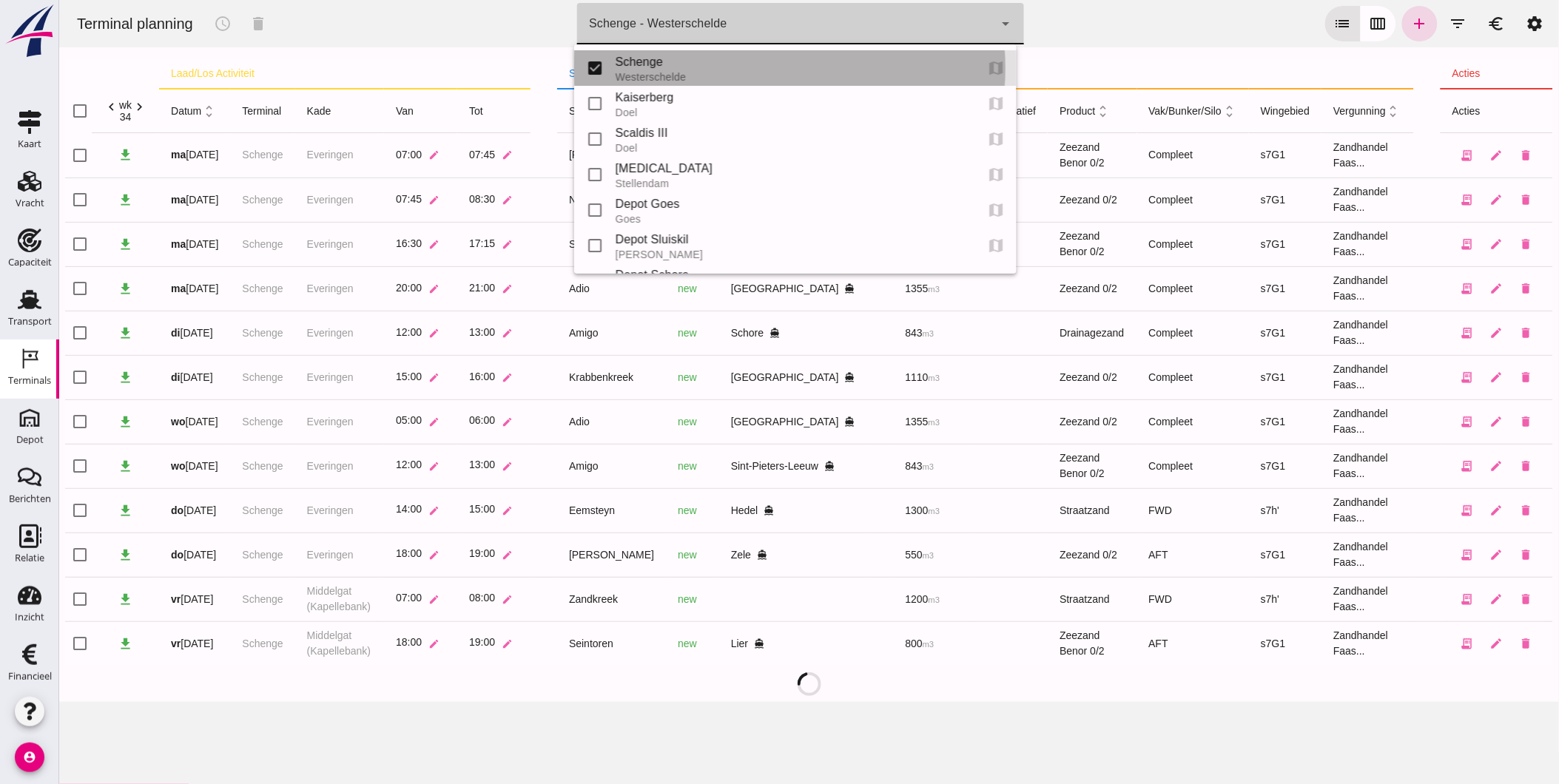
type input "9c876888-926f-4f5f-969d-c779b766b815"
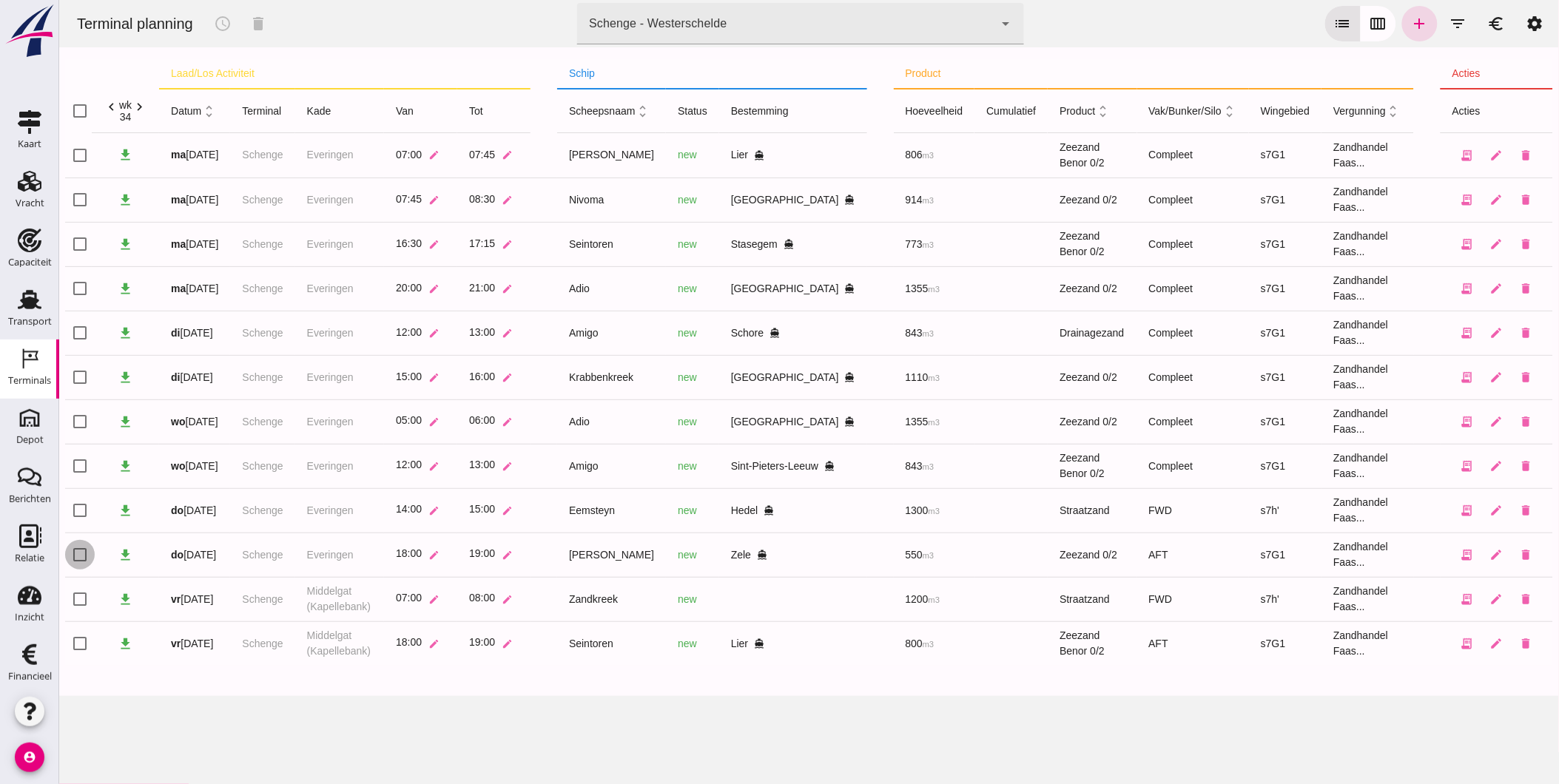
click input "checkbox"
checkbox input "true"
click at [225, 19] on icon "schedule" at bounding box center [222, 23] width 18 height 18
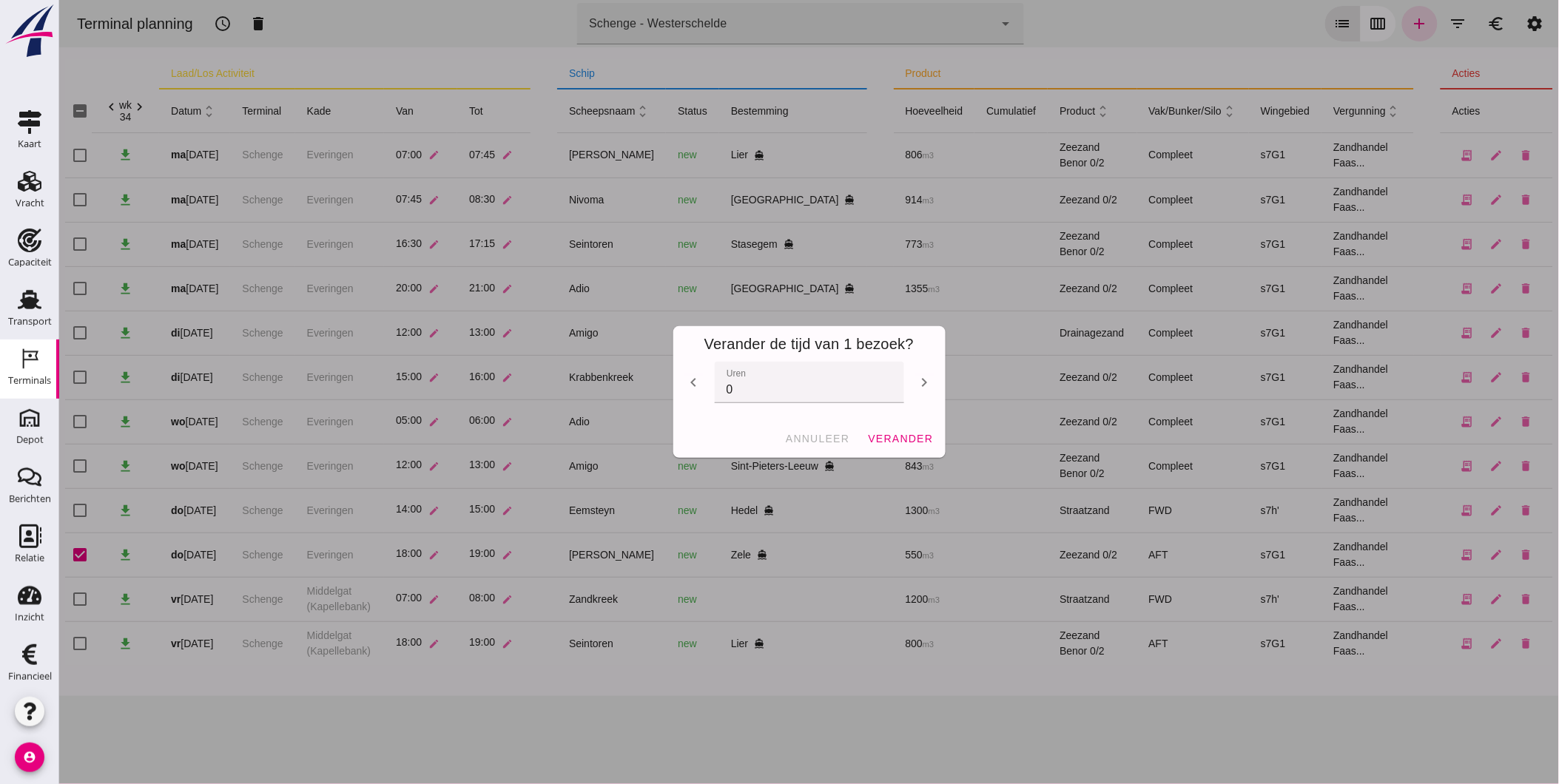
click at [686, 373] on icon "chevron_left" at bounding box center [693, 382] width 18 height 18
type input "-1"
click span "verander"
checkbox input "false"
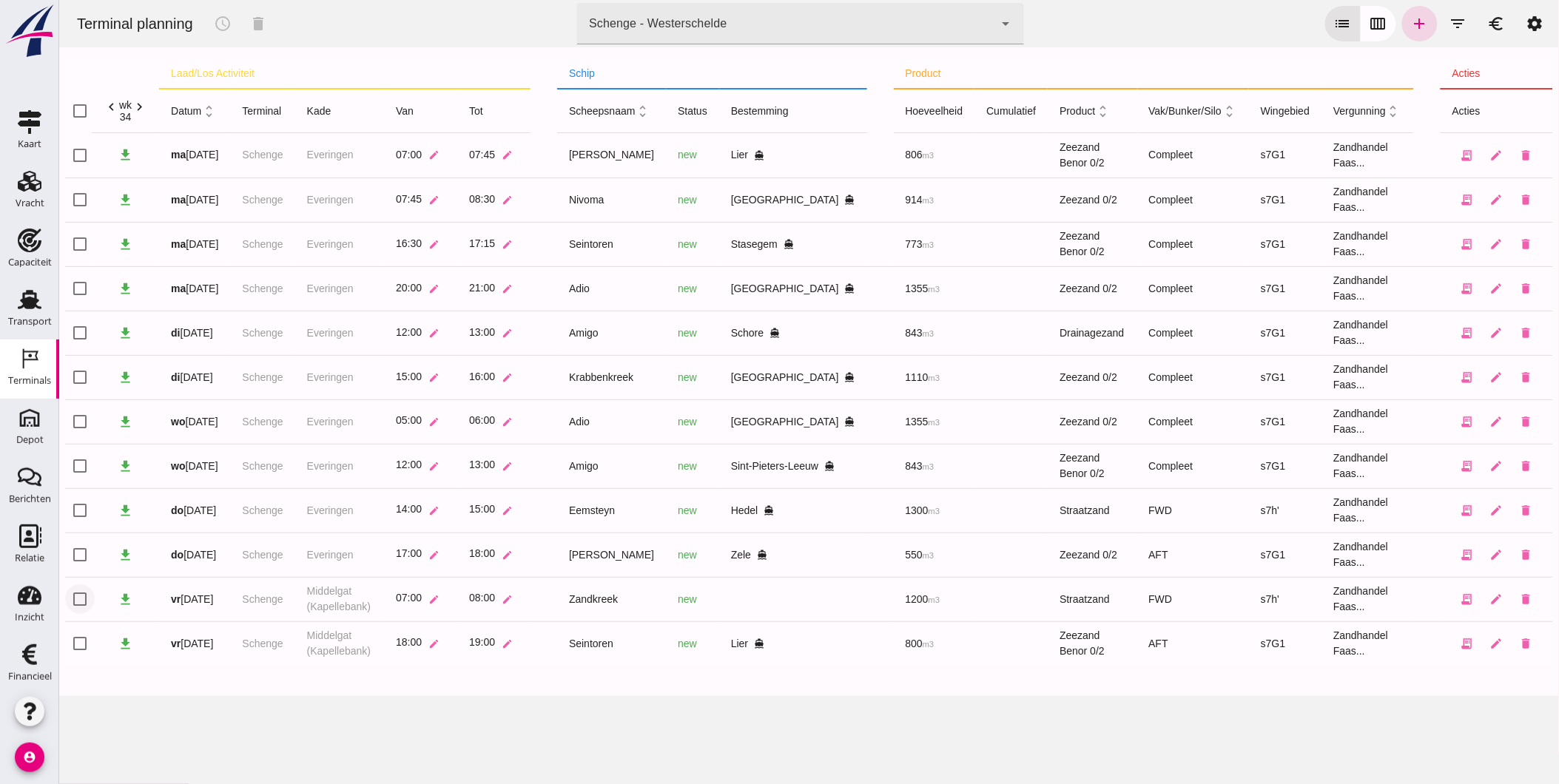
click input "checkbox"
checkbox input "true"
click at [215, 18] on icon "schedule" at bounding box center [222, 23] width 18 height 18
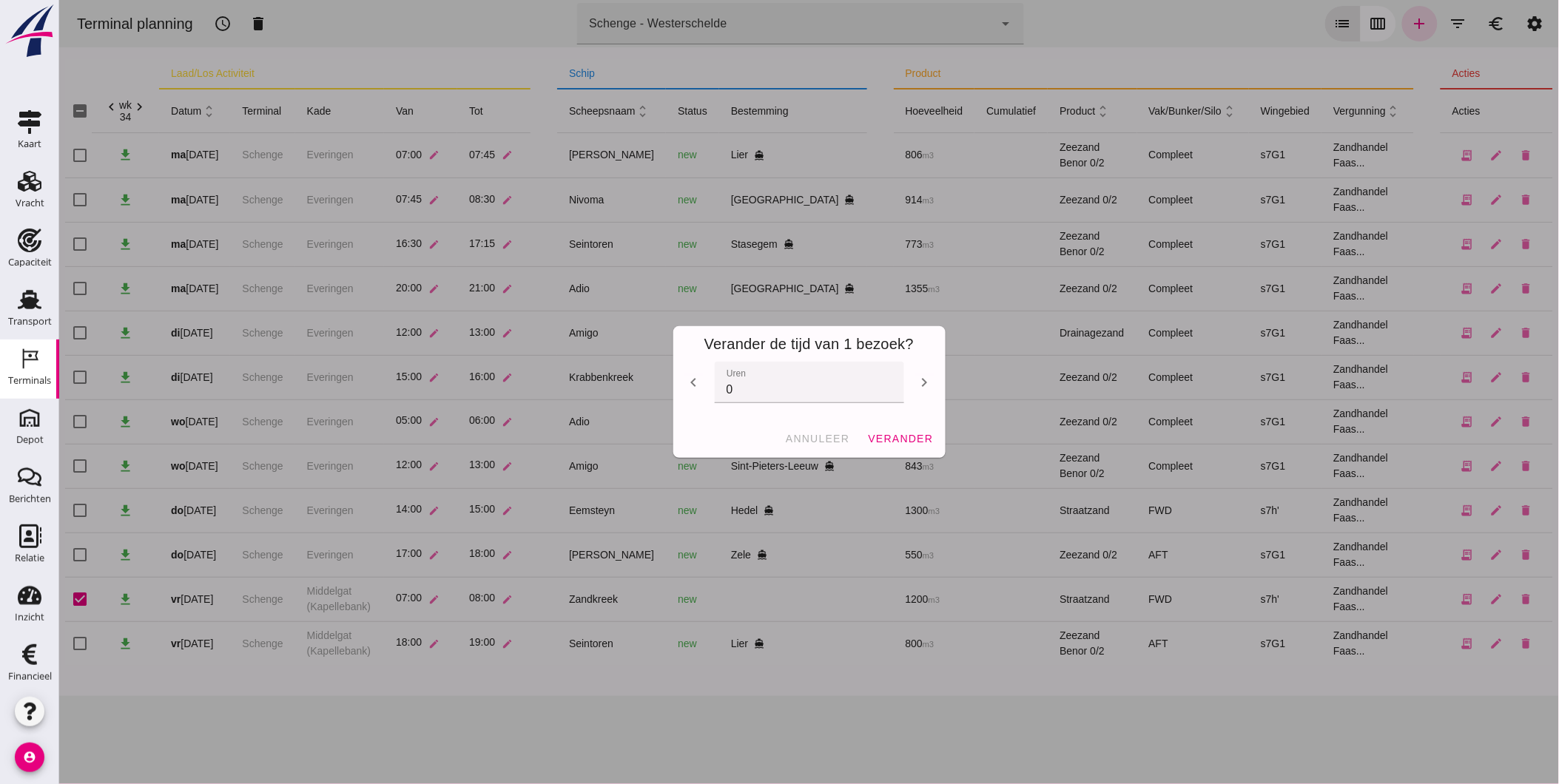
click at [915, 379] on icon "chevron_right" at bounding box center [924, 382] width 18 height 18
type input "2"
click span "verander"
checkbox input "false"
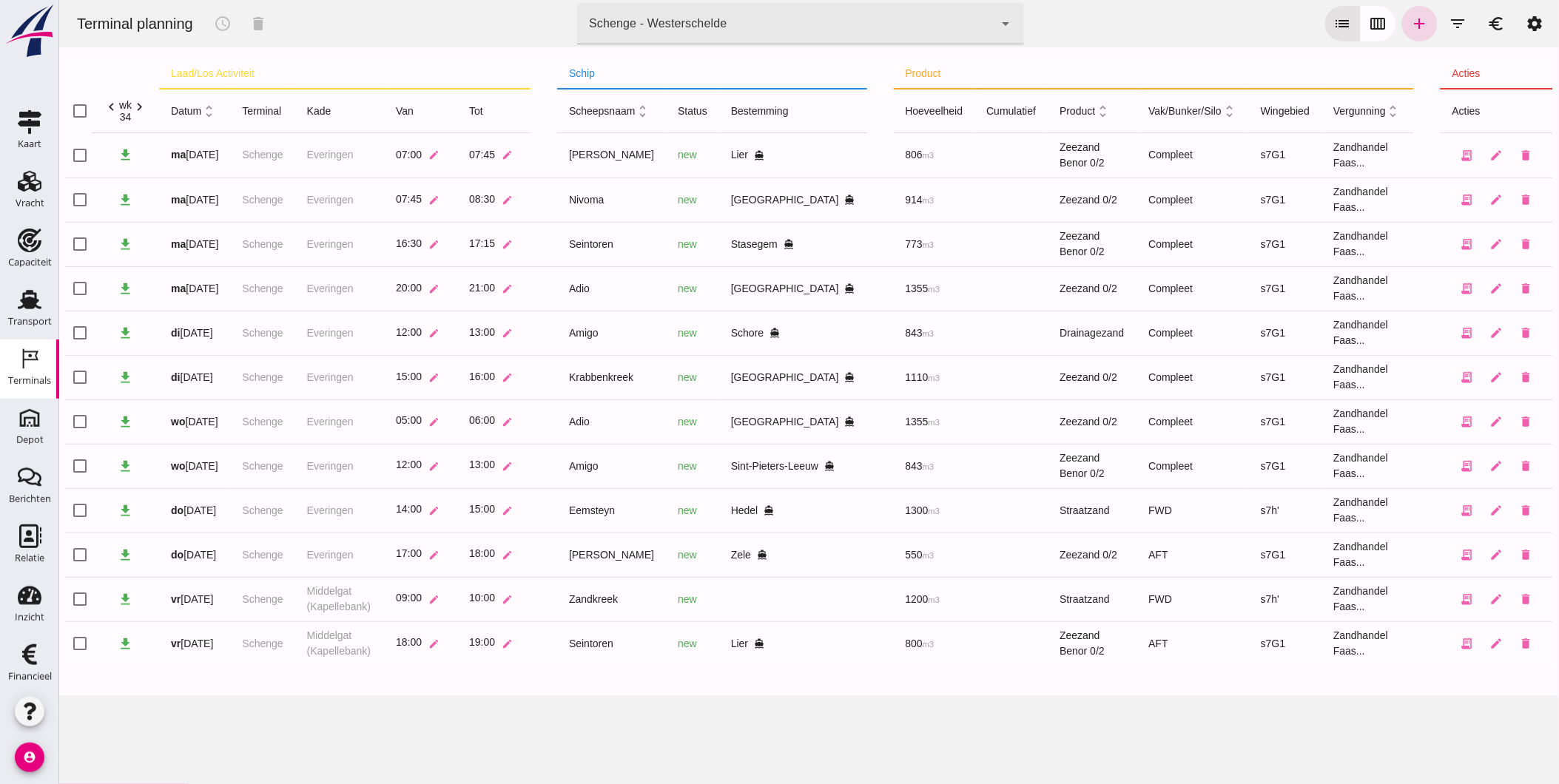
click at [516, 711] on div "Terminal planning schedule delete terminal Schenge - Westerschelde 9c876888-926…" at bounding box center [808, 392] width 1501 height 784
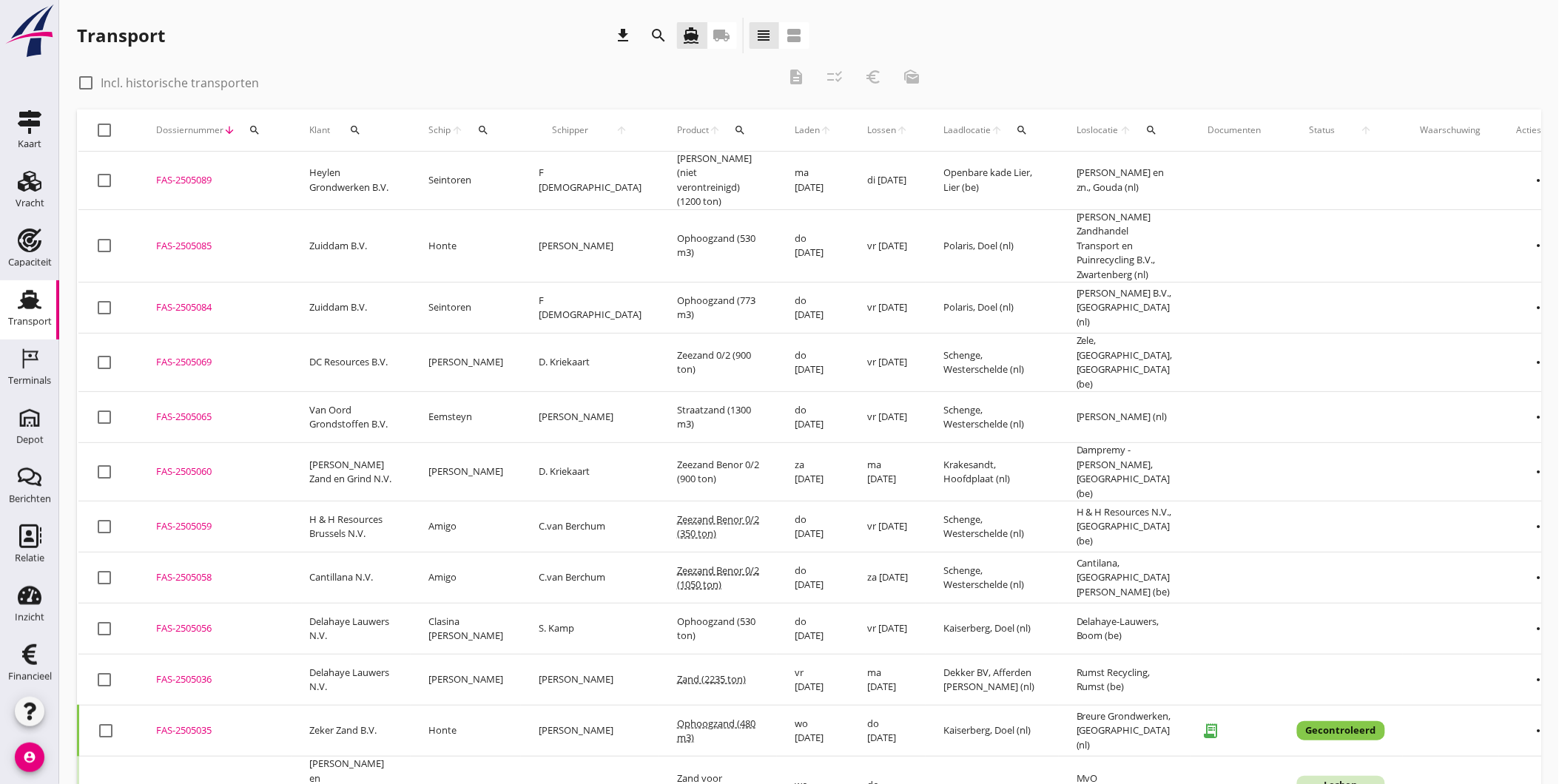
click at [193, 239] on div "FAS-2505085" at bounding box center [215, 246] width 118 height 14
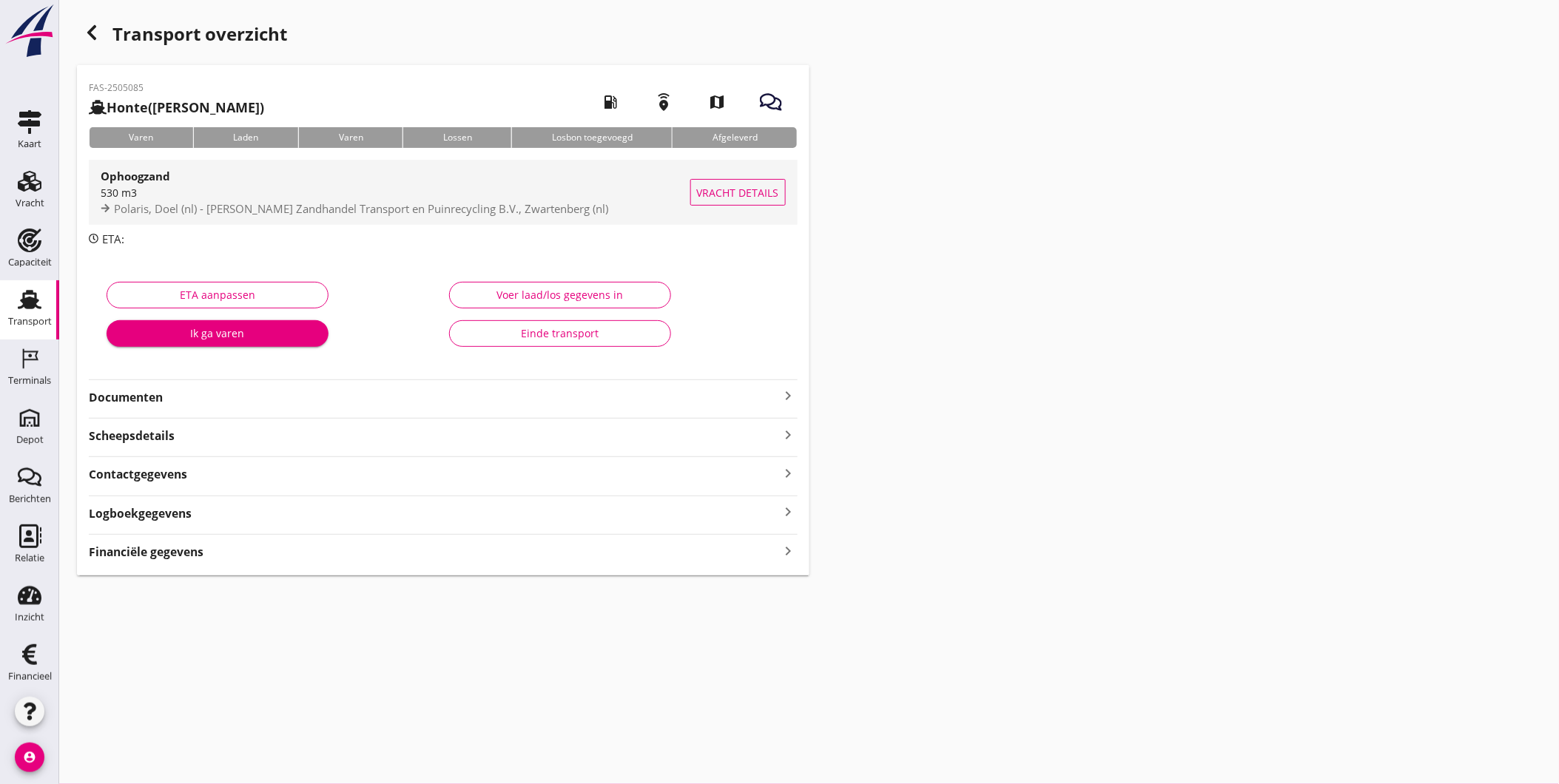
click at [728, 195] on span "Vracht details" at bounding box center [738, 192] width 82 height 15
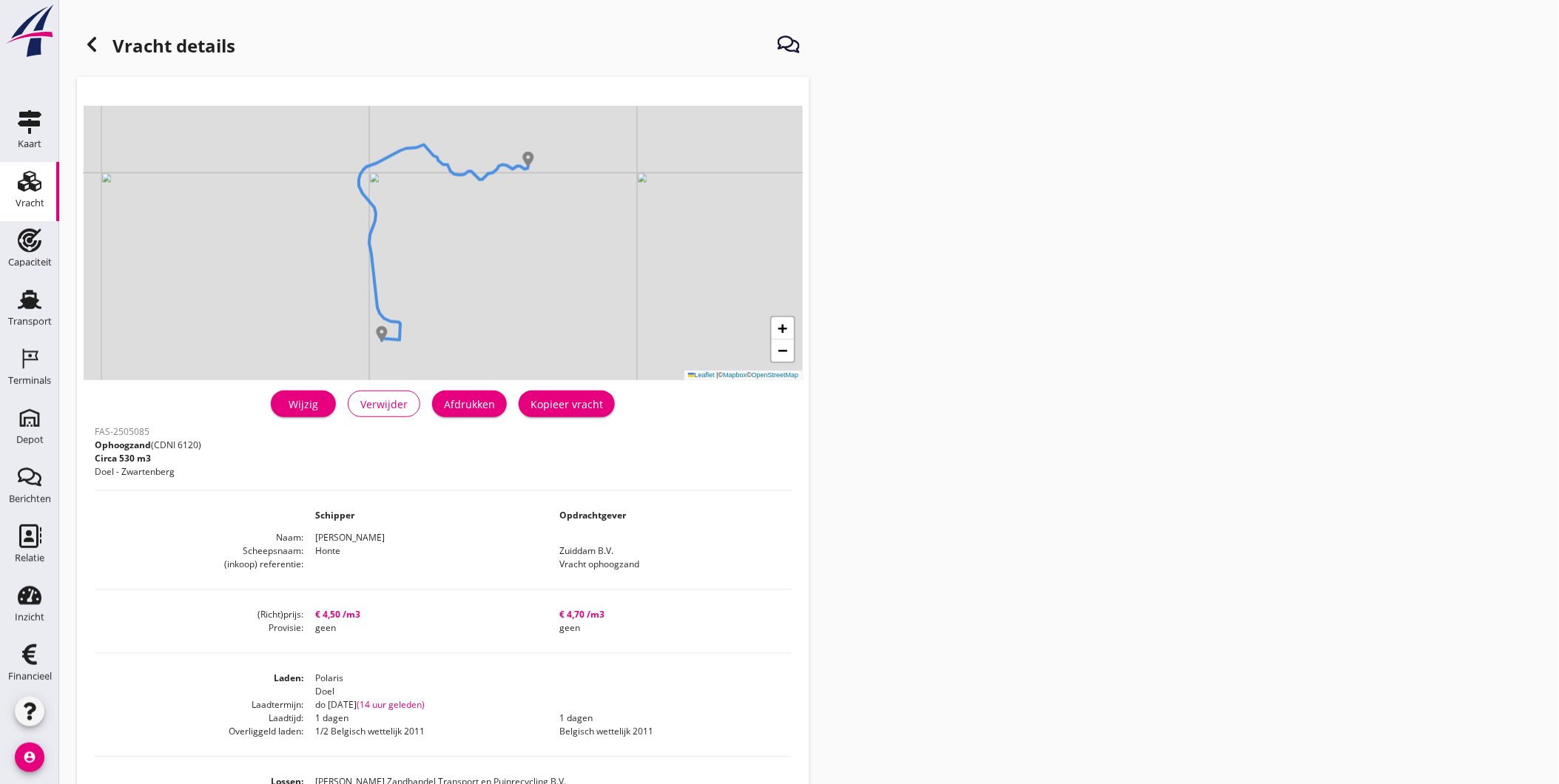
click at [305, 410] on div "Wijzig" at bounding box center [303, 404] width 41 height 15
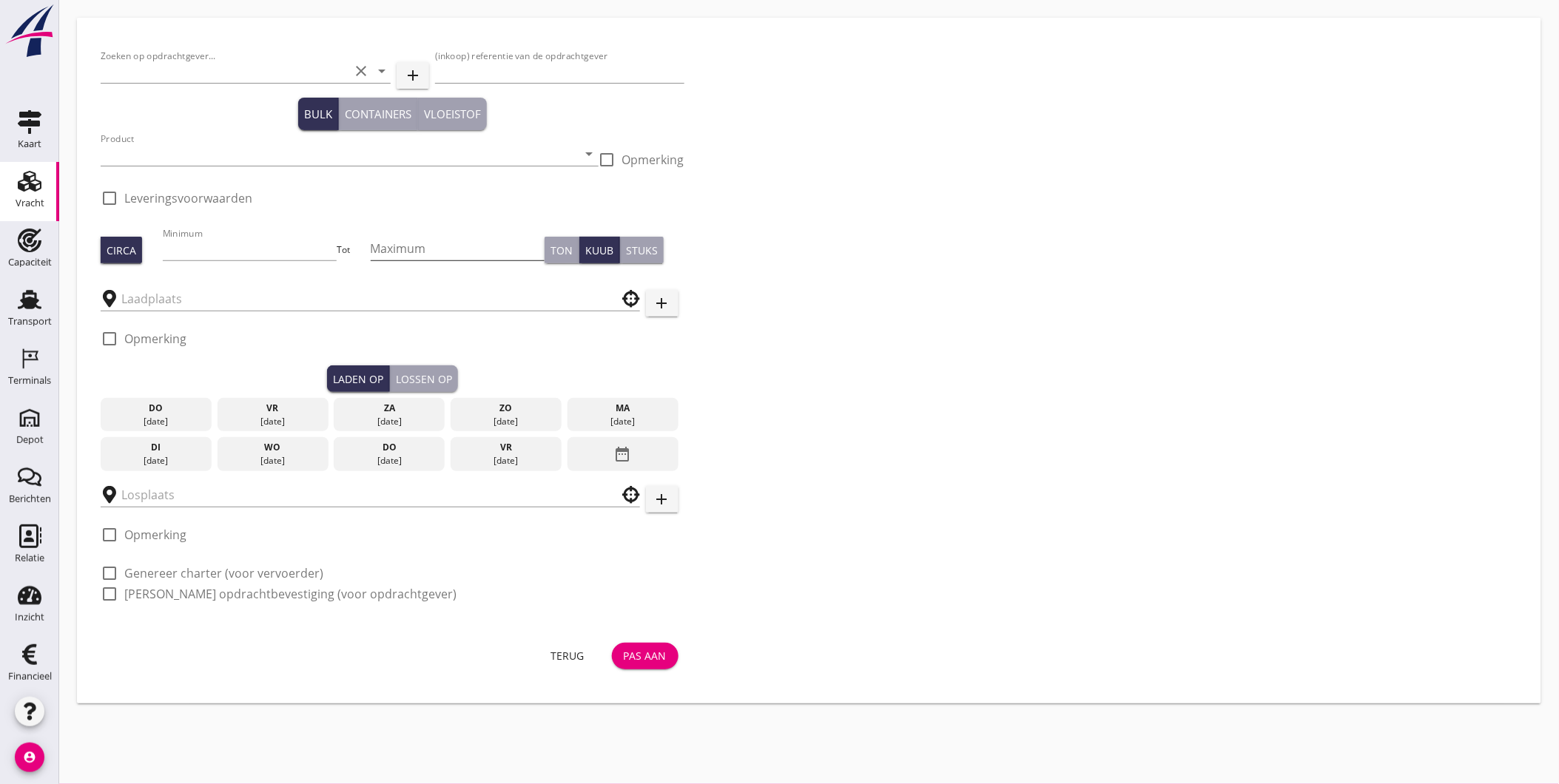
type input "Zuiddam B.V."
type input "Vracht ophoogzand"
type input "Ophoogzand (6120)"
type input "530"
type input "Polaris"
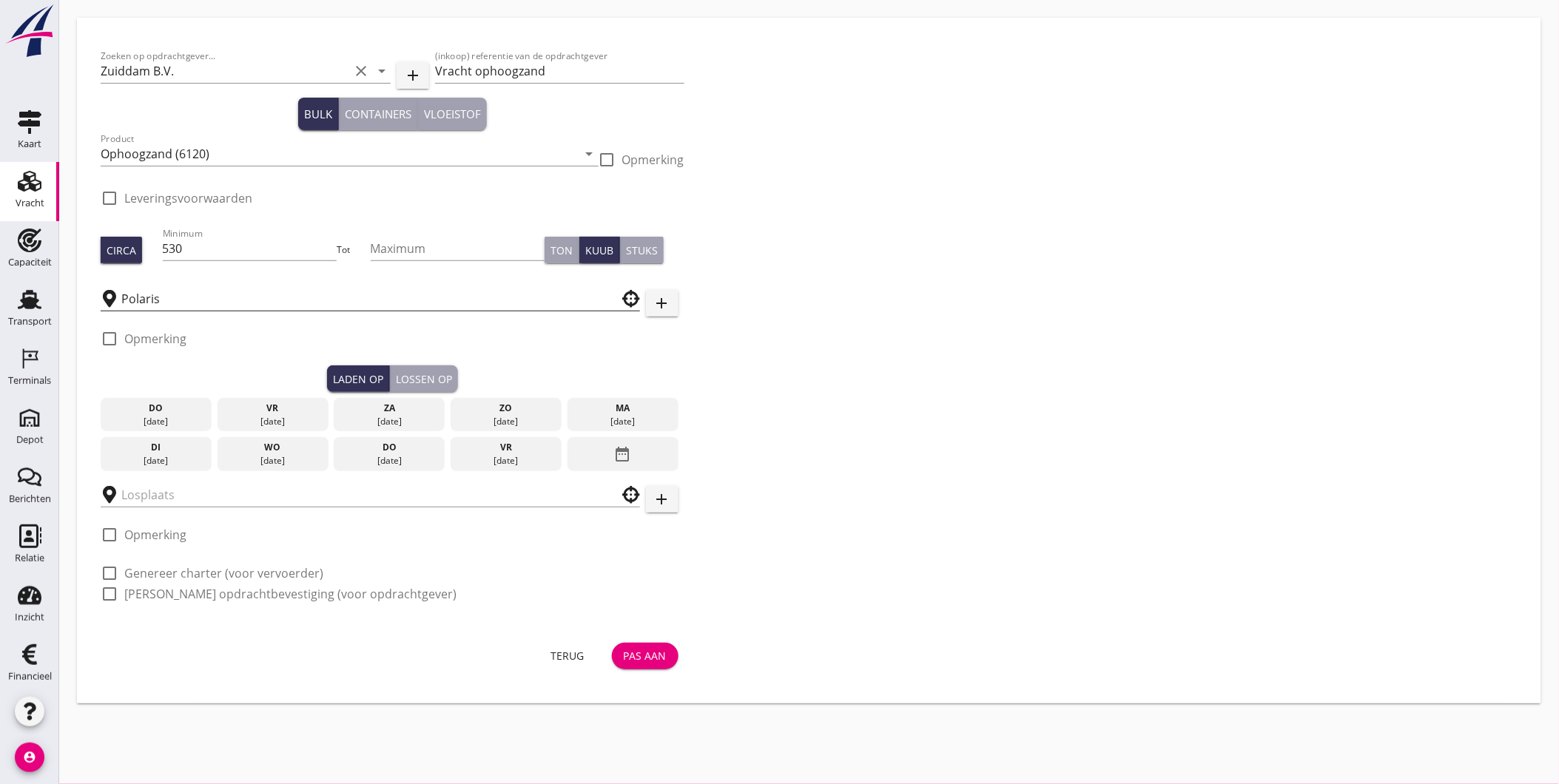
click at [288, 295] on input "Polaris" at bounding box center [360, 299] width 477 height 24
type input "[PERSON_NAME] Zandhandel Transport en Puinrecycling B.V."
checkbox input "true"
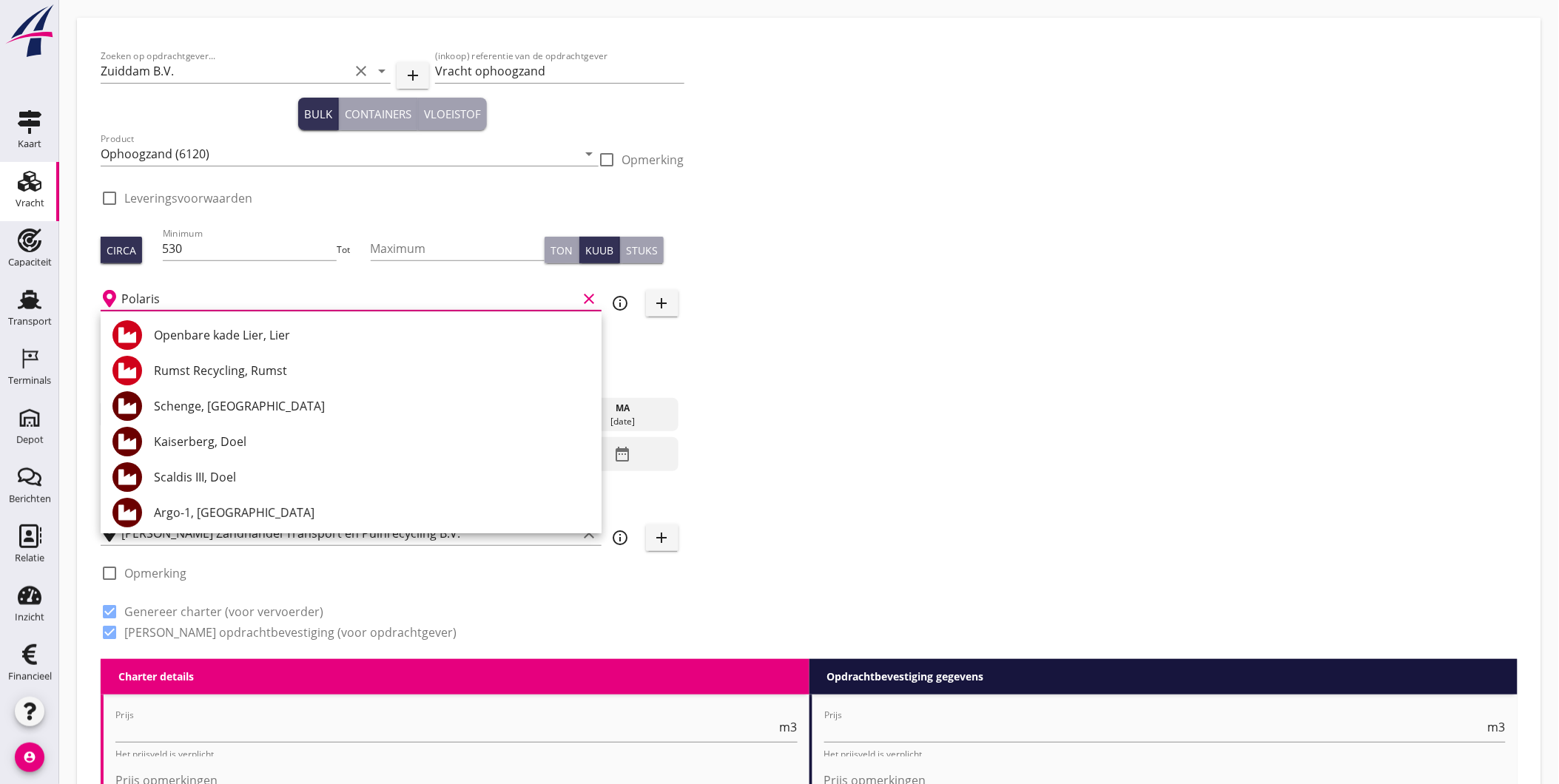
type input "4.5"
checkbox input "false"
radio input "false"
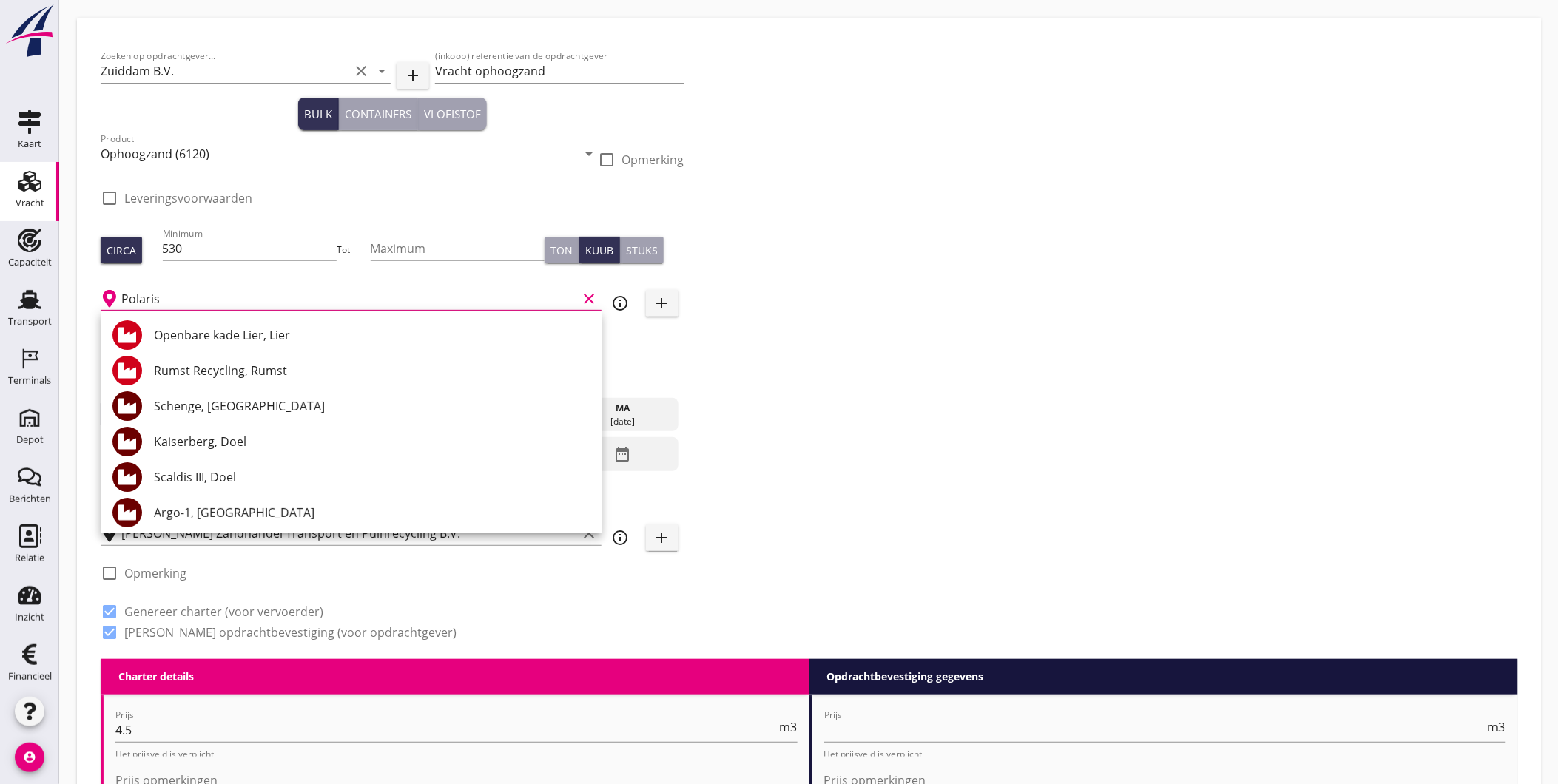
type input "1"
type input "4.7"
checkbox input "false"
radio input "false"
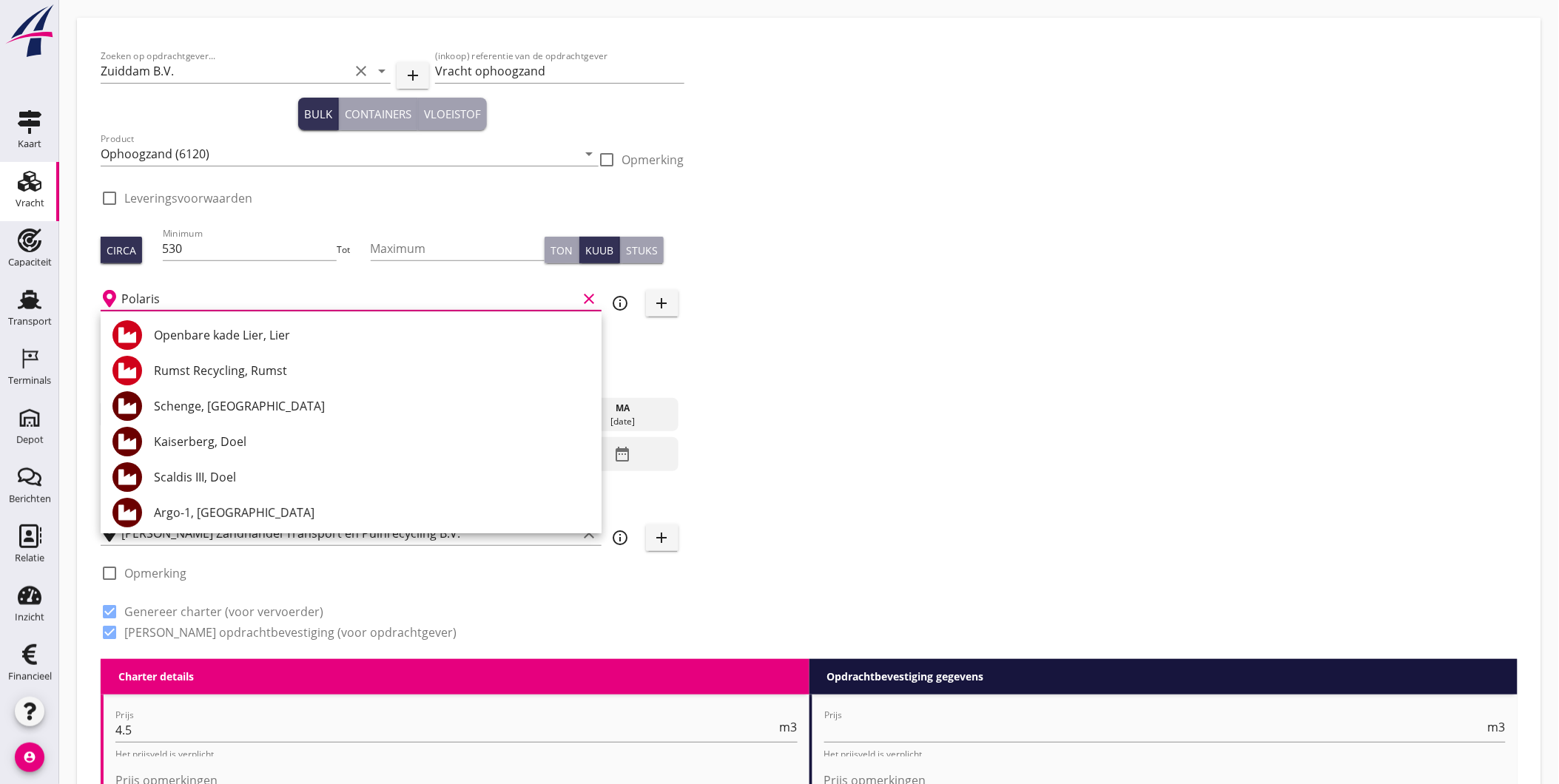
radio input "false"
type input "1"
click at [249, 431] on div "Kaiserberg, Doel" at bounding box center [372, 441] width 436 height 35
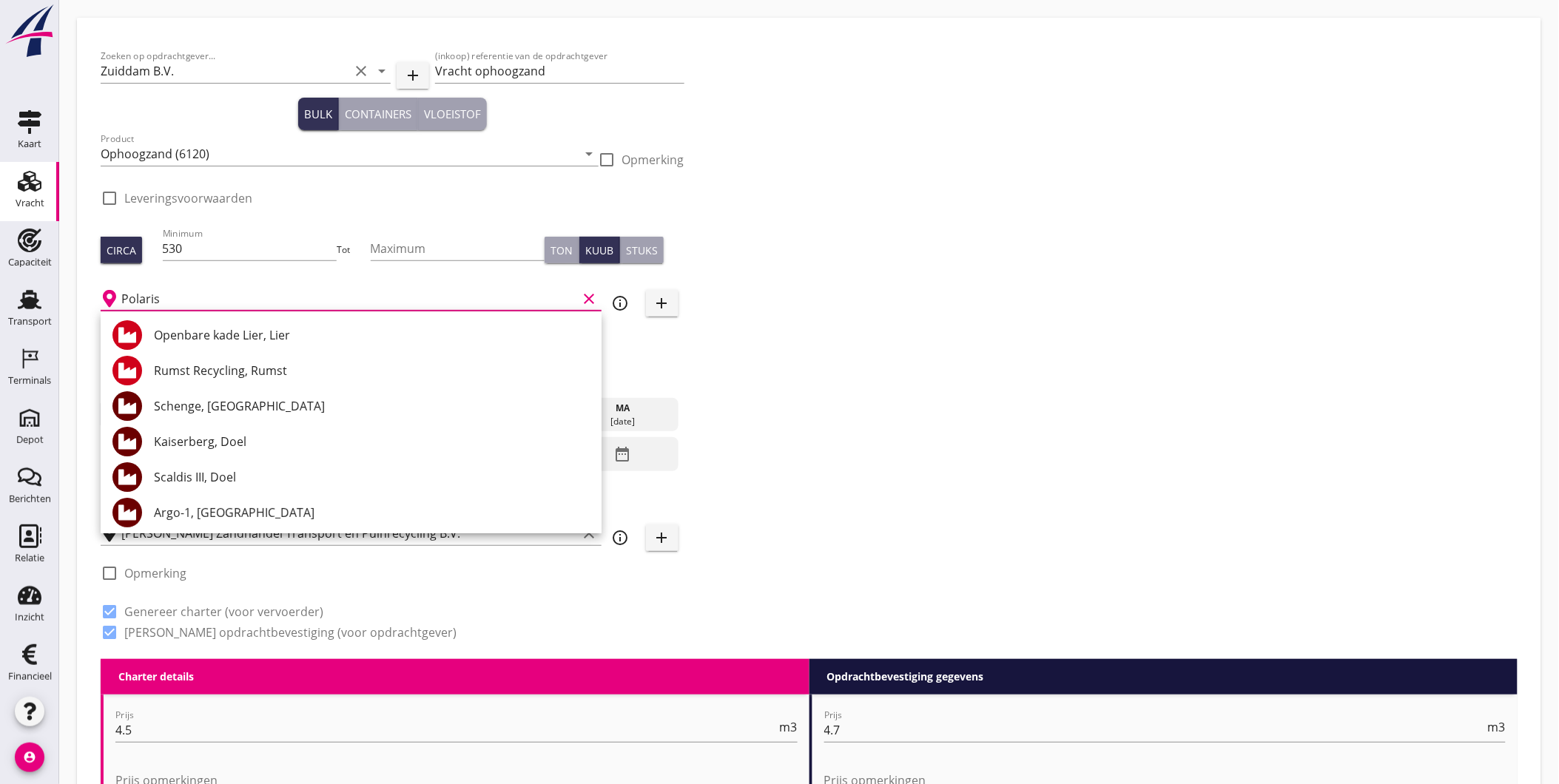
type input "Kaiserberg, Doel"
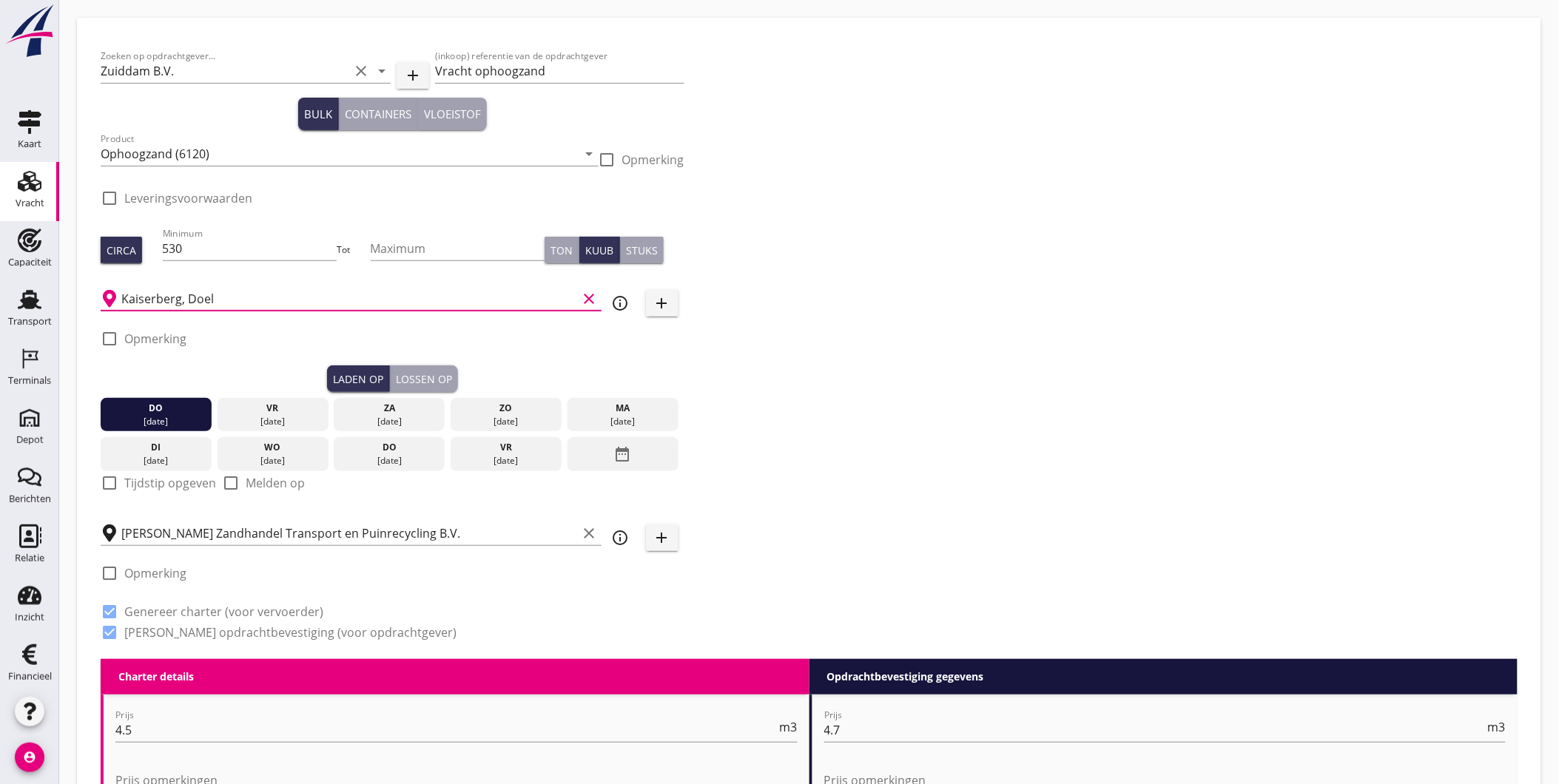
click at [829, 417] on div "Zoeken op opdrachtgever... Zuiddam B.V. clear arrow_drop_down add (inkoop) refe…" at bounding box center [809, 349] width 1429 height 617
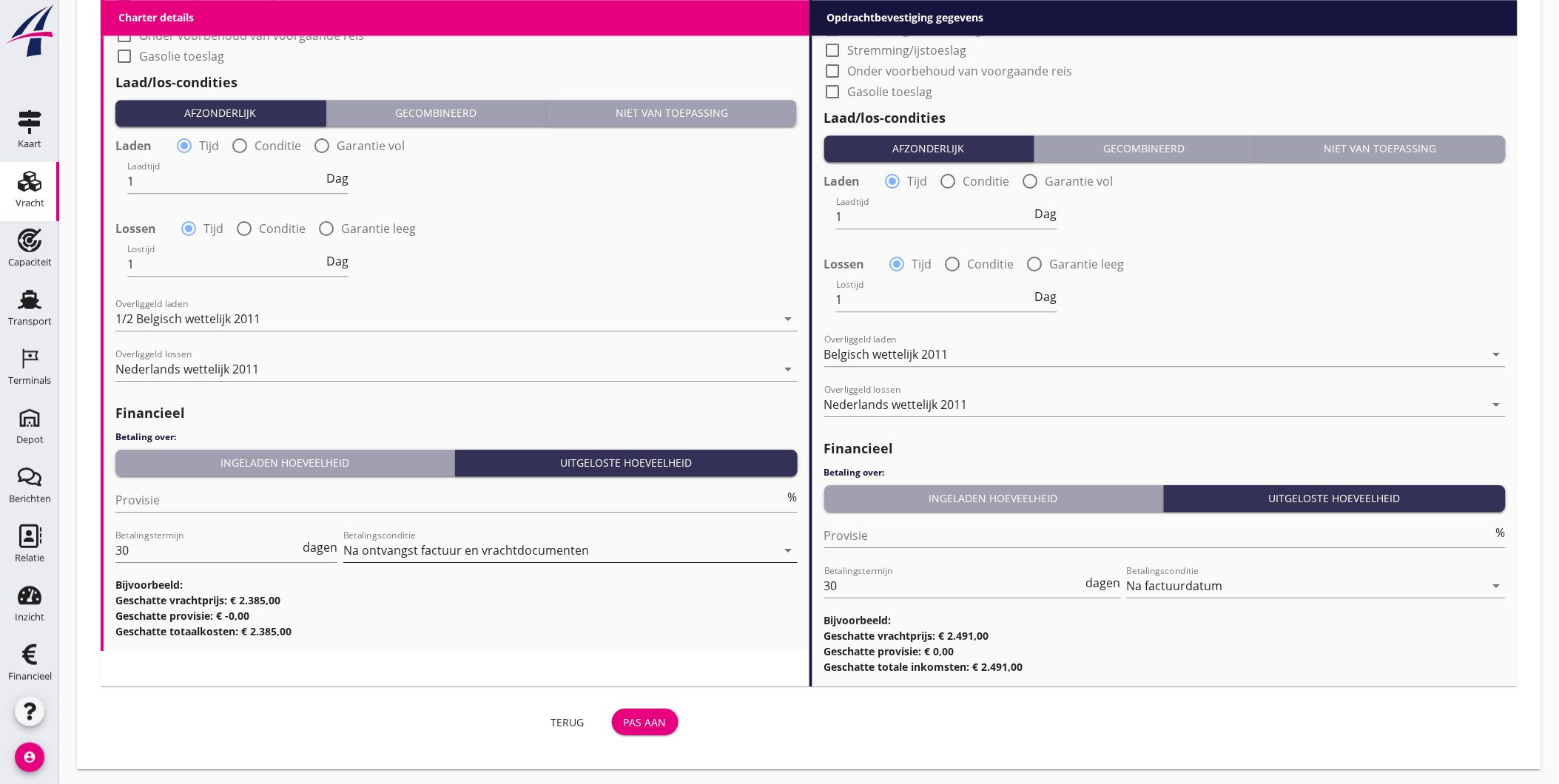
scroll to position [1382, 0]
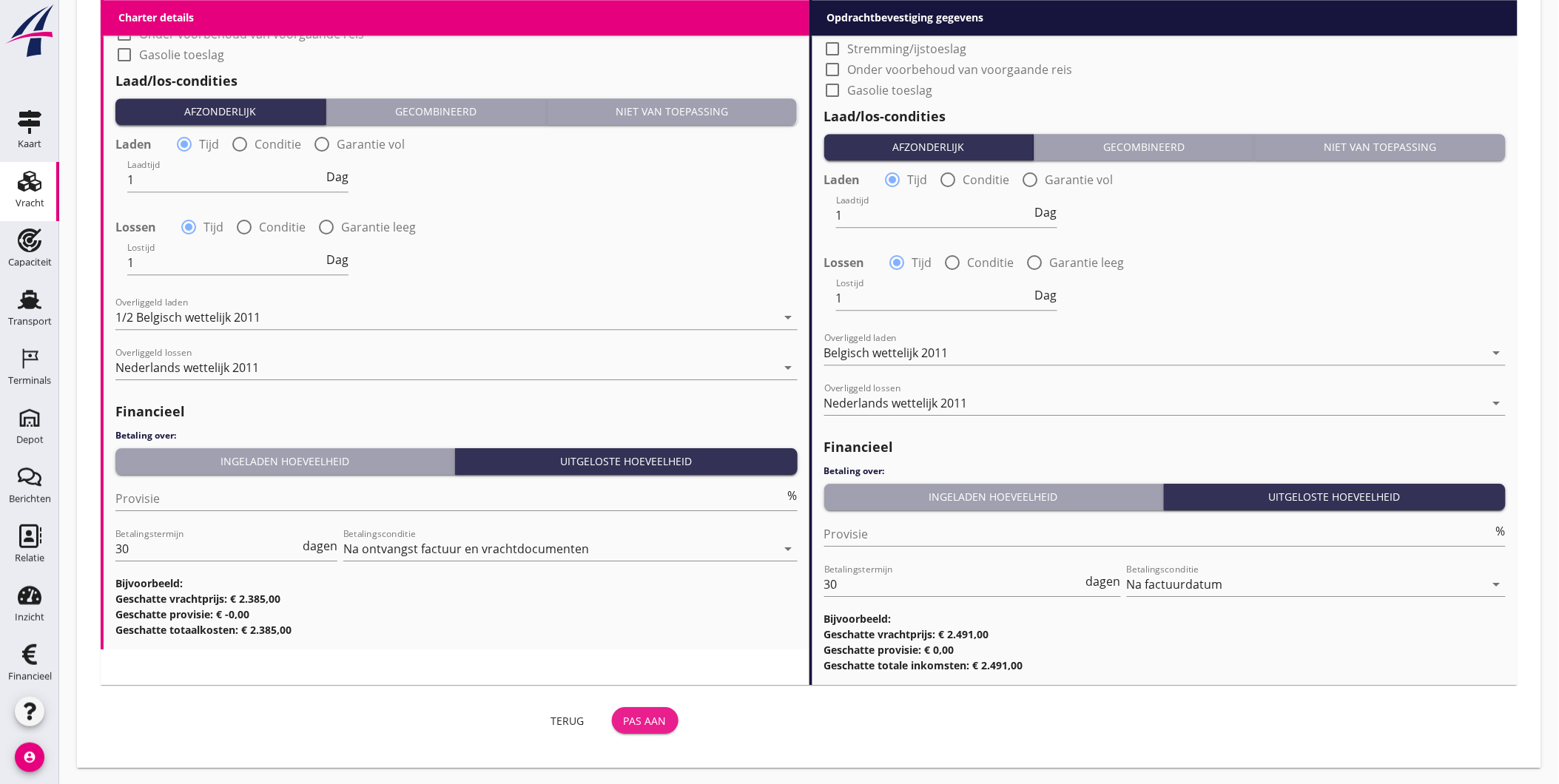
click at [634, 721] on div "Pas aan" at bounding box center [644, 721] width 43 height 15
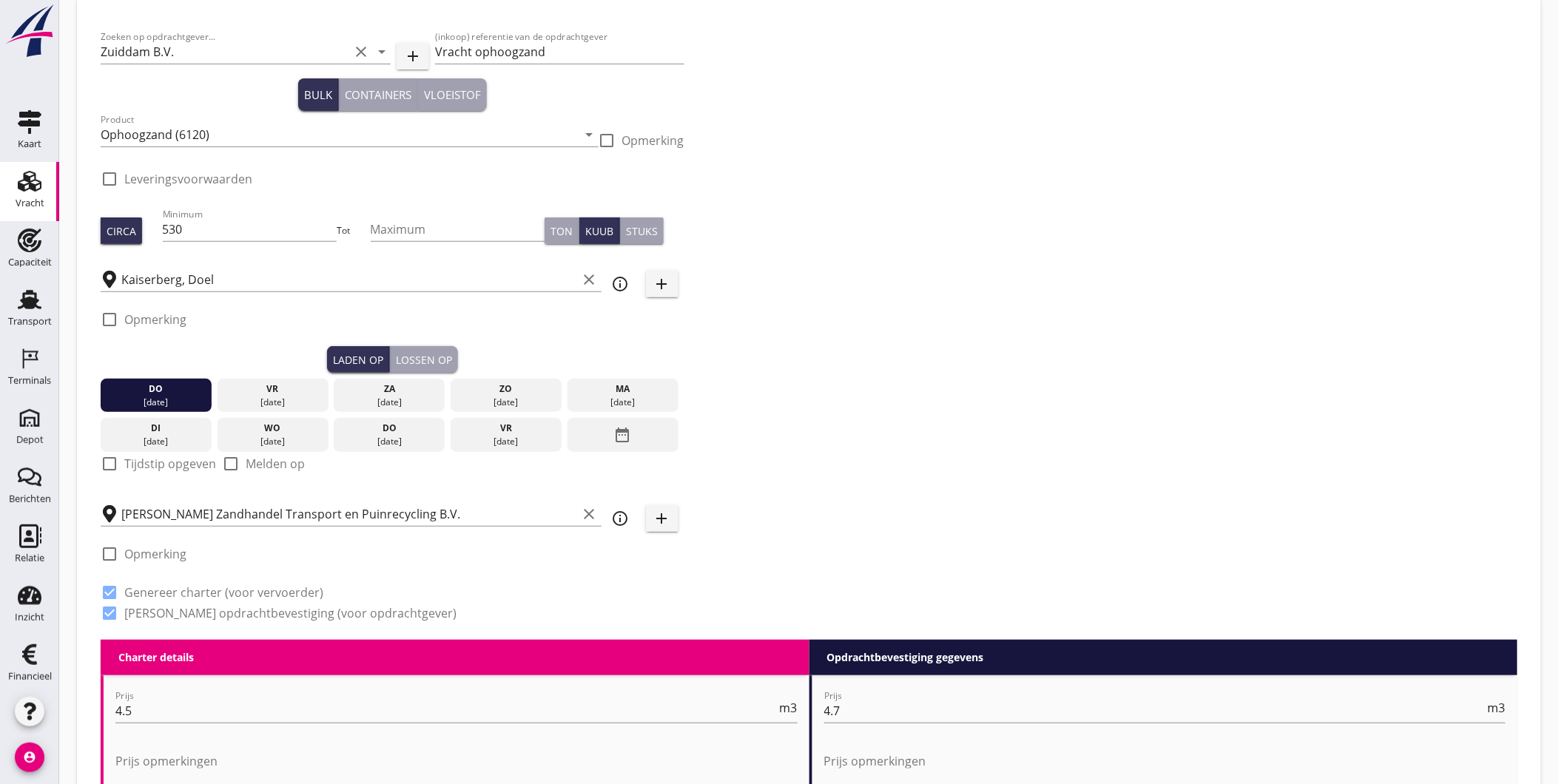
scroll to position [0, 0]
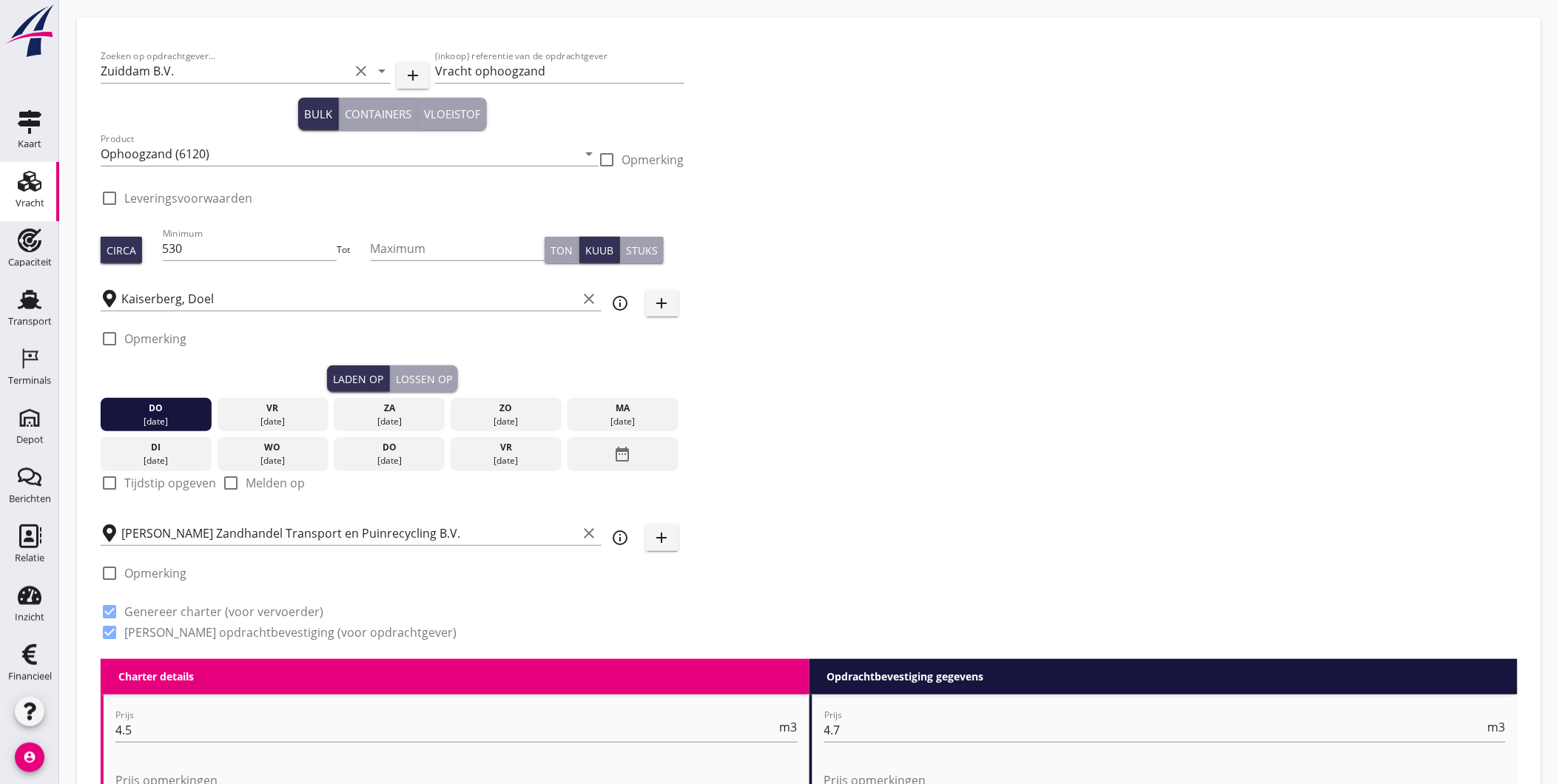
click at [750, 324] on div "Zoeken op opdrachtgever... Zuiddam B.V. clear arrow_drop_down add (inkoop) refe…" at bounding box center [809, 349] width 1429 height 617
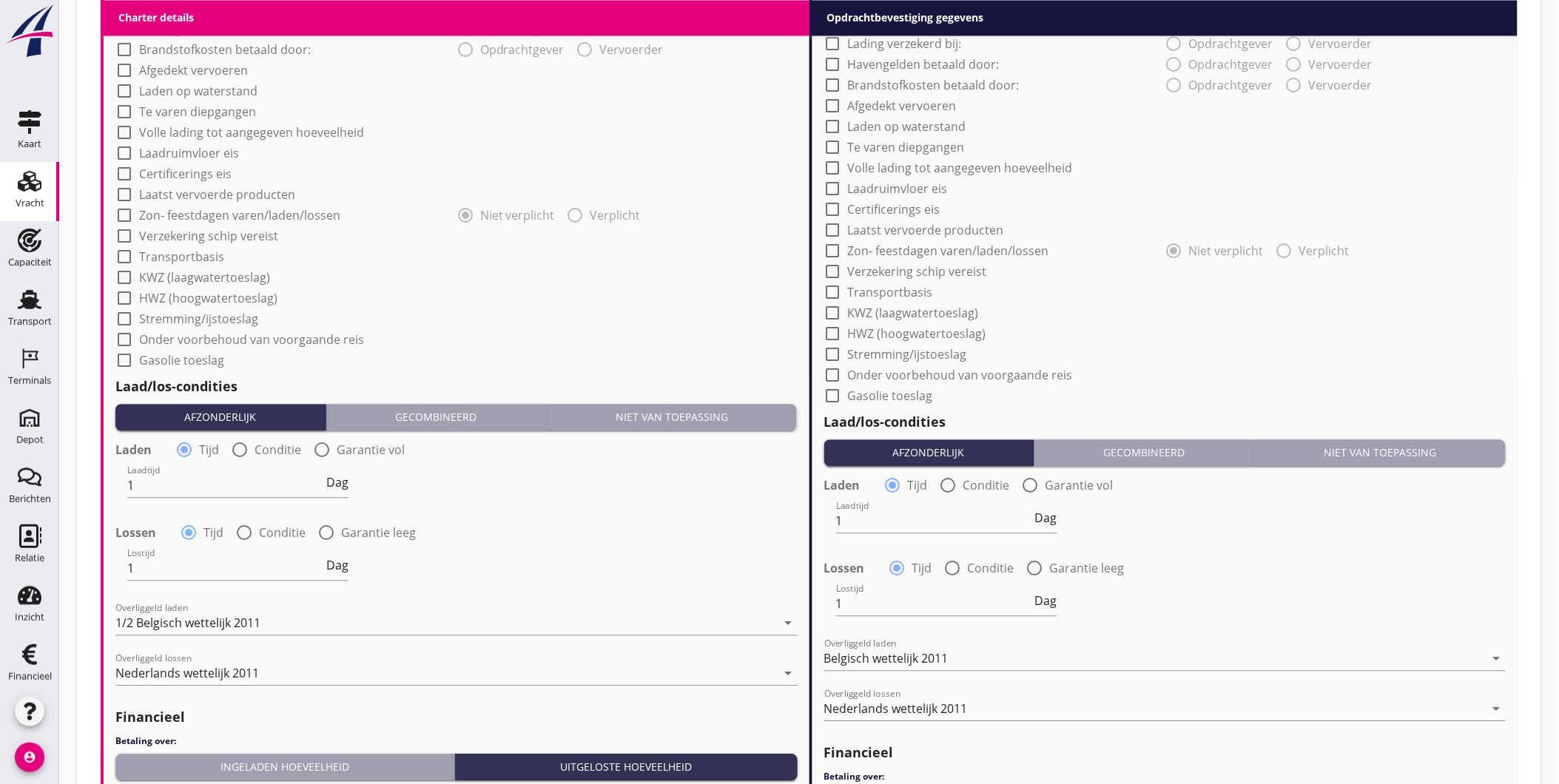
scroll to position [1382, 0]
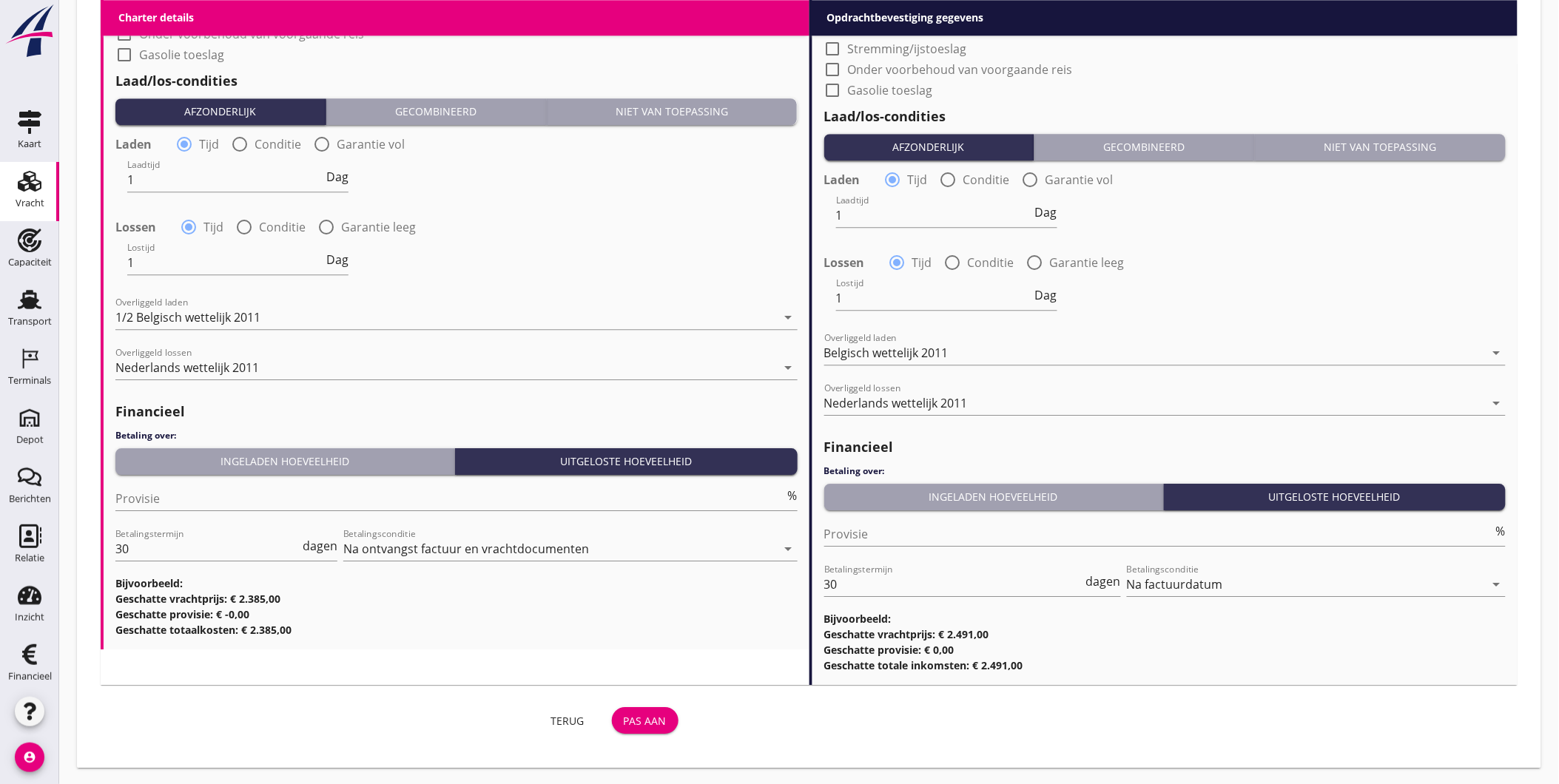
click at [660, 713] on div "Pas aan" at bounding box center [644, 721] width 43 height 15
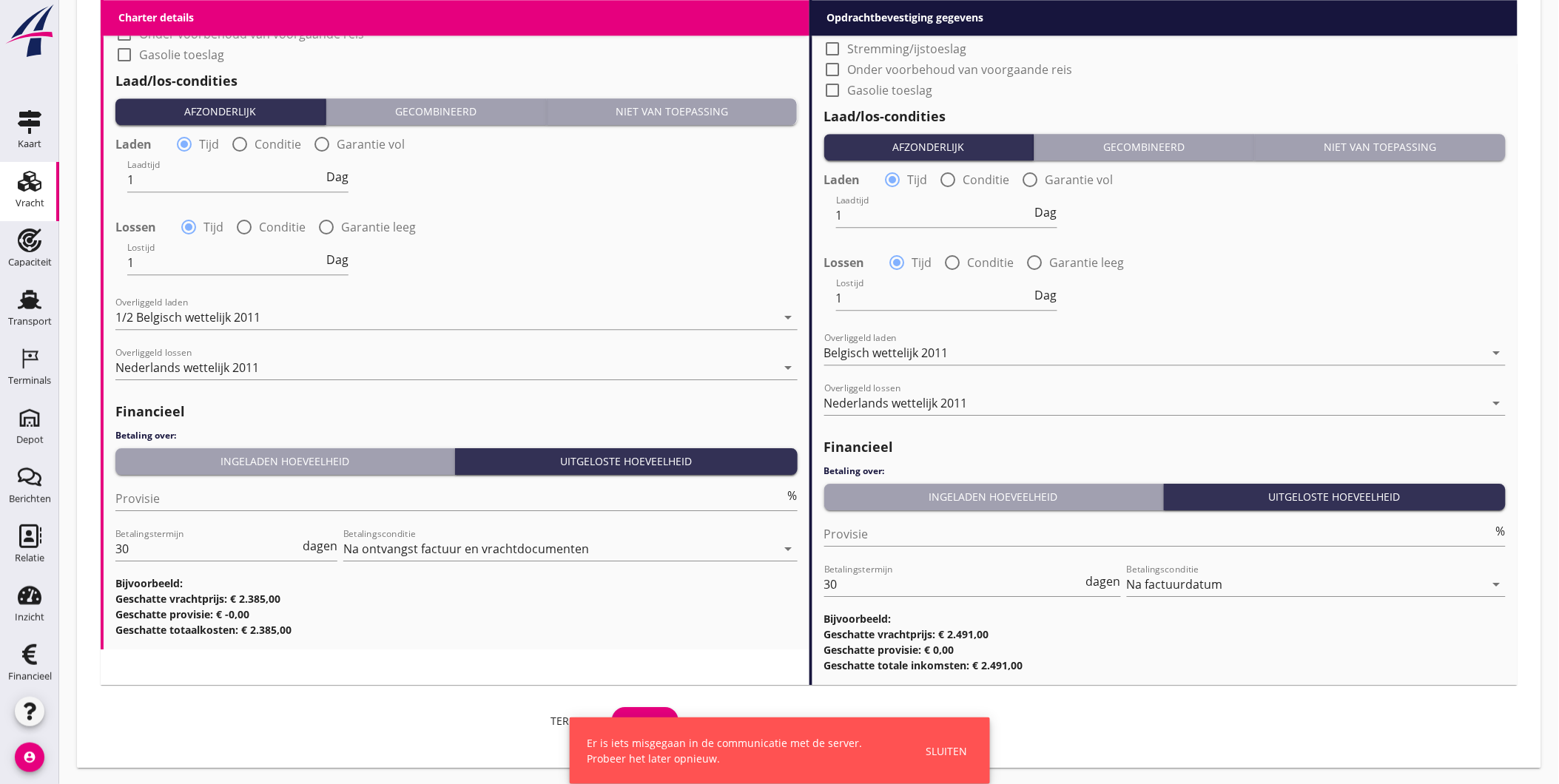
click at [956, 750] on div "Sluiten" at bounding box center [947, 751] width 41 height 15
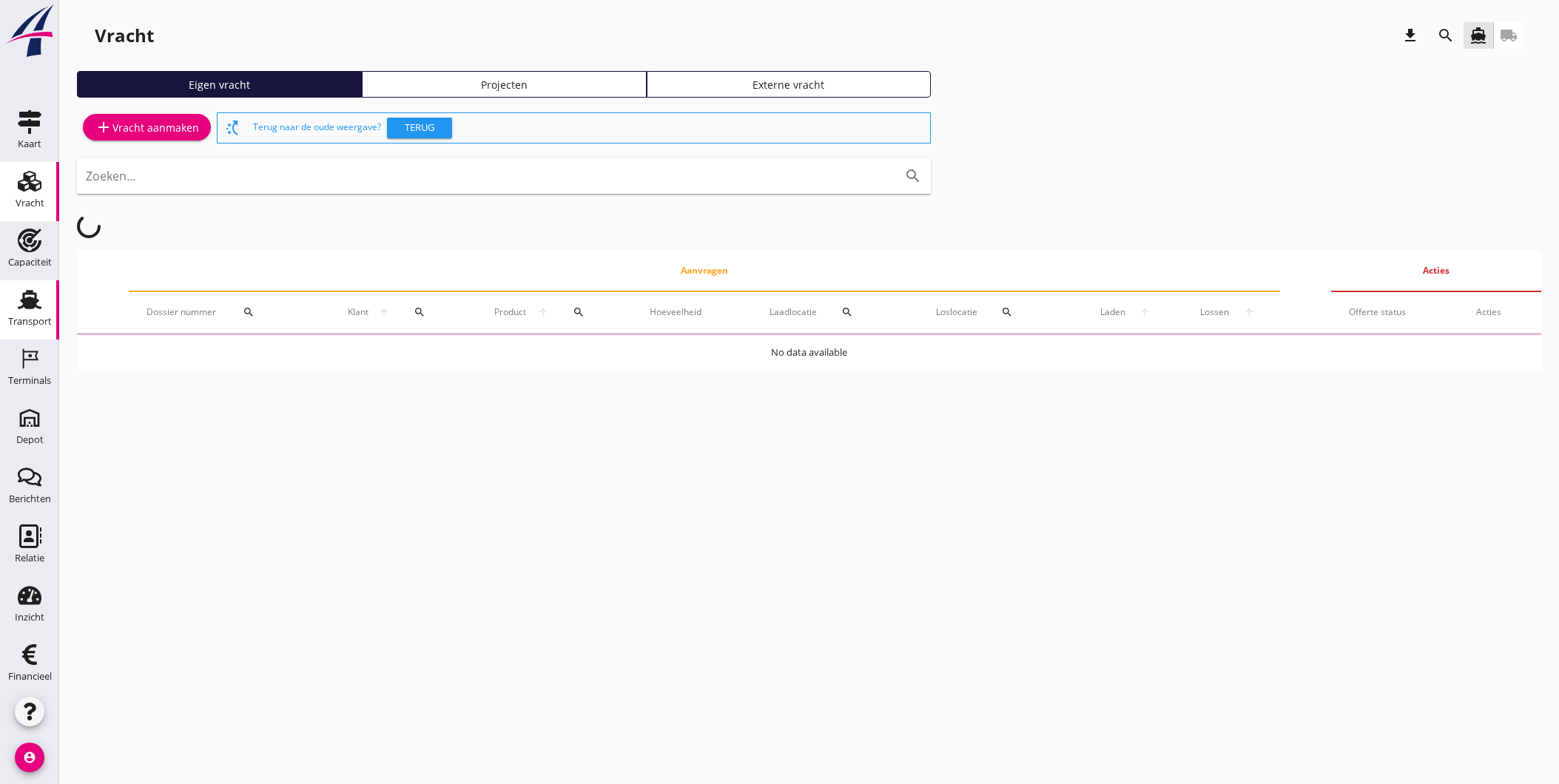
click at [27, 302] on use at bounding box center [30, 300] width 24 height 19
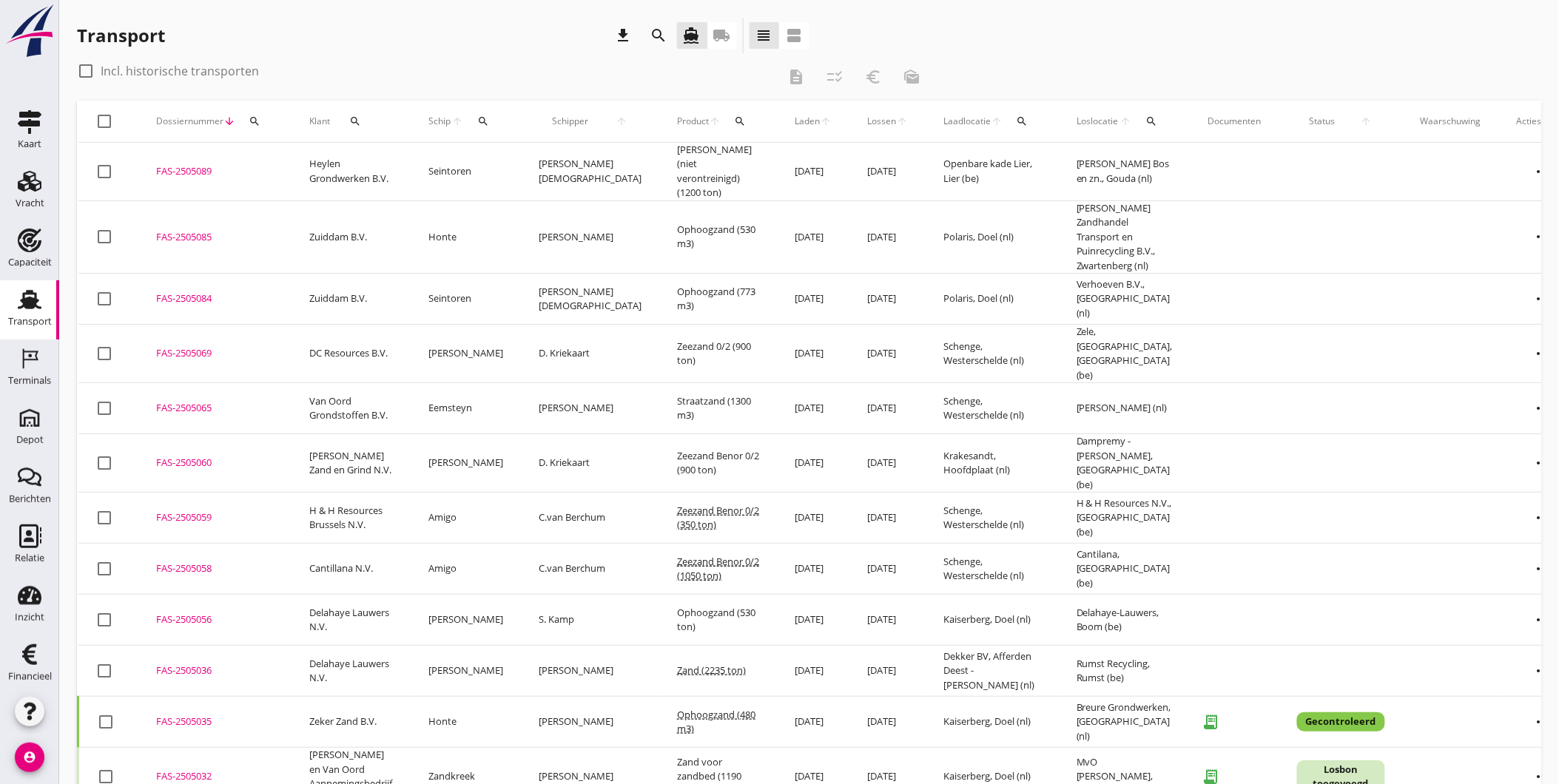
click at [193, 613] on div "FAS-2505056" at bounding box center [215, 619] width 118 height 14
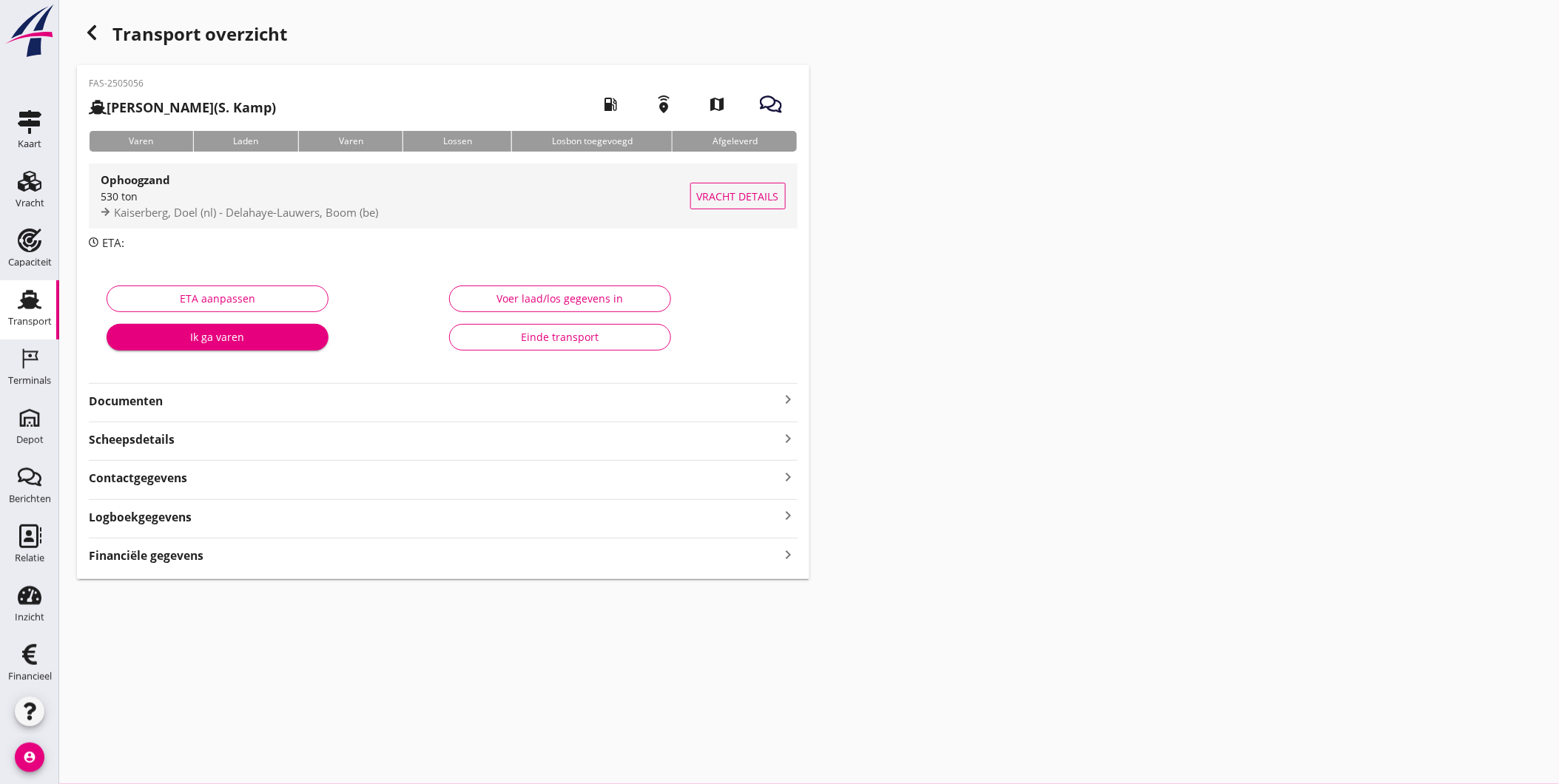
click at [742, 185] on button "Vracht details" at bounding box center [738, 196] width 96 height 27
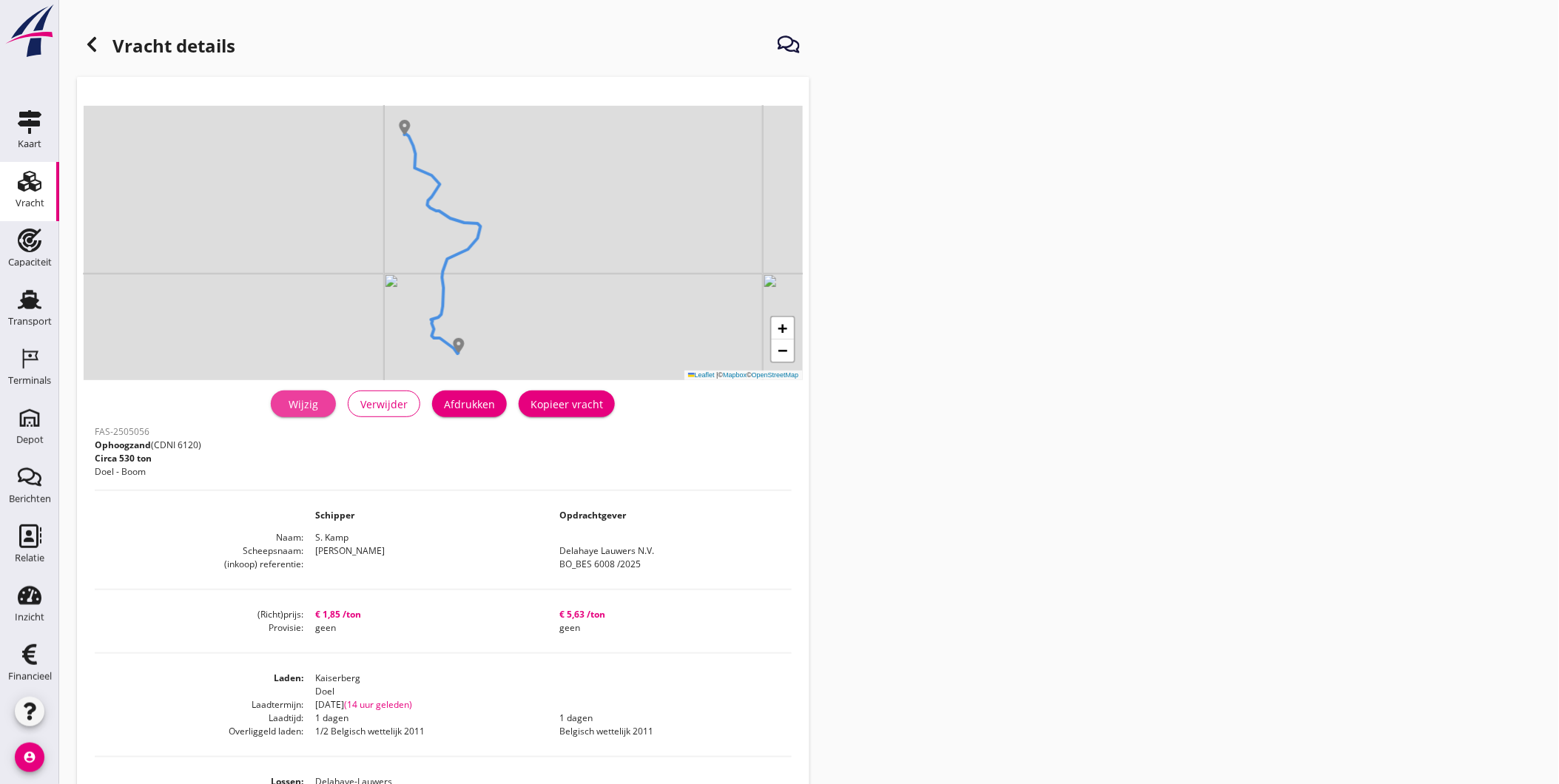
click at [307, 414] on link "Wijzig" at bounding box center [304, 404] width 65 height 27
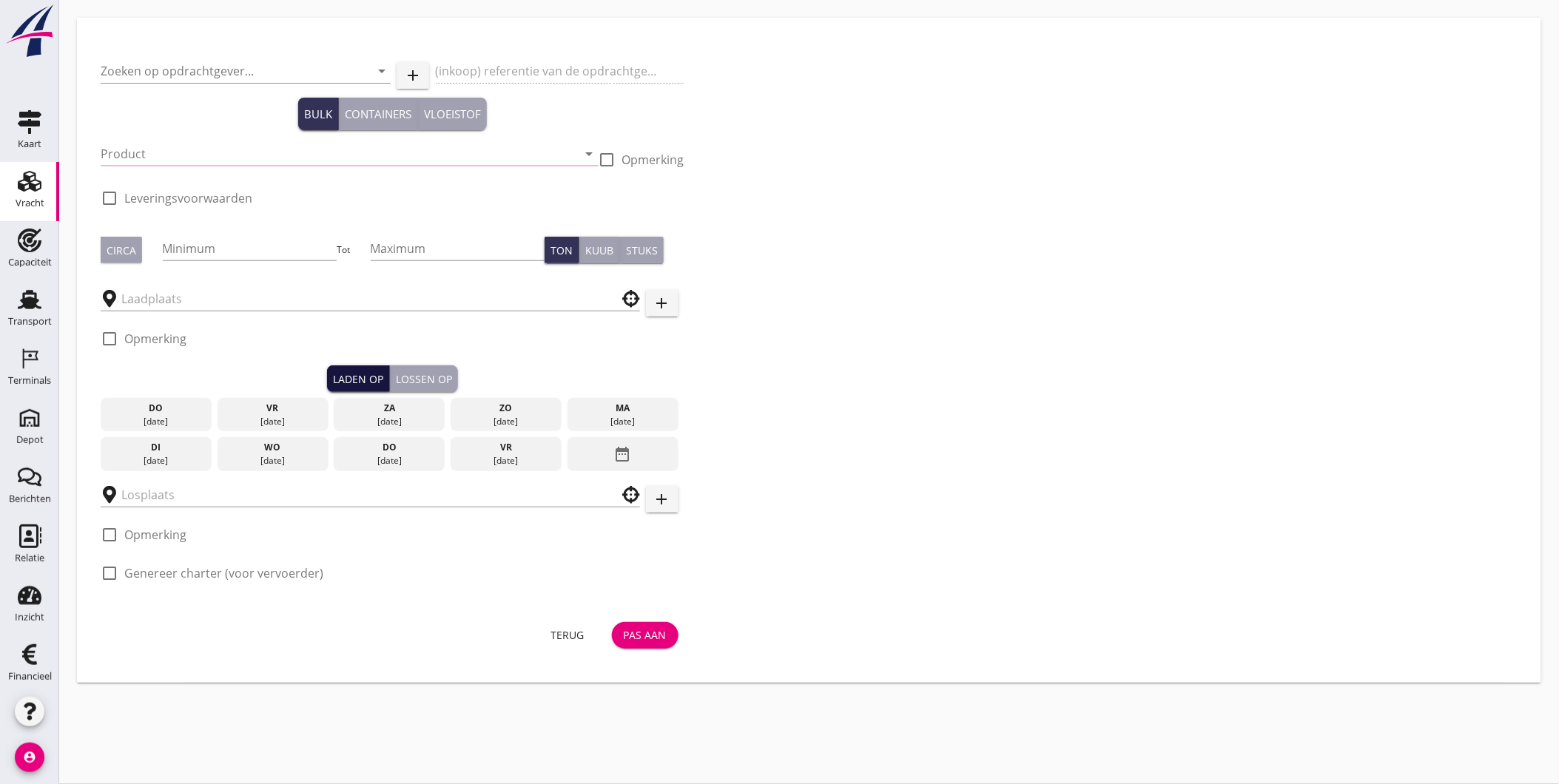
type input "Delahaye Lauwers N.V."
type input "BO_BES 6008 /2025"
type input "Ophoogzand (6120)"
type input "530"
checkbox input "true"
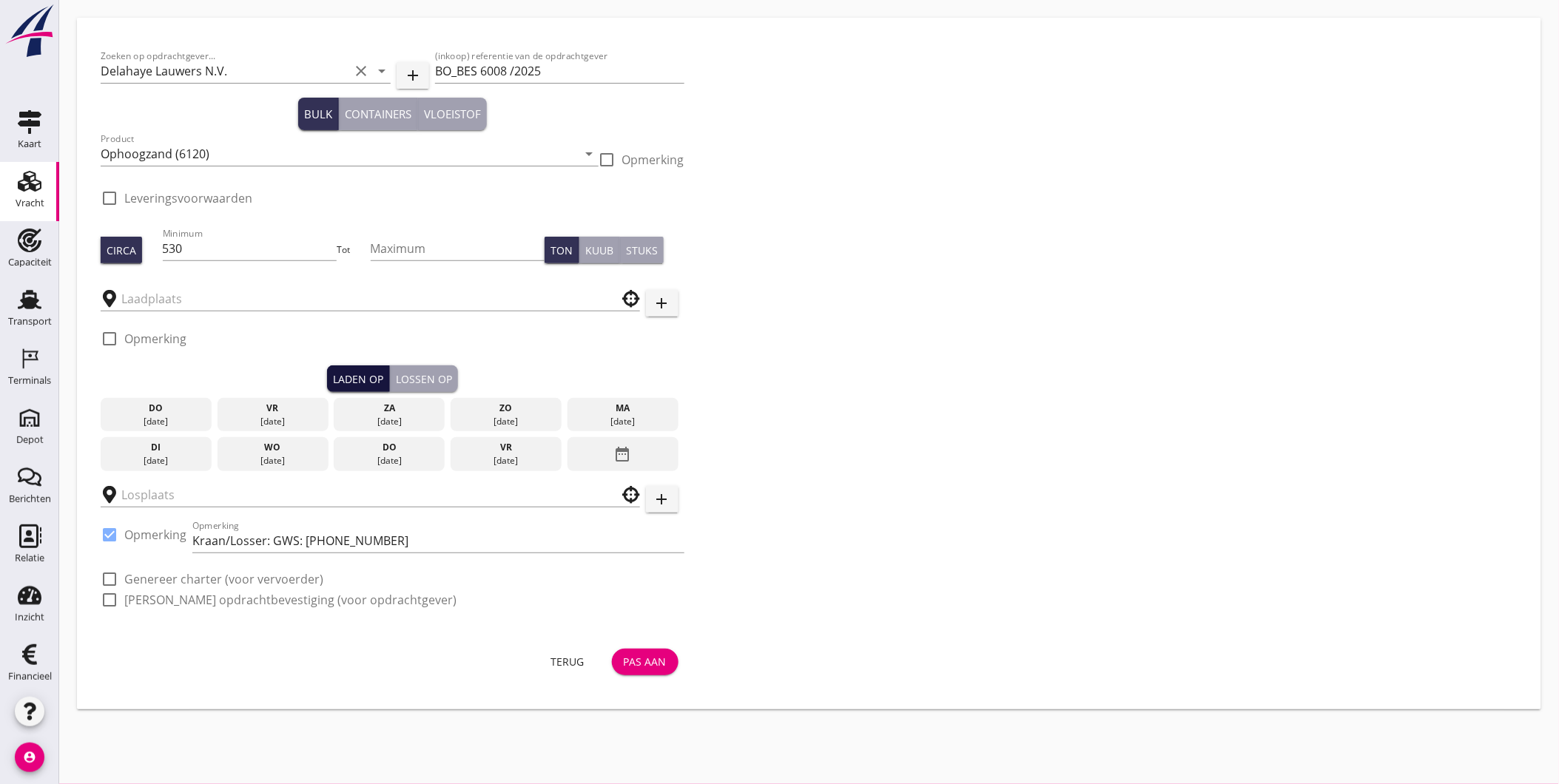
type input "Kaiserberg"
checkbox input "true"
type input "Delahaye-Lauwers"
checkbox input "true"
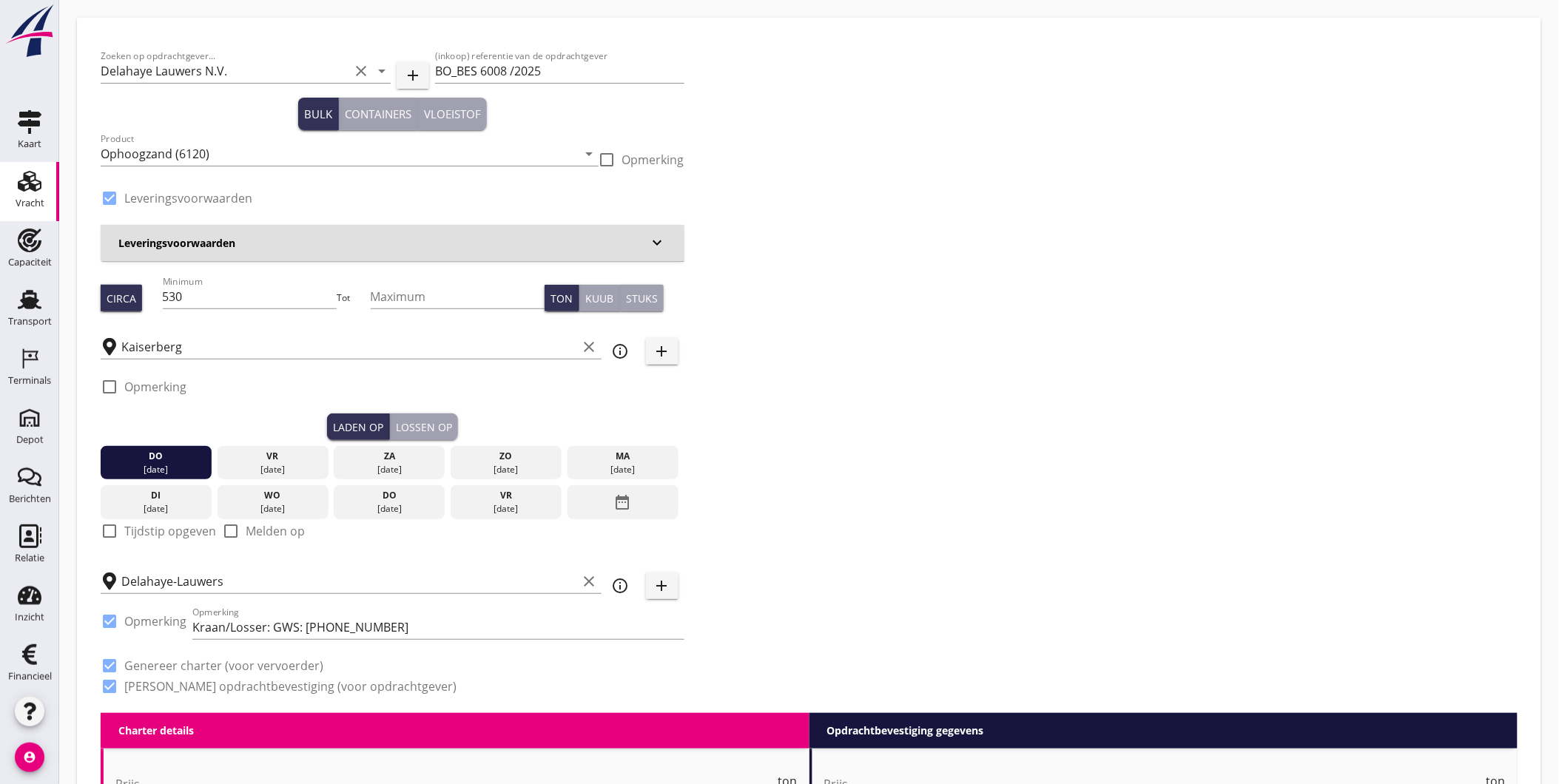
type input "1.85"
checkbox input "false"
radio input "false"
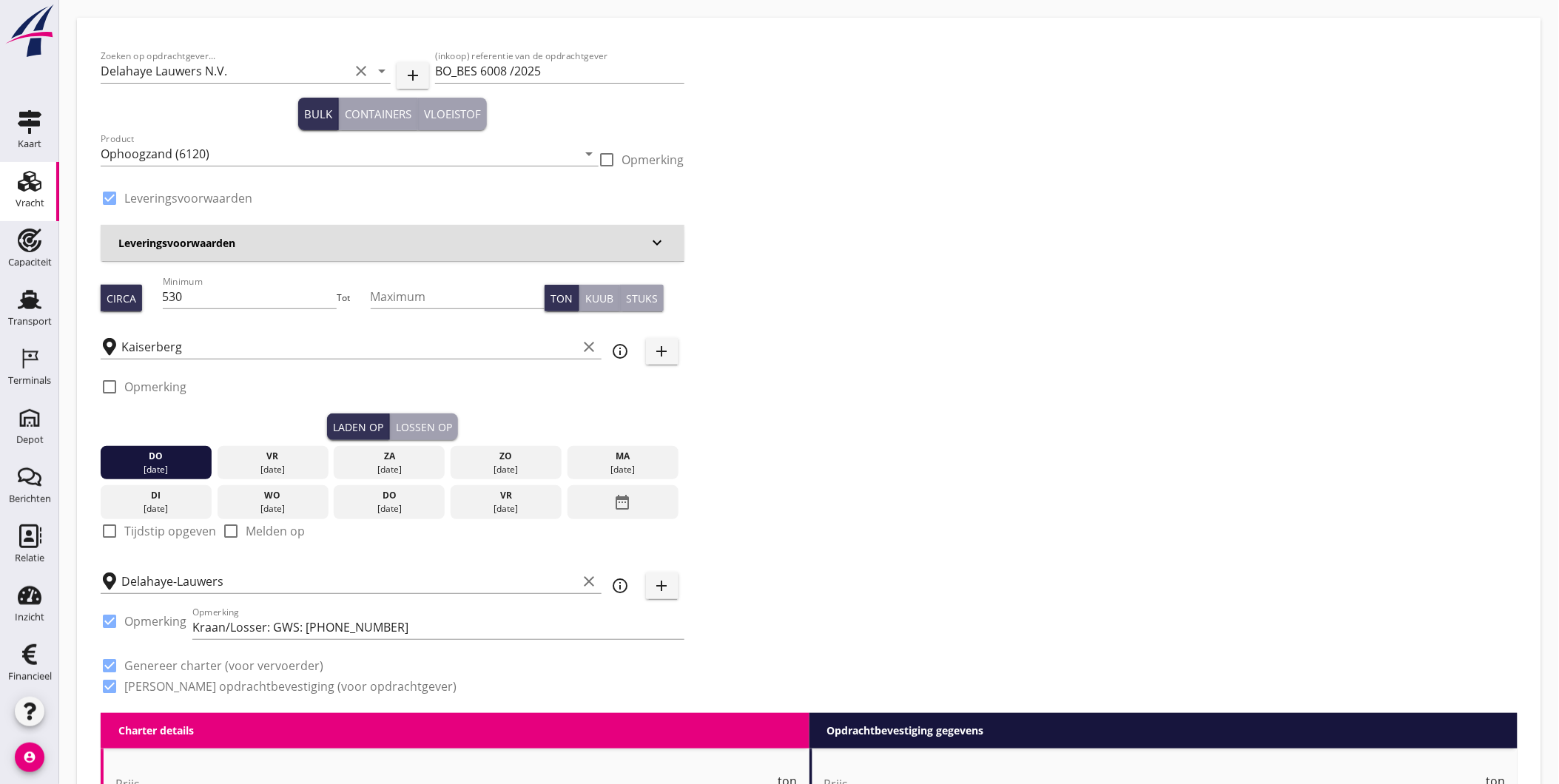
checkbox input "true"
type input "1"
type input "5.63"
checkbox input "false"
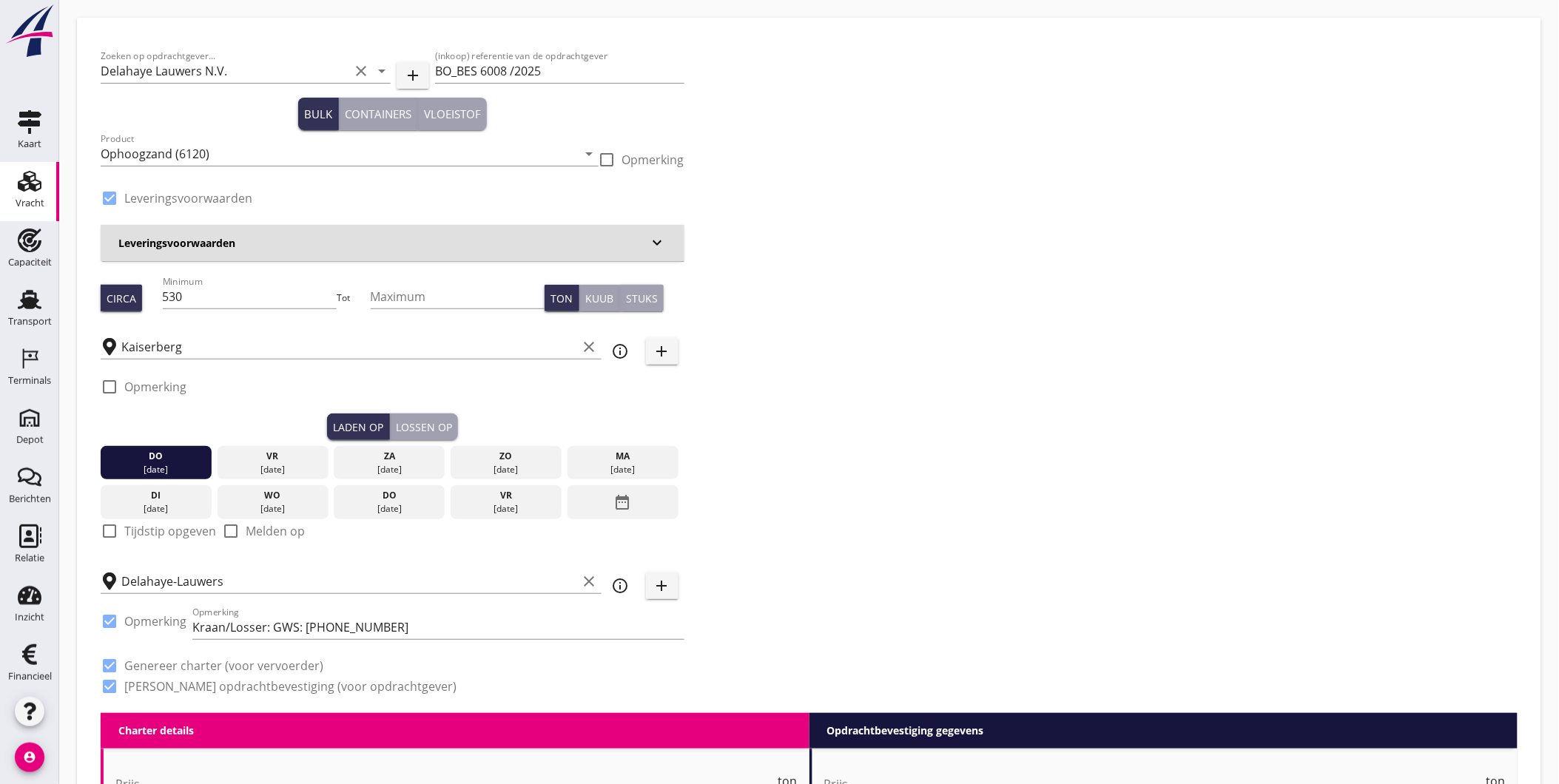
radio input "false"
checkbox input "true"
type input "1"
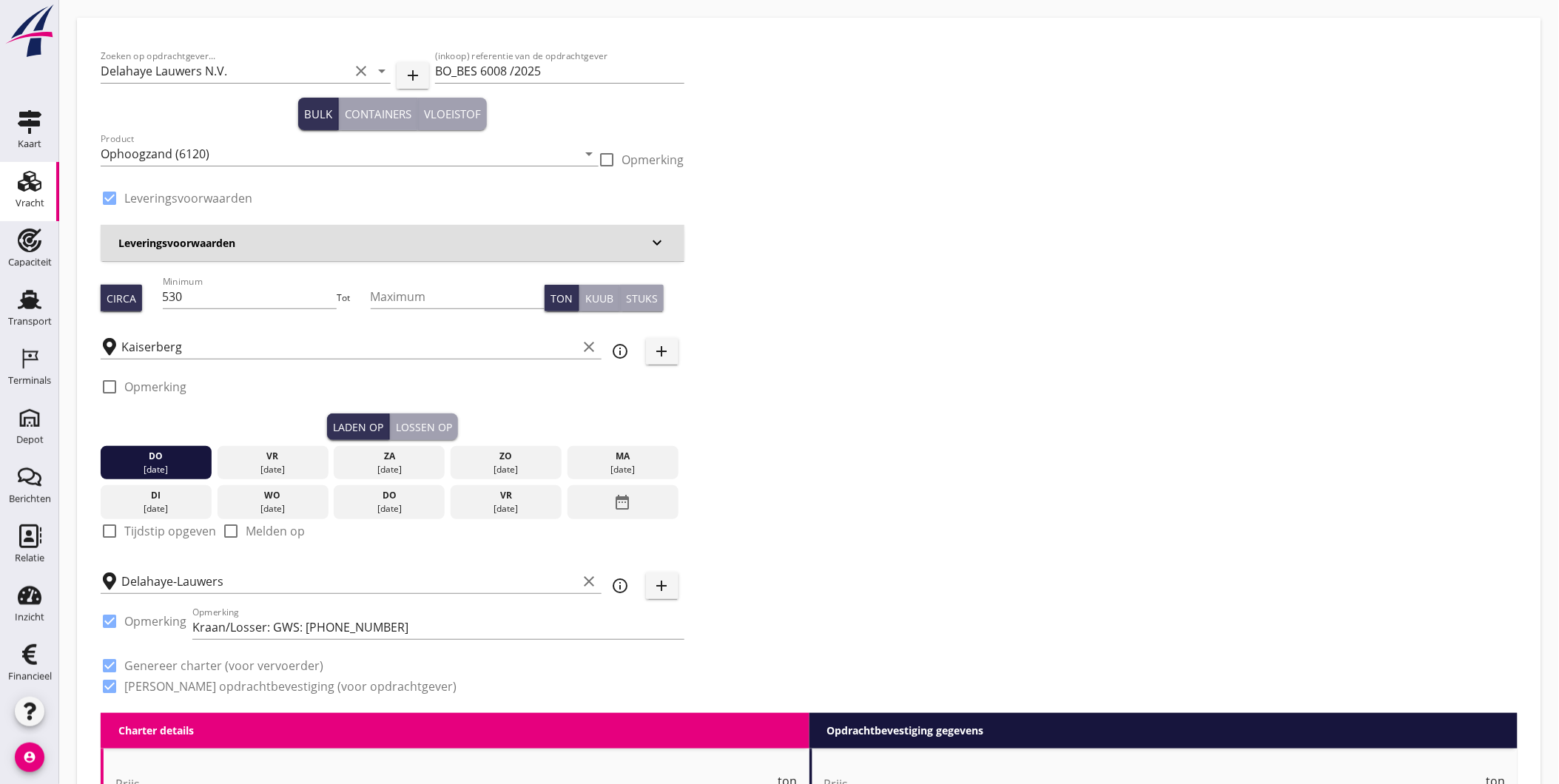
type input "1"
drag, startPoint x: 587, startPoint y: 343, endPoint x: 545, endPoint y: 345, distance: 42.0
click at [583, 343] on icon "clear" at bounding box center [590, 347] width 18 height 18
click at [540, 345] on input "text" at bounding box center [360, 347] width 477 height 24
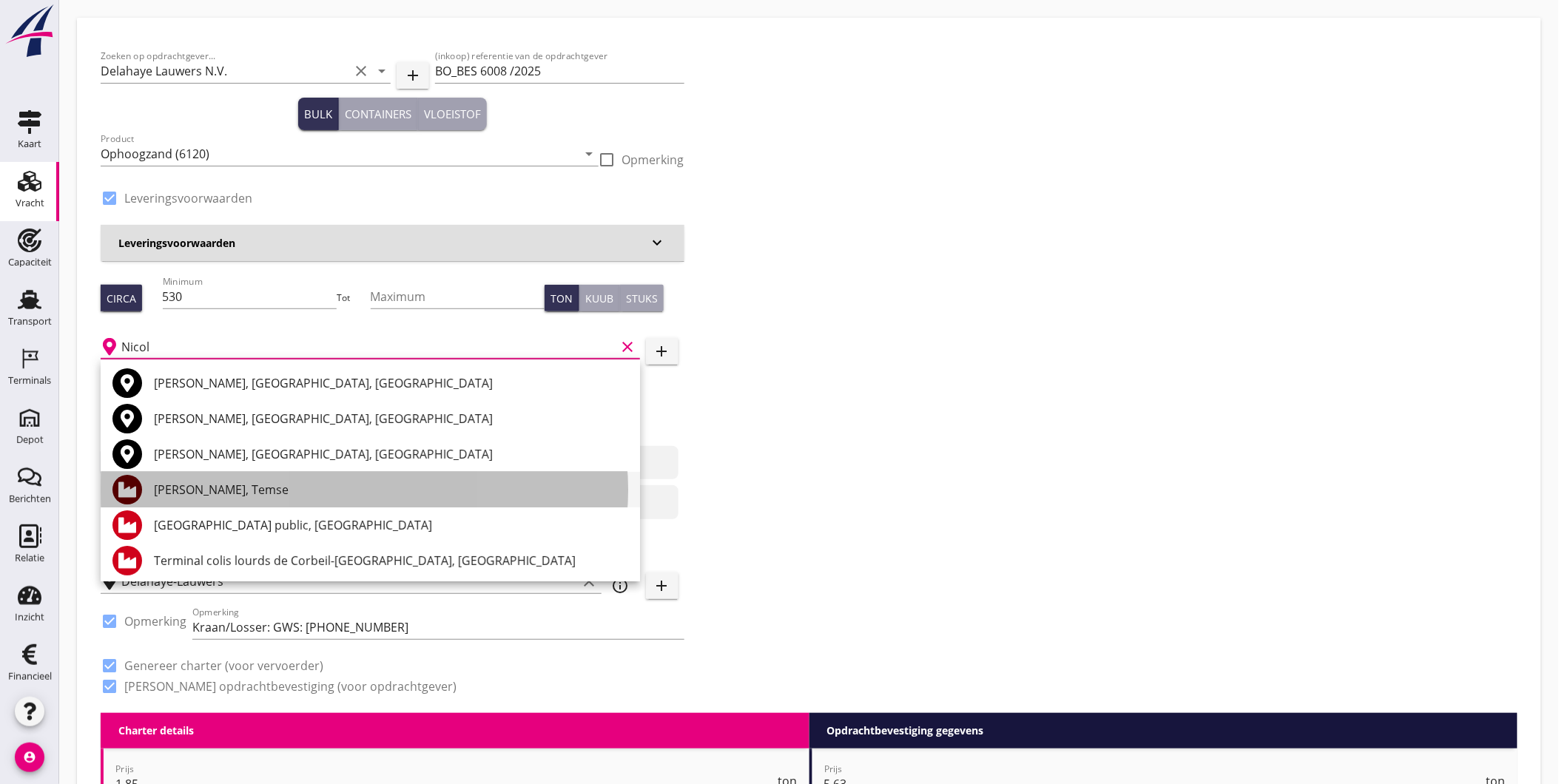
click at [254, 482] on div "zz Nicole, Temse" at bounding box center [391, 489] width 474 height 18
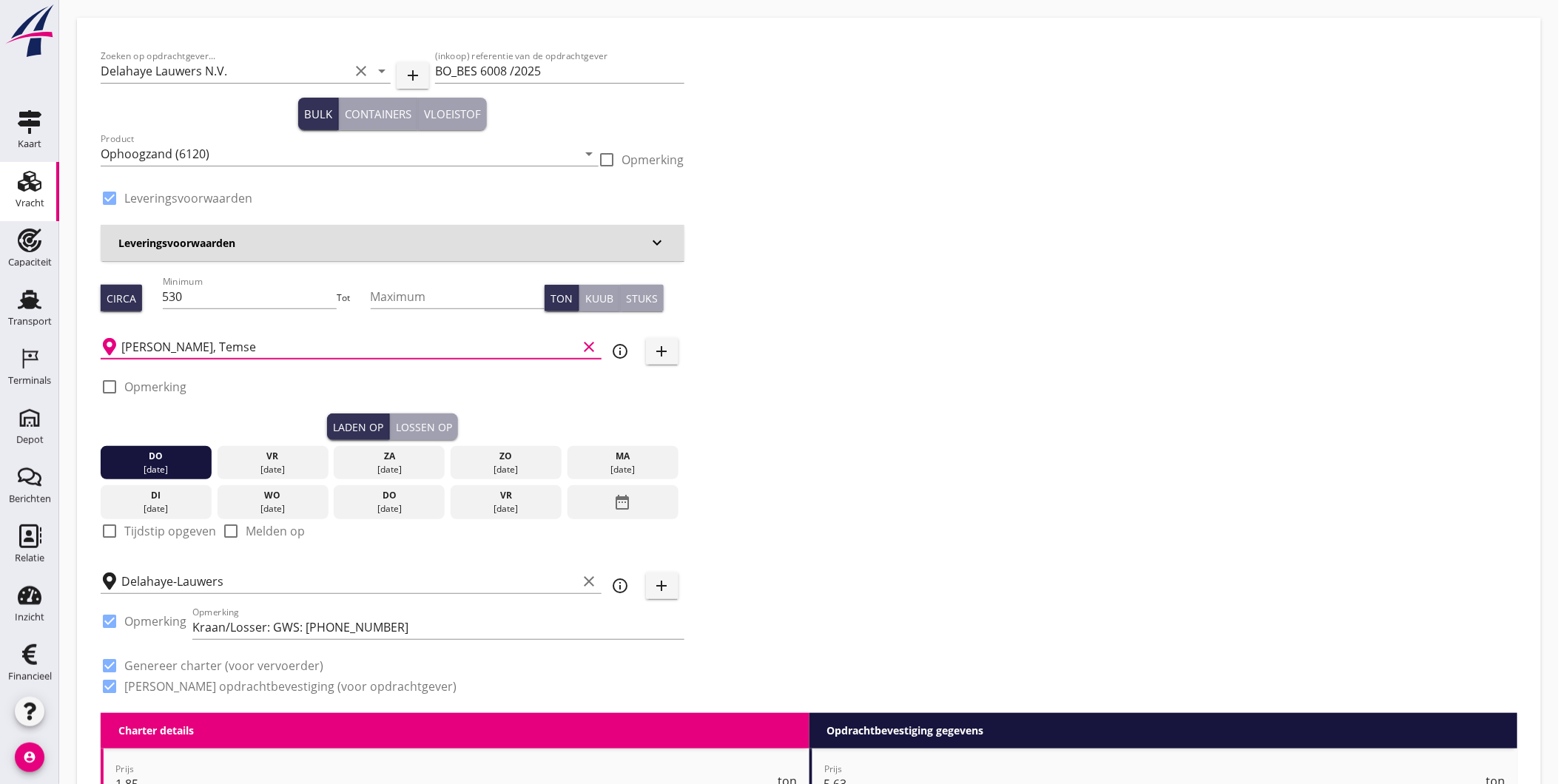
type input "zz Nicole, Temse"
click at [911, 348] on div "Zoeken op opdrachtgever... Delahaye Lauwers N.V. clear arrow_drop_down add (ink…" at bounding box center [809, 377] width 1429 height 672
click at [555, 355] on input "zz Nicole, Temse" at bounding box center [350, 347] width 457 height 24
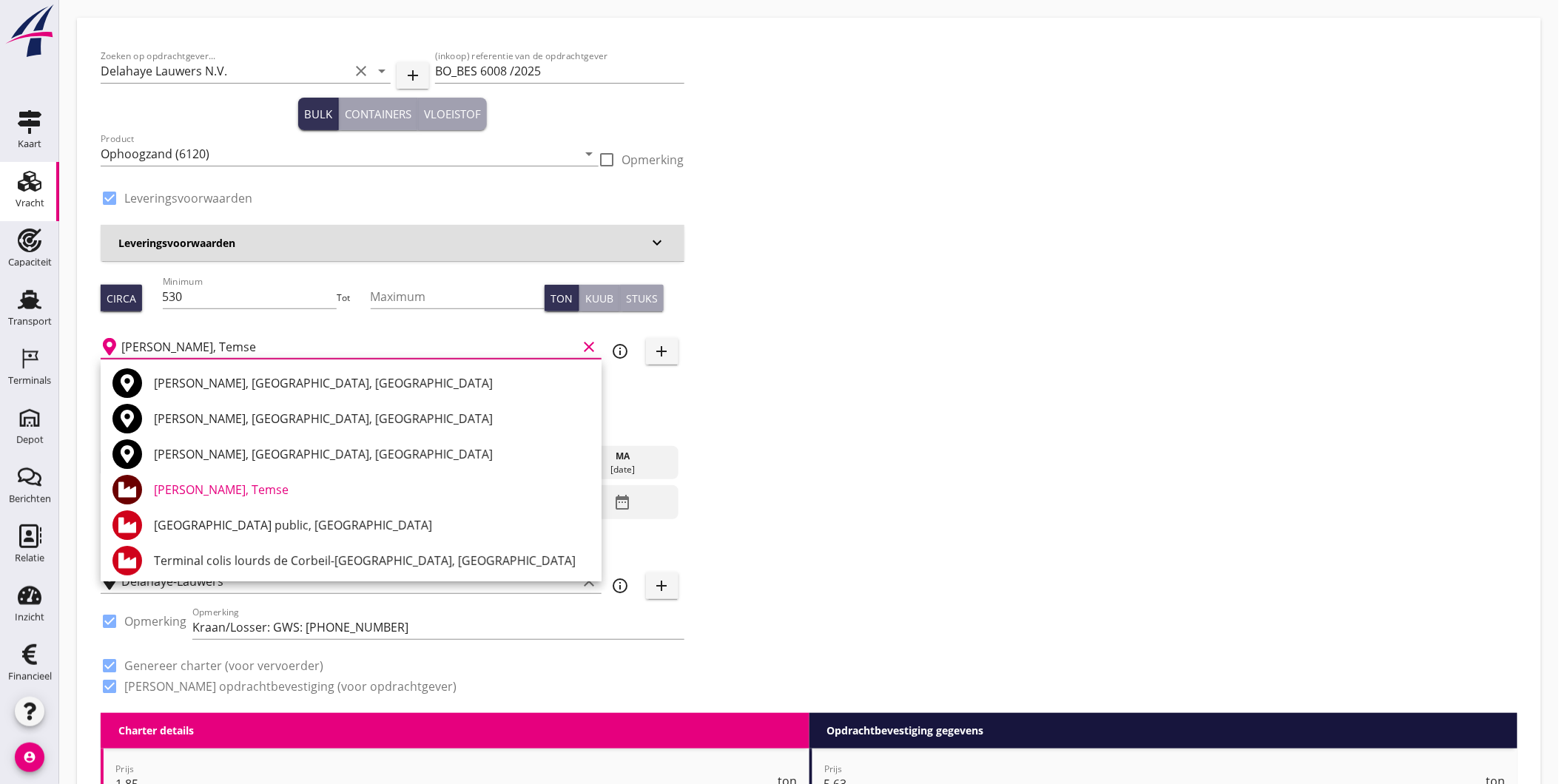
click at [837, 344] on div "Zoeken op opdrachtgever... Delahaye Lauwers N.V. clear arrow_drop_down add (ink…" at bounding box center [809, 377] width 1429 height 672
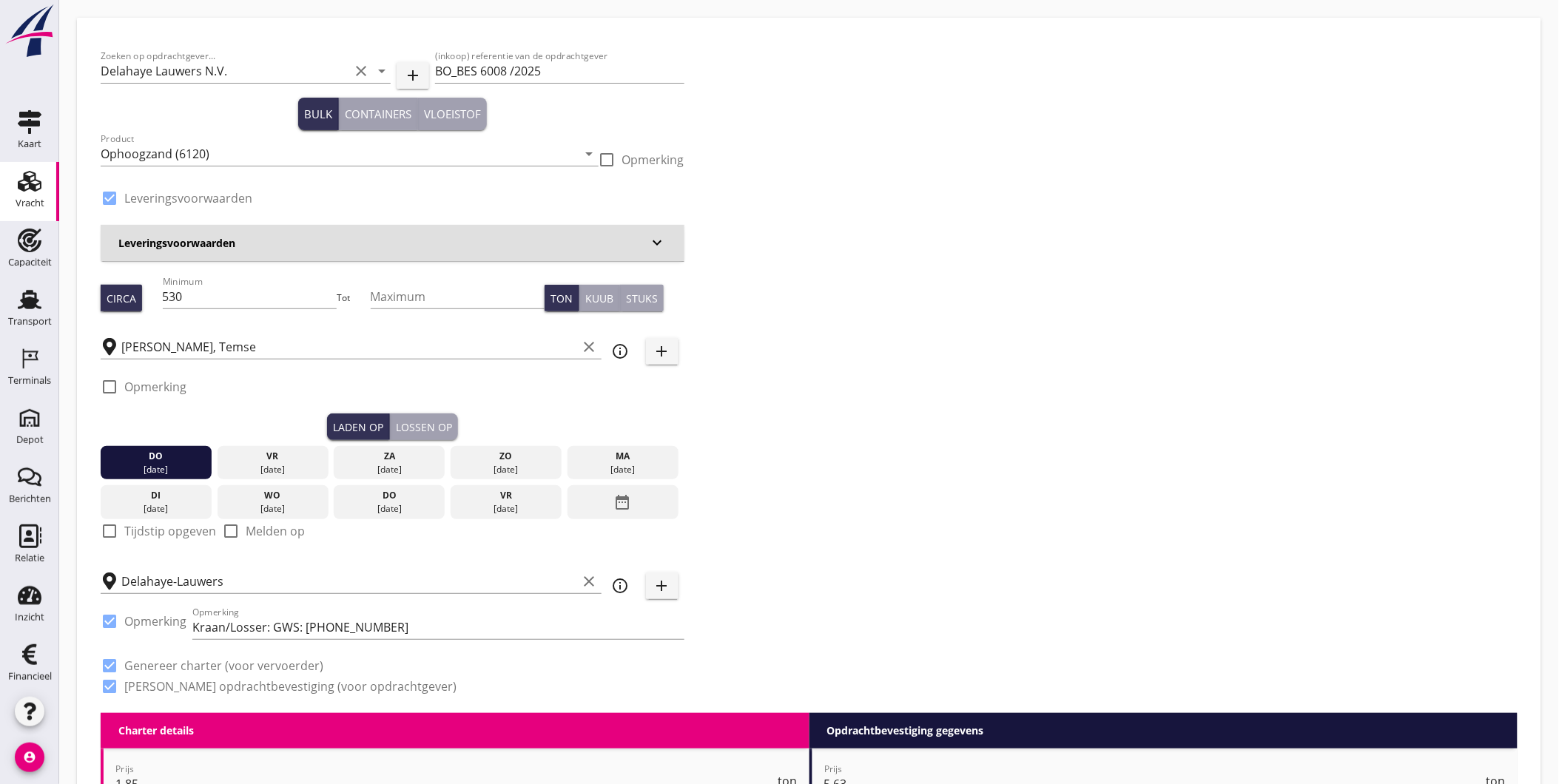
click at [738, 168] on div "Zoeken op opdrachtgever... Delahaye Lauwers N.V. clear arrow_drop_down add (ink…" at bounding box center [809, 377] width 1429 height 672
click at [787, 549] on div "Zoeken op opdrachtgever... Delahaye Lauwers N.V. clear arrow_drop_down add (ink…" at bounding box center [809, 377] width 1429 height 672
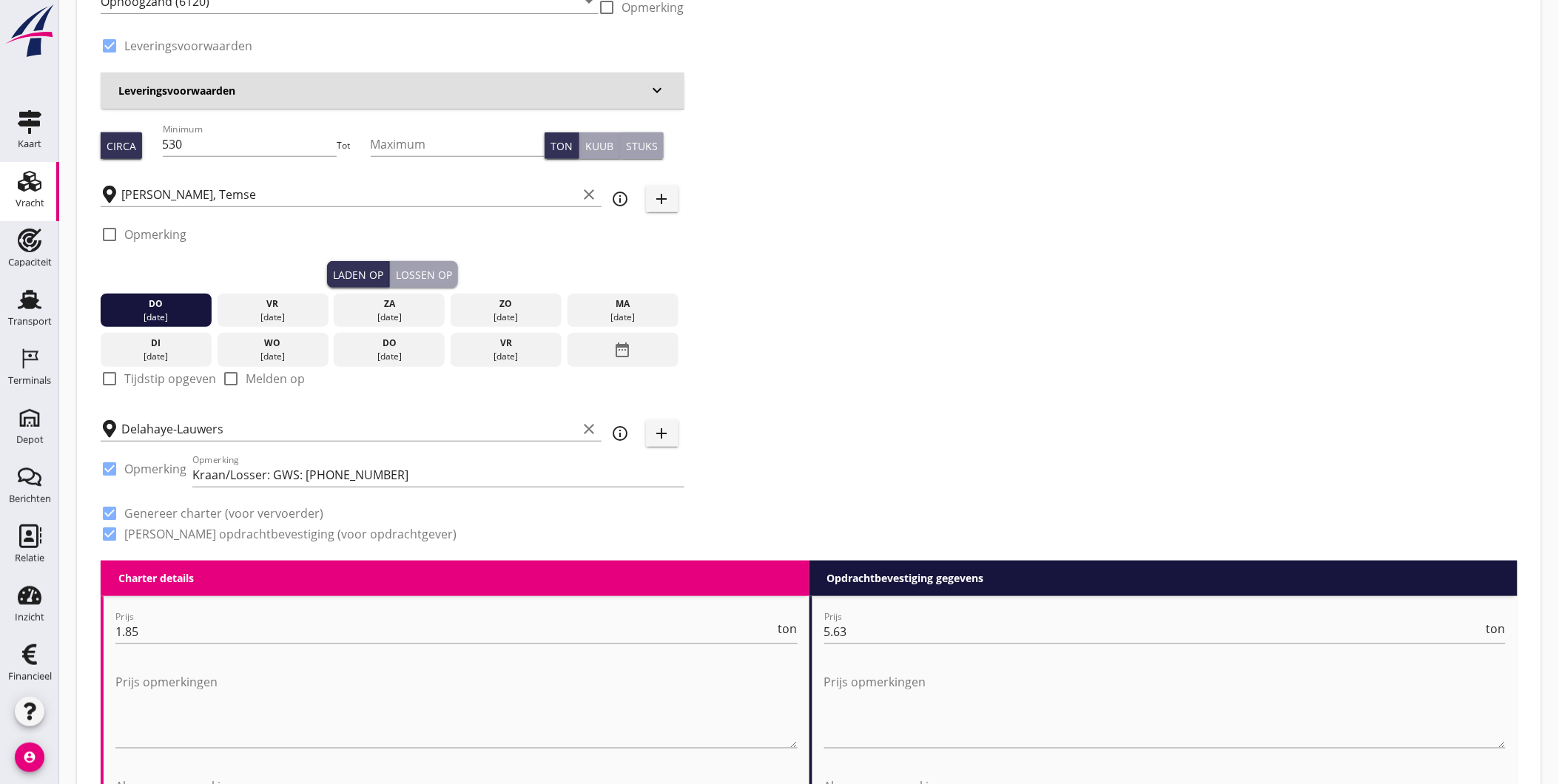
scroll to position [168, 0]
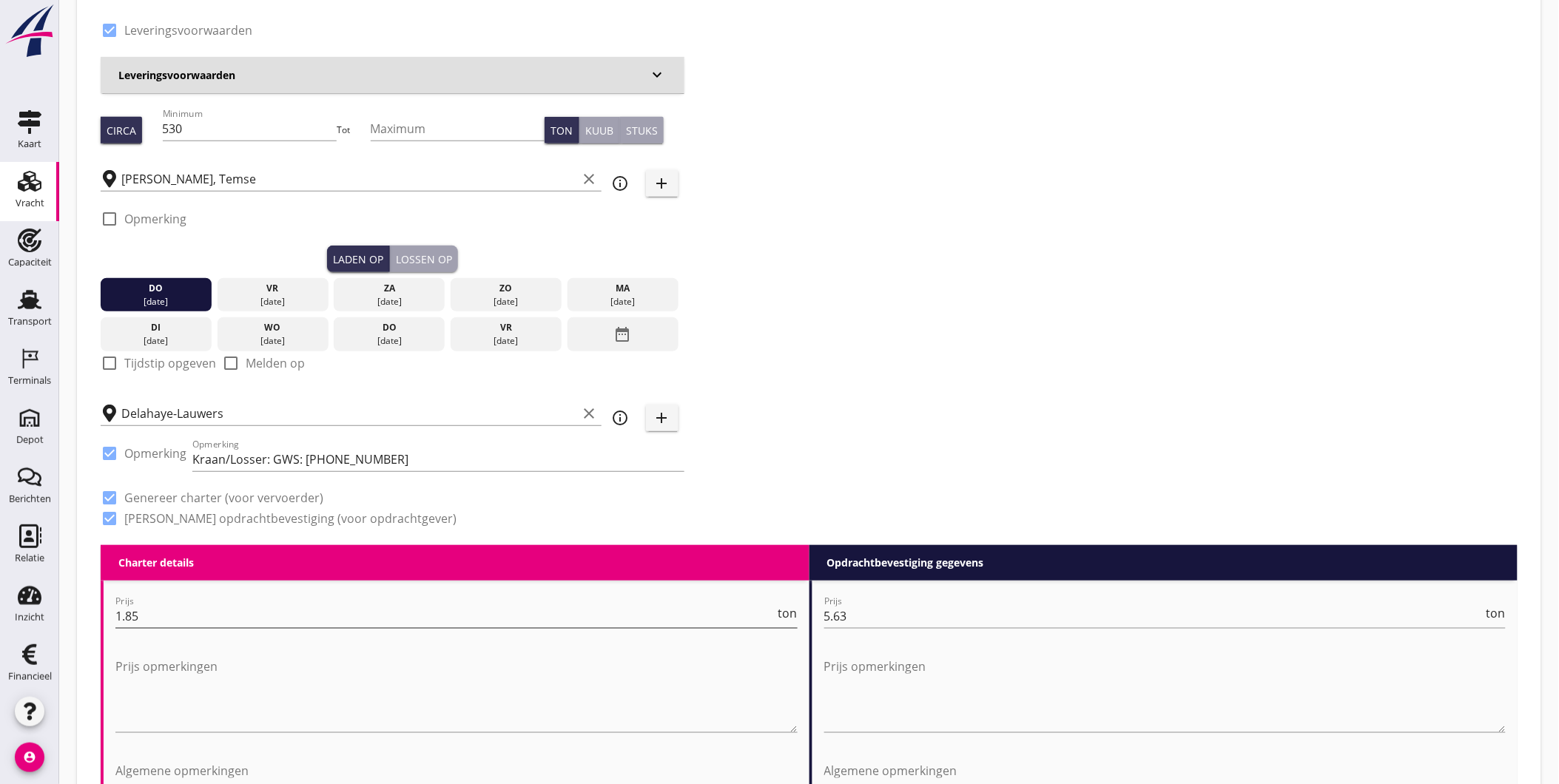
click at [464, 616] on input "1.85" at bounding box center [445, 616] width 660 height 24
type input "1.73"
click at [878, 471] on div "Zoeken op opdrachtgever... Delahaye Lauwers N.V. clear arrow_drop_down add (ink…" at bounding box center [809, 210] width 1429 height 672
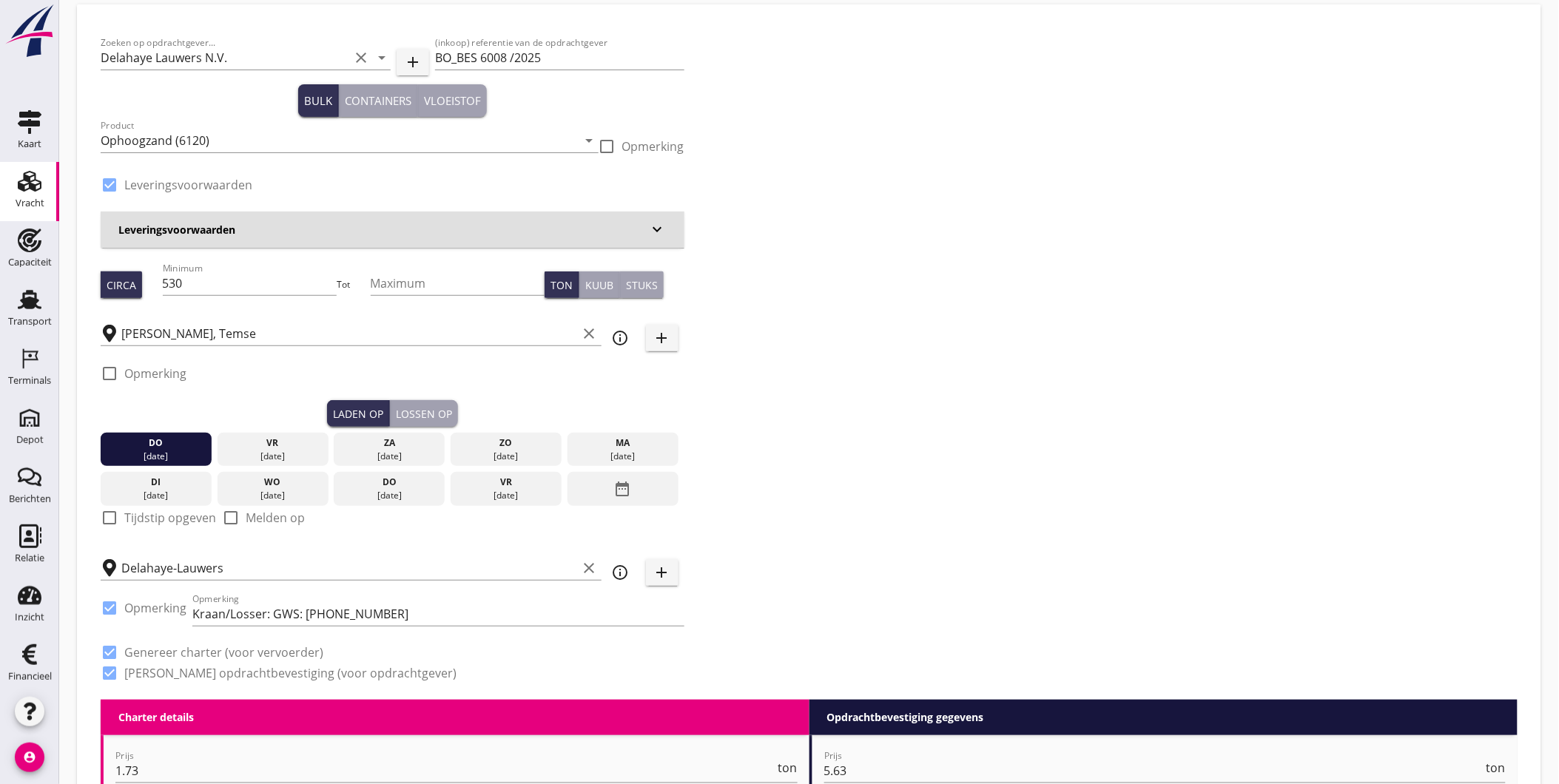
scroll to position [0, 0]
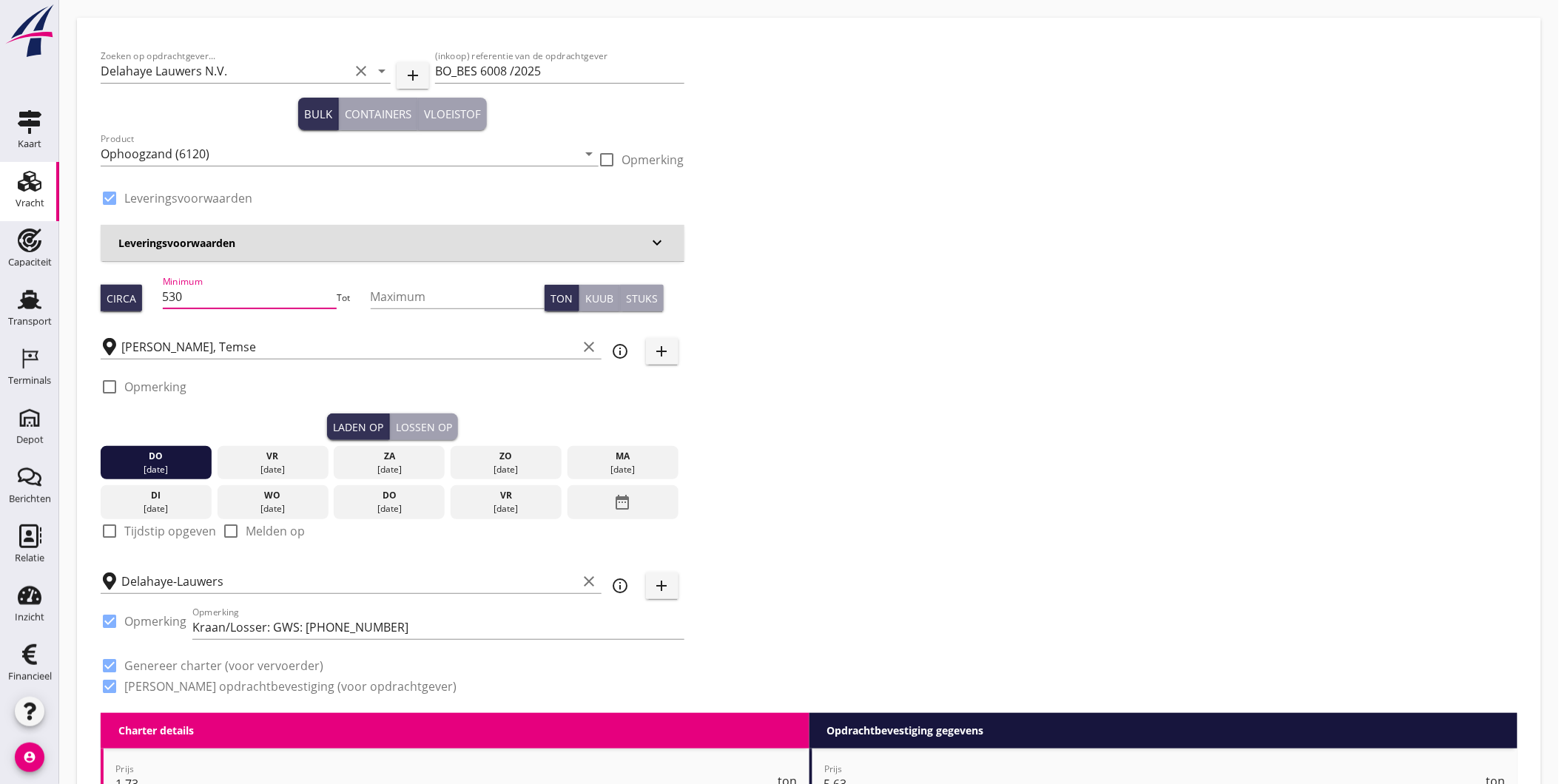
drag, startPoint x: 220, startPoint y: 297, endPoint x: 108, endPoint y: 281, distance: 113.1
click at [108, 281] on div "Circa Minimum 530 Tot Maximum Ton Kuub Stuks" at bounding box center [393, 298] width 584 height 51
type input "1000"
click at [883, 370] on div "Zoeken op opdrachtgever... Delahaye Lauwers N.V. clear arrow_drop_down add (ink…" at bounding box center [809, 377] width 1429 height 672
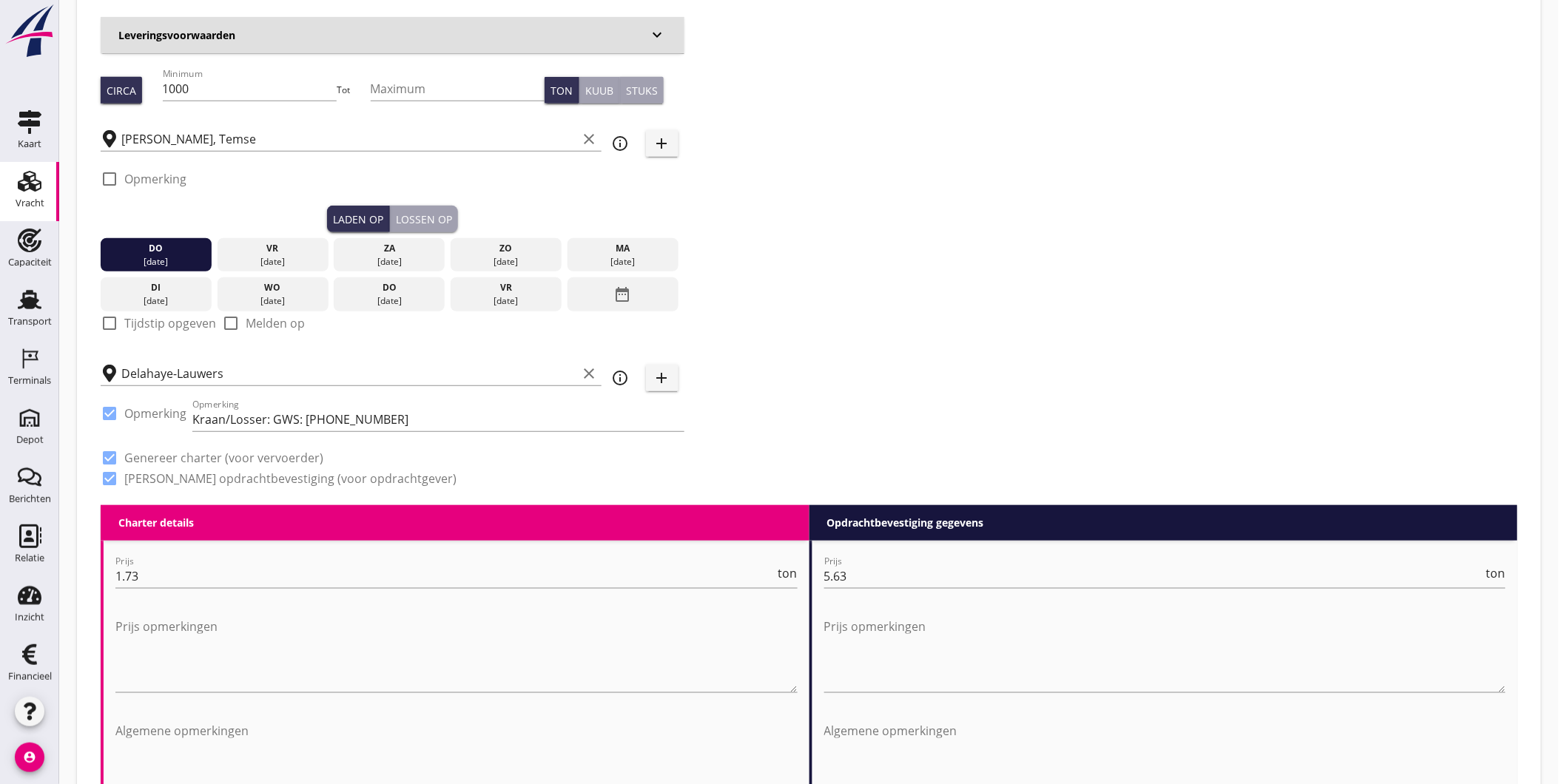
scroll to position [216, 0]
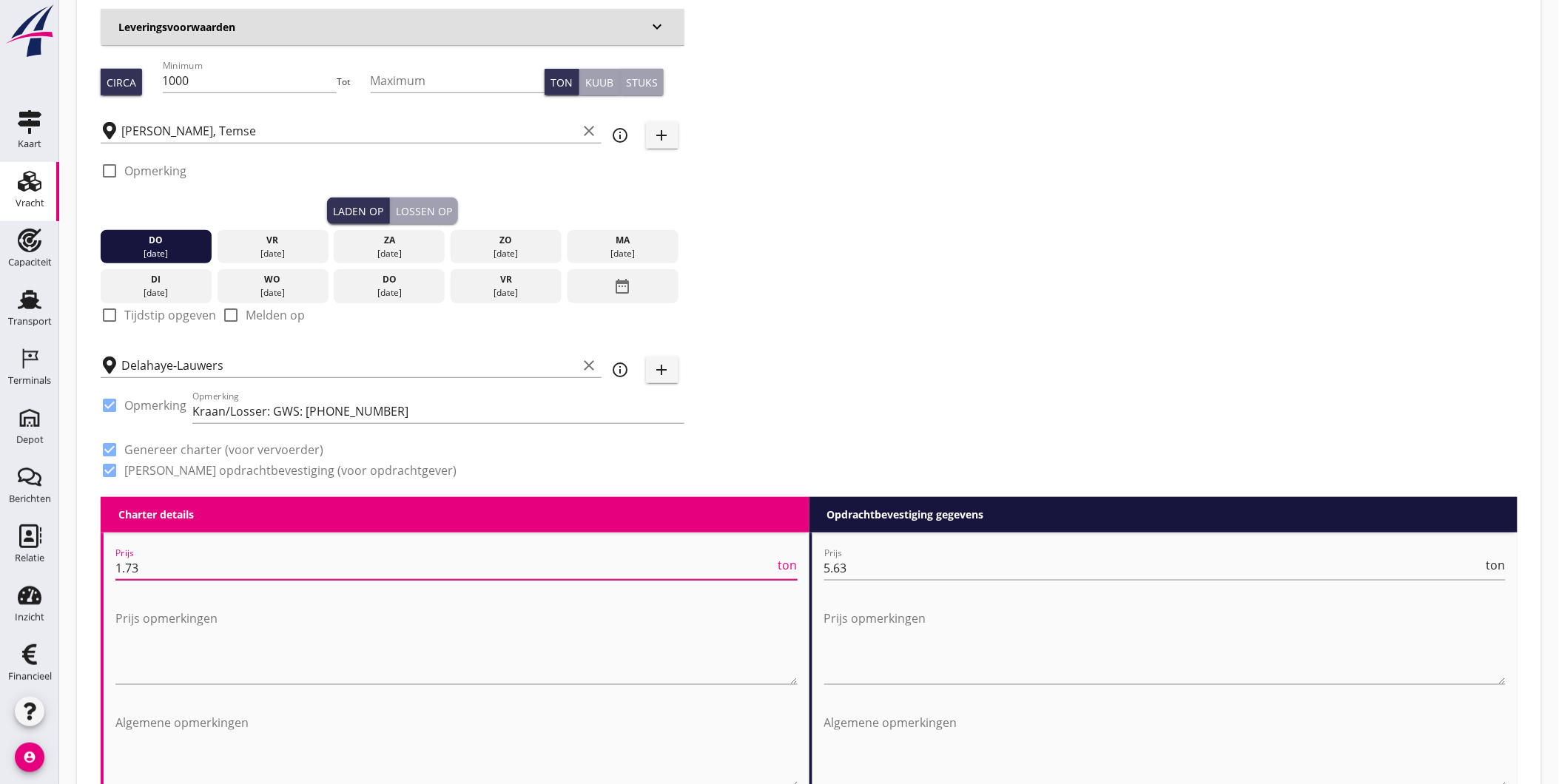
click at [578, 565] on input "1.73" at bounding box center [445, 568] width 660 height 24
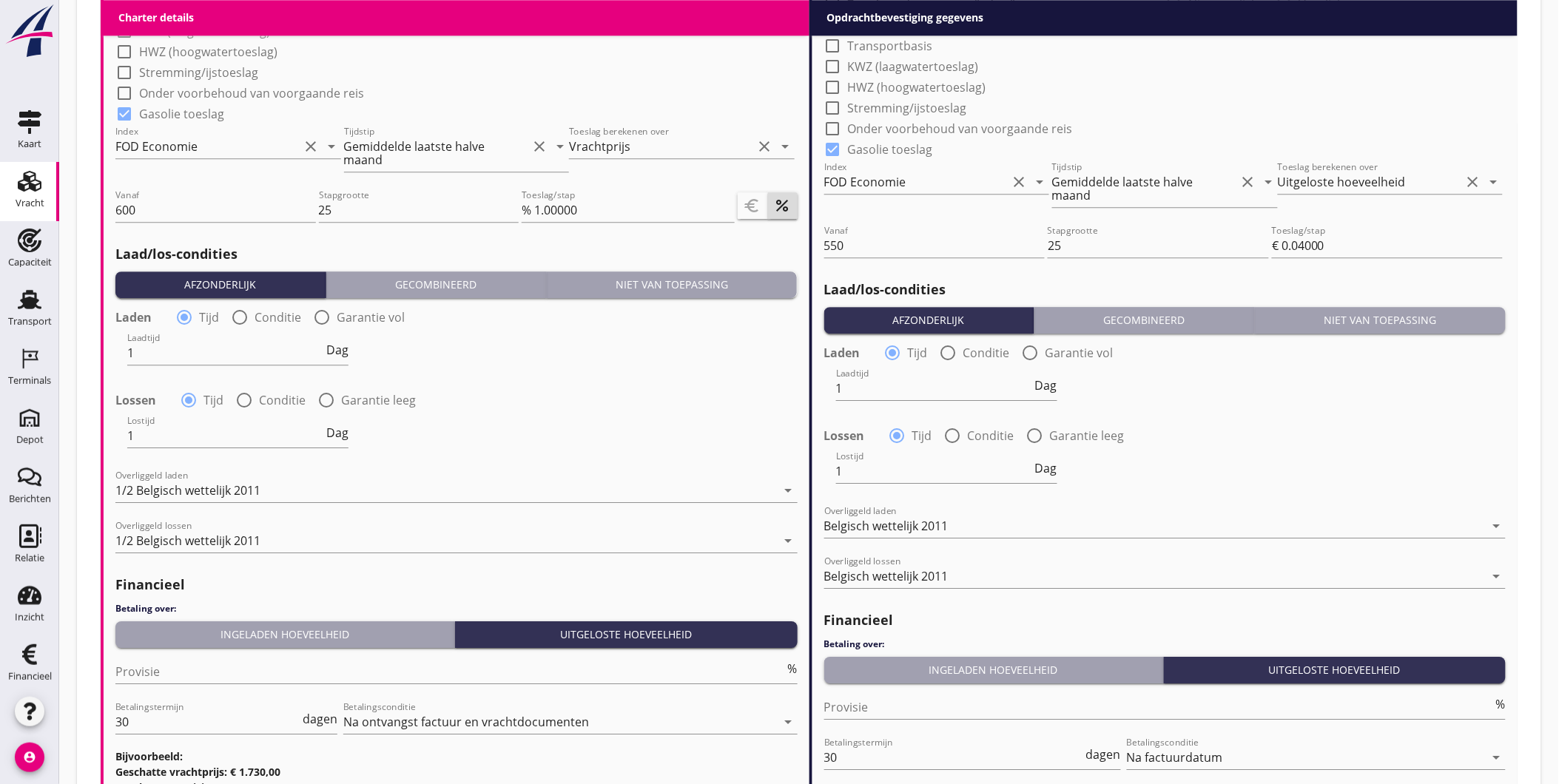
scroll to position [1551, 0]
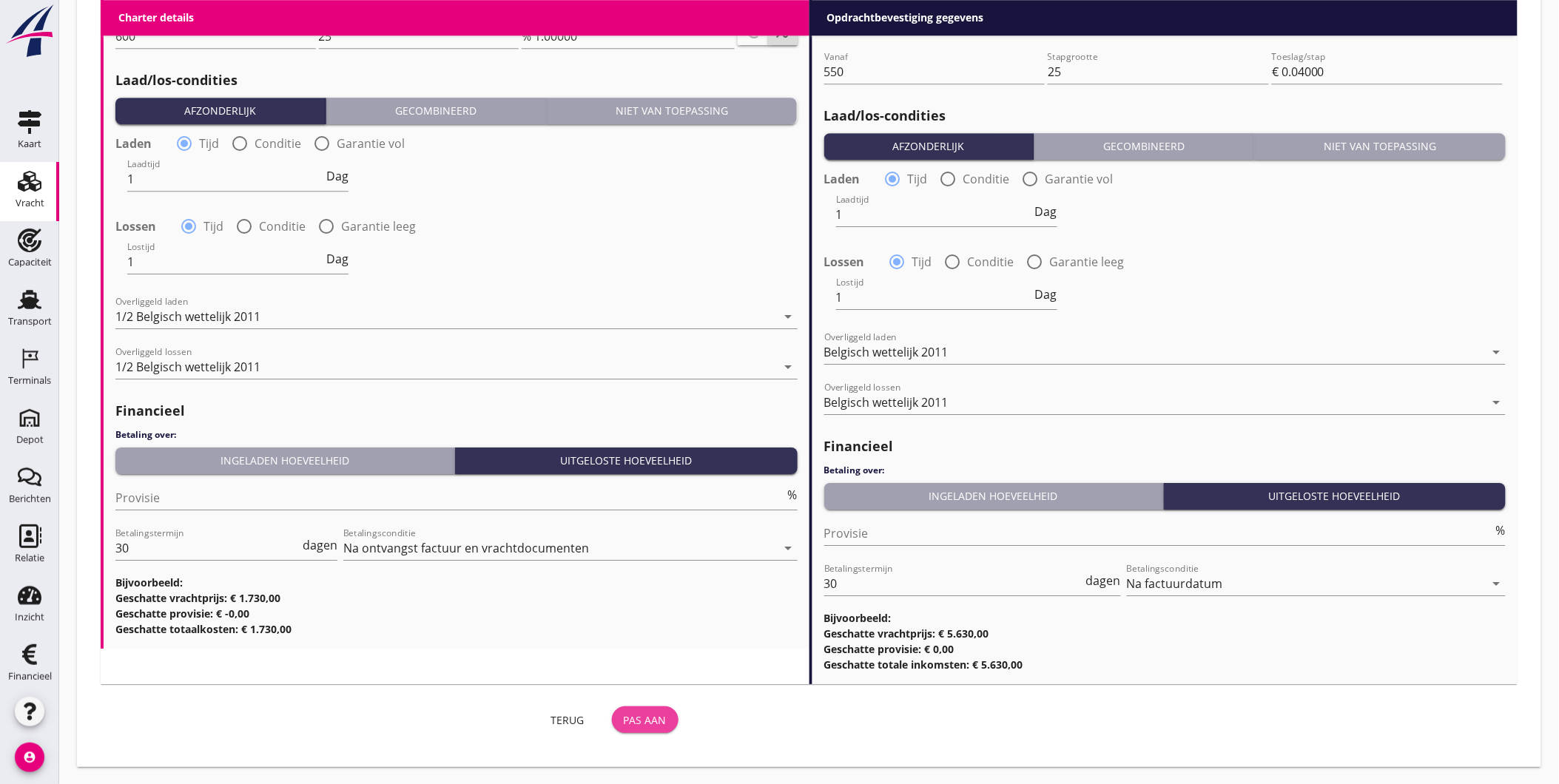
click at [659, 719] on div "Pas aan" at bounding box center [644, 720] width 43 height 15
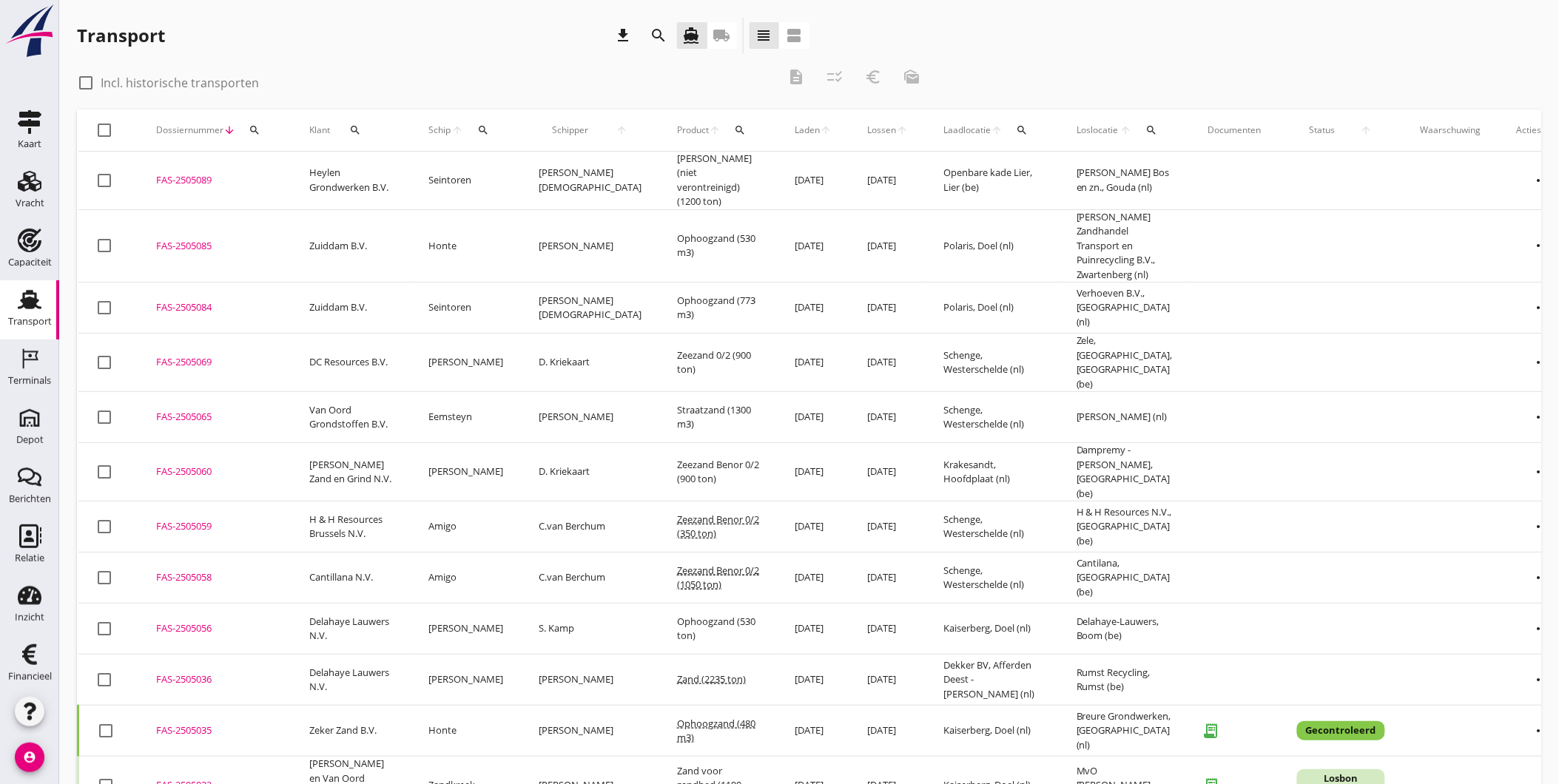
click at [417, 37] on div "Transport download search directions_boat local_shipping view_headline view_age…" at bounding box center [442, 35] width 733 height 35
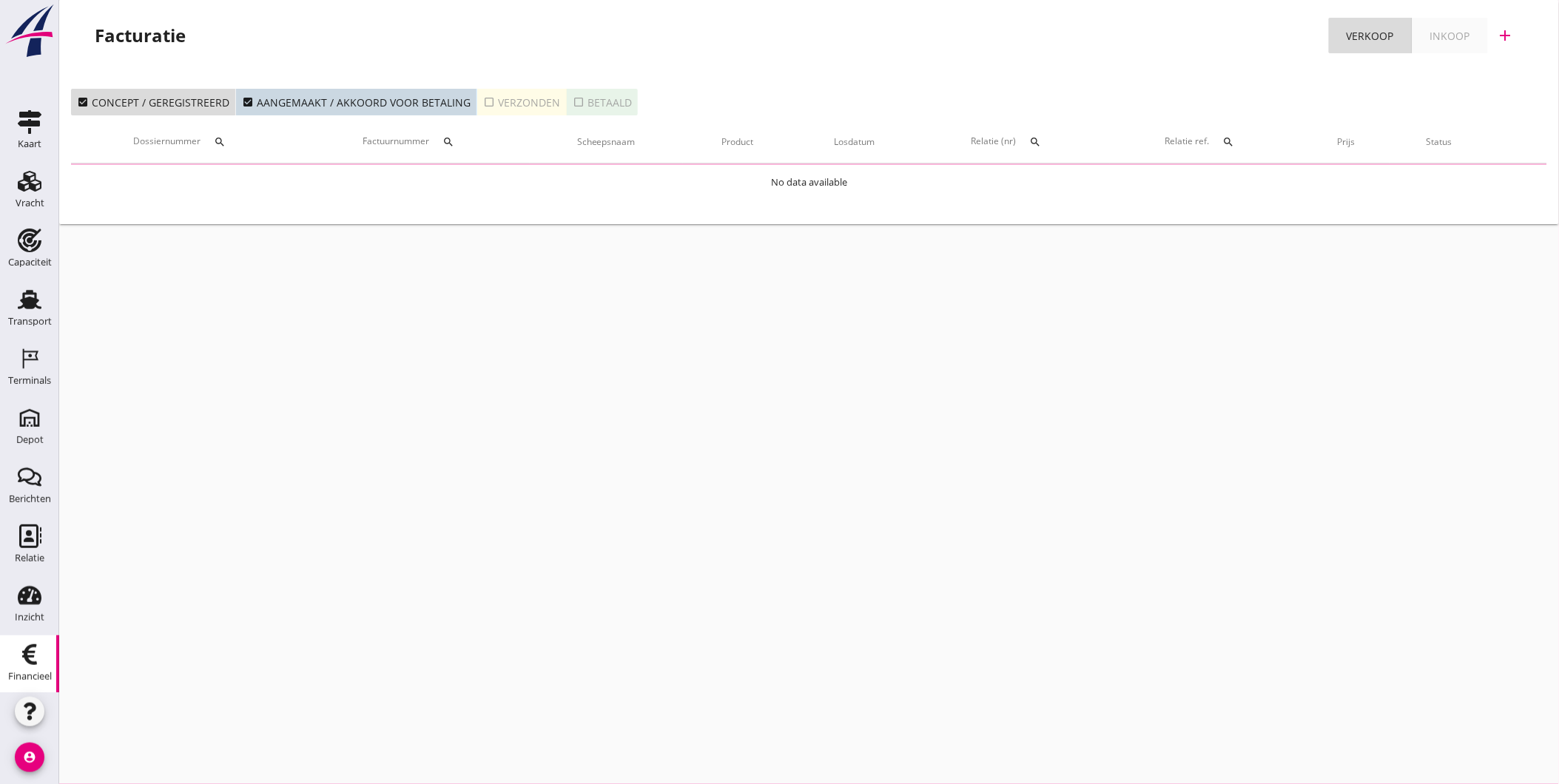
click at [516, 100] on div "check_box_outline_blank Verzonden" at bounding box center [522, 102] width 77 height 15
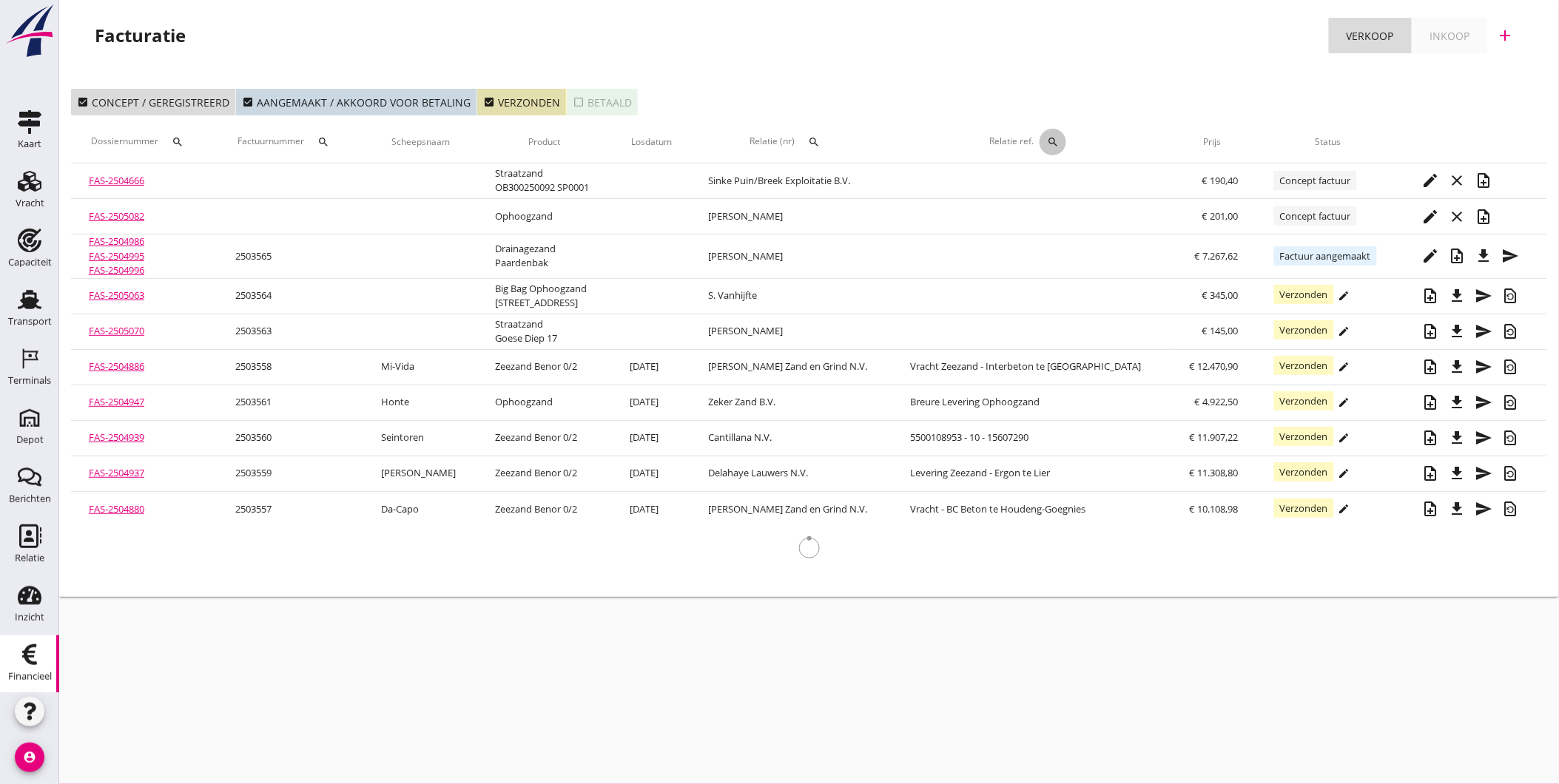
click at [1067, 142] on div "search" at bounding box center [1053, 142] width 27 height 11
click at [1087, 184] on input "Zoeken op referentie..." at bounding box center [1128, 185] width 154 height 24
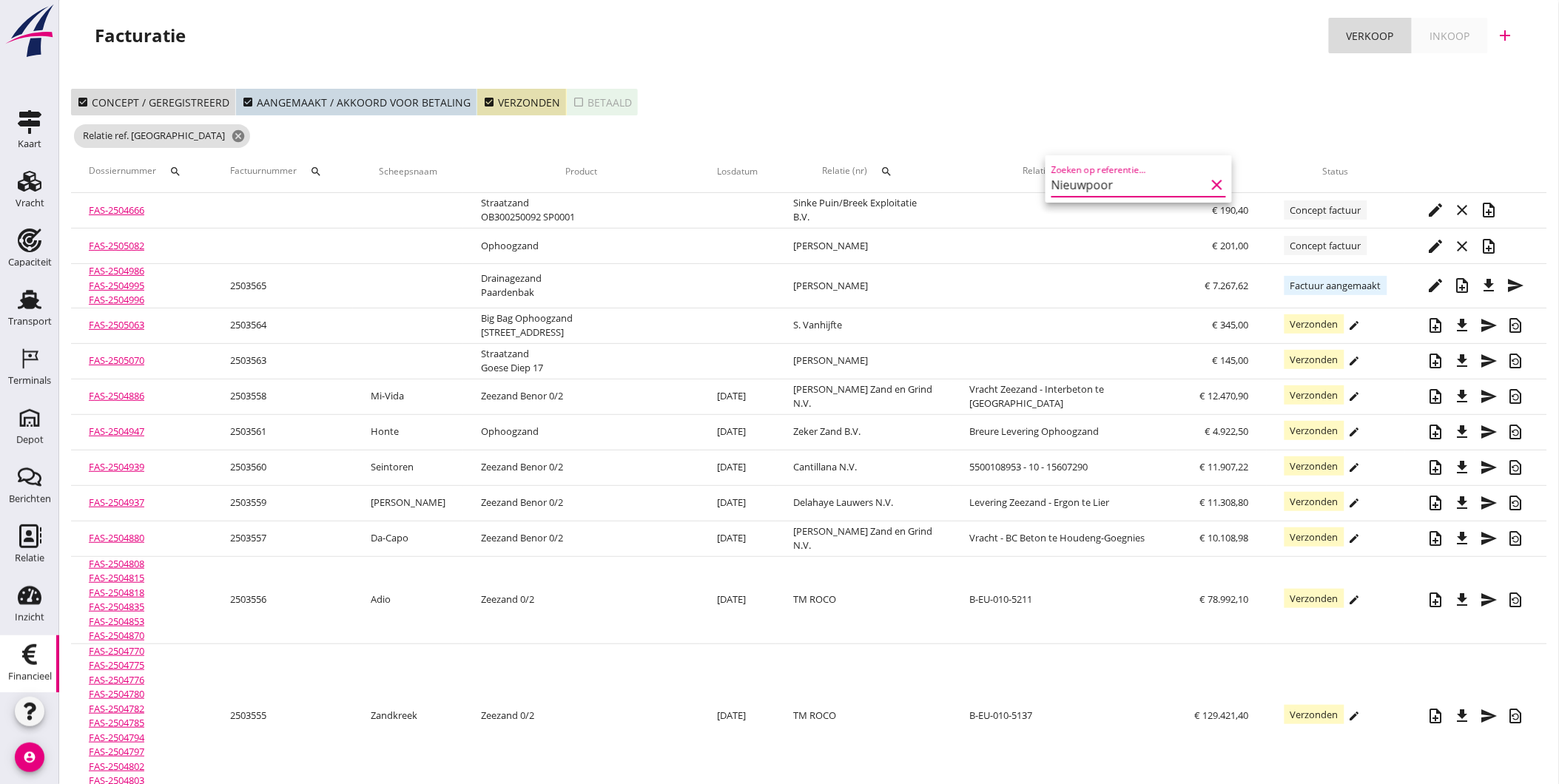
type input "Nieuwpoort"
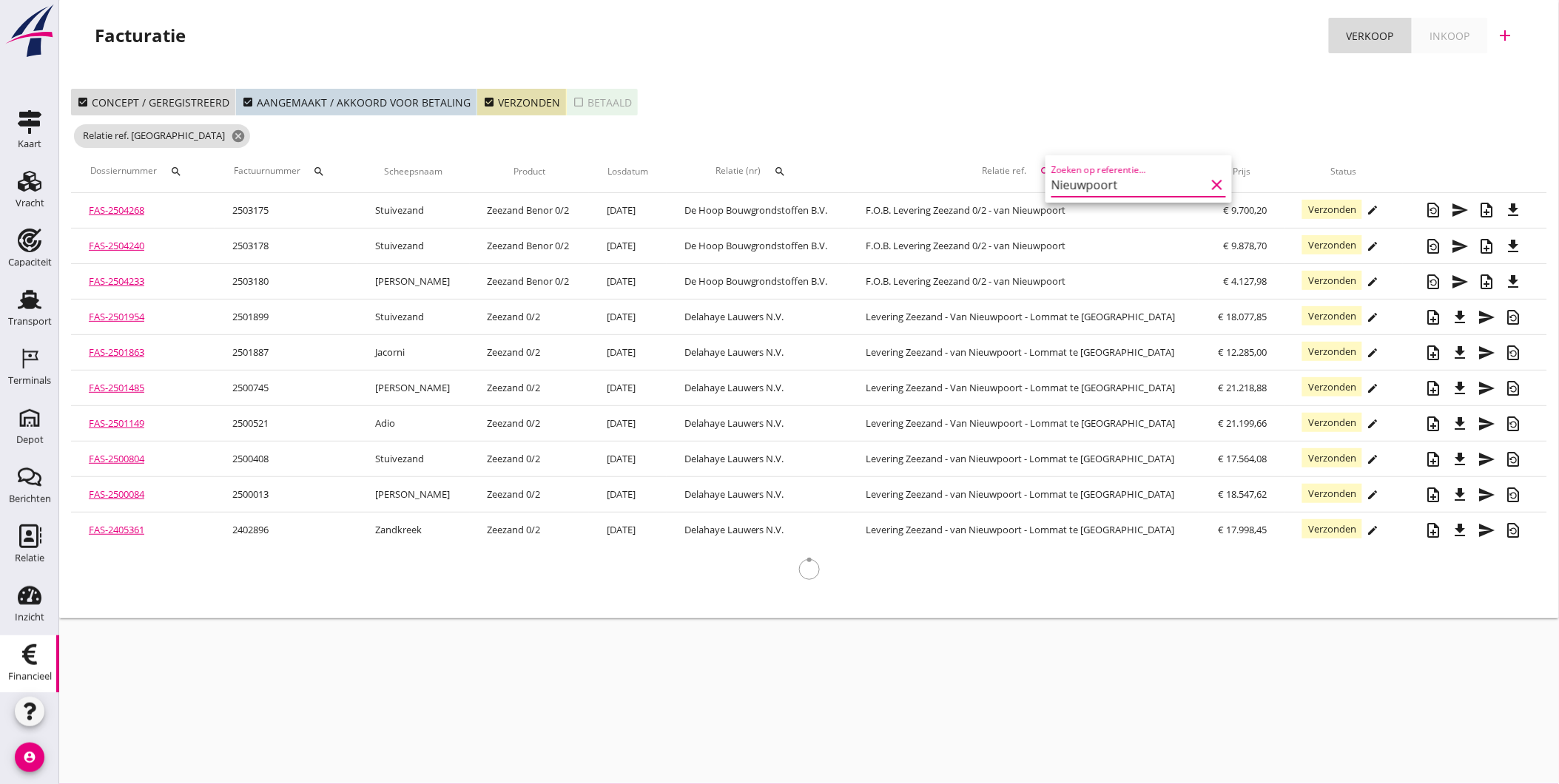
click at [1209, 187] on icon "clear" at bounding box center [1217, 185] width 18 height 18
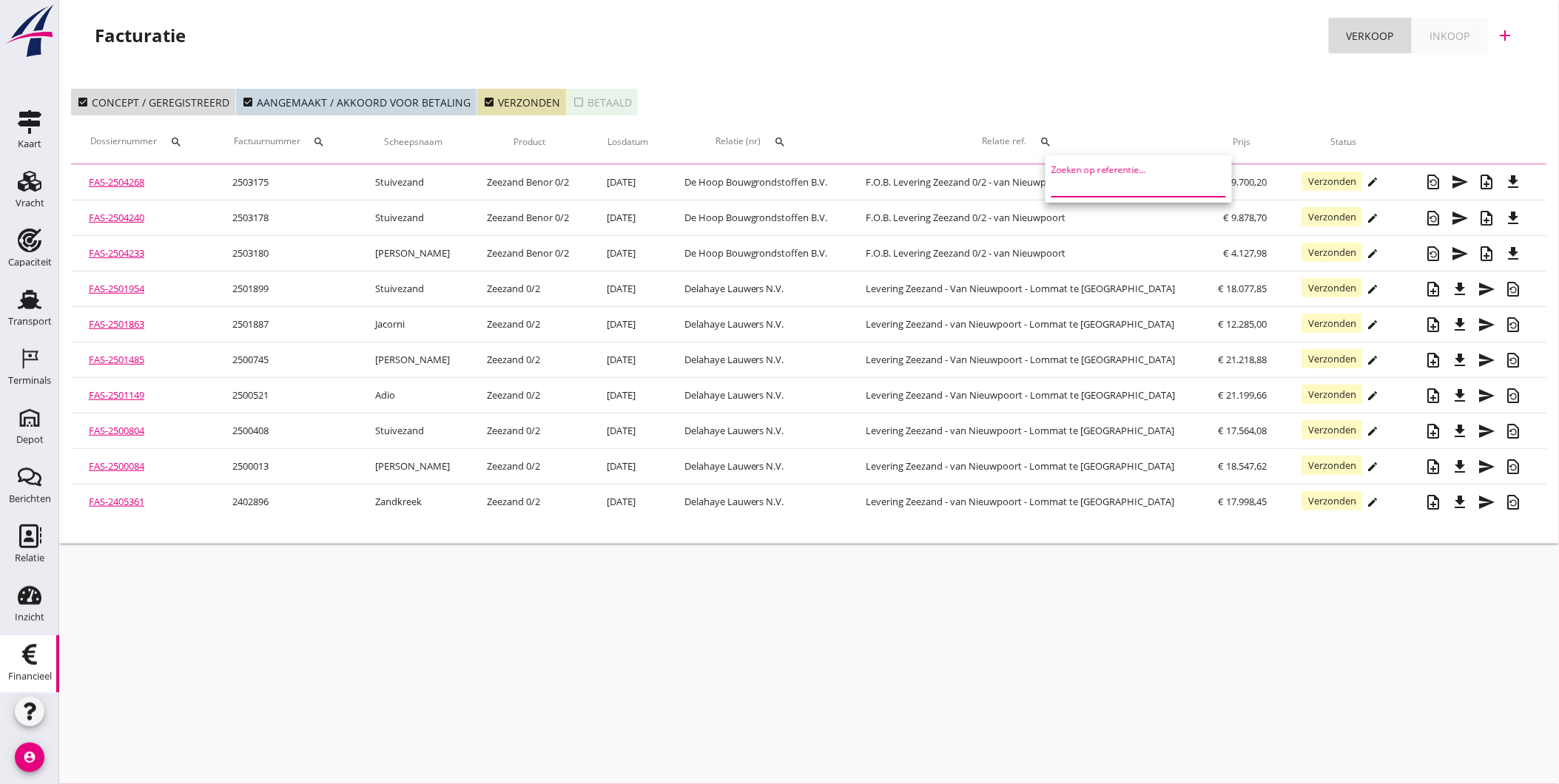
click at [786, 139] on icon "search" at bounding box center [780, 142] width 11 height 11
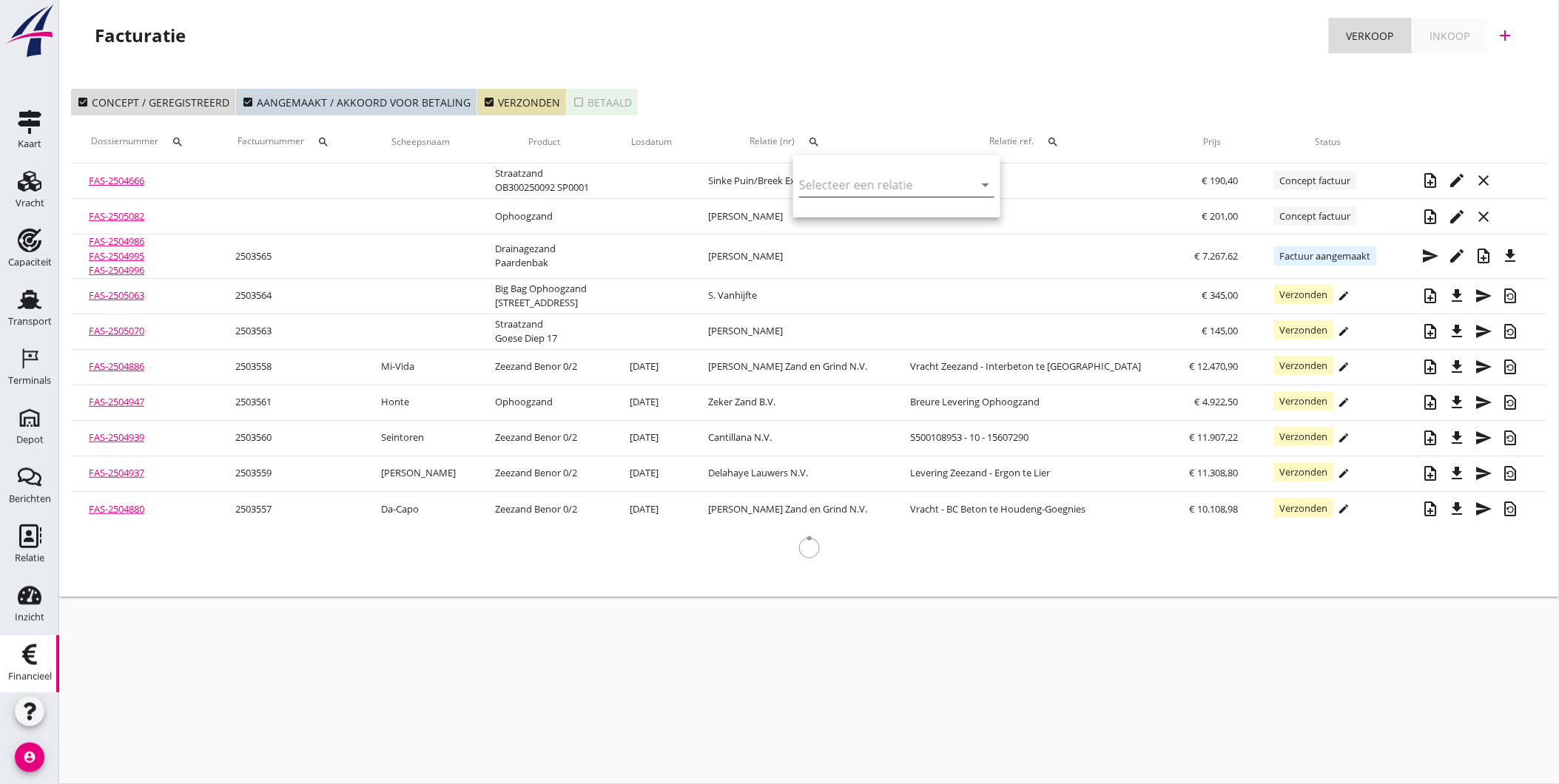
click at [855, 187] on input "text" at bounding box center [876, 185] width 154 height 24
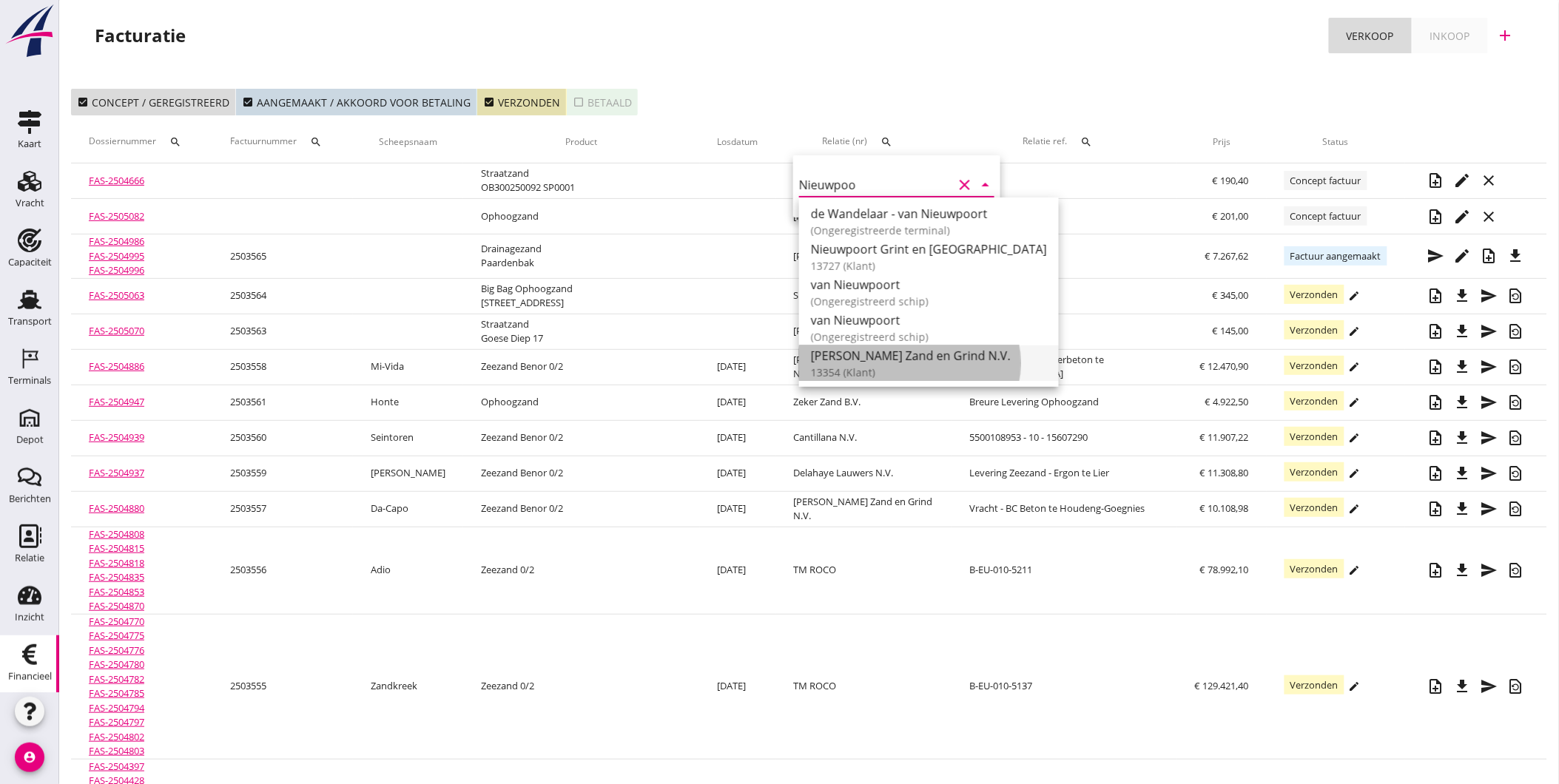
click at [882, 363] on div "[PERSON_NAME] Zand en Grind N.V." at bounding box center [929, 355] width 237 height 18
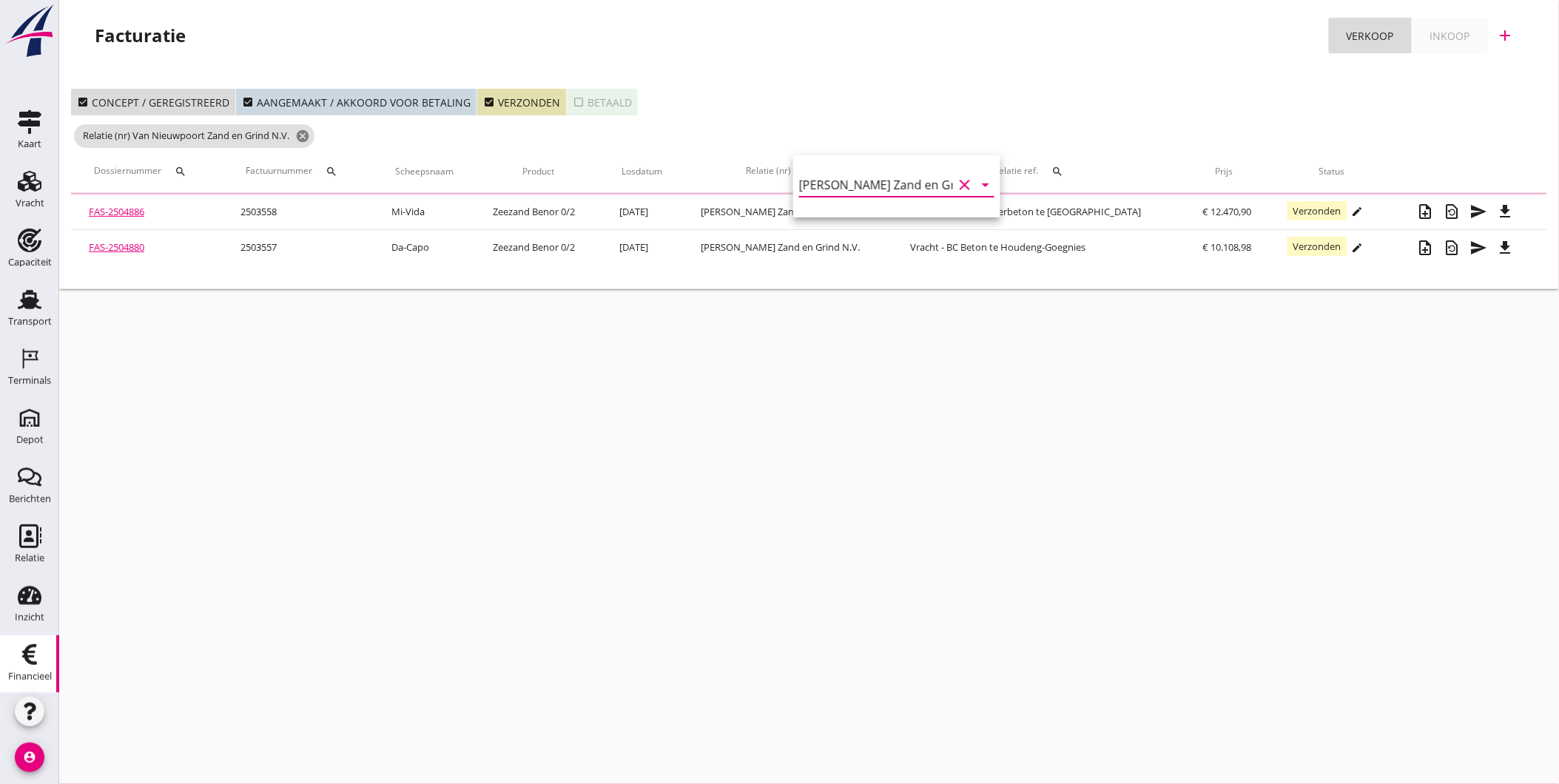
type input "[PERSON_NAME] Zand en Grind N.V. (13354)"
click at [938, 86] on div "check_box Concept / geregistreerd check_box Aangemaakt / akkoord voor betaling …" at bounding box center [809, 183] width 1501 height 213
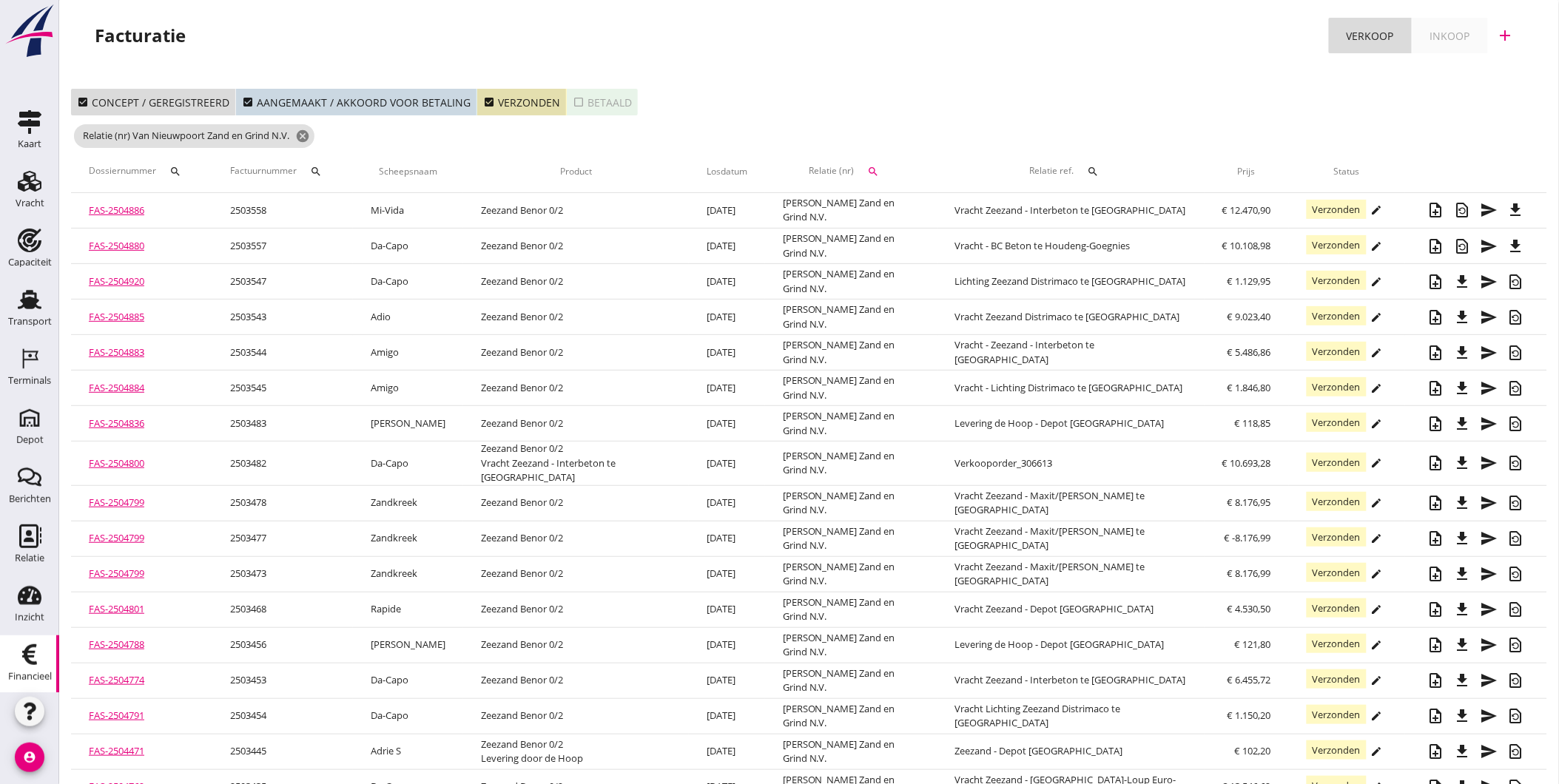
click at [1093, 168] on icon "search" at bounding box center [1093, 171] width 11 height 11
click at [1134, 212] on input "Zoeken op referentie..." at bounding box center [1161, 214] width 154 height 24
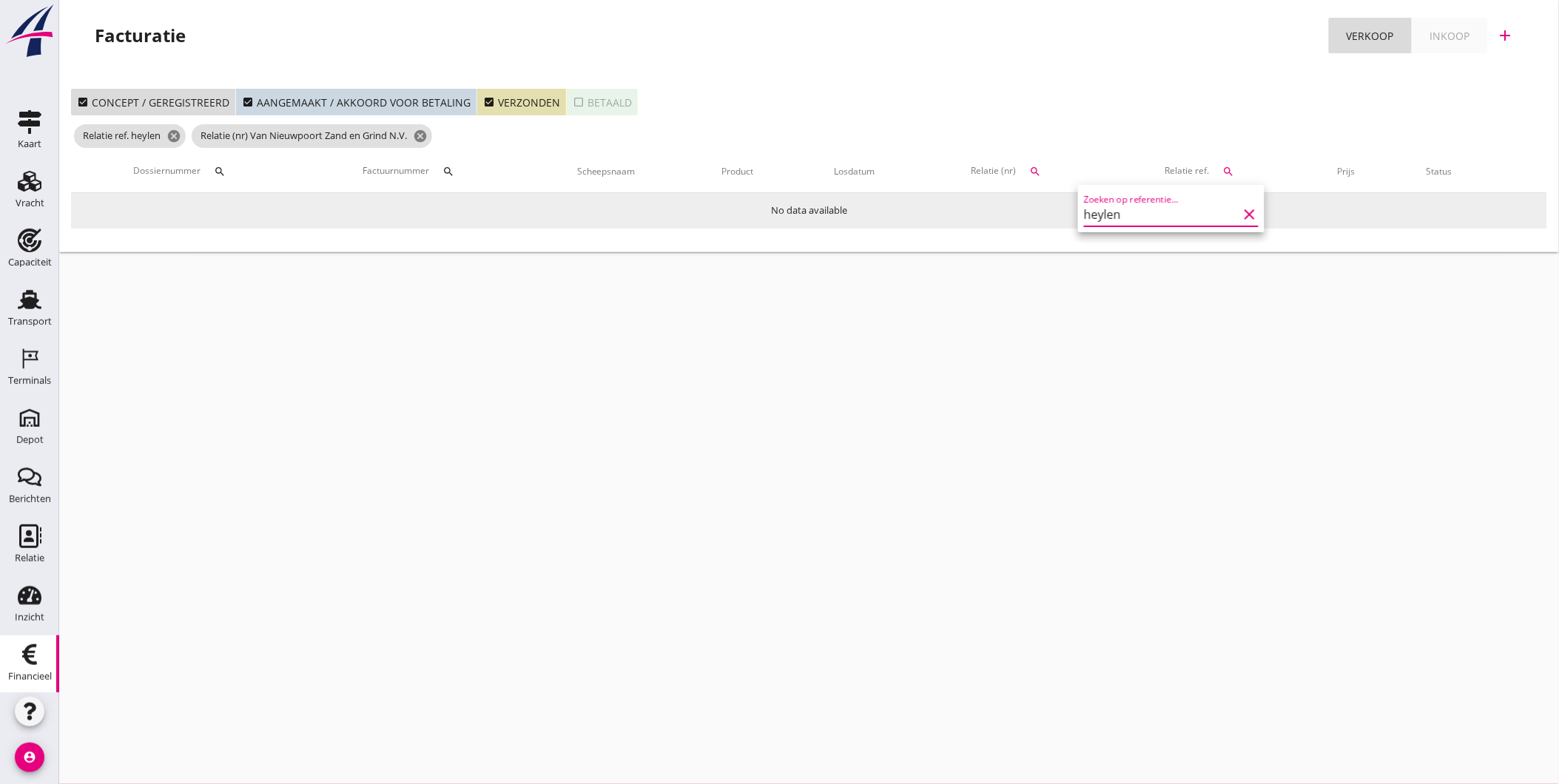
drag, startPoint x: 1132, startPoint y: 217, endPoint x: 1067, endPoint y: 216, distance: 65.0
click at [1067, 216] on div "21% (Hoog BTW tarief) 9% (Laag BTW tarief) 0% (BTW vrij) 0% (BTW verlegd) prod …" at bounding box center [780, 392] width 1559 height 784
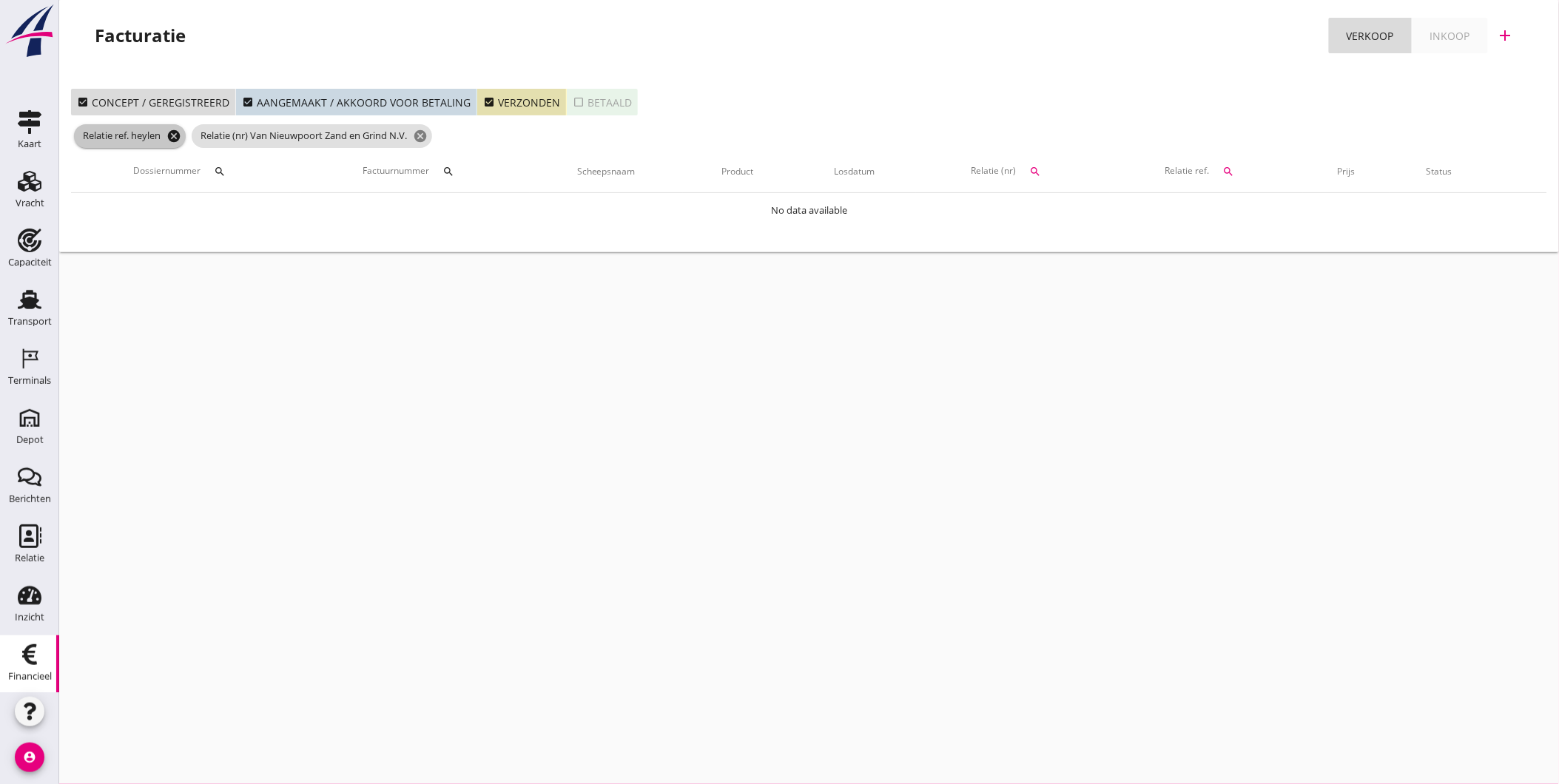
click at [175, 135] on icon "cancel" at bounding box center [173, 135] width 14 height 14
click at [1239, 168] on div "search" at bounding box center [1229, 171] width 27 height 11
click at [1261, 217] on input "Zoeken op referentie..." at bounding box center [1301, 214] width 154 height 24
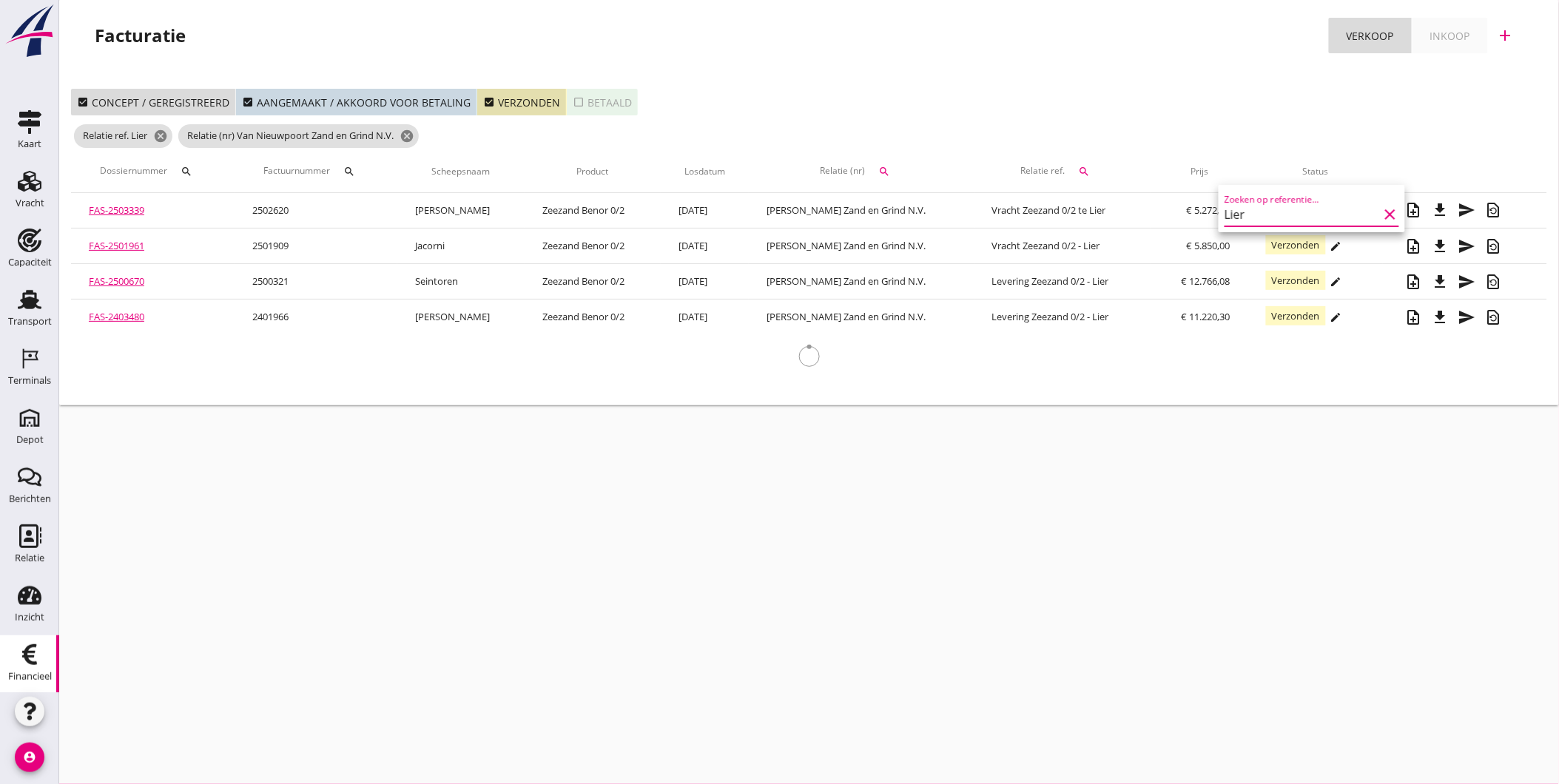
type input "Lier"
click at [1149, 90] on div "check_box Concept / geregistreerd check_box Aangemaakt / akkoord voor betaling …" at bounding box center [809, 102] width 1477 height 27
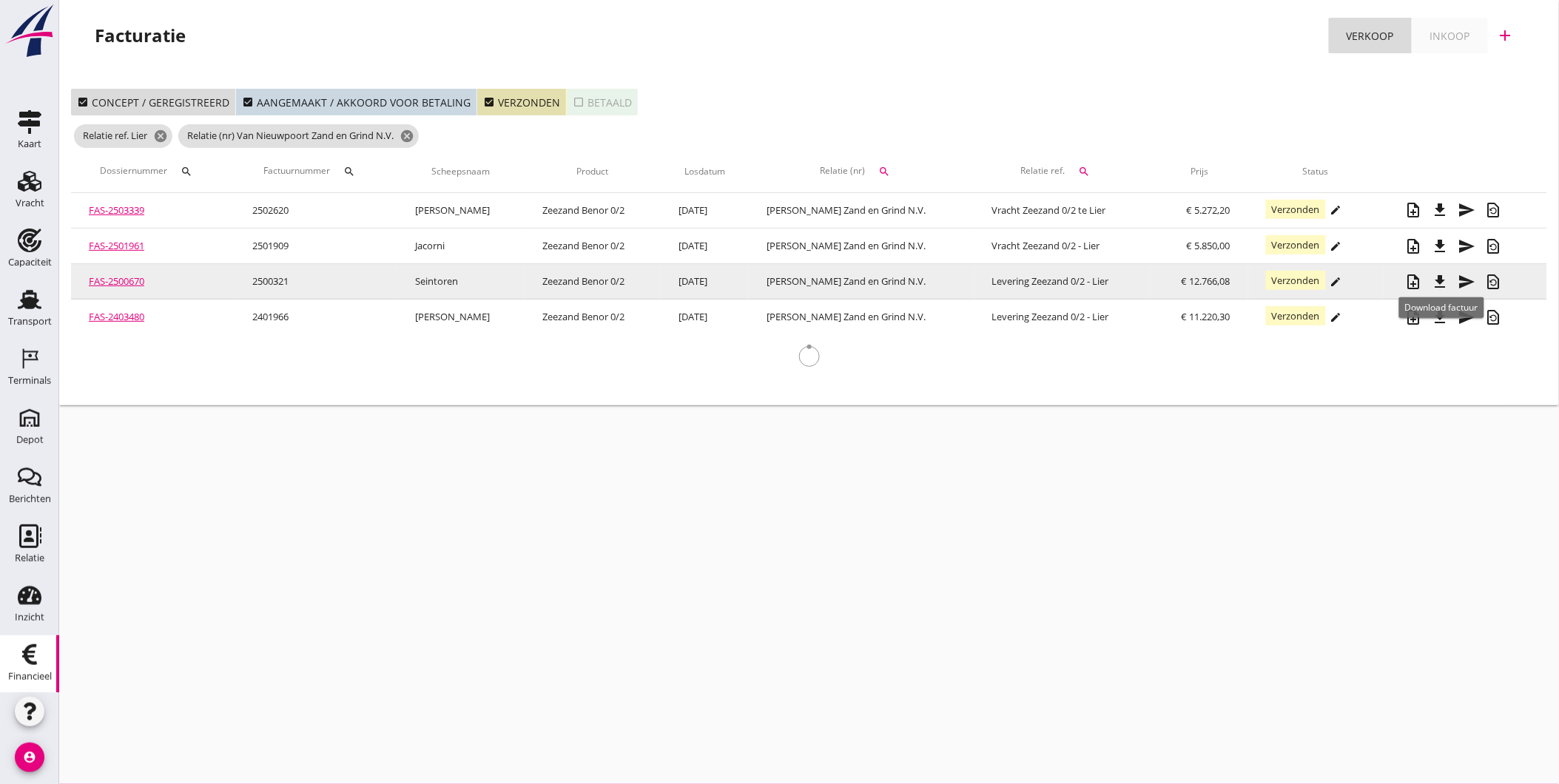
click at [1441, 280] on icon "file_download" at bounding box center [1440, 281] width 18 height 18
